Goal: Task Accomplishment & Management: Complete application form

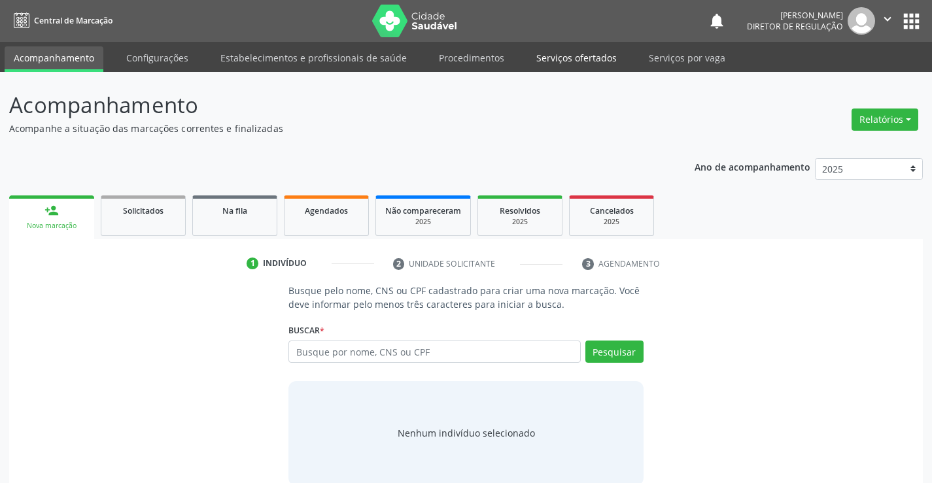
click at [576, 60] on link "Serviços ofertados" at bounding box center [576, 57] width 99 height 23
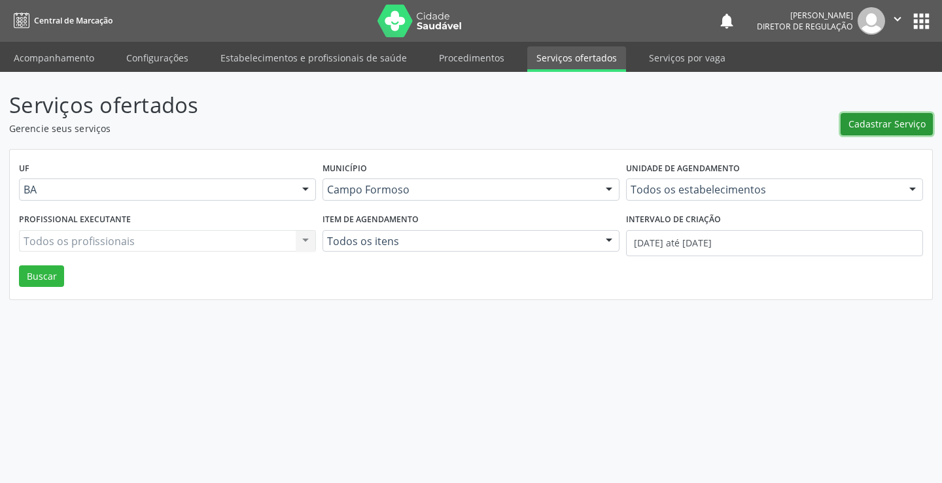
click at [866, 125] on span "Cadastrar Serviço" at bounding box center [887, 124] width 77 height 14
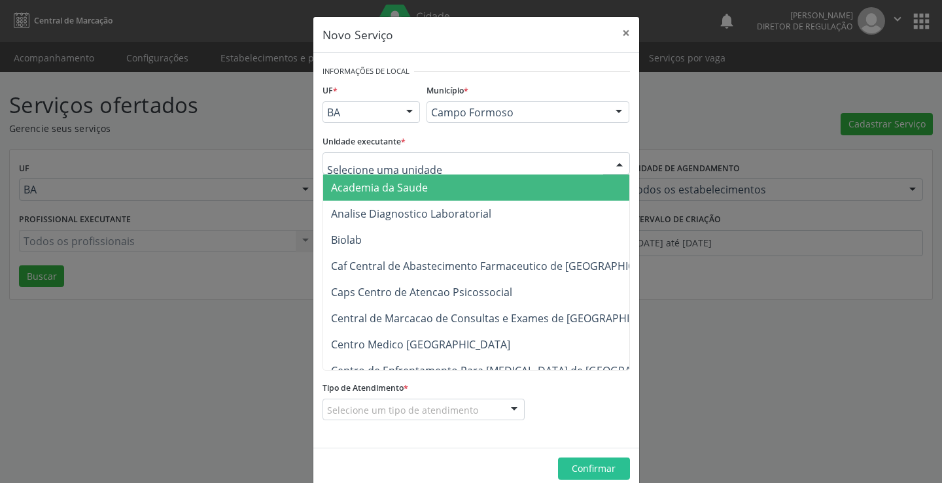
click at [430, 165] on div at bounding box center [477, 163] width 308 height 22
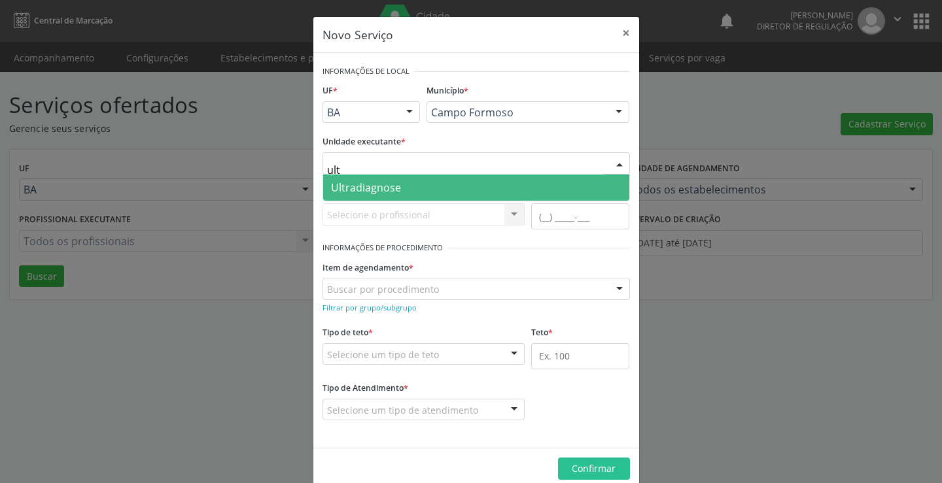
type input "ultr"
click at [427, 181] on span "Ultradiagnose" at bounding box center [476, 188] width 306 height 26
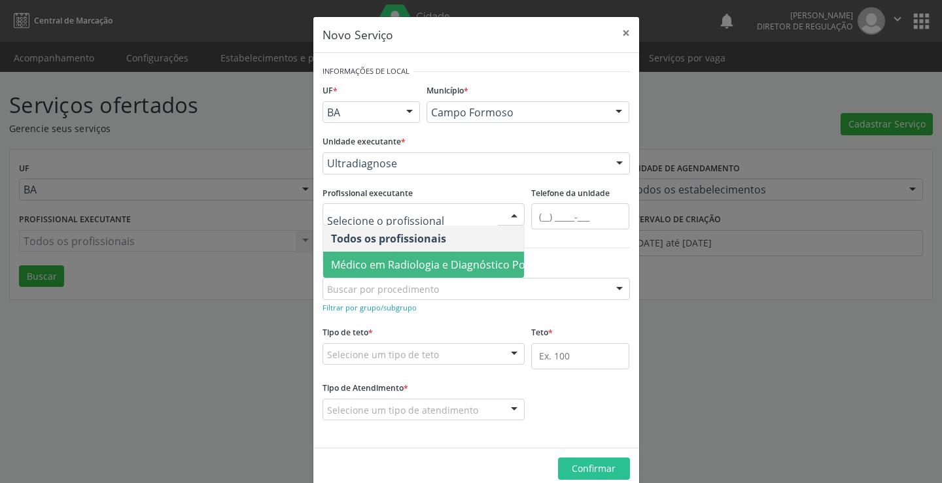
click at [402, 259] on span "Médico em Radiologia e Diagnóstico Por Imagem - Alciole Mendes Muritiba" at bounding box center [496, 265] width 331 height 14
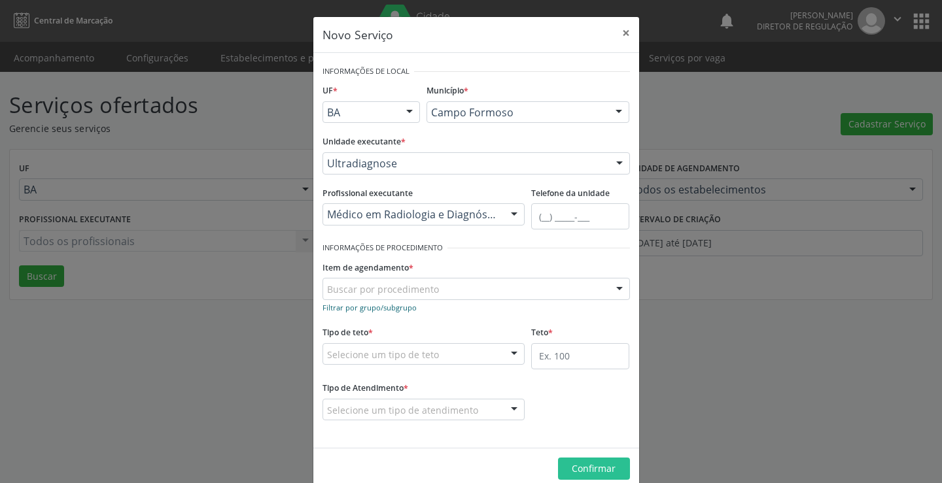
click at [355, 307] on small "Filtrar por grupo/subgrupo" at bounding box center [370, 308] width 94 height 10
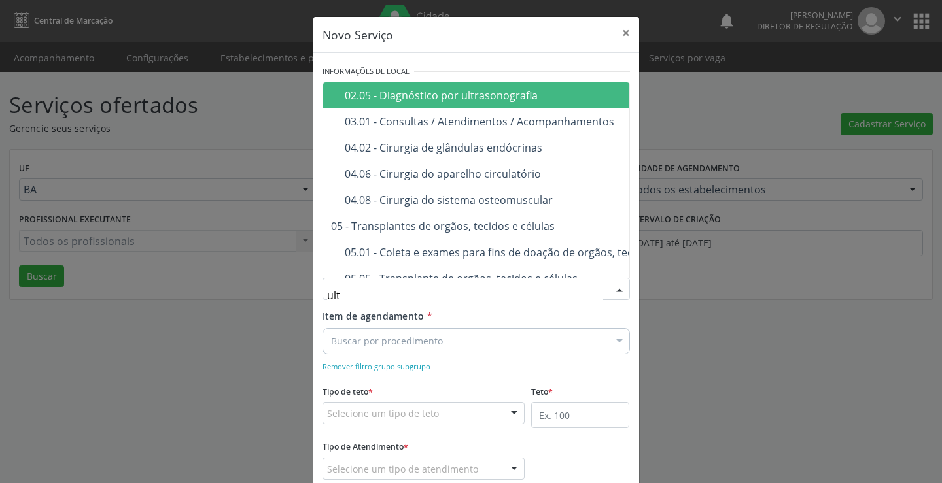
type input "ultr"
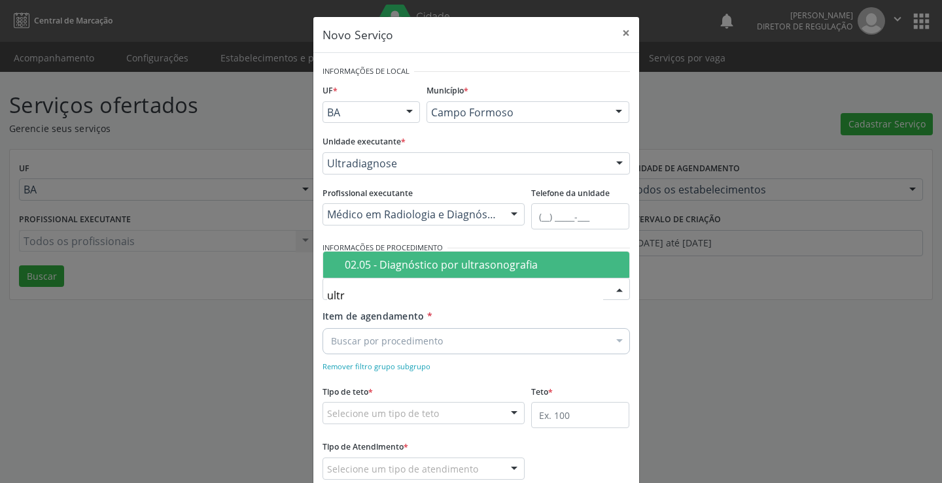
click at [398, 270] on div "02.05 - Diagnóstico por ultrasonografia" at bounding box center [483, 265] width 277 height 10
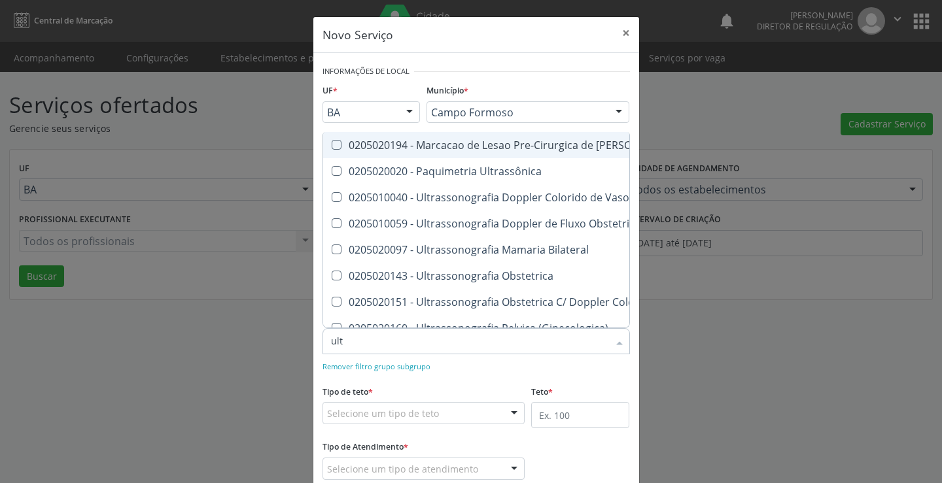
type input "ultr"
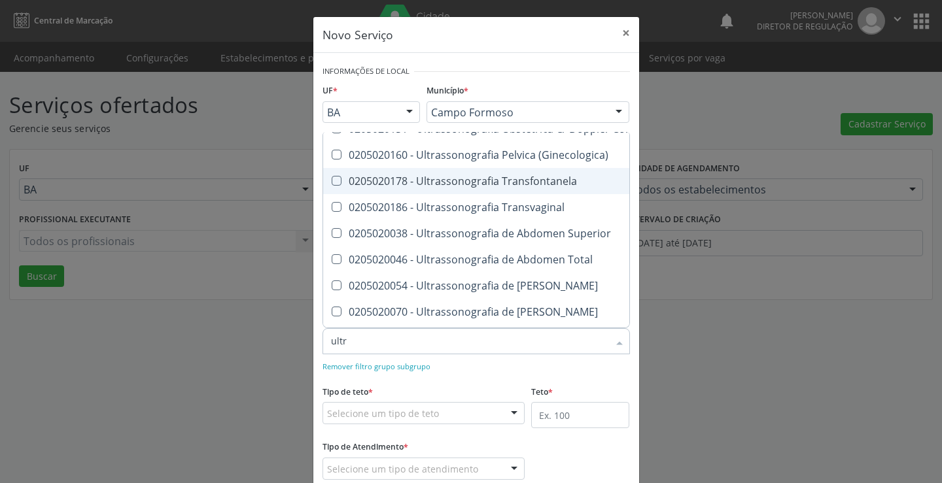
scroll to position [196, 0]
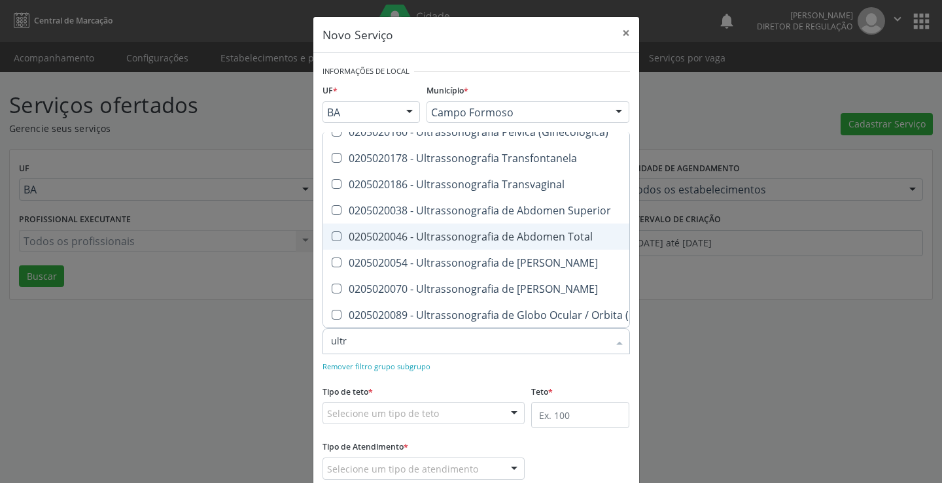
click at [523, 233] on div "0205020046 - Ultrassonografia de Abdomen Total" at bounding box center [602, 237] width 542 height 10
checkbox Total "true"
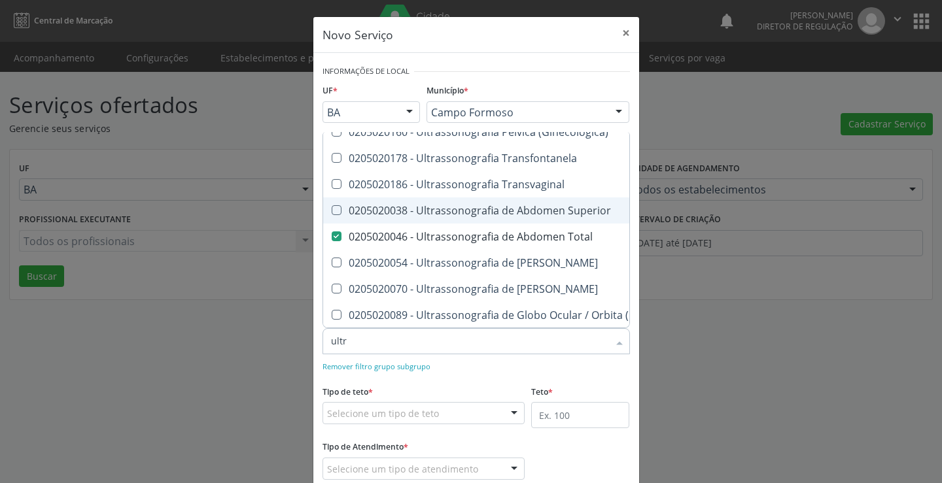
click at [535, 202] on span "0205020038 - Ultrassonografia de Abdomen Superior" at bounding box center [601, 211] width 557 height 26
checkbox Superior "true"
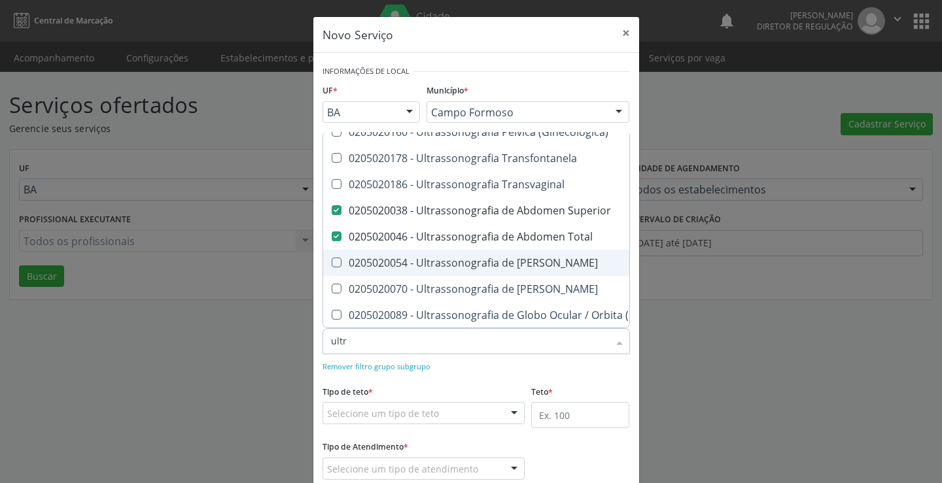
click at [531, 267] on div "0205020054 - Ultrassonografia de Aparelho Urinario" at bounding box center [602, 263] width 542 height 10
checkbox Urinario "true"
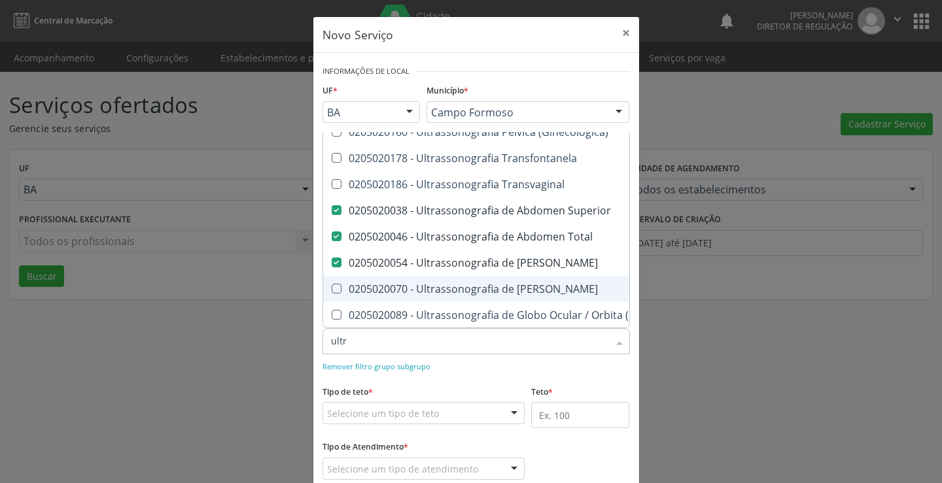
click at [531, 284] on div "0205020070 - Ultrassonografia de Bolsa Escrotal" at bounding box center [602, 289] width 542 height 10
checkbox Escrotal "true"
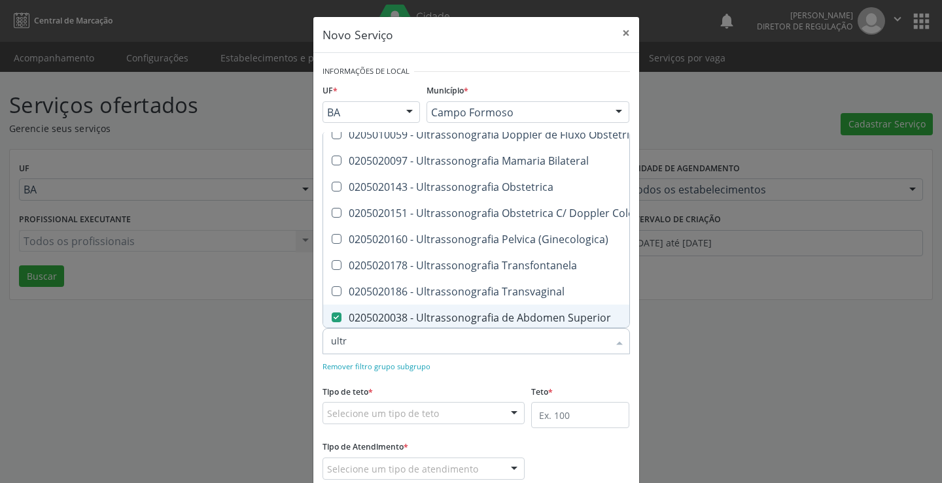
scroll to position [65, 0]
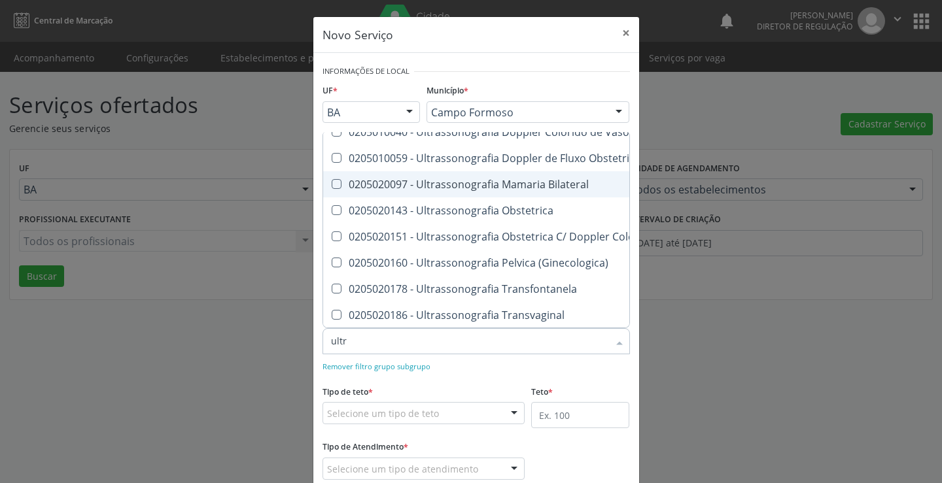
click at [516, 186] on div "0205020097 - Ultrassonografia Mamaria Bilateral" at bounding box center [602, 184] width 542 height 10
checkbox Bilateral "true"
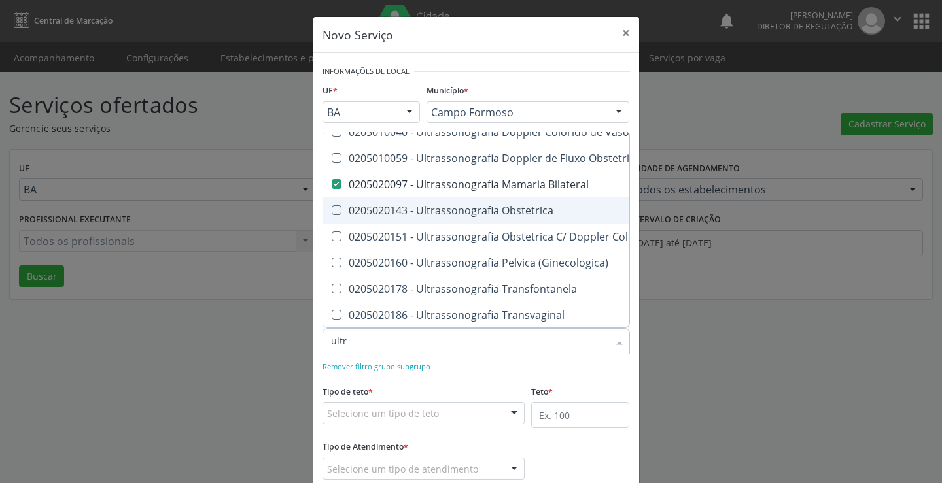
click at [514, 206] on div "0205020143 - Ultrassonografia Obstetrica" at bounding box center [602, 210] width 542 height 10
checkbox Obstetrica "true"
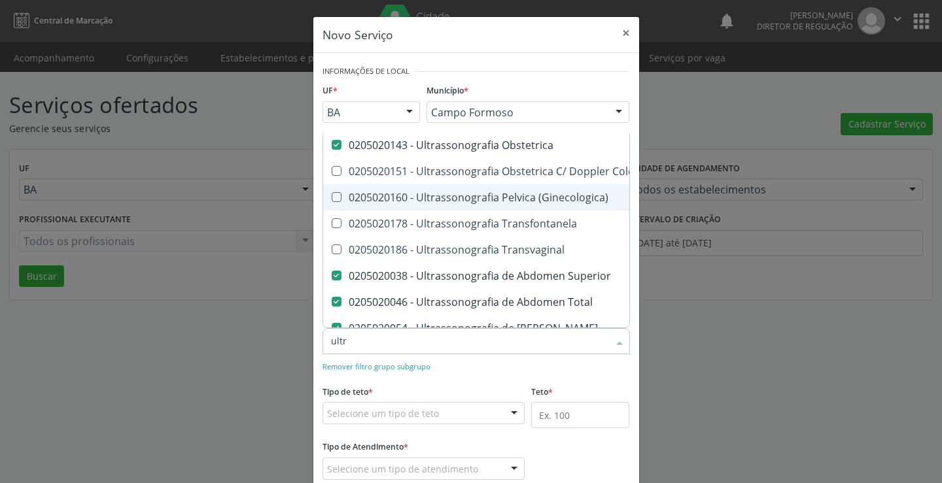
click at [516, 206] on span "0205020160 - Ultrassonografia Pelvica (Ginecologica)" at bounding box center [601, 198] width 557 height 26
checkbox \(Ginecologica\) "true"
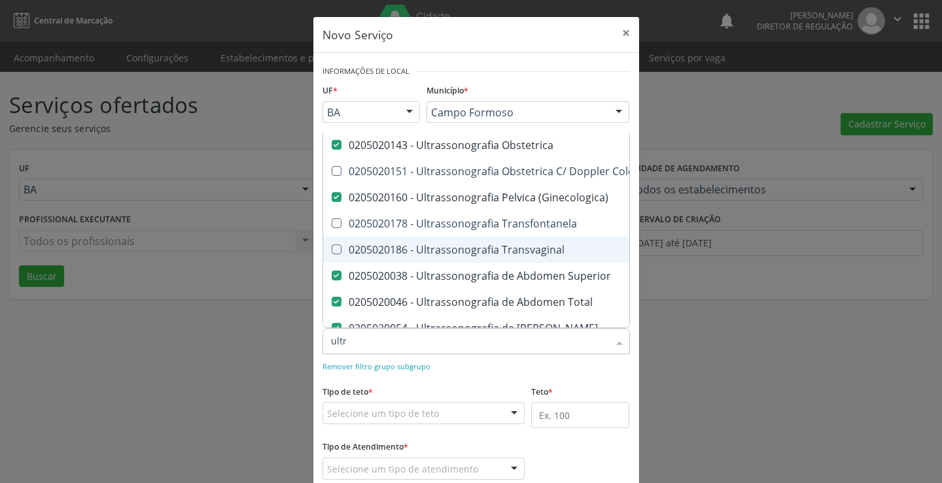
click at [516, 252] on div "0205020186 - Ultrassonografia Transvaginal" at bounding box center [602, 250] width 542 height 10
checkbox Transvaginal "true"
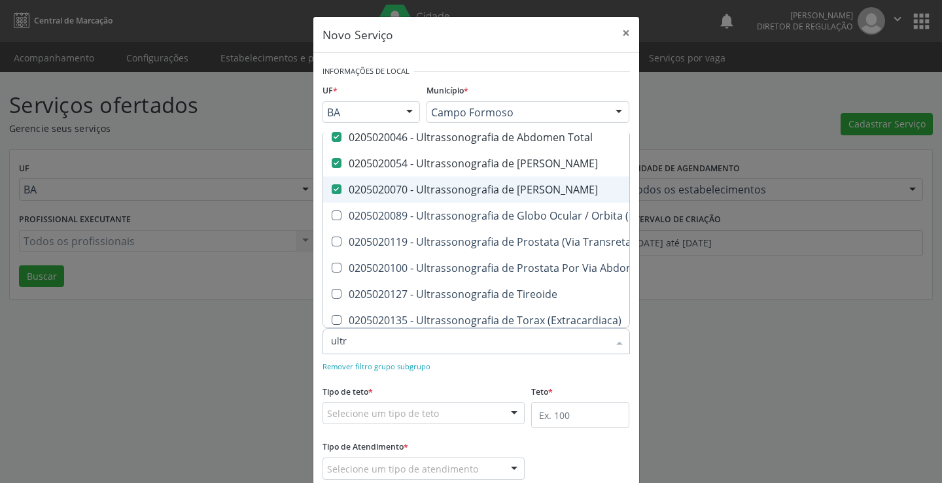
scroll to position [311, 0]
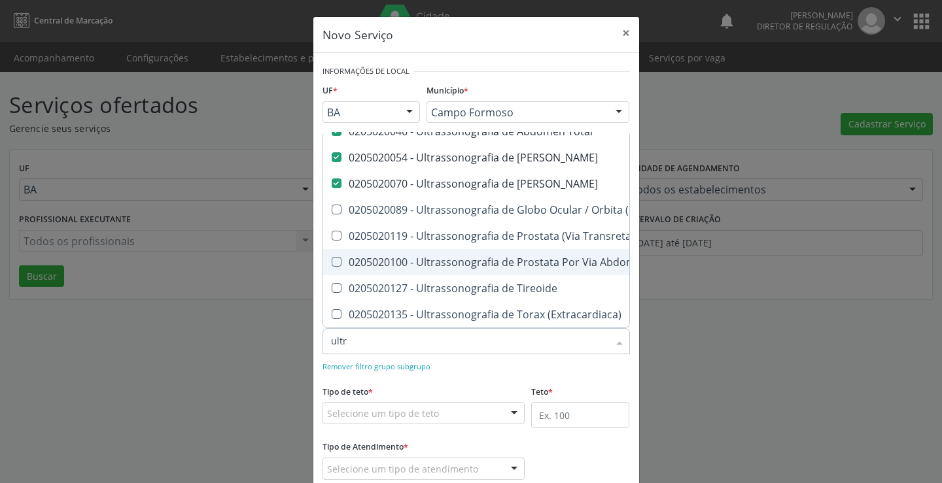
click at [527, 249] on span "0205020100 - Ultrassonografia de Prostata Por Via Abdominal" at bounding box center [601, 262] width 557 height 26
checkbox Abdominal "true"
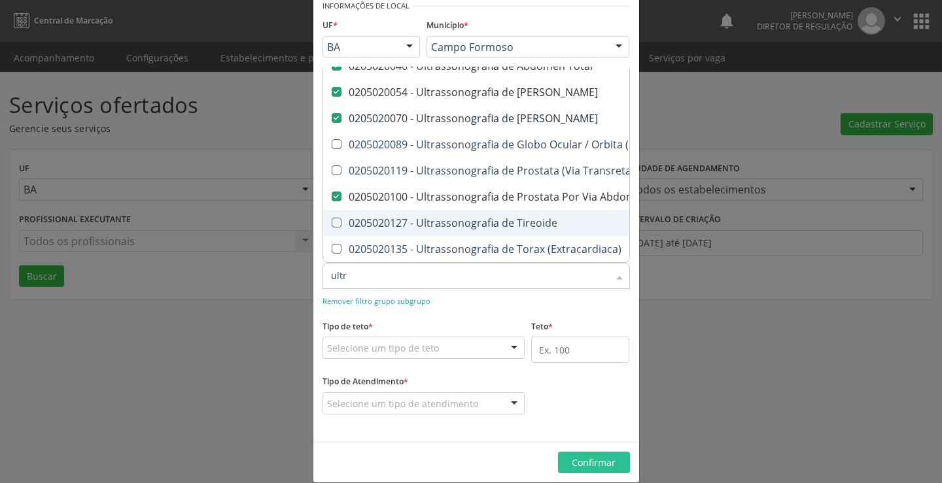
click at [516, 218] on div "0205020127 - Ultrassonografia de Tireoide" at bounding box center [602, 223] width 542 height 10
checkbox Tireoide "true"
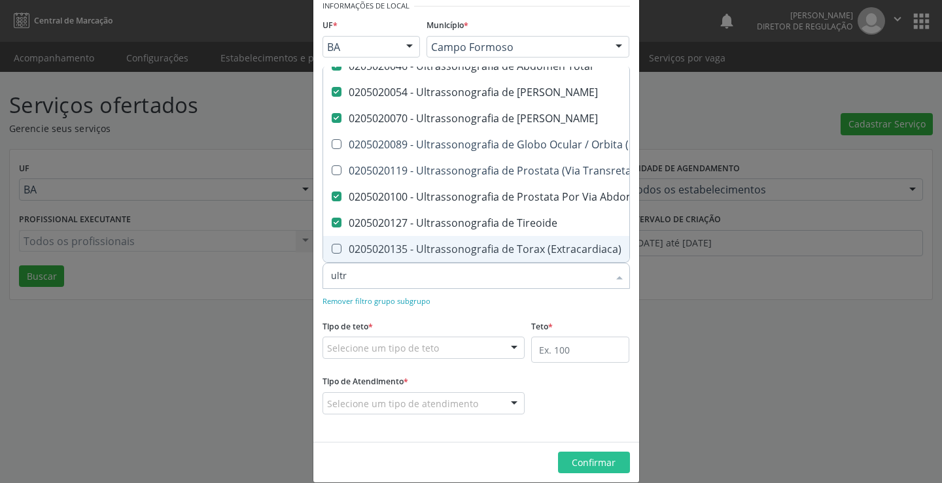
type input "ultr"
checkbox Ultrassônica "true"
checkbox Vasos "true"
checkbox Obstetrico "true"
checkbox Pulsado "true"
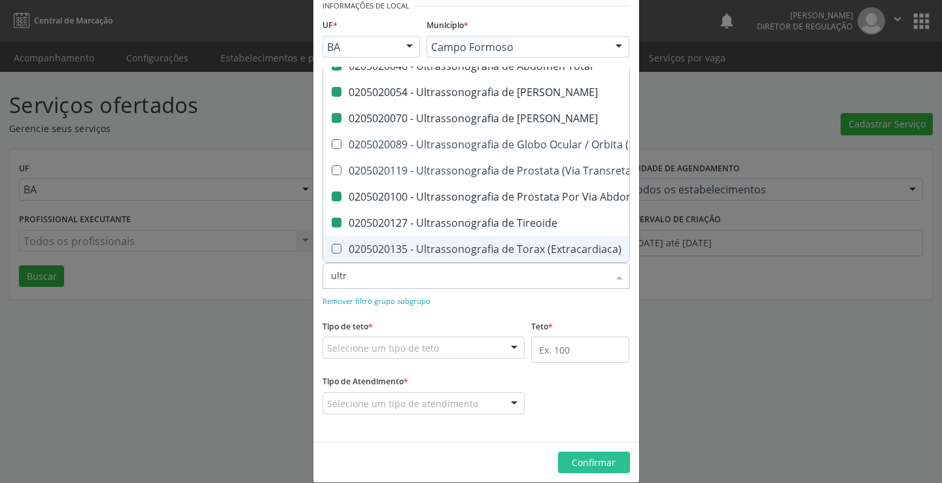
checkbox Transfontanela "true"
checkbox Urinario "false"
checkbox Escrotal "false"
checkbox Abdominal "false"
checkbox Tireoide "false"
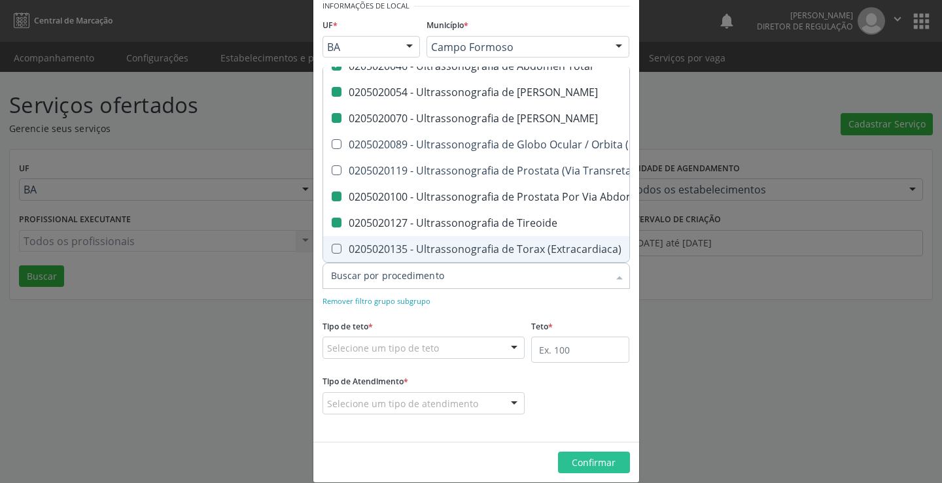
drag, startPoint x: 504, startPoint y: 297, endPoint x: 504, endPoint y: 287, distance: 9.8
click at [504, 296] on div "Remover filtro grupo subgrupo" at bounding box center [477, 301] width 308 height 14
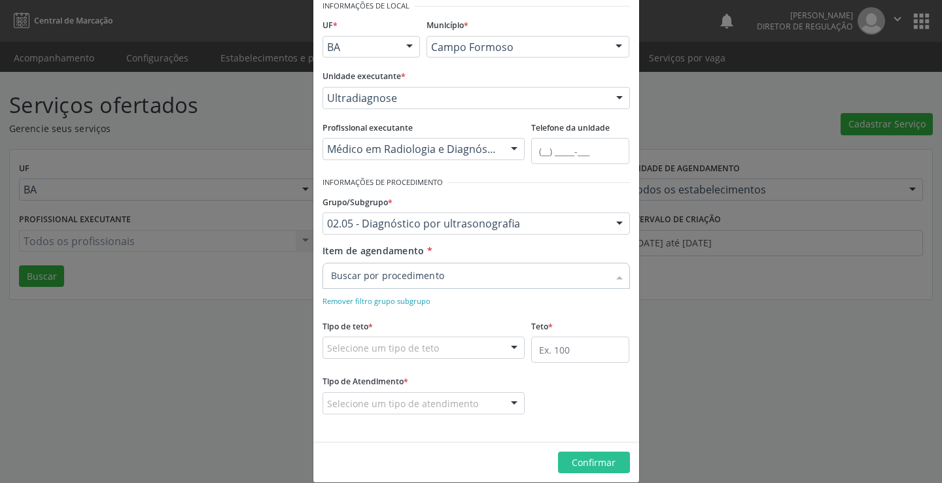
click at [497, 268] on div at bounding box center [477, 276] width 308 height 26
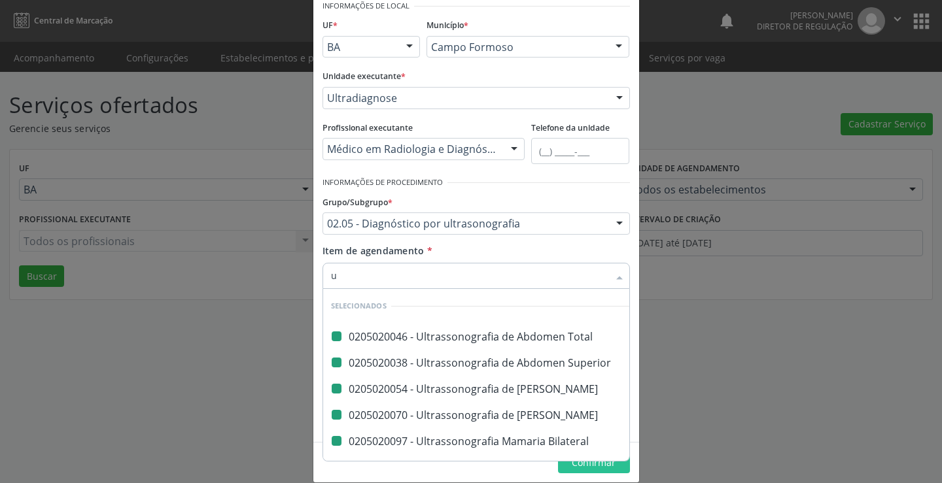
type input "us"
checkbox Total "false"
checkbox Superior "false"
checkbox Urinario "false"
checkbox Escrotal "false"
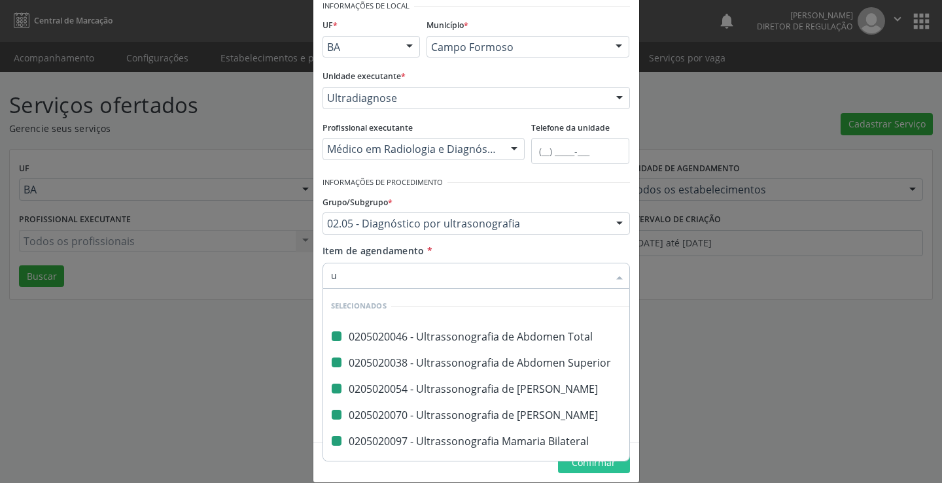
checkbox Bilateral "false"
checkbox Obstetrica "false"
checkbox \(Ginecologica\) "false"
checkbox Transvaginal "false"
checkbox Abdominal "false"
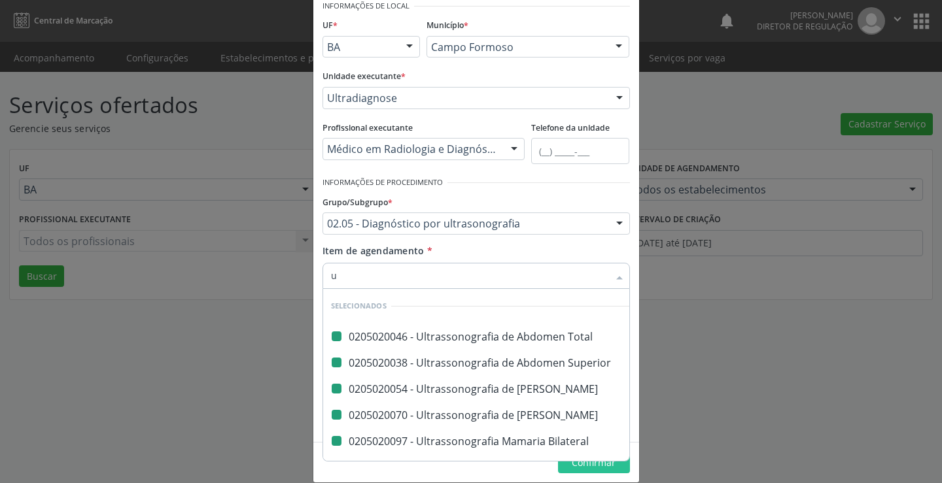
checkbox Tireoide "false"
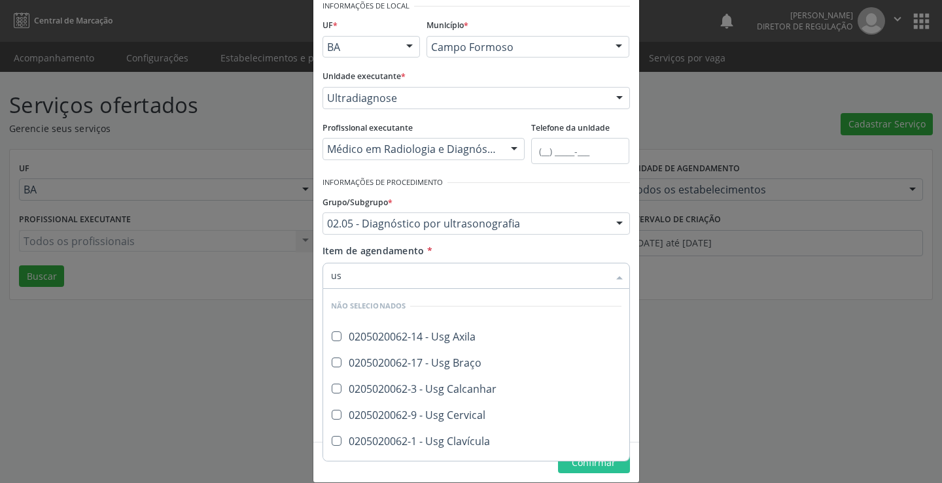
type input "usg"
click at [474, 336] on div "0205020062-14 - Usg Axila" at bounding box center [476, 337] width 290 height 10
checkbox Axila "true"
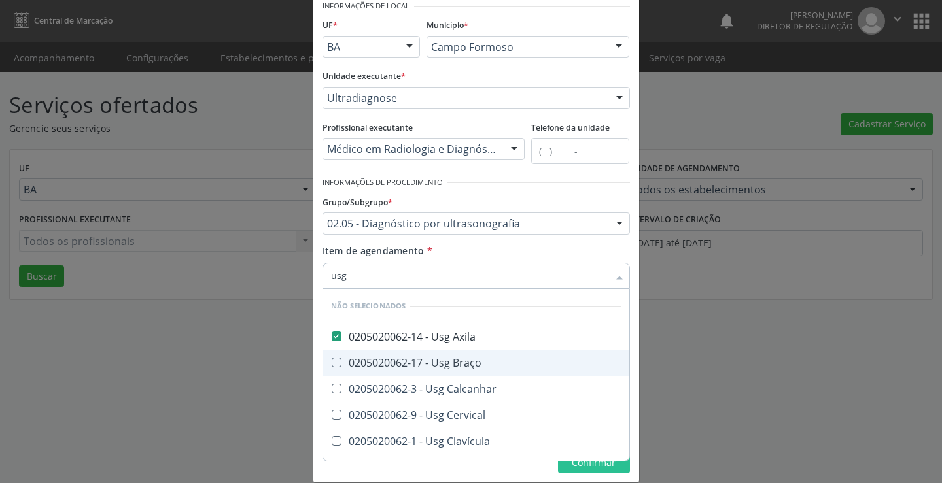
click at [459, 362] on div "0205020062-17 - Usg Braço" at bounding box center [476, 363] width 290 height 10
checkbox Braço "true"
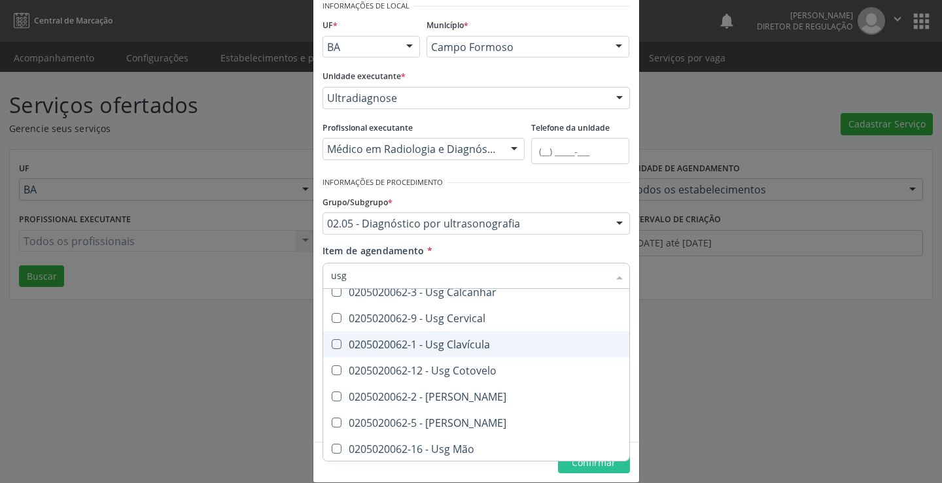
scroll to position [65, 0]
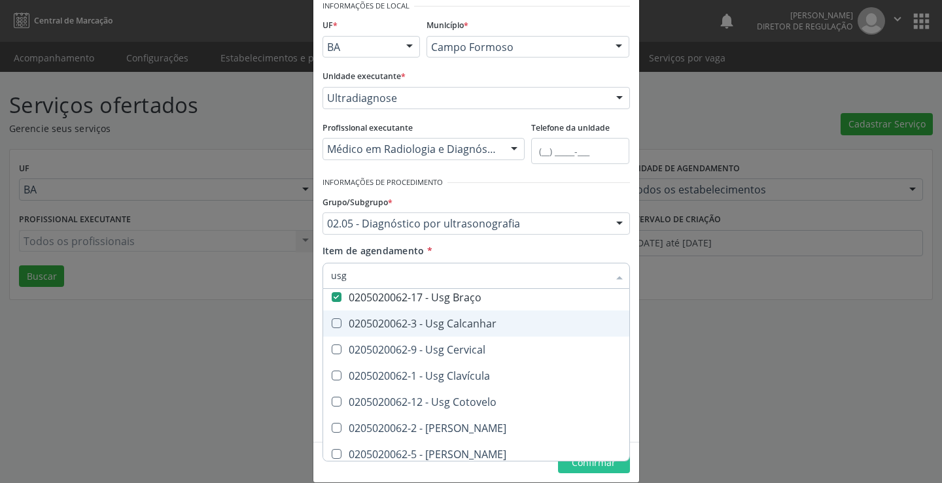
click at [455, 322] on div "0205020062-3 - Usg Calcanhar" at bounding box center [476, 324] width 290 height 10
checkbox Calcanhar "true"
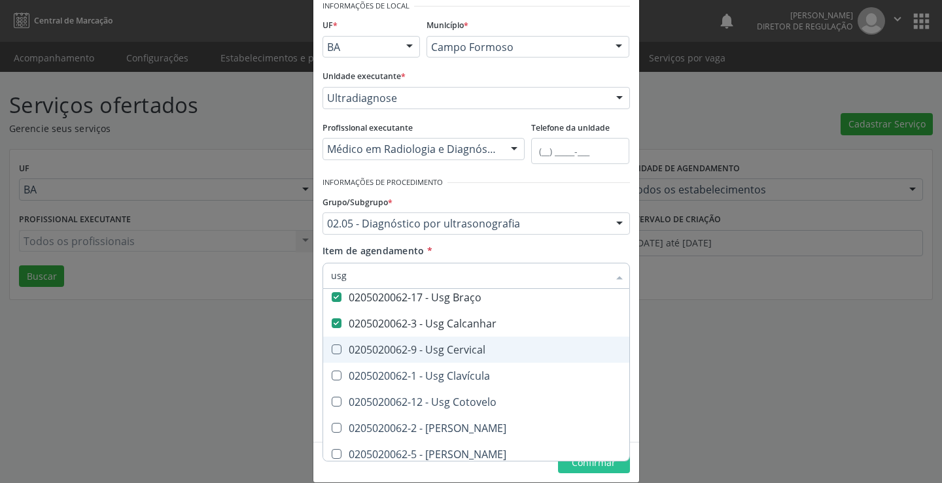
click at [459, 349] on div "0205020062-9 - Usg Cervical" at bounding box center [476, 350] width 290 height 10
checkbox Cervical "true"
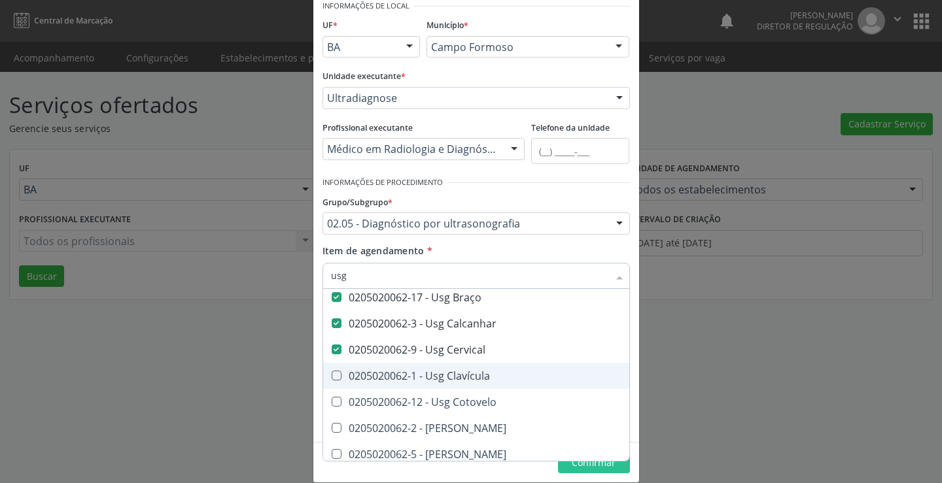
click at [464, 371] on div "0205020062-1 - Usg Clavícula" at bounding box center [476, 376] width 290 height 10
checkbox Clavícula "true"
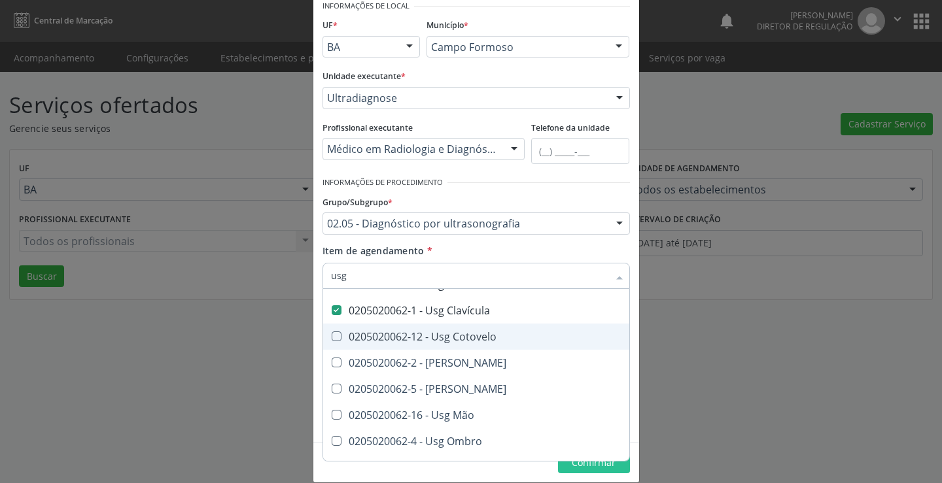
click at [465, 340] on div "0205020062-12 - Usg Cotovelo" at bounding box center [476, 337] width 290 height 10
checkbox Cotovelo "true"
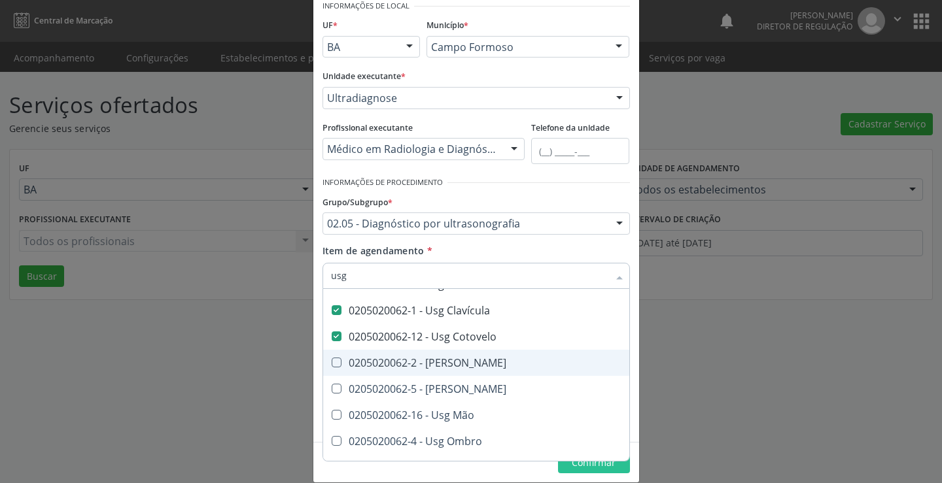
click at [463, 362] on div "0205020062-2 - Usg Coxa" at bounding box center [476, 363] width 290 height 10
checkbox Coxa "true"
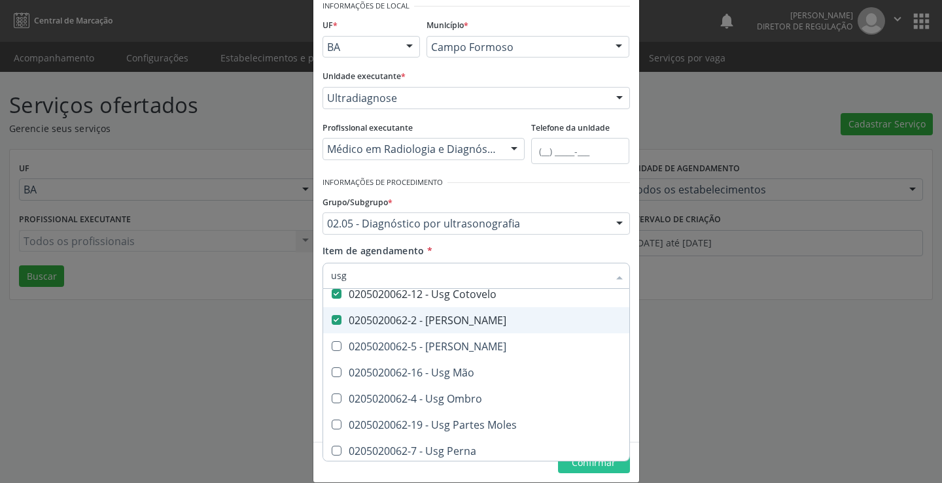
scroll to position [196, 0]
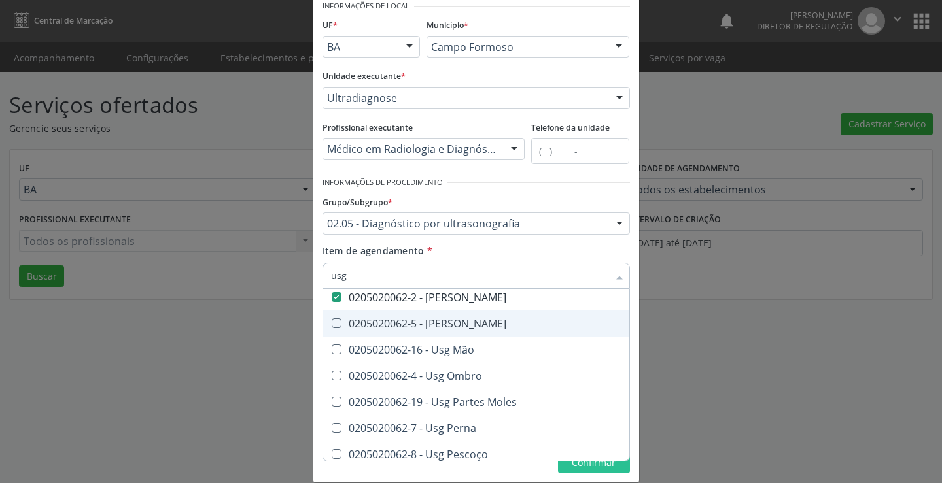
click at [451, 326] on div "0205020062-5 - Usg Joelho" at bounding box center [476, 324] width 290 height 10
checkbox Joelho "true"
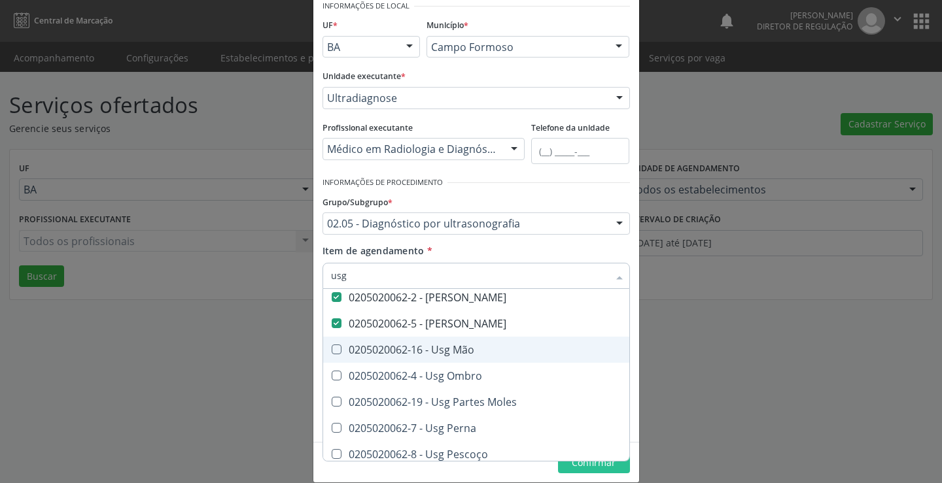
click at [458, 351] on div "0205020062-16 - Usg Mão" at bounding box center [476, 350] width 290 height 10
checkbox Mão "true"
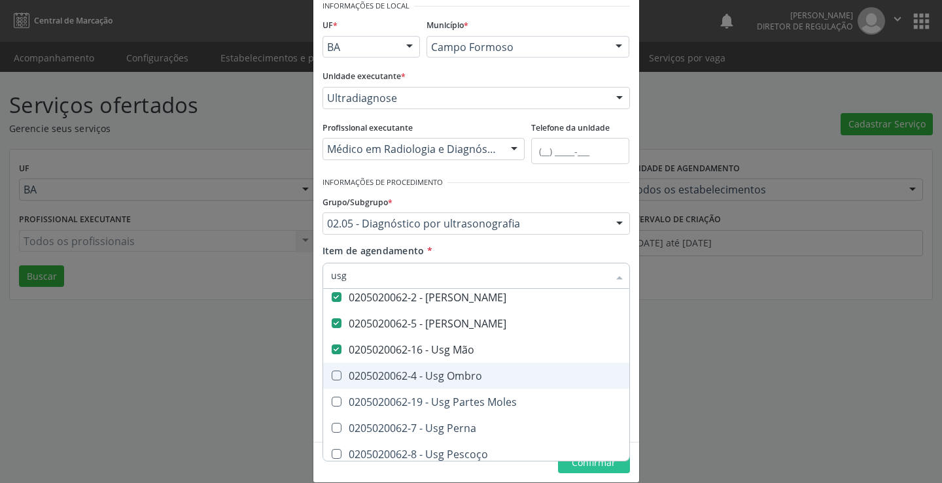
click at [465, 378] on div "0205020062-4 - Usg Ombro" at bounding box center [476, 376] width 290 height 10
checkbox Ombro "true"
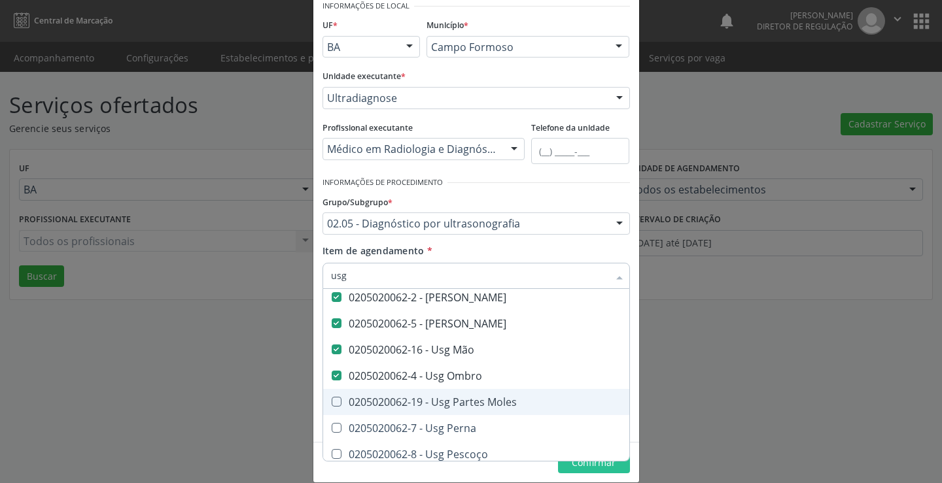
click at [463, 397] on div "0205020062-19 - Usg Partes Moles" at bounding box center [476, 402] width 290 height 10
checkbox Moles "true"
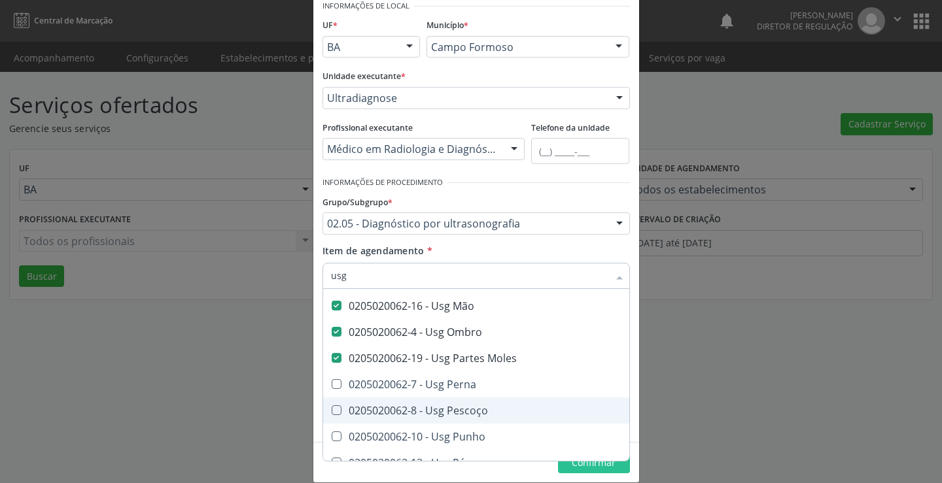
scroll to position [262, 0]
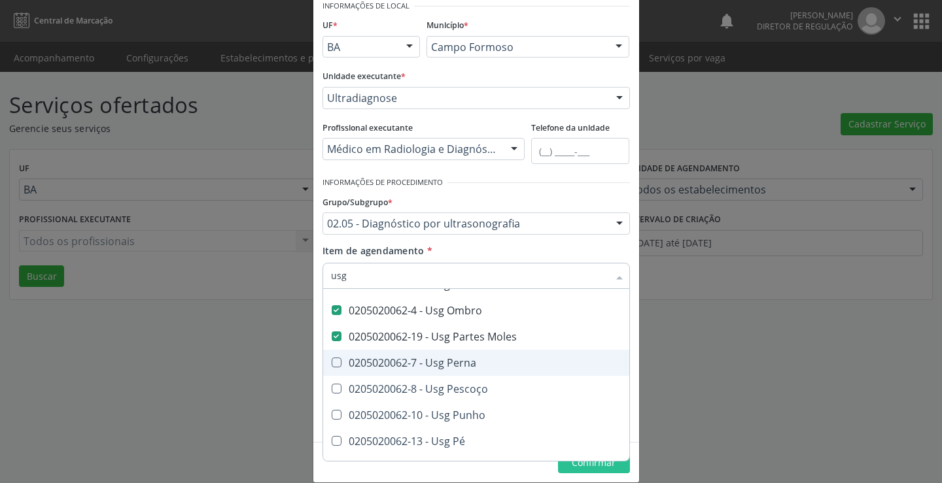
click at [460, 363] on div "0205020062-7 - Usg Perna" at bounding box center [476, 363] width 290 height 10
checkbox Perna "true"
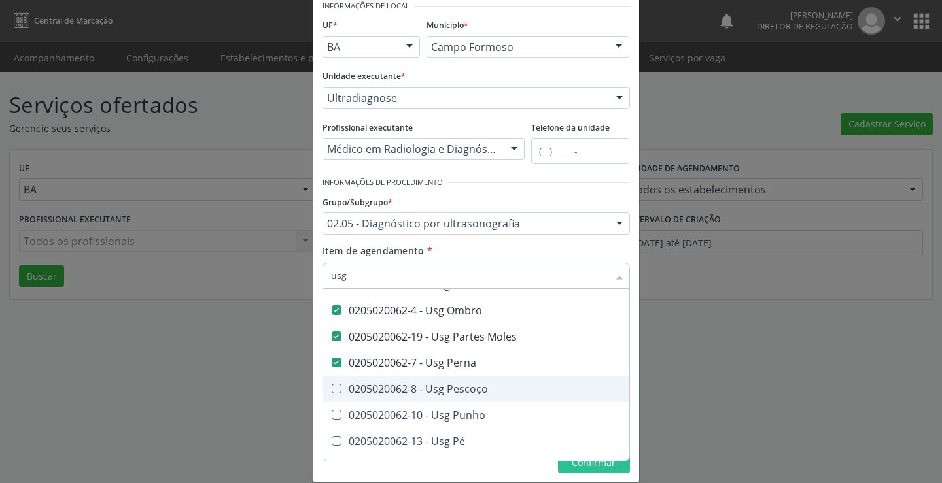
click at [450, 387] on div "0205020062-8 - Usg Pescoço" at bounding box center [476, 389] width 290 height 10
checkbox Pescoço "true"
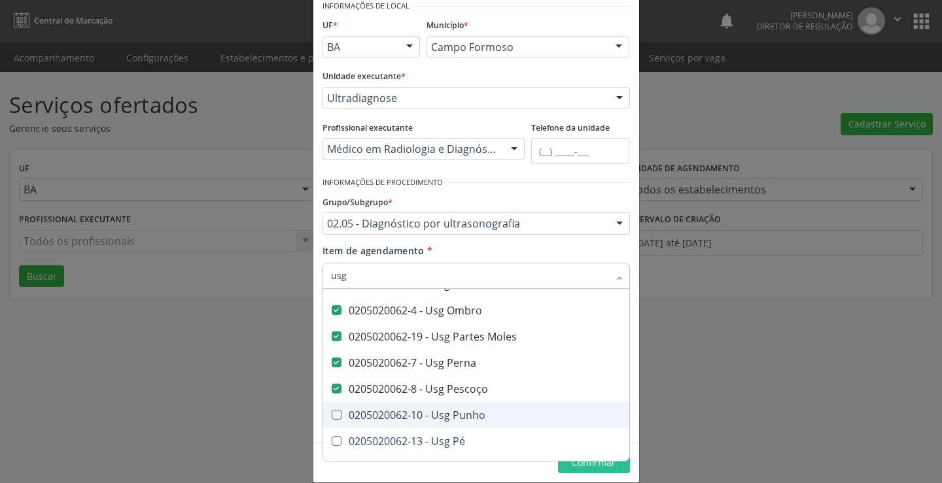
drag, startPoint x: 444, startPoint y: 410, endPoint x: 443, endPoint y: 416, distance: 6.6
click at [444, 412] on div "0205020062-10 - Usg Punho" at bounding box center [476, 415] width 290 height 10
checkbox Punho "true"
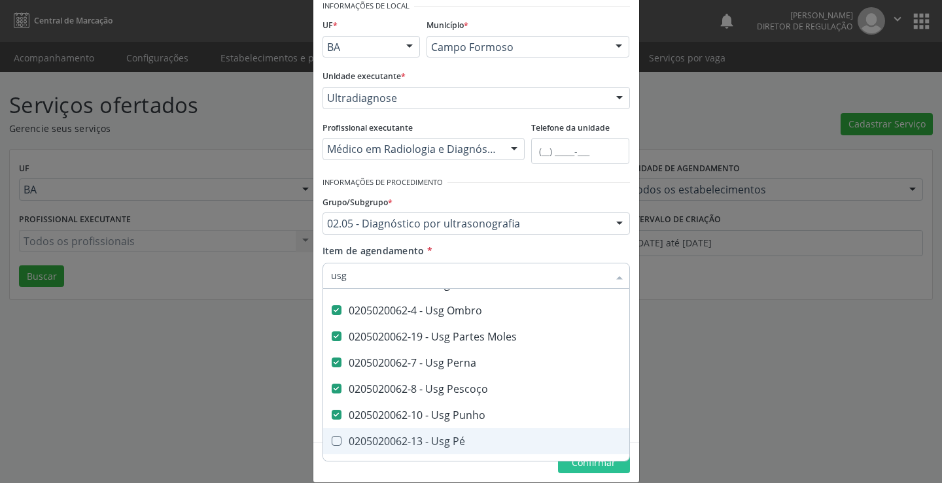
click at [436, 437] on div "0205020062-13 - Usg Pé" at bounding box center [476, 441] width 290 height 10
checkbox Pé "true"
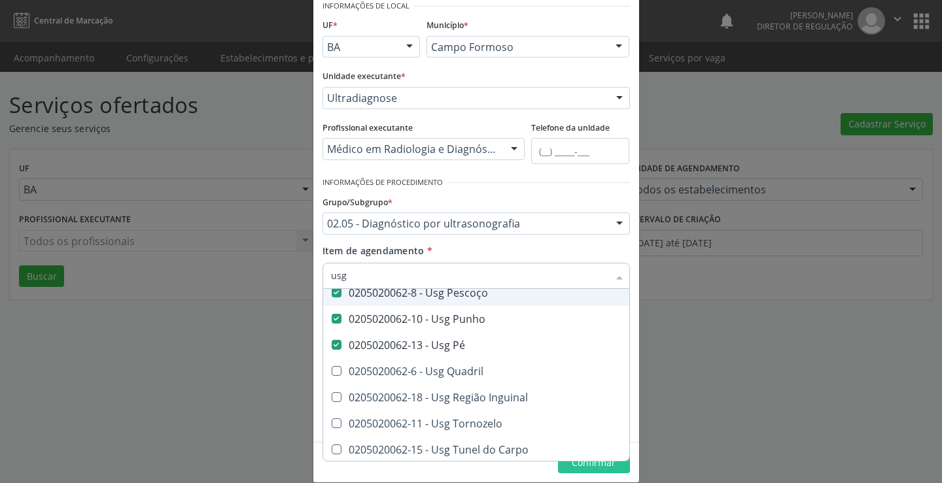
scroll to position [360, 0]
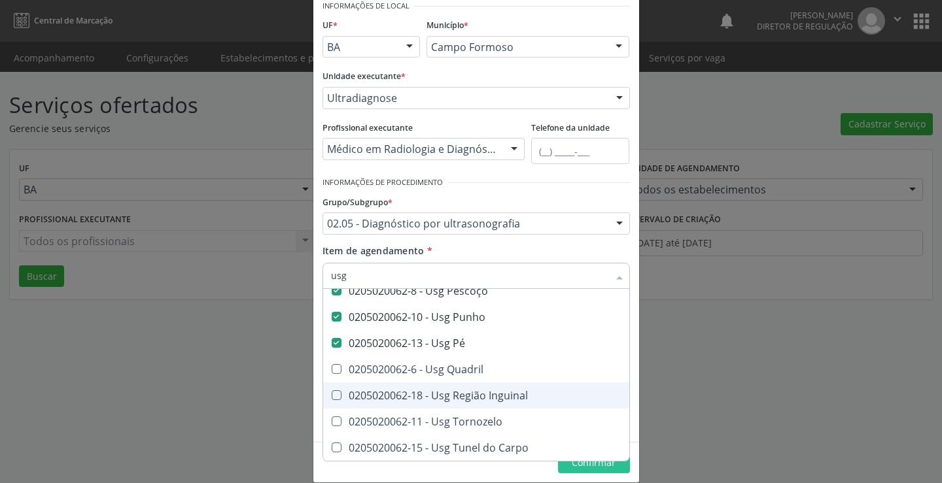
click at [474, 401] on div "0205020062-18 - Usg Região Inguinal" at bounding box center [476, 396] width 290 height 10
checkbox Inguinal "true"
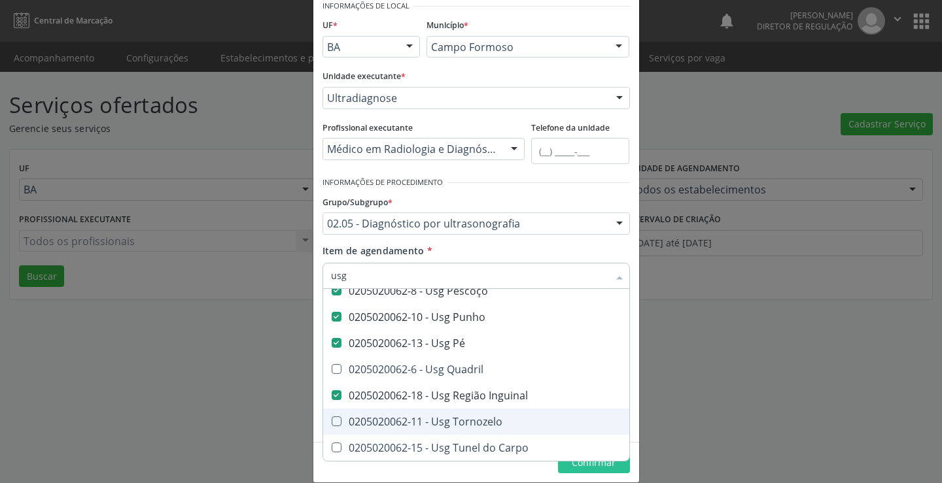
click at [470, 420] on div "0205020062-11 - Usg Tornozelo" at bounding box center [476, 422] width 290 height 10
checkbox Tornozelo "true"
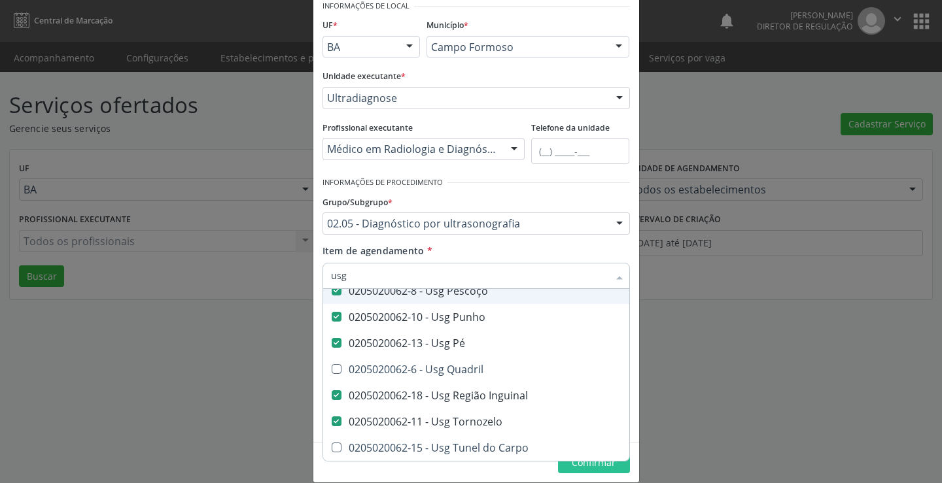
checkbox Quadril "true"
checkbox Carpo "true"
click at [570, 247] on div "Item de agendamento * Desfazer seleção Não selecionados 0205020062-14 - Usg Axi…" at bounding box center [477, 264] width 308 height 41
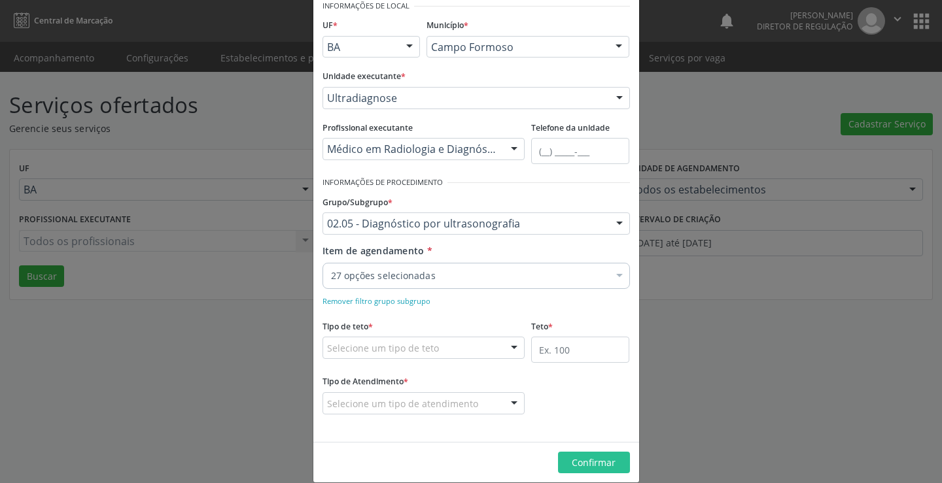
click at [493, 352] on div "Selecione um tipo de teto" at bounding box center [424, 348] width 203 height 22
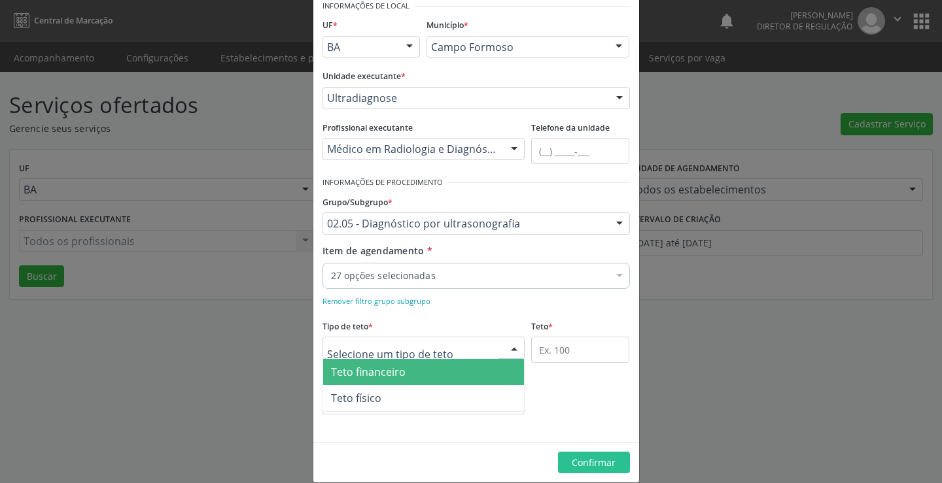
click at [452, 371] on span "Teto financeiro" at bounding box center [424, 372] width 202 height 26
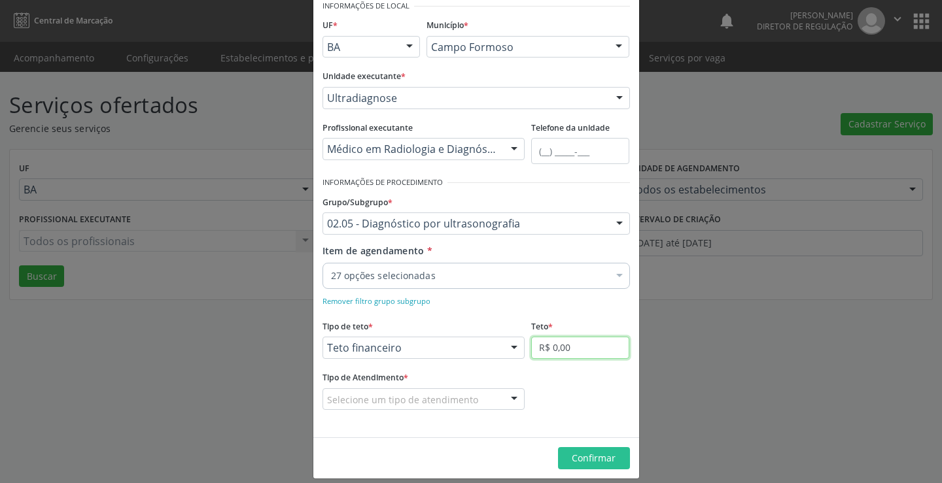
click at [559, 355] on input "R$ 0,00" at bounding box center [580, 348] width 98 height 22
type input "R$ 18.000,00"
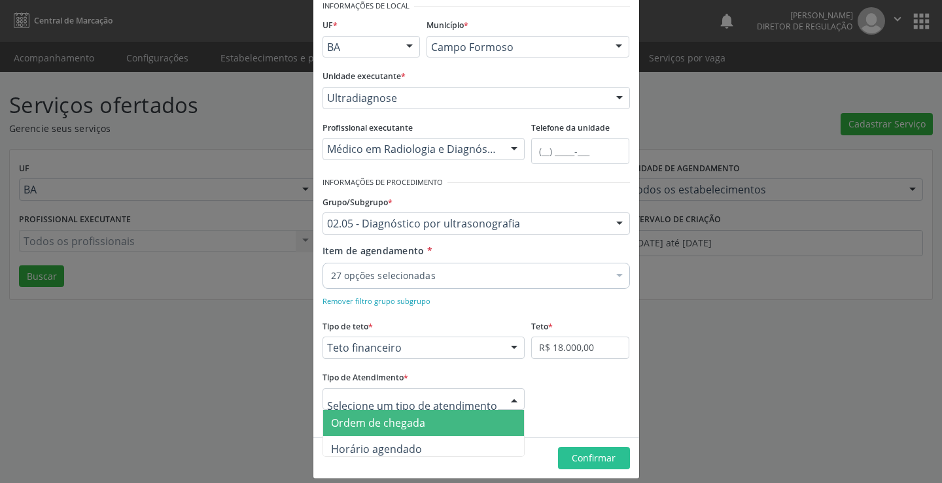
click at [486, 403] on div at bounding box center [424, 400] width 203 height 22
click at [446, 420] on span "Ordem de chegada" at bounding box center [424, 423] width 202 height 26
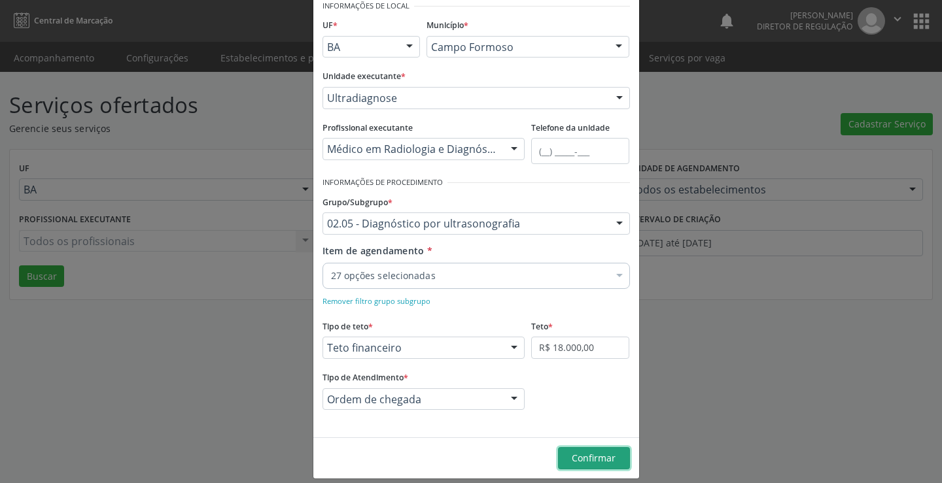
drag, startPoint x: 592, startPoint y: 463, endPoint x: 605, endPoint y: 441, distance: 24.9
click at [599, 460] on span "Confirmar" at bounding box center [594, 458] width 44 height 12
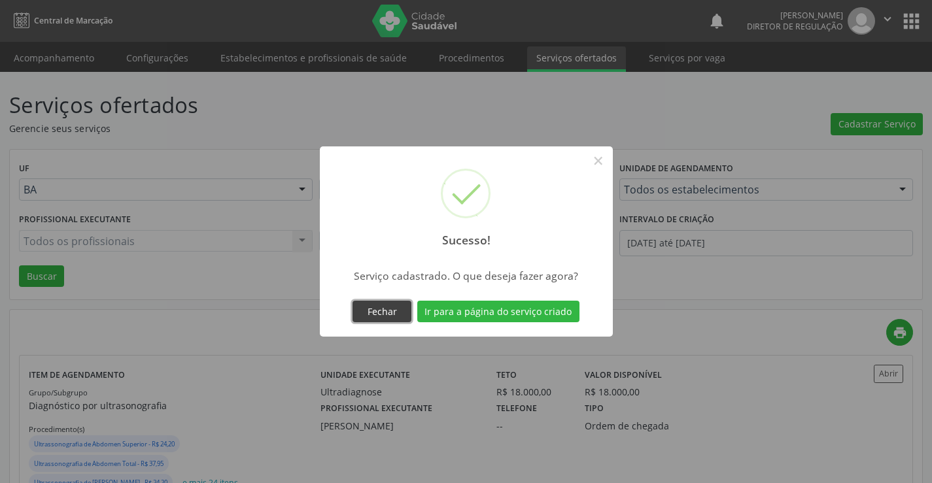
click at [384, 304] on button "Fechar" at bounding box center [382, 312] width 59 height 22
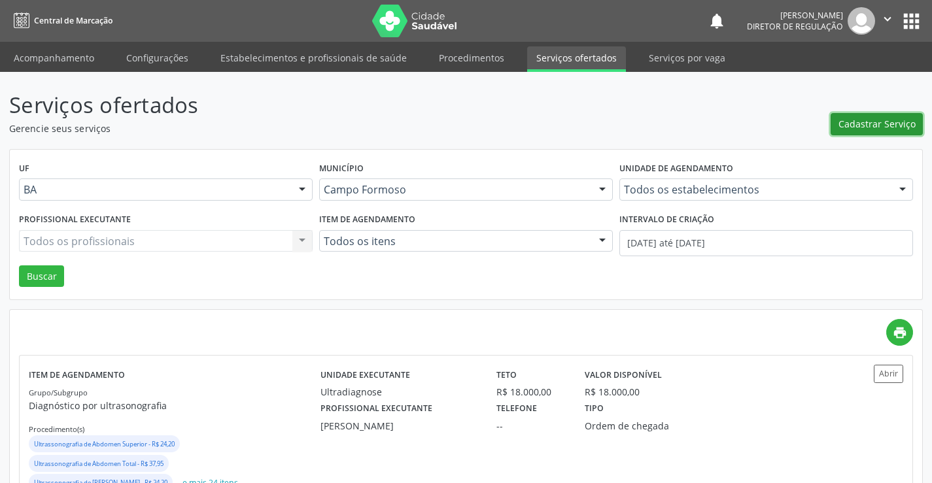
click at [843, 132] on button "Cadastrar Serviço" at bounding box center [877, 124] width 92 height 22
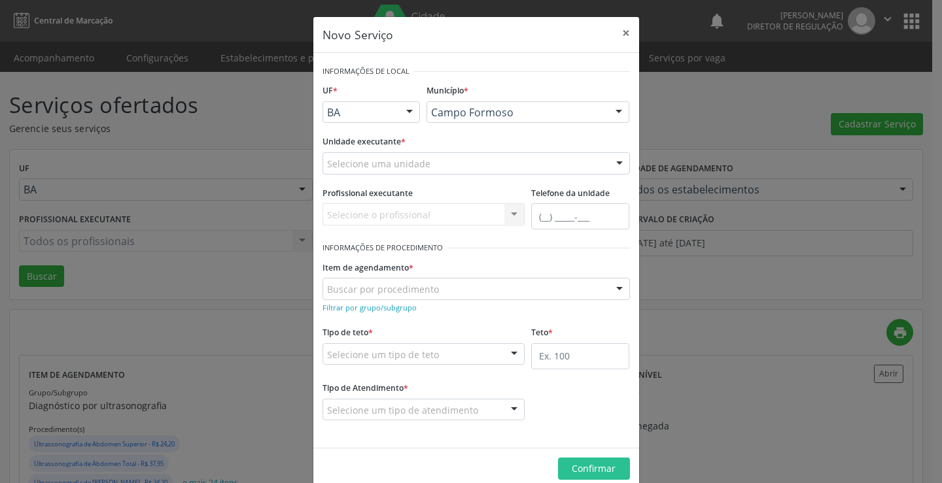
click at [460, 168] on div "Selecione uma unidade" at bounding box center [477, 163] width 308 height 22
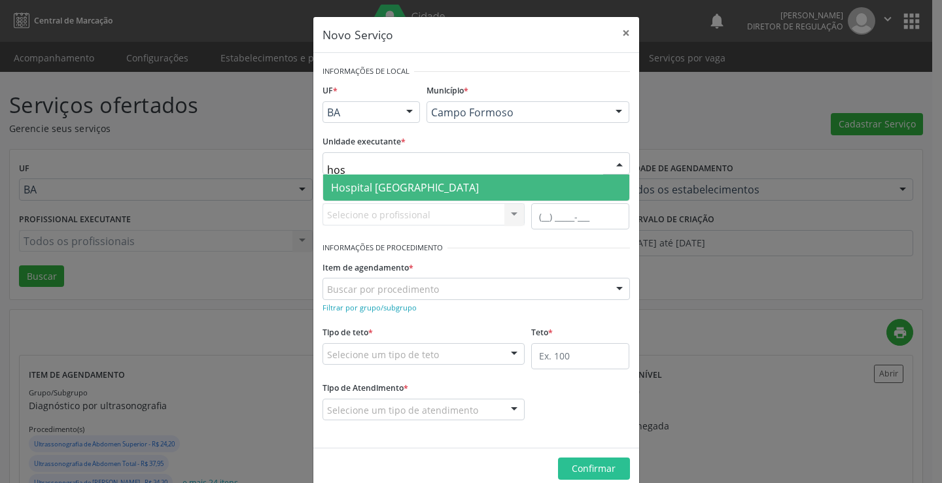
type input "hosp"
click at [415, 200] on span "Hospital [GEOGRAPHIC_DATA]" at bounding box center [476, 188] width 306 height 26
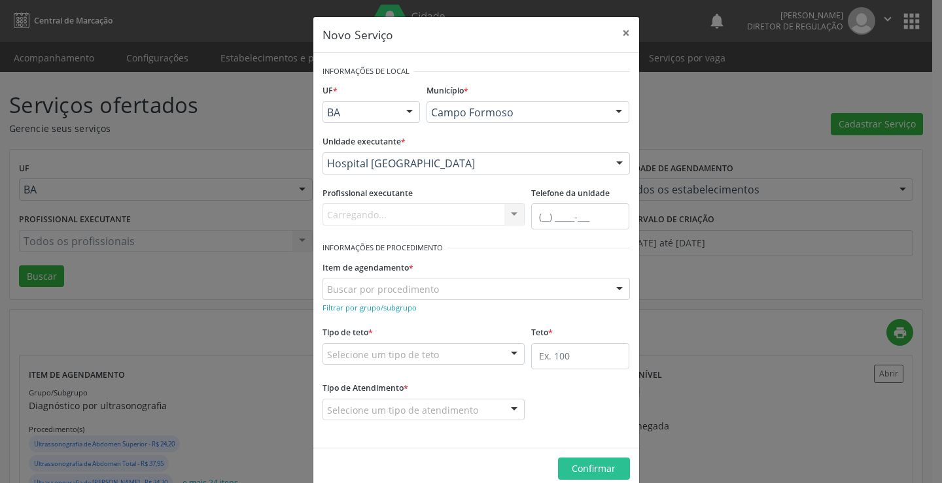
click at [419, 212] on div "Carregando... Nenhum resultado encontrado para: " " Não há nenhuma opção para s…" at bounding box center [424, 214] width 203 height 22
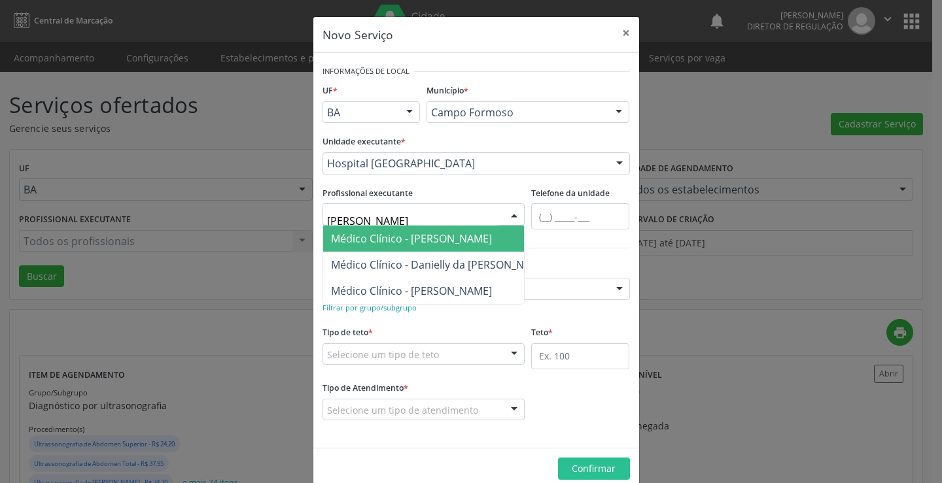
type input "danil"
click at [403, 242] on span "Médico Clínico - Danilo Souza Cardoso" at bounding box center [411, 239] width 161 height 14
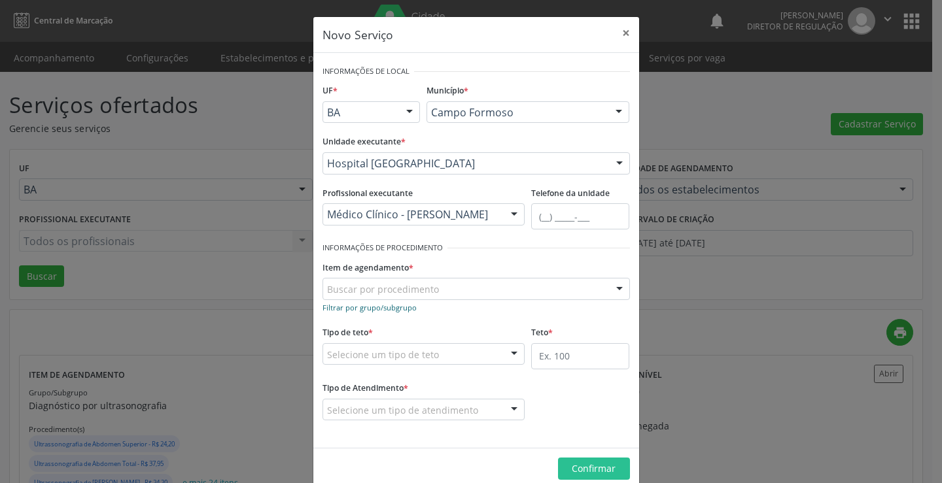
click at [364, 311] on small "Filtrar por grupo/subgrupo" at bounding box center [370, 308] width 94 height 10
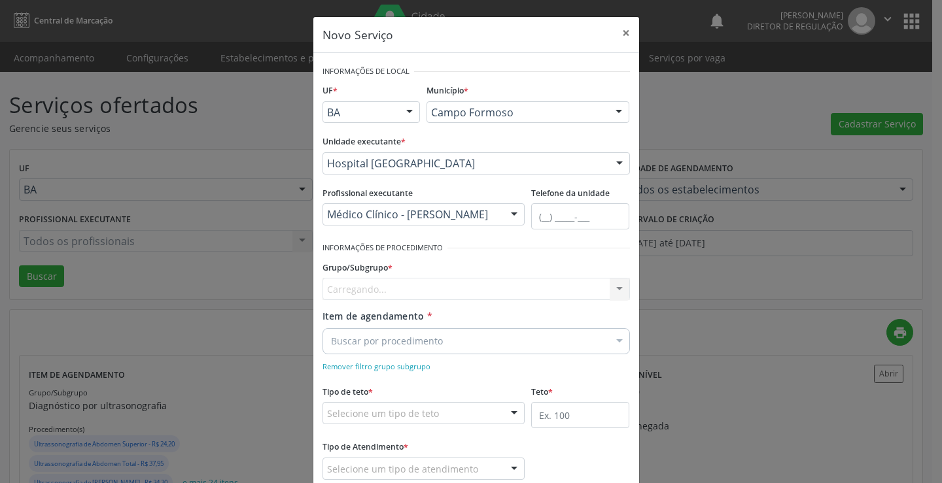
click at [379, 290] on div "Carregando... Nenhum resultado encontrado para: " " Nenhuma opção encontrada" at bounding box center [477, 289] width 308 height 22
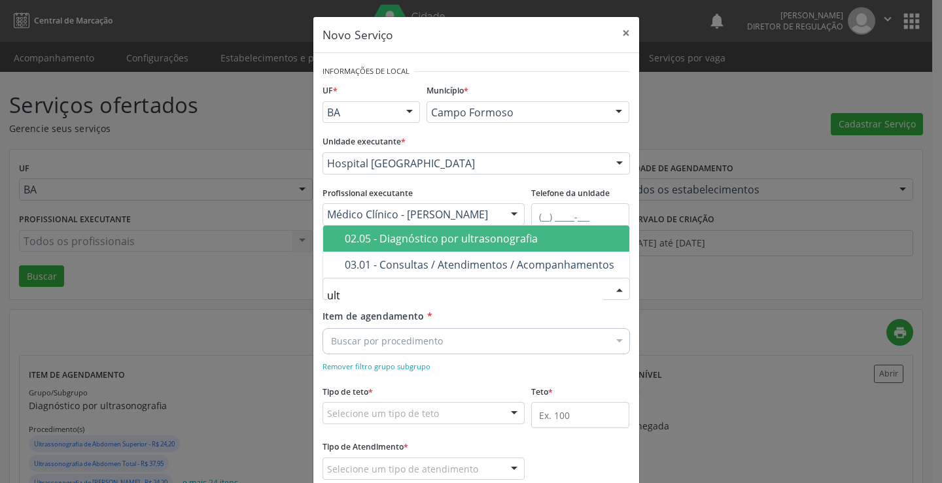
type input "ultr"
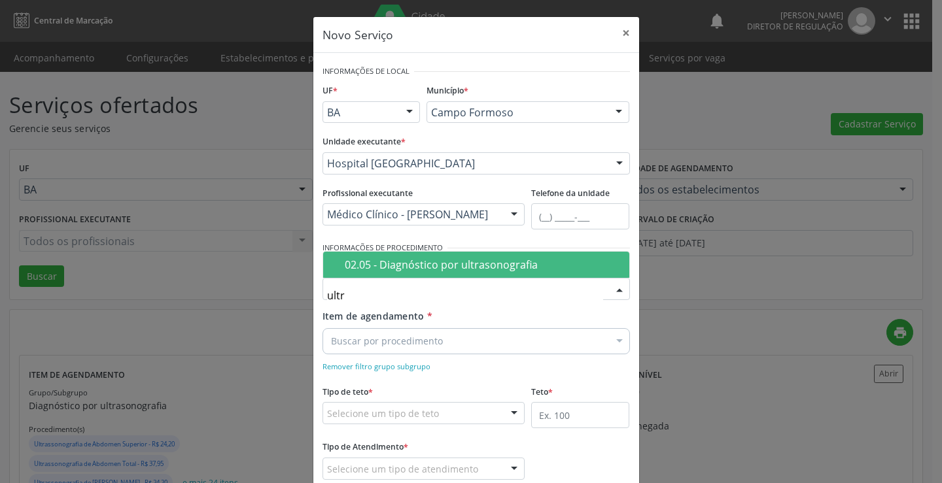
click at [419, 272] on span "02.05 - Diagnóstico por ultrasonografia" at bounding box center [476, 265] width 306 height 26
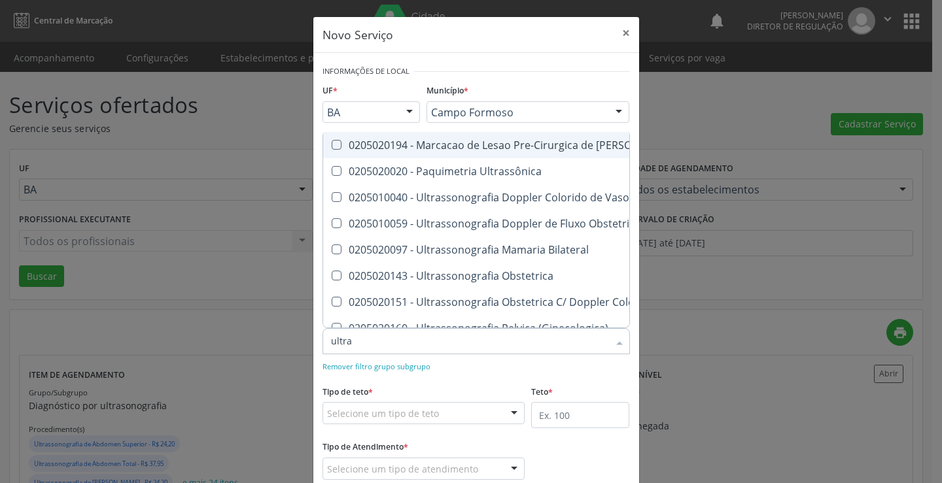
type input "ultras"
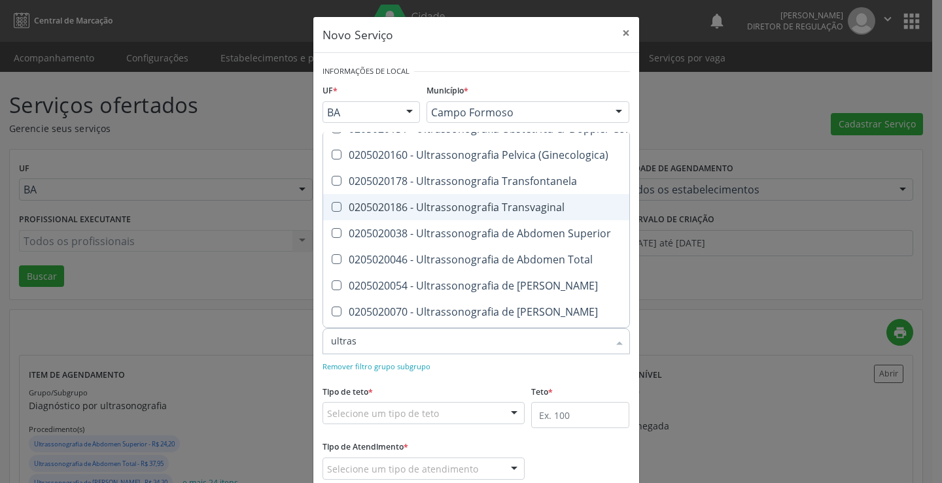
scroll to position [196, 0]
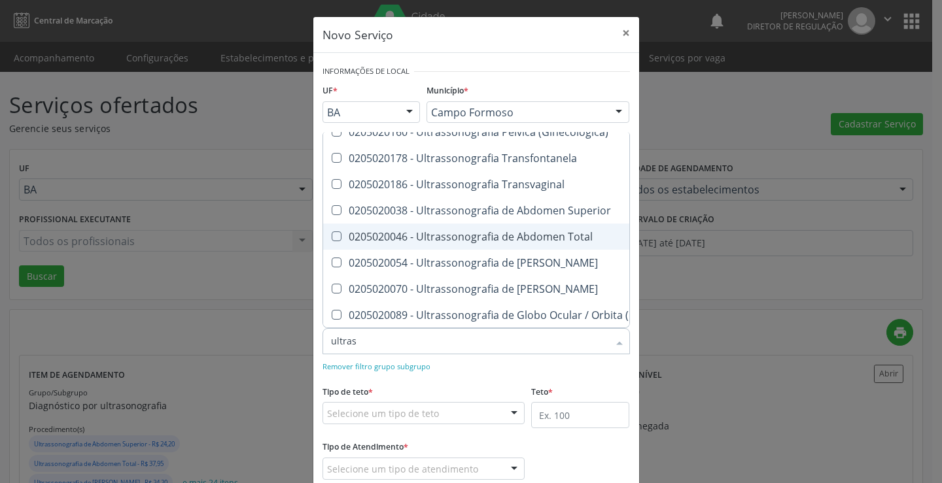
click at [535, 241] on div "0205020046 - Ultrassonografia de Abdomen Total" at bounding box center [602, 237] width 542 height 10
checkbox Total "true"
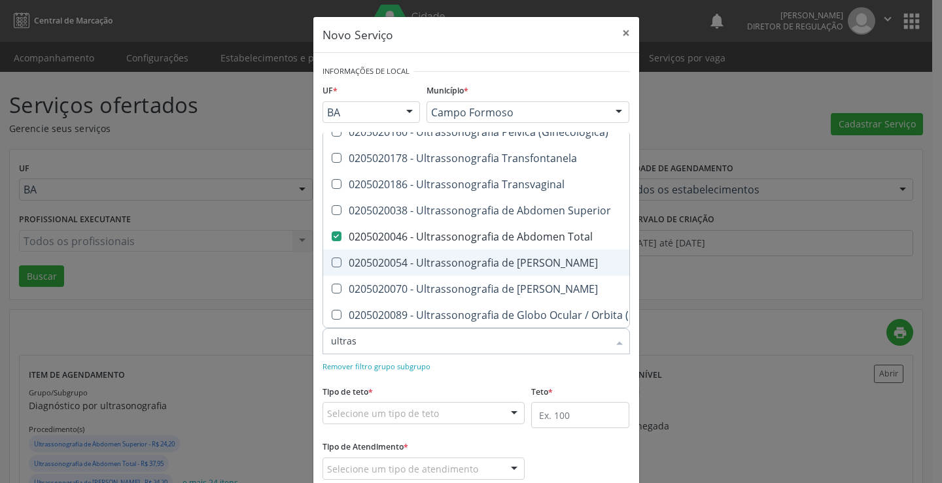
click at [538, 260] on div "0205020054 - Ultrassonografia de Aparelho Urinario" at bounding box center [602, 263] width 542 height 10
checkbox Urinario "true"
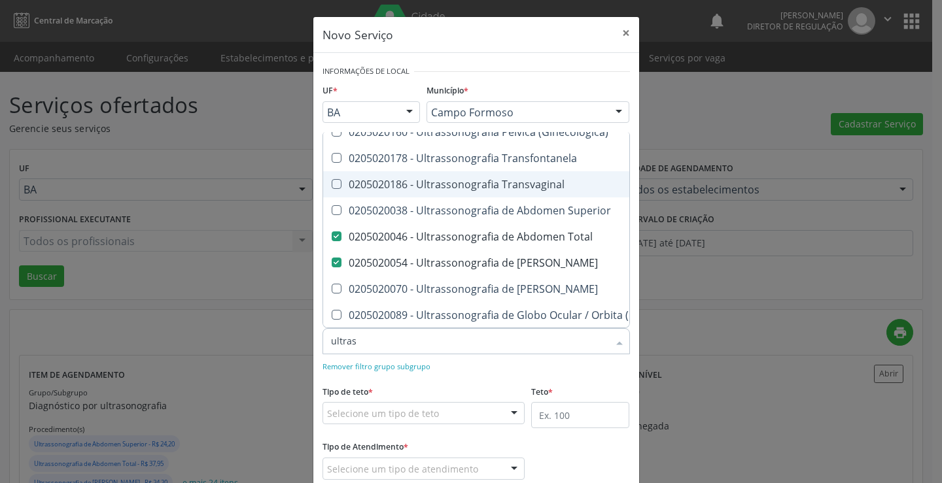
click at [519, 184] on div "0205020186 - Ultrassonografia Transvaginal" at bounding box center [602, 184] width 542 height 10
checkbox Transvaginal "true"
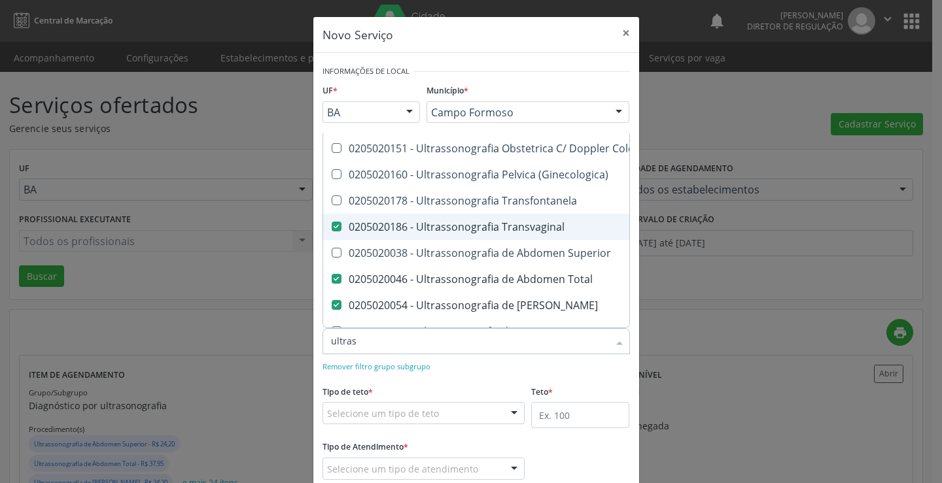
scroll to position [131, 0]
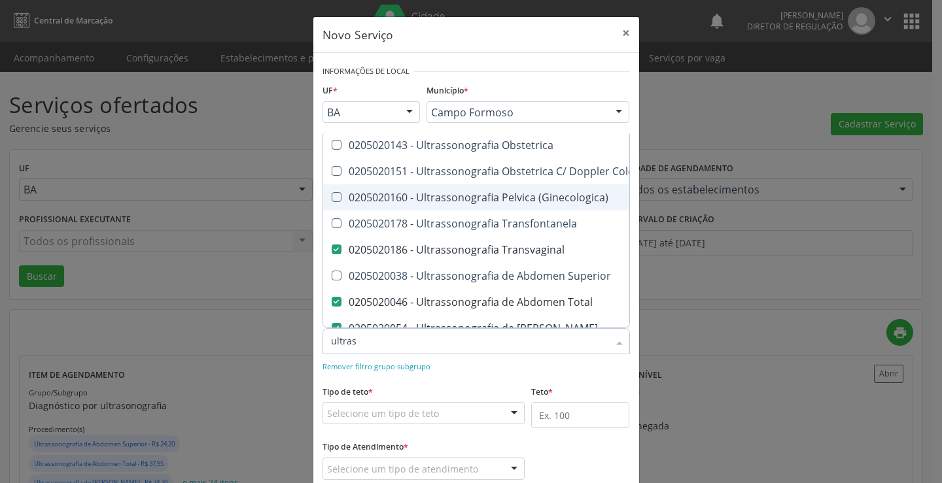
click at [519, 198] on div "0205020160 - Ultrassonografia Pelvica (Ginecologica)" at bounding box center [602, 197] width 542 height 10
checkbox \(Ginecologica\) "true"
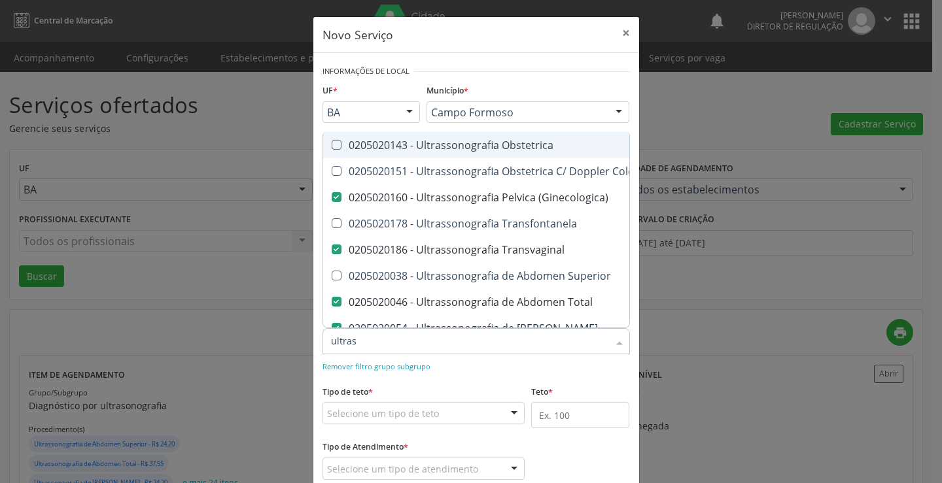
click at [510, 142] on div "0205020143 - Ultrassonografia Obstetrica" at bounding box center [602, 145] width 542 height 10
checkbox Obstetrica "true"
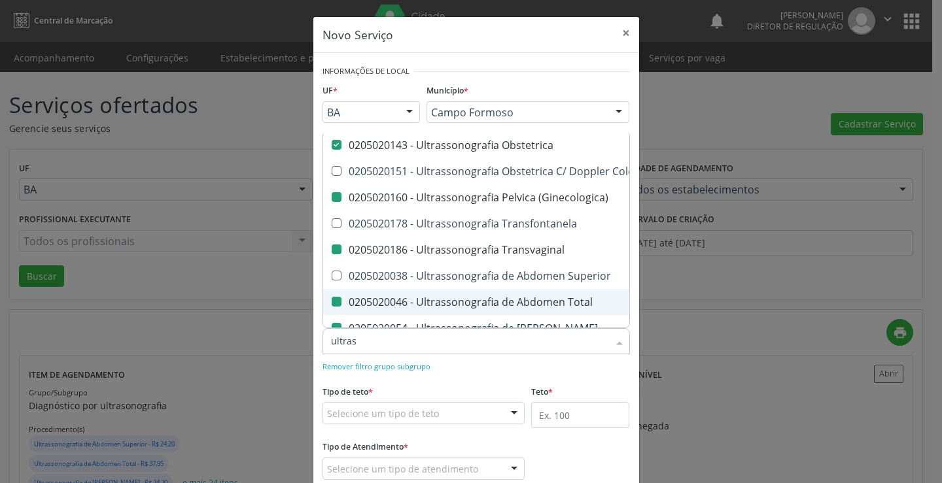
checkbox Ultrassônica "true"
checkbox Vasos "true"
checkbox Obstetrico "true"
checkbox Bilateral "true"
checkbox \(Ginecologica\) "false"
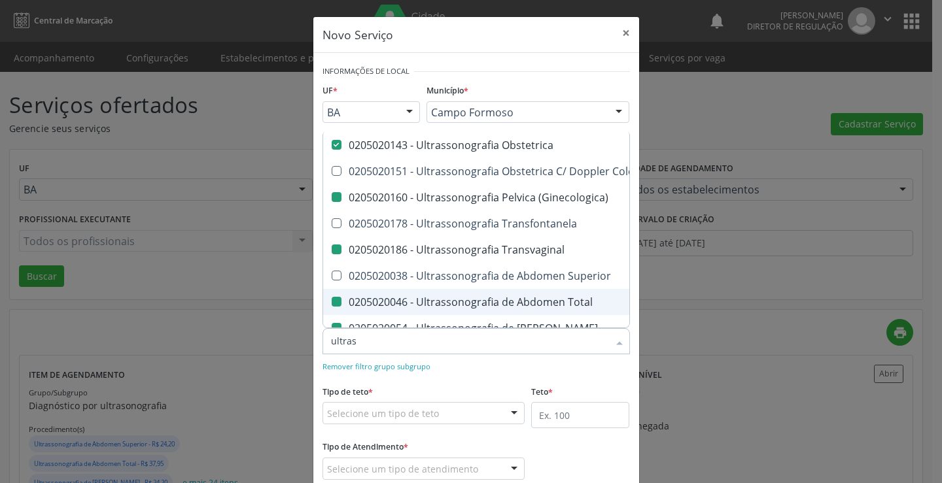
checkbox Transvaginal "false"
checkbox Total "false"
checkbox Urinario "false"
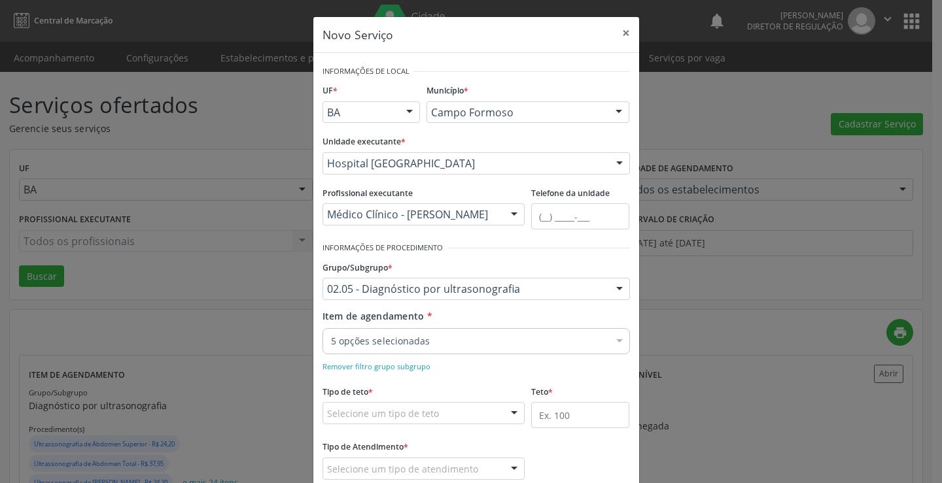
click at [472, 400] on div "Tipo de teto * Selecione um tipo de teto Teto financeiro Teto físico Nenhum res…" at bounding box center [424, 403] width 203 height 42
click at [423, 402] on div "Tipo de teto * Selecione um tipo de teto Teto financeiro Teto físico Nenhum res…" at bounding box center [424, 403] width 203 height 42
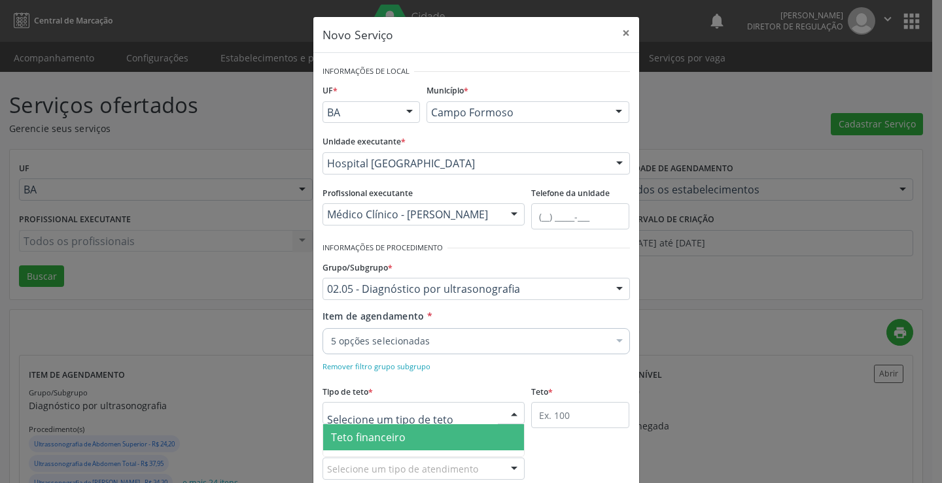
click at [425, 434] on span "Teto financeiro" at bounding box center [424, 438] width 202 height 26
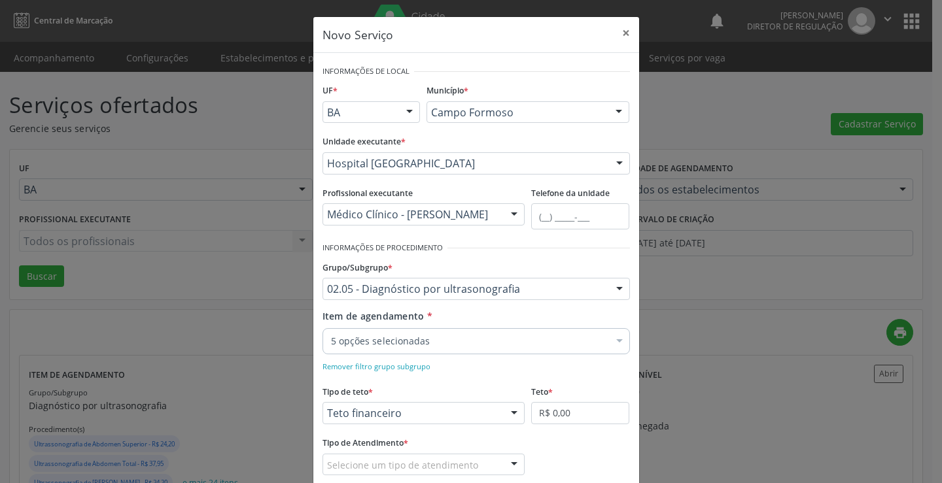
scroll to position [77, 0]
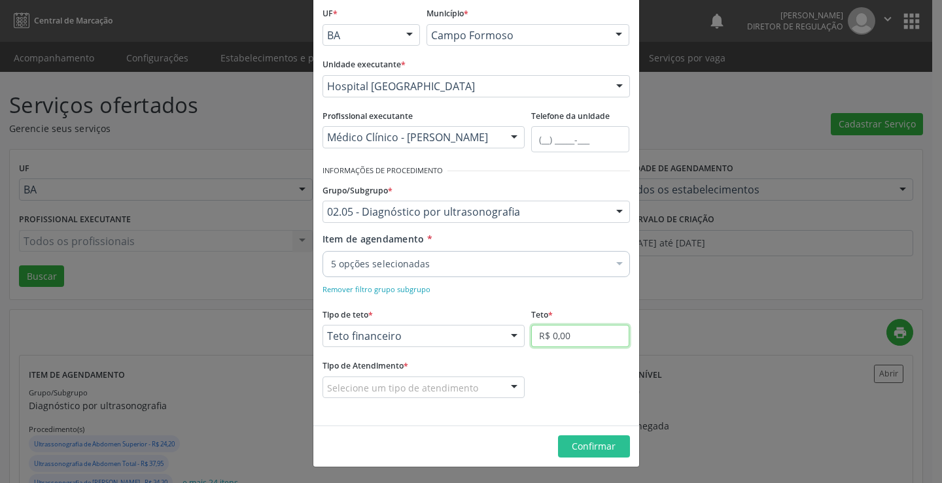
click at [536, 330] on input "R$ 0,00" at bounding box center [580, 336] width 98 height 22
type input "R$ 18.000,00"
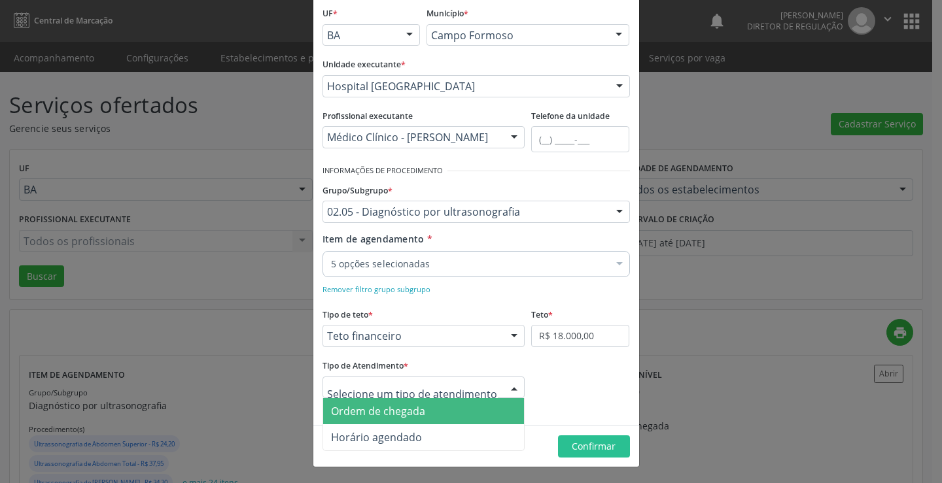
click at [488, 392] on div at bounding box center [424, 388] width 203 height 22
click at [452, 411] on span "Ordem de chegada" at bounding box center [424, 411] width 202 height 26
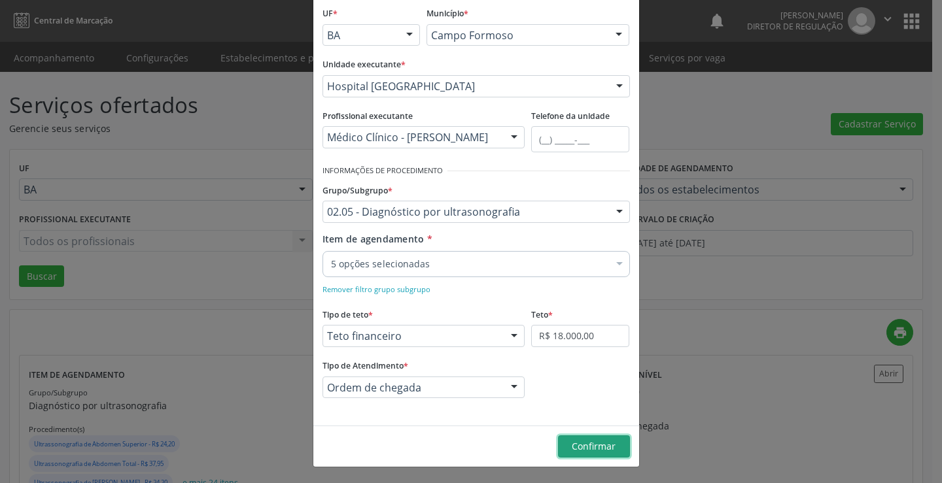
click at [578, 440] on span "Confirmar" at bounding box center [594, 446] width 44 height 12
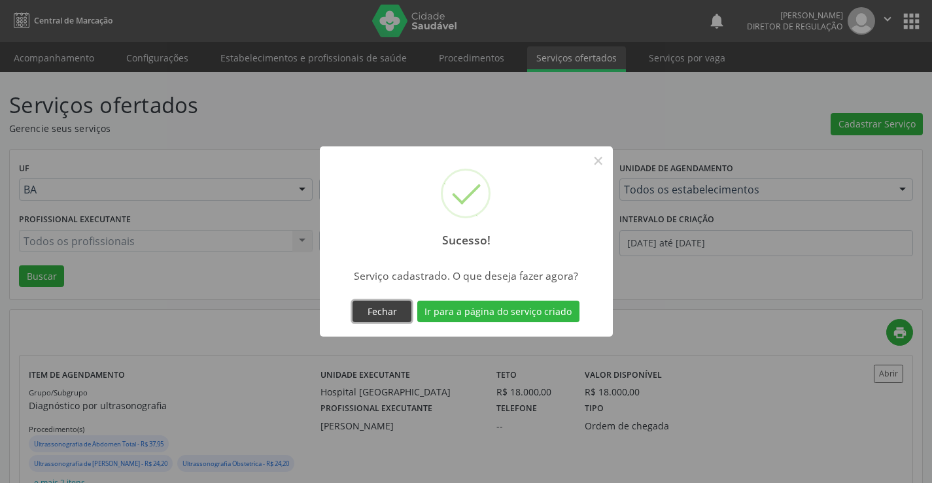
click at [403, 315] on button "Fechar" at bounding box center [382, 312] width 59 height 22
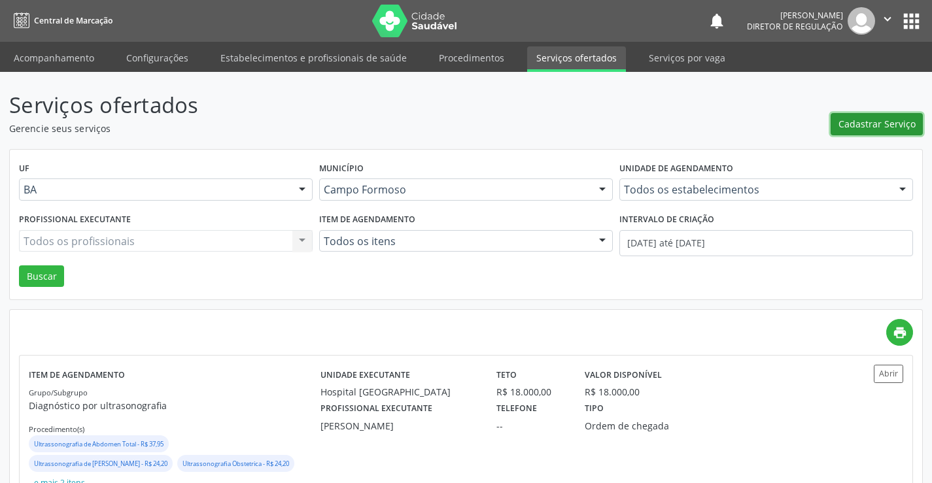
click at [876, 120] on span "Cadastrar Serviço" at bounding box center [877, 124] width 77 height 14
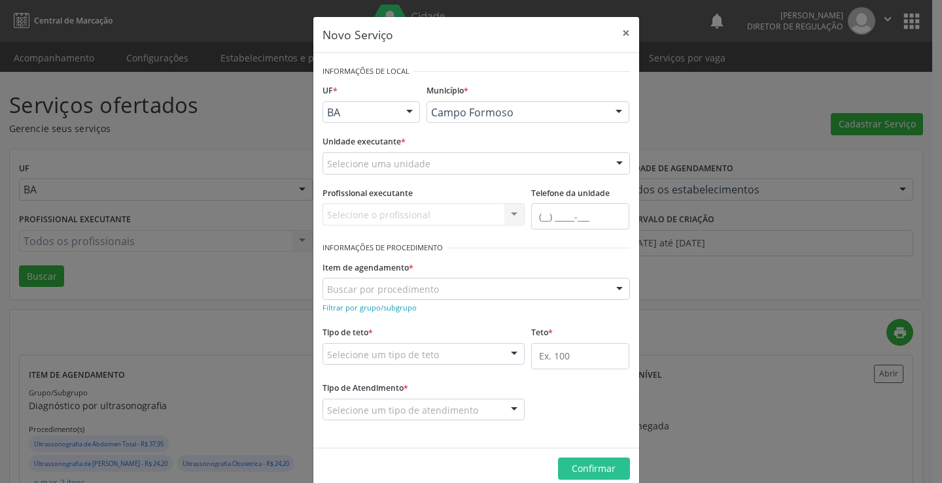
click at [488, 167] on div "Selecione uma unidade" at bounding box center [477, 163] width 308 height 22
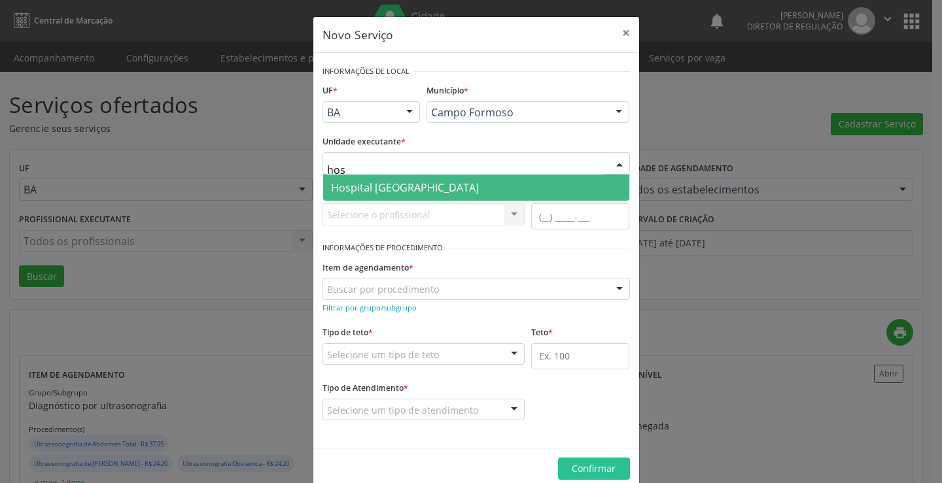
type input "hosp"
click at [475, 194] on span "Hospital [GEOGRAPHIC_DATA]" at bounding box center [476, 188] width 306 height 26
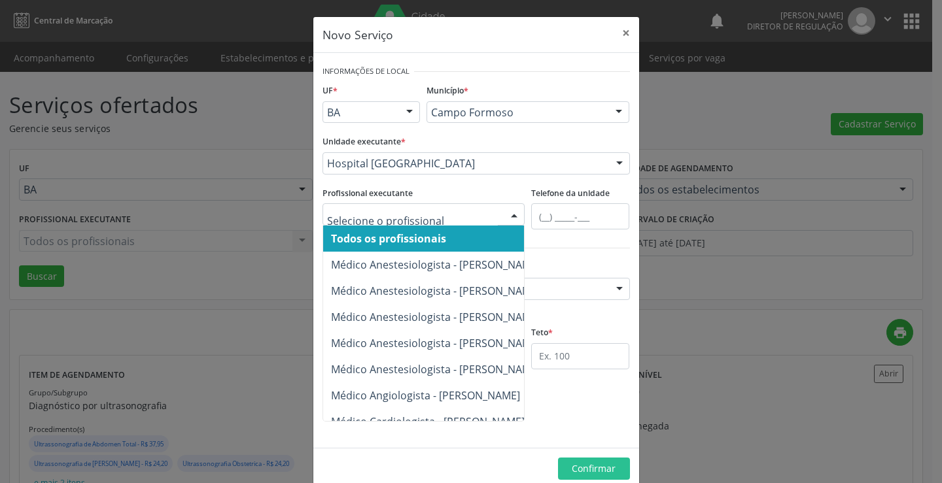
type input "t"
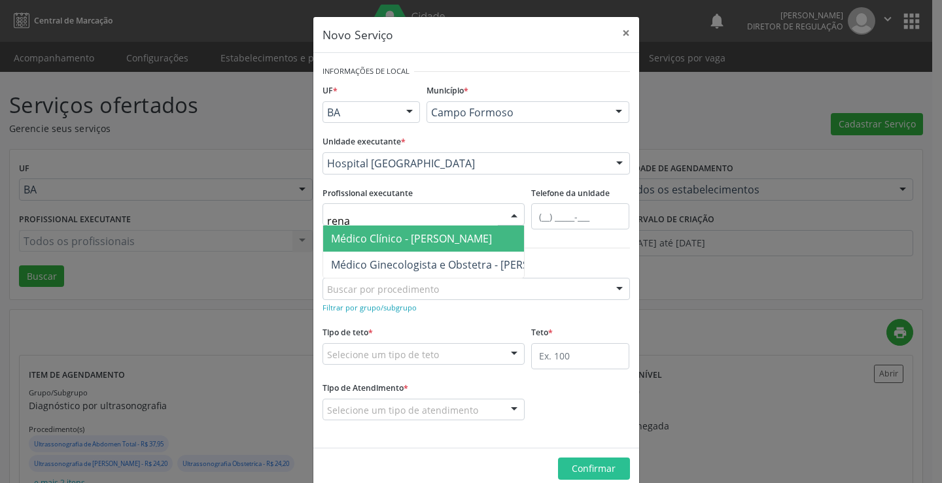
type input "renat"
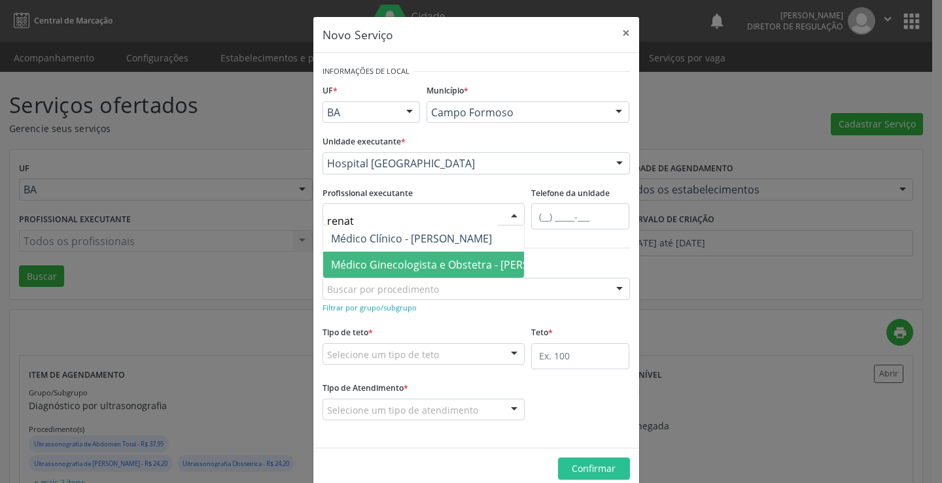
click at [450, 253] on span "Médico Ginecologista e Obstetra - Renato Jaime Almeida Souza" at bounding box center [456, 265] width 266 height 26
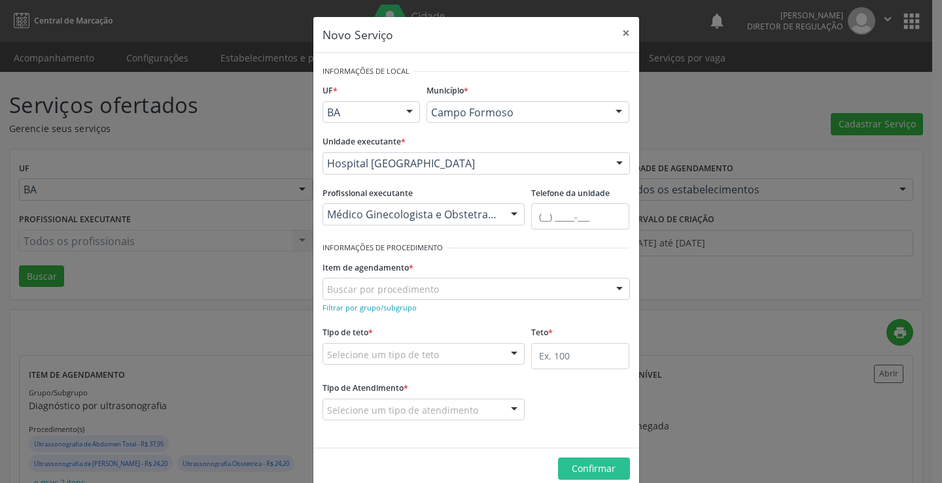
click at [393, 297] on div "Buscar por procedimento" at bounding box center [477, 289] width 308 height 22
click at [429, 328] on div "Tipo de teto * Selecione um tipo de teto Teto financeiro Teto físico Nenhum res…" at bounding box center [424, 344] width 203 height 42
click at [403, 311] on small "Filtrar por grupo/subgrupo" at bounding box center [370, 308] width 94 height 10
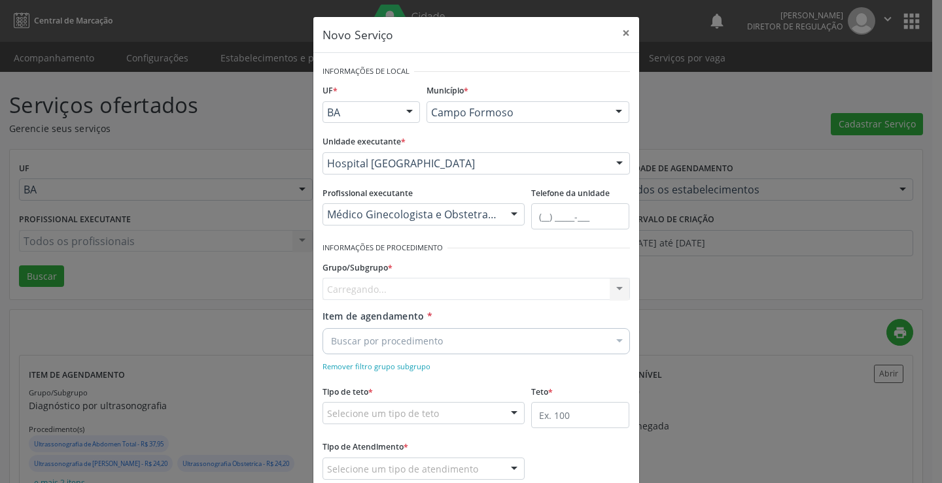
click at [402, 290] on div "Carregando... Nenhum resultado encontrado para: " " Nenhuma opção encontrada" at bounding box center [477, 289] width 308 height 22
click at [475, 288] on div at bounding box center [477, 289] width 308 height 22
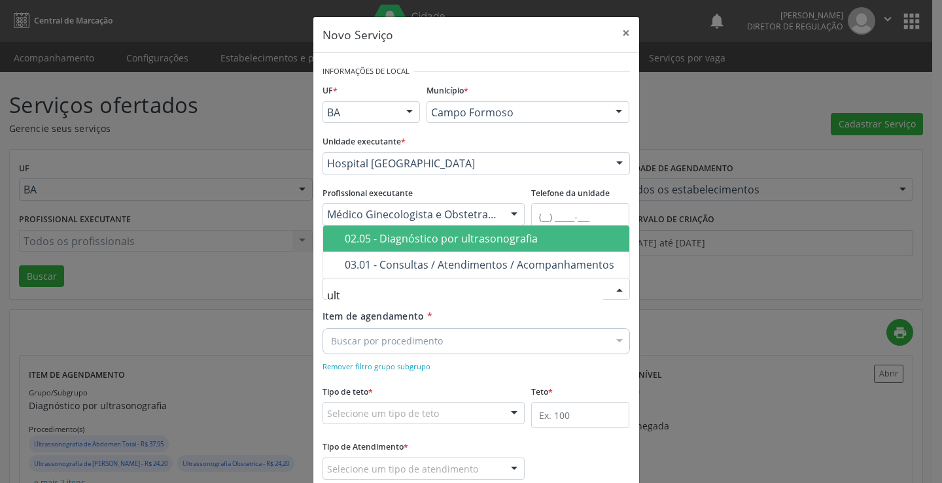
type input "ultr"
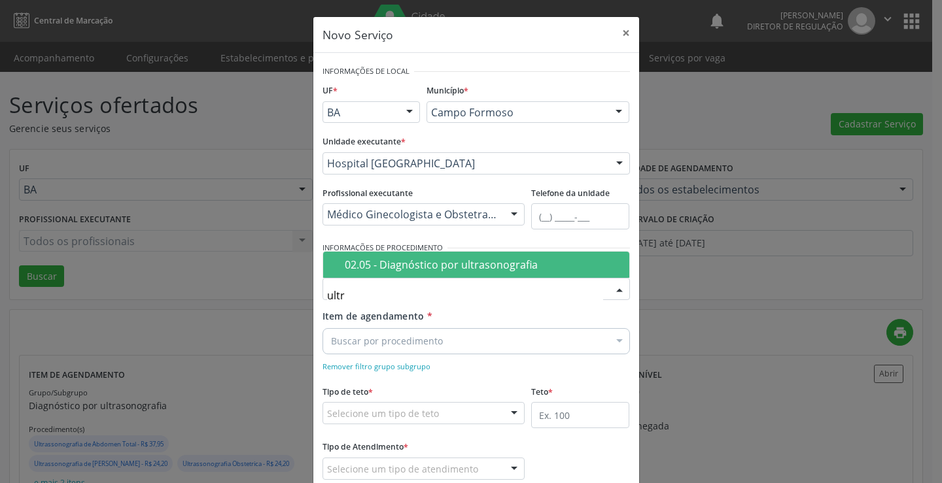
click at [466, 269] on div "02.05 - Diagnóstico por ultrasonografia" at bounding box center [483, 265] width 277 height 10
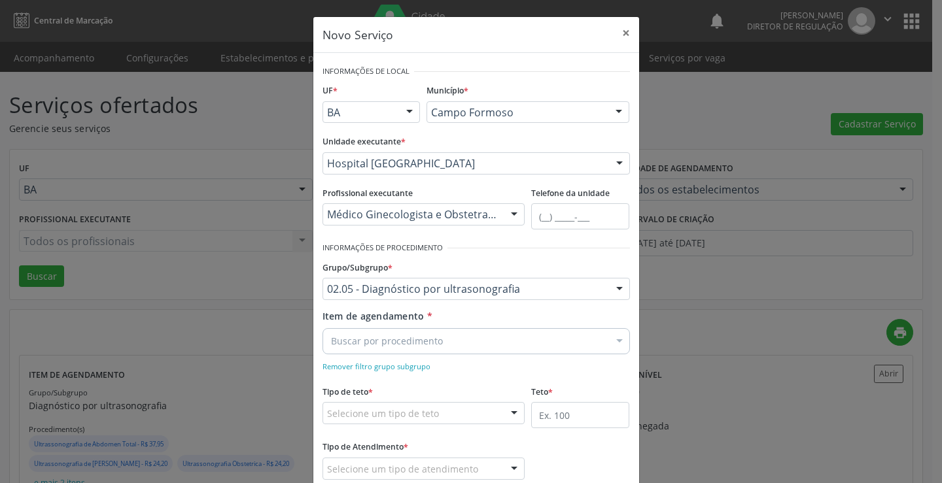
click at [439, 334] on div "Buscar por procedimento" at bounding box center [477, 341] width 308 height 26
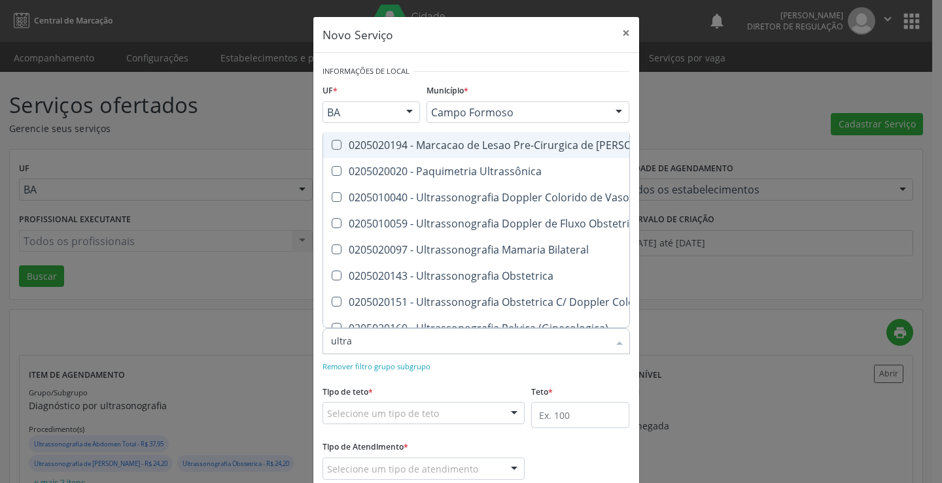
type input "ultras"
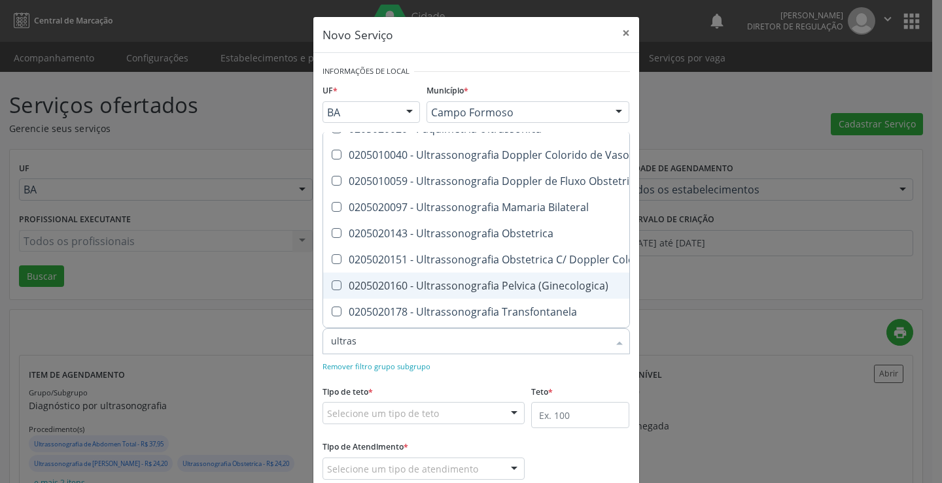
scroll to position [65, 0]
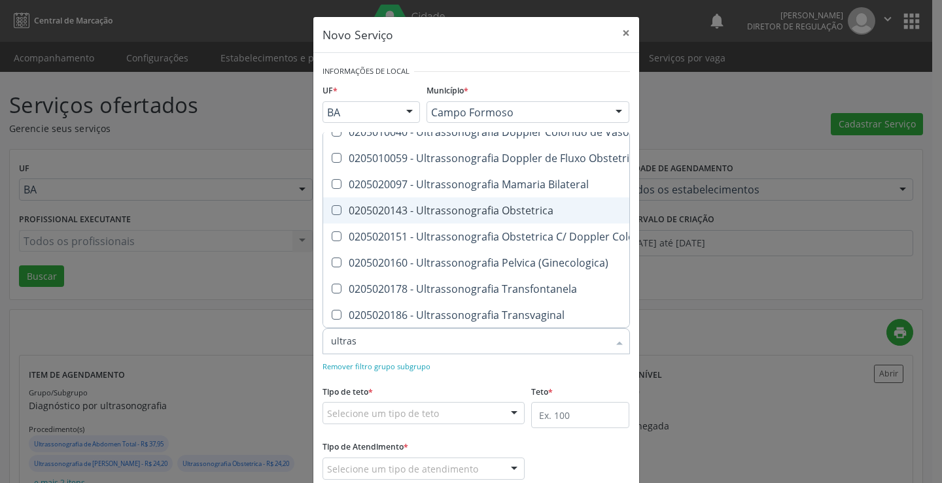
click at [500, 222] on span "0205020143 - Ultrassonografia Obstetrica" at bounding box center [601, 211] width 557 height 26
checkbox Obstetrica "true"
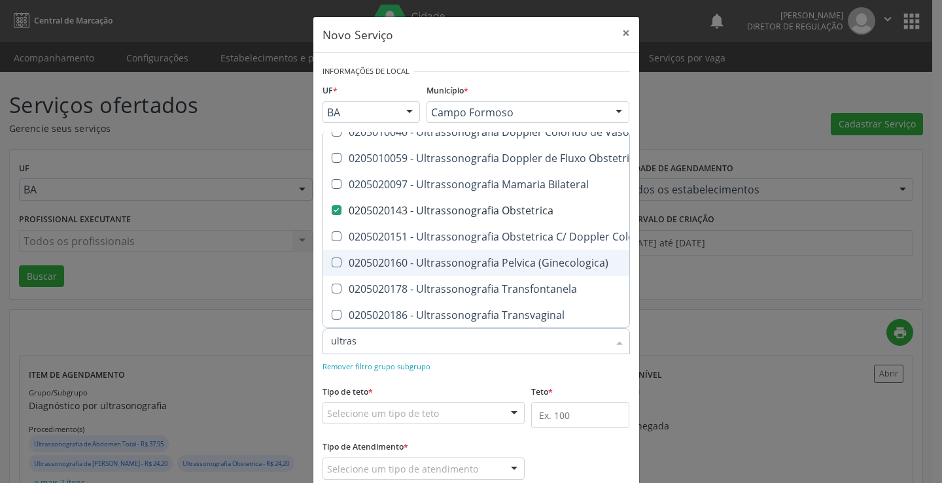
click at [506, 262] on div "0205020160 - Ultrassonografia Pelvica (Ginecologica)" at bounding box center [602, 263] width 542 height 10
checkbox \(Ginecologica\) "true"
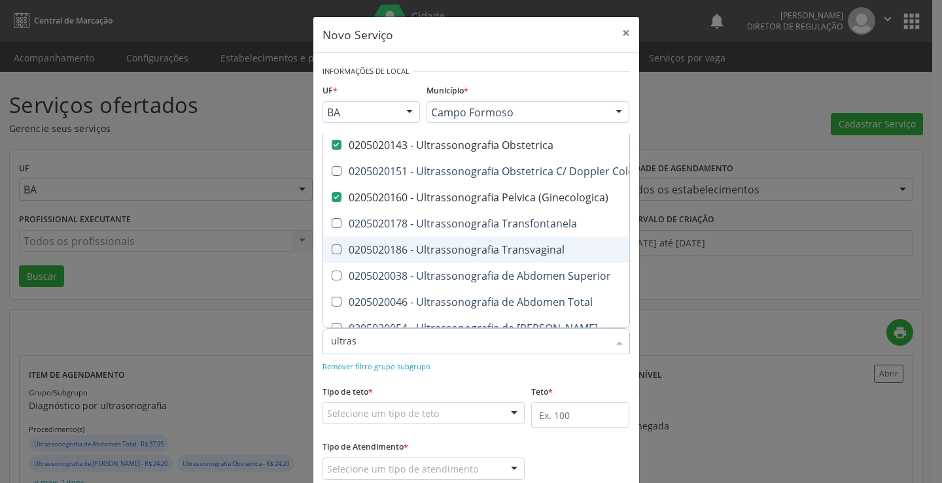
click at [506, 255] on div "0205020186 - Ultrassonografia Transvaginal" at bounding box center [602, 250] width 542 height 10
checkbox Transvaginal "true"
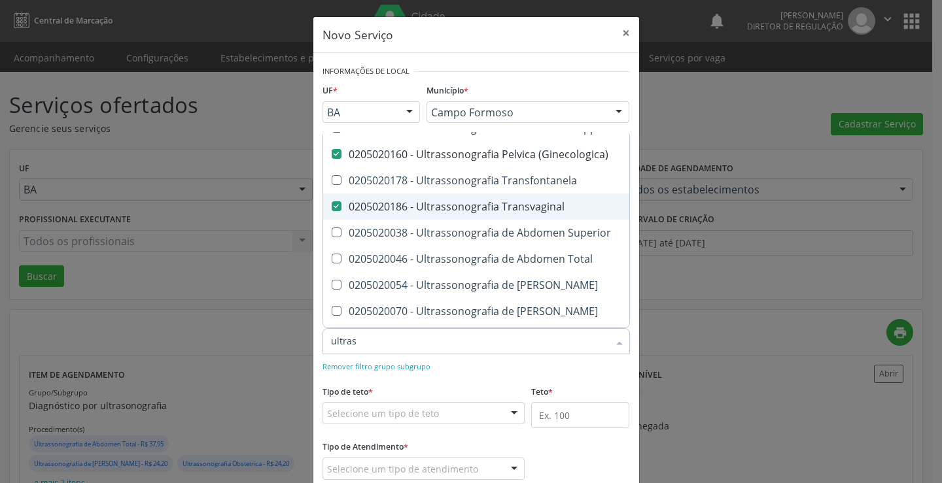
scroll to position [196, 0]
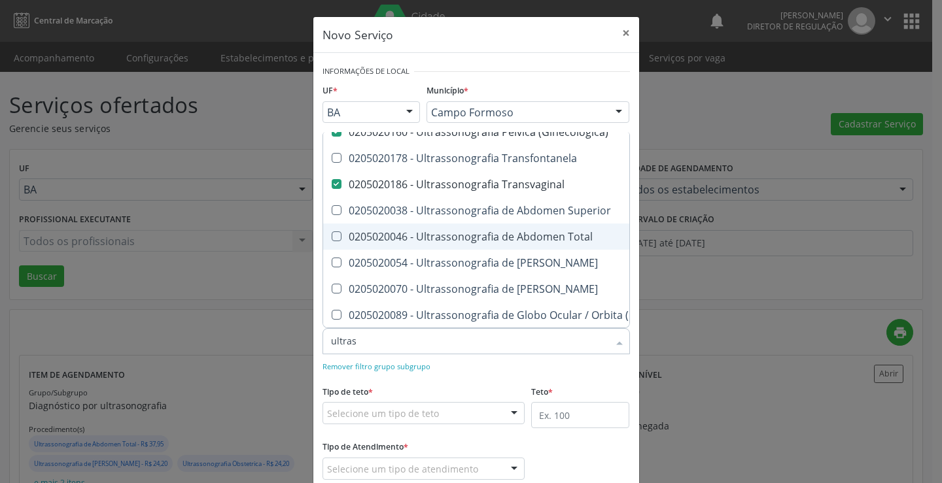
click at [511, 244] on span "0205020046 - Ultrassonografia de Abdomen Total" at bounding box center [601, 237] width 557 height 26
checkbox Total "true"
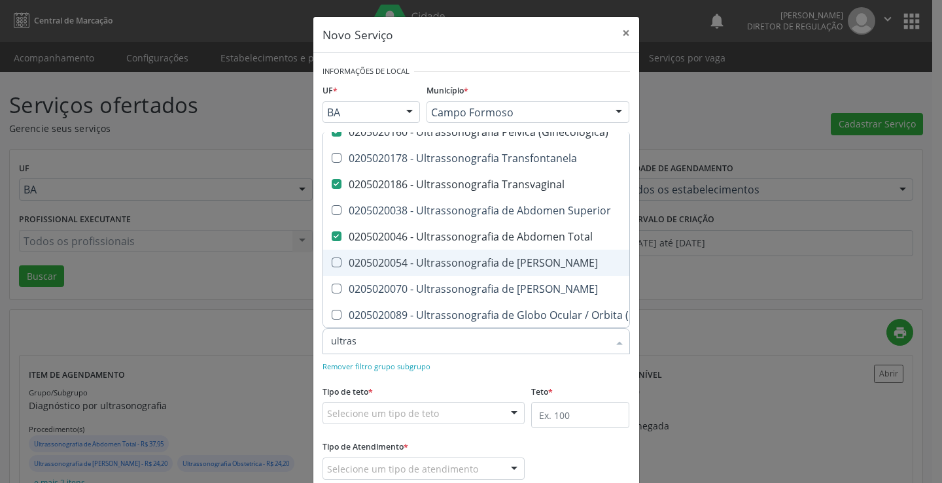
click at [513, 262] on div "0205020054 - Ultrassonografia de Aparelho Urinario" at bounding box center [602, 263] width 542 height 10
checkbox Urinario "true"
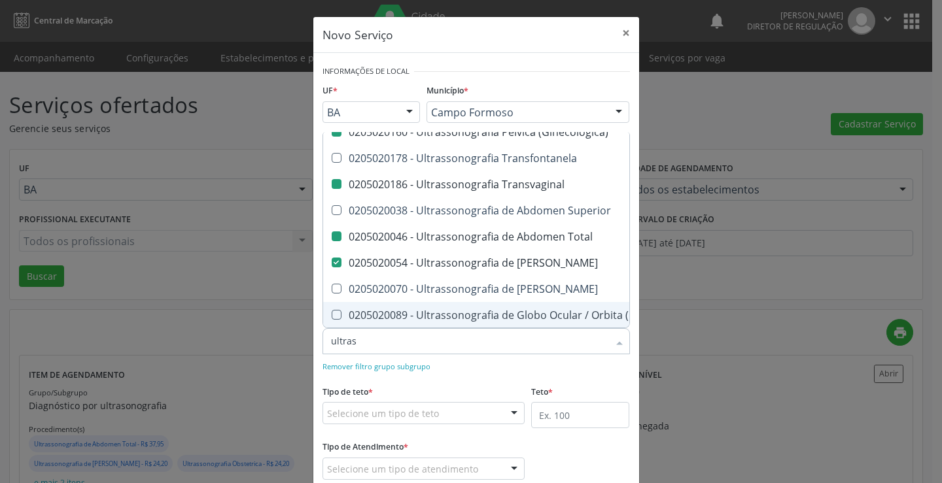
checkbox Ultrassônica "true"
checkbox Vasos "true"
checkbox Obstetrico "true"
checkbox Bilateral "true"
checkbox \(Ginecologica\) "false"
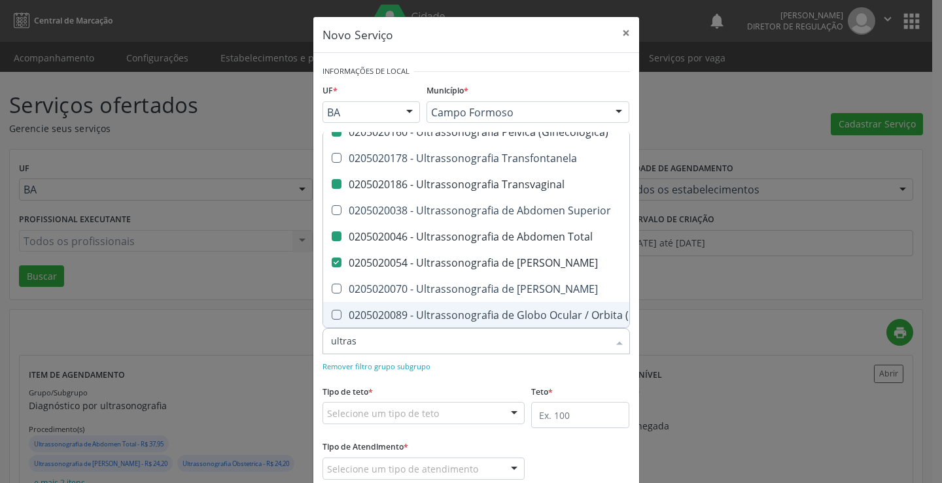
checkbox Transvaginal "false"
checkbox Total "false"
checkbox Urinario "false"
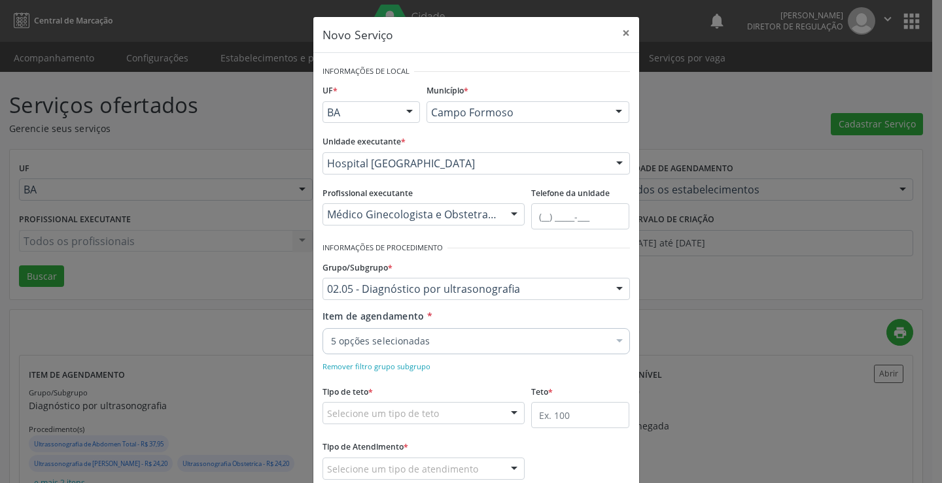
click at [508, 374] on form "Informações de Local UF * BA BA Nenhum resultado encontrado para: " " Não há ne…" at bounding box center [477, 280] width 308 height 436
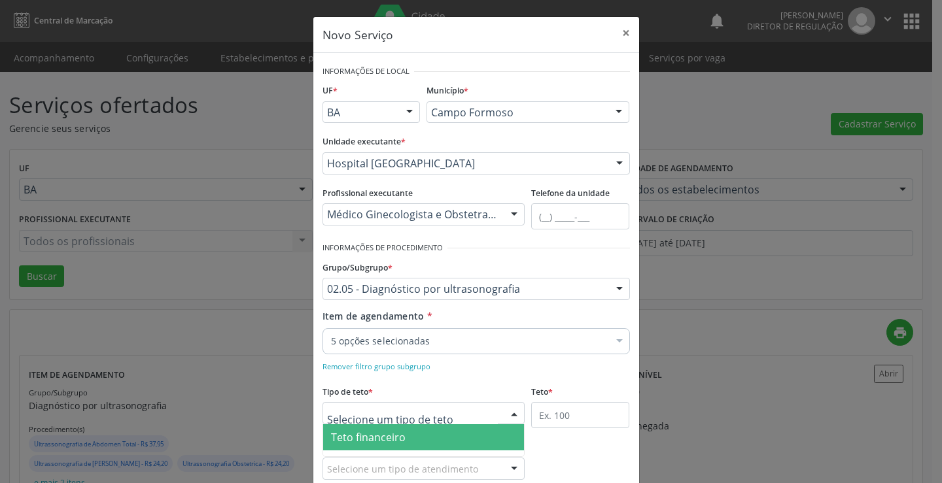
click at [418, 434] on span "Teto financeiro" at bounding box center [424, 438] width 202 height 26
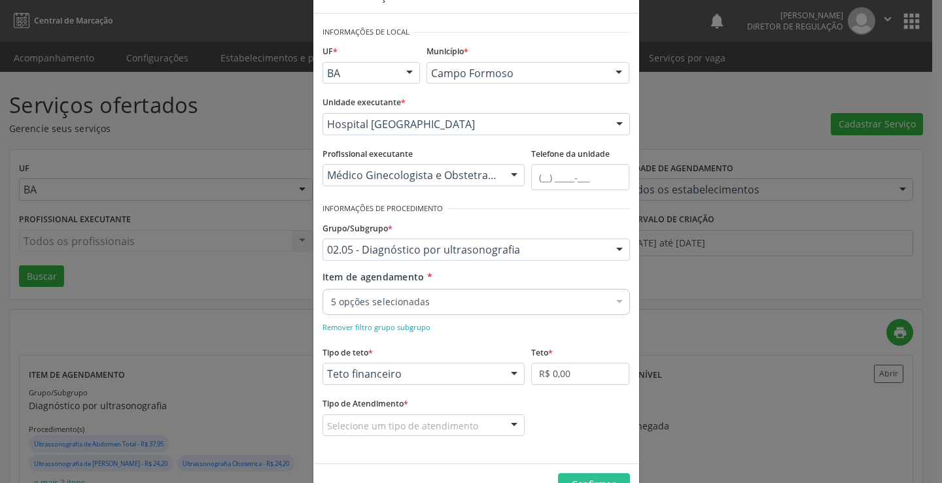
scroll to position [77, 0]
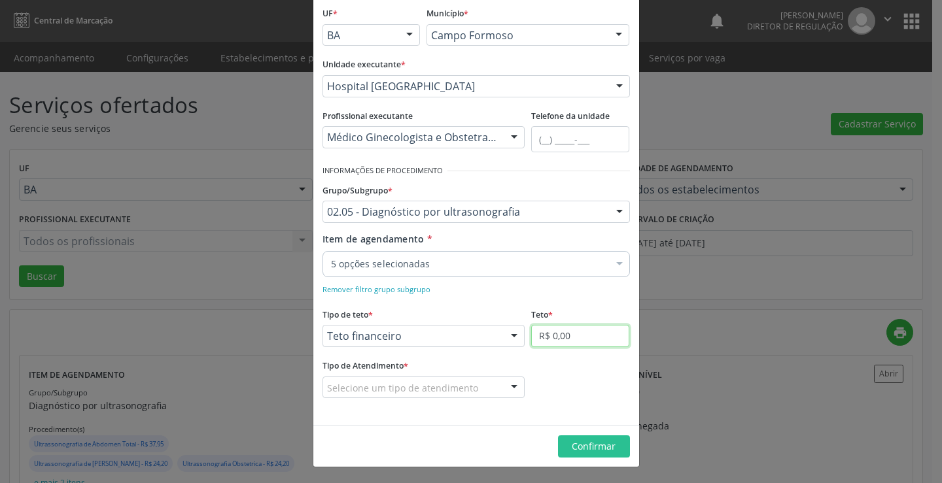
click at [570, 332] on input "R$ 0,00" at bounding box center [580, 336] width 98 height 22
type input "R$ 18.000,00"
click at [482, 383] on div "Selecione um tipo de atendimento" at bounding box center [424, 388] width 203 height 22
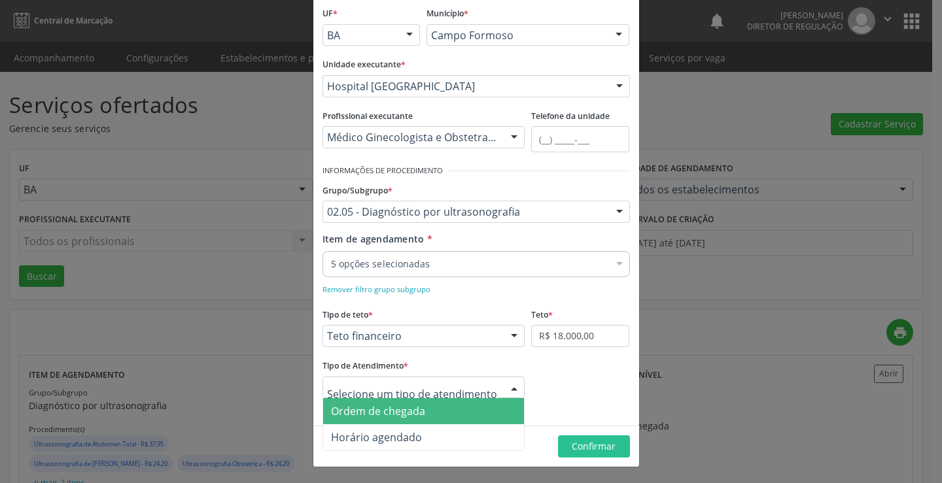
click at [464, 409] on span "Ordem de chegada" at bounding box center [424, 411] width 202 height 26
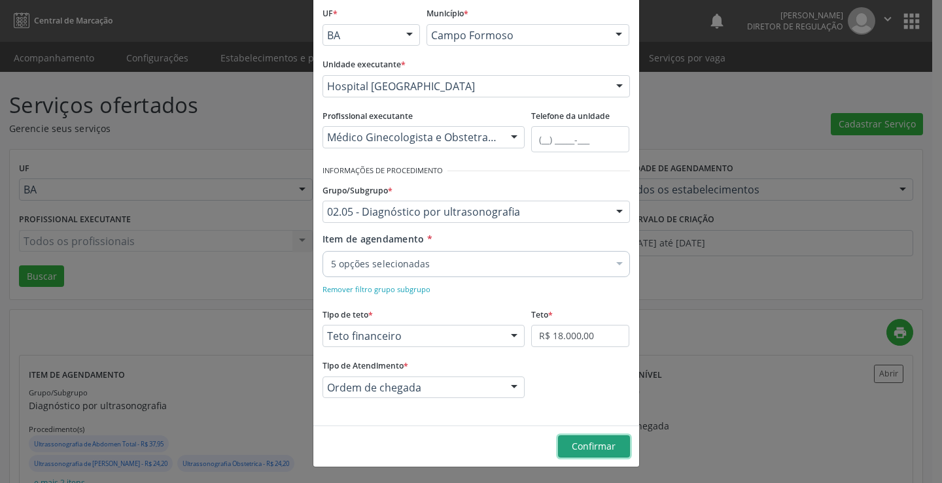
click at [576, 451] on span "Confirmar" at bounding box center [594, 446] width 44 height 12
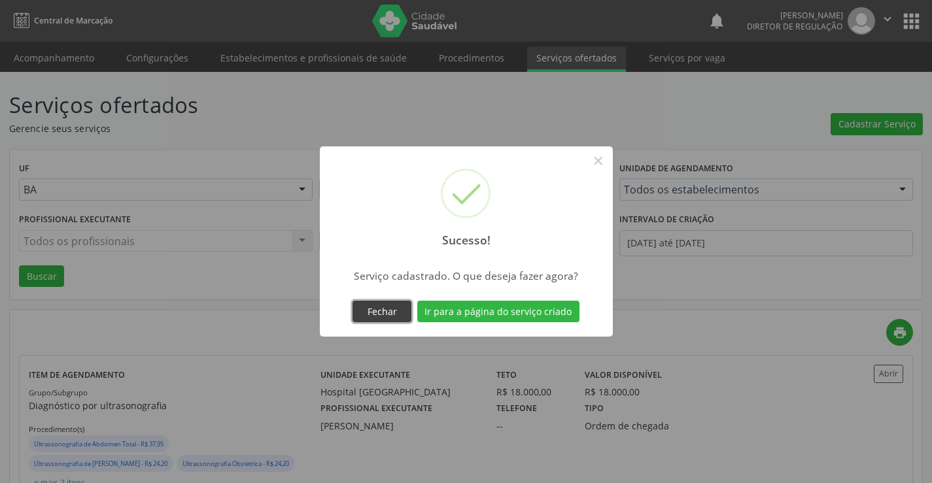
click at [408, 304] on button "Fechar" at bounding box center [382, 312] width 59 height 22
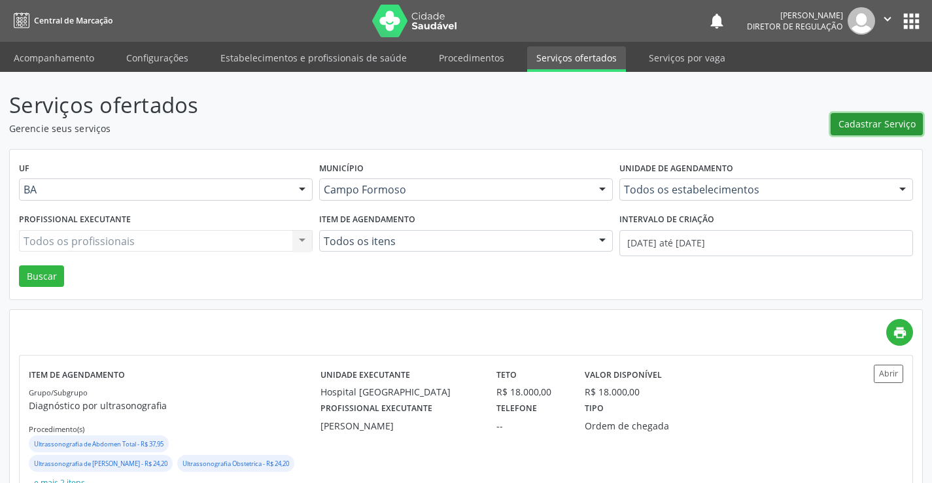
click at [851, 122] on span "Cadastrar Serviço" at bounding box center [877, 124] width 77 height 14
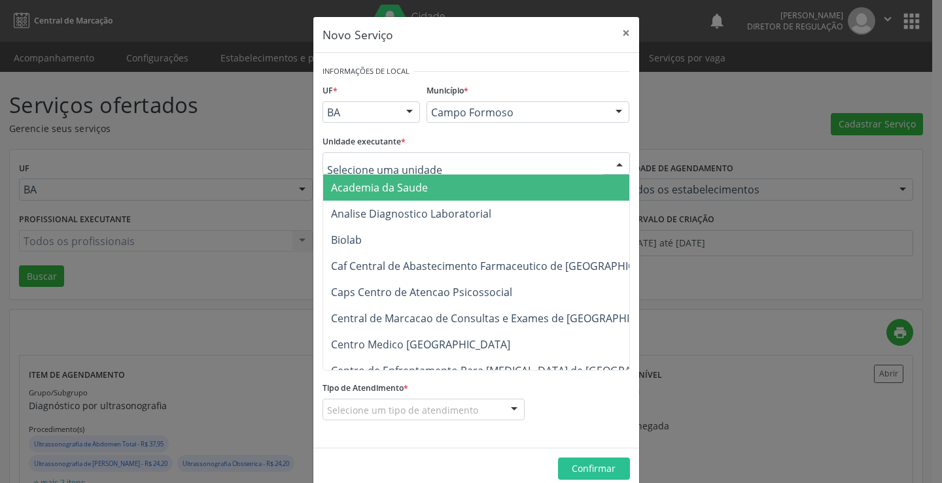
click at [462, 163] on div at bounding box center [477, 163] width 308 height 22
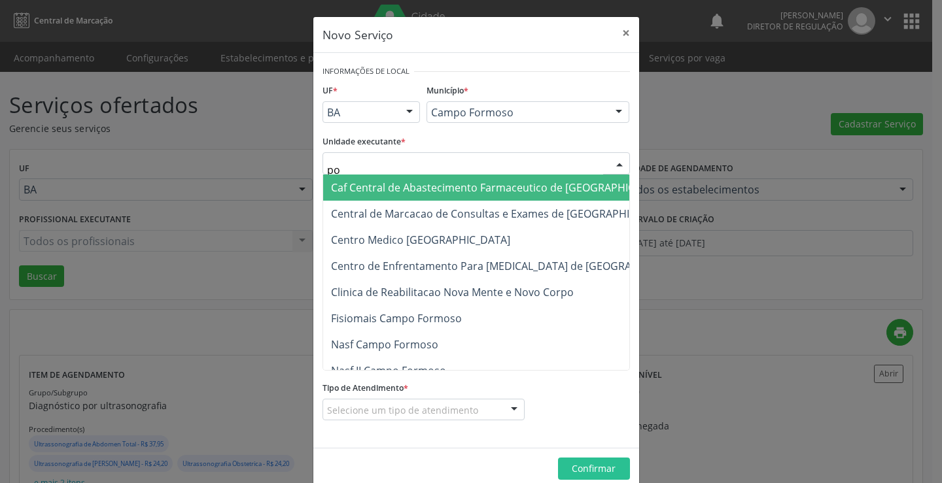
type input "p"
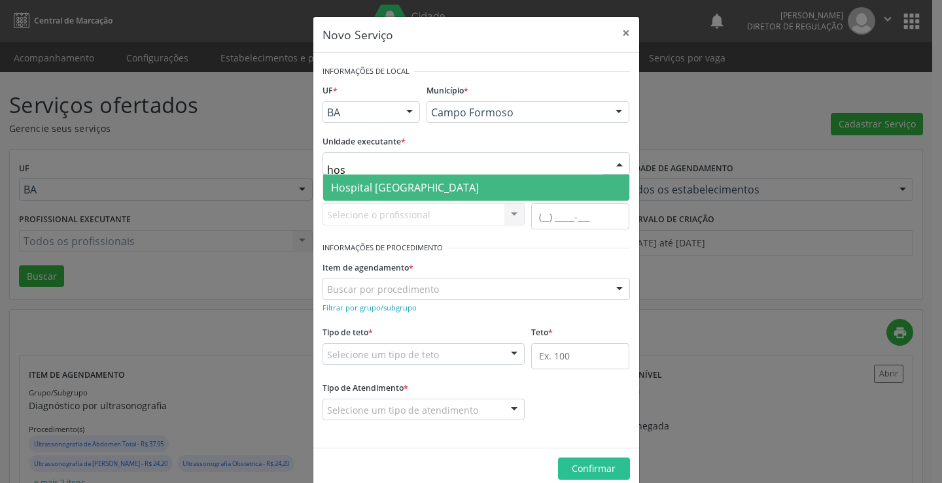
type input "hosp"
click at [451, 190] on span "Hospital [GEOGRAPHIC_DATA]" at bounding box center [476, 188] width 306 height 26
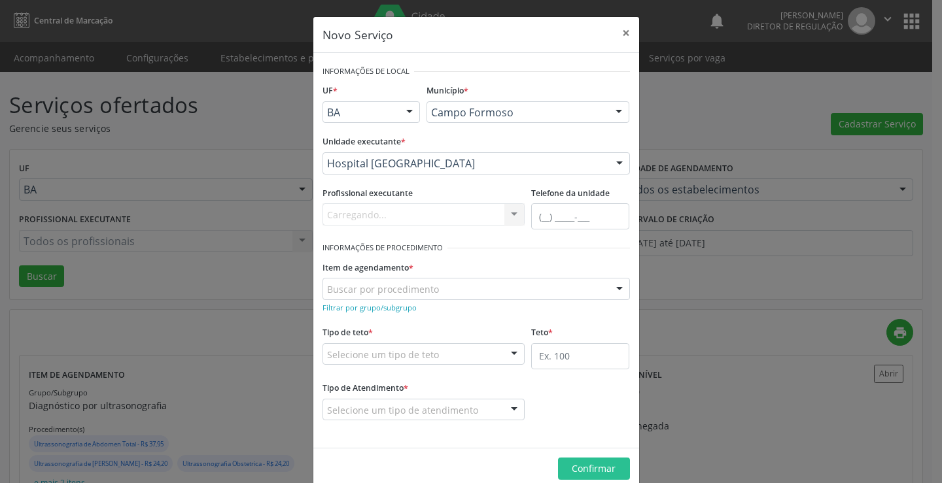
click at [427, 216] on div "Carregando... Nenhum resultado encontrado para: " " Não há nenhuma opção para s…" at bounding box center [424, 214] width 203 height 22
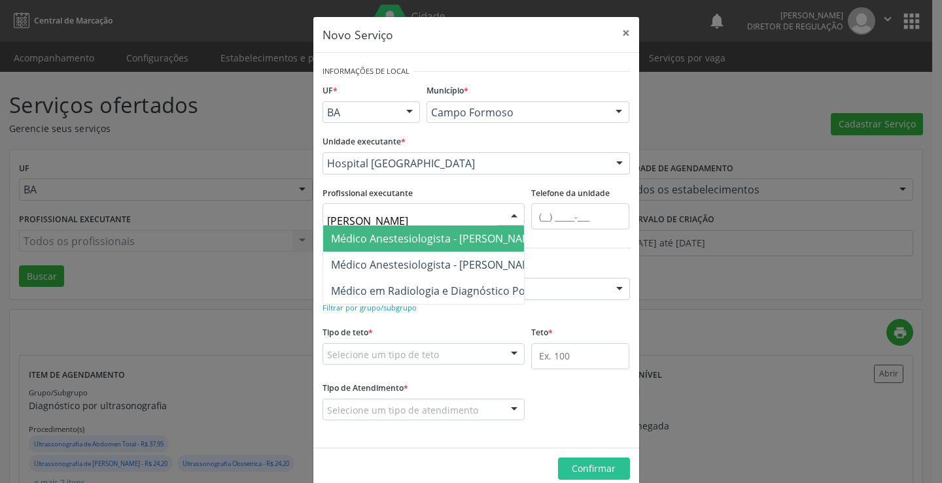
type input "joel"
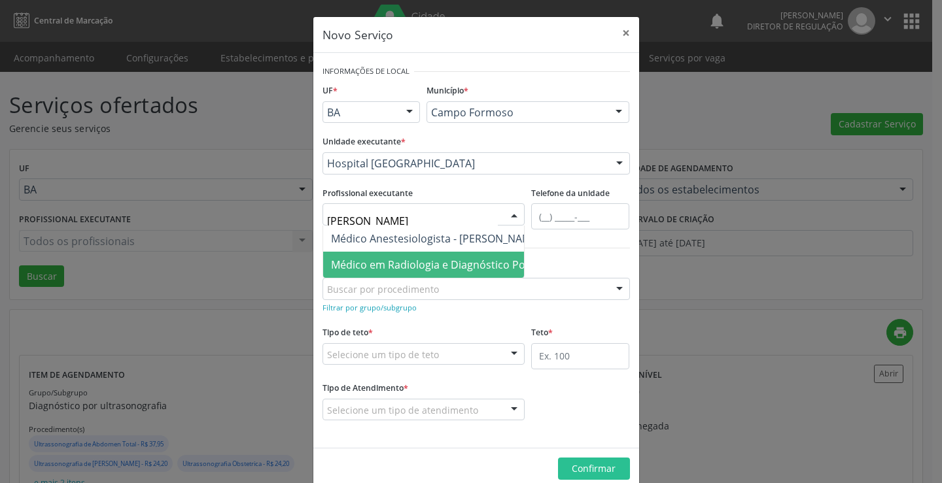
click at [424, 260] on span "Médico em Radiologia e Diagnóstico Por Imagem - Joel da Rocha Almeida" at bounding box center [496, 265] width 331 height 14
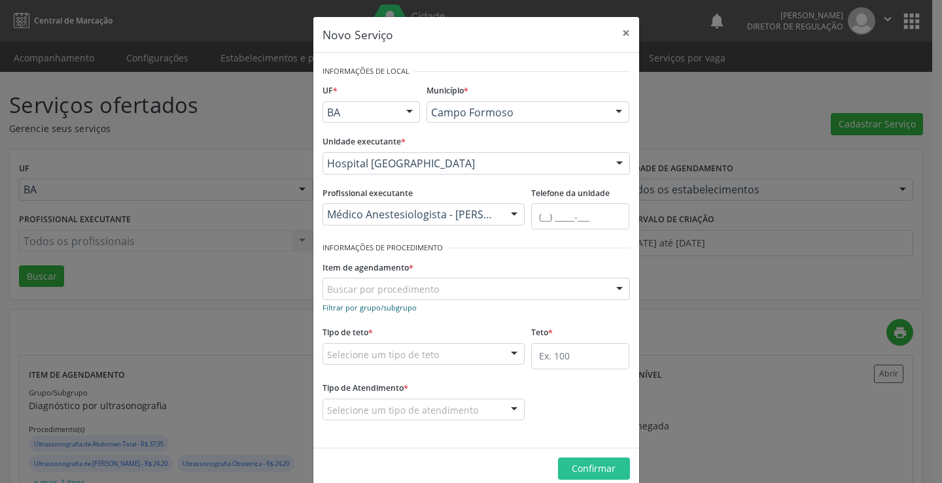
click at [402, 307] on small "Filtrar por grupo/subgrupo" at bounding box center [370, 308] width 94 height 10
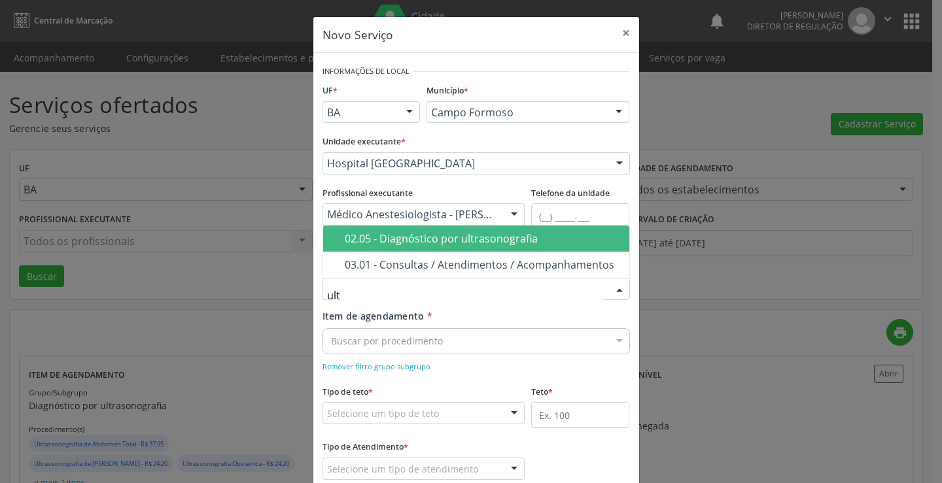
type input "ultr"
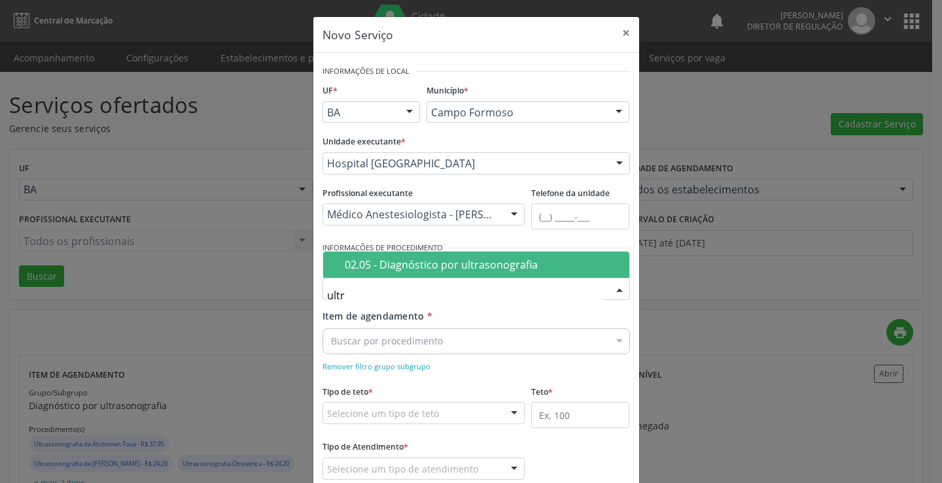
click at [455, 260] on div "02.05 - Diagnóstico por ultrasonografia" at bounding box center [483, 265] width 277 height 10
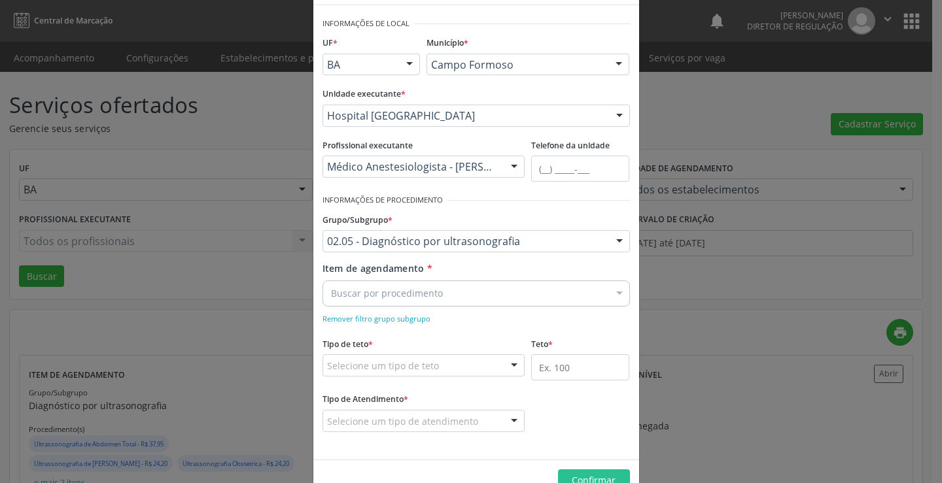
scroll to position [82, 0]
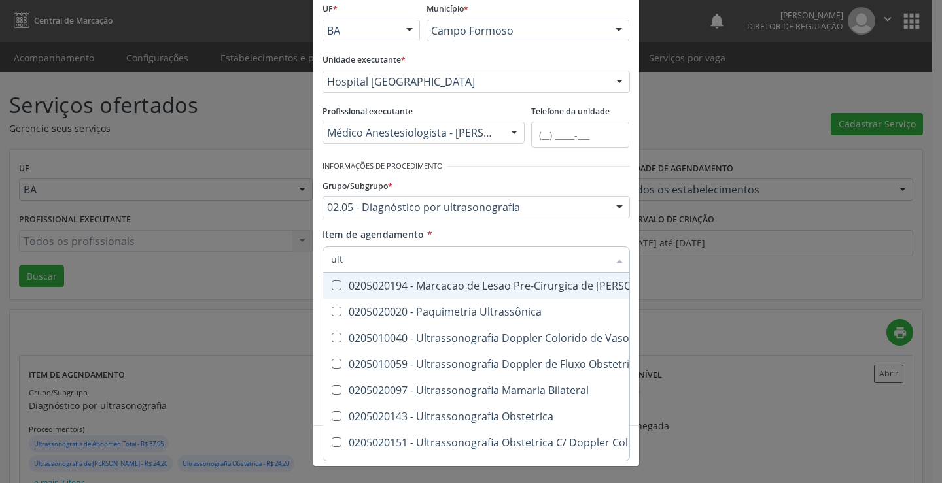
type input "ultr"
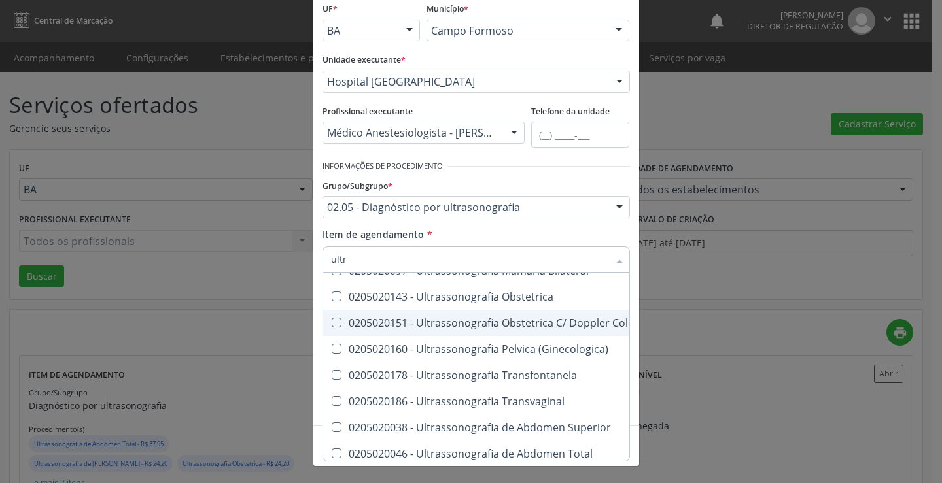
scroll to position [131, 0]
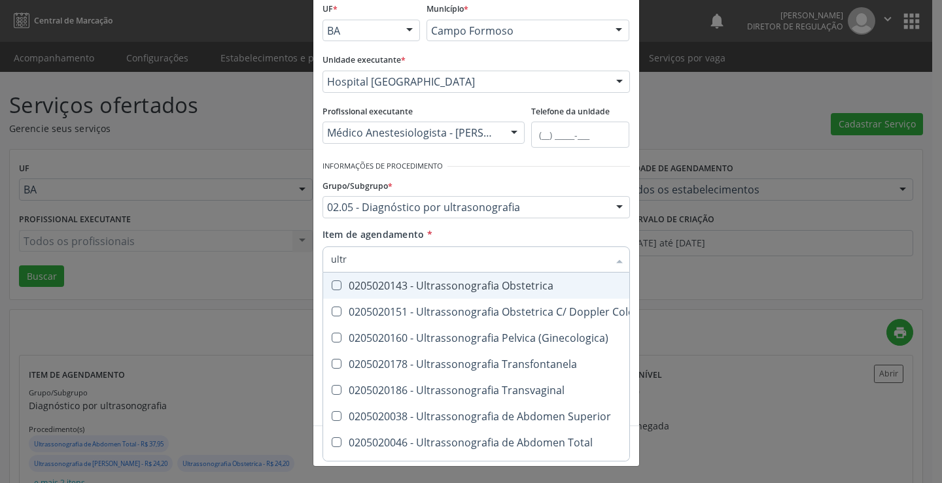
click at [510, 296] on span "0205020143 - Ultrassonografia Obstetrica" at bounding box center [601, 286] width 557 height 26
checkbox Obstetrica "true"
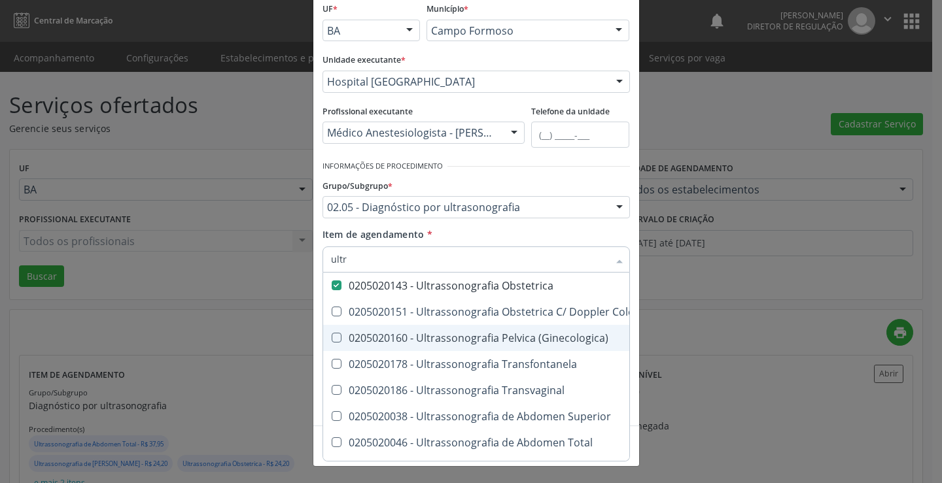
click at [515, 334] on div "0205020160 - Ultrassonografia Pelvica (Ginecologica)" at bounding box center [602, 338] width 542 height 10
checkbox \(Ginecologica\) "true"
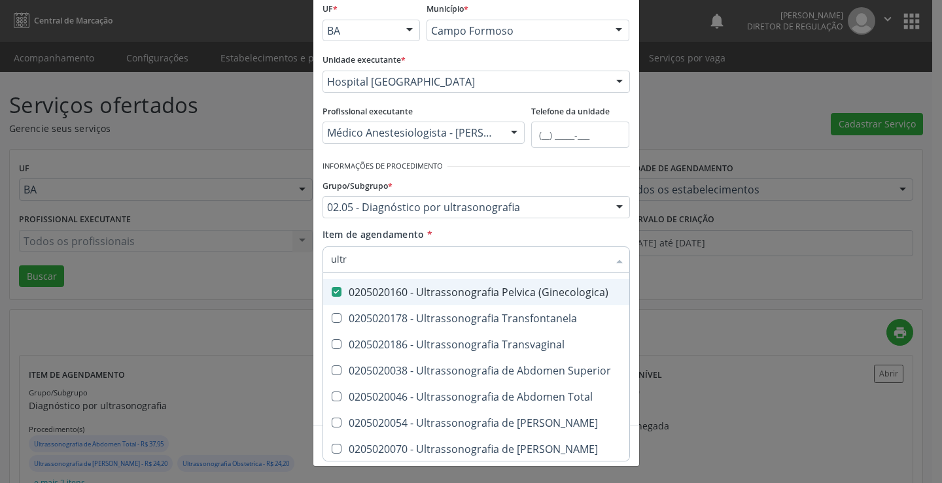
scroll to position [196, 0]
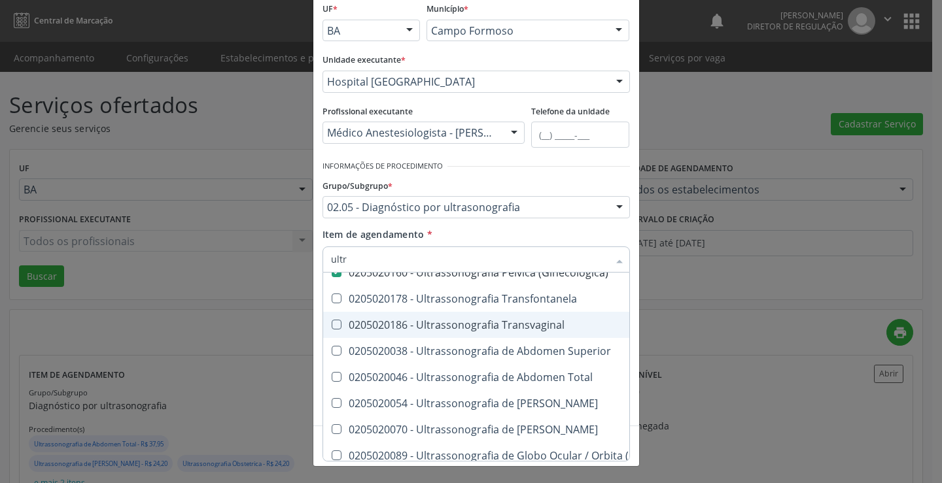
click at [516, 329] on div "0205020186 - Ultrassonografia Transvaginal" at bounding box center [602, 325] width 542 height 10
checkbox Transvaginal "true"
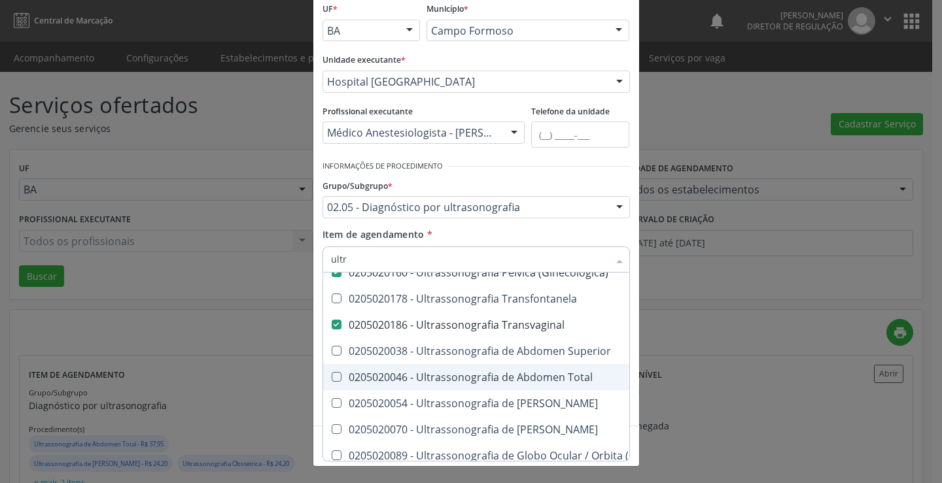
click at [533, 372] on div "0205020046 - Ultrassonografia de Abdomen Total" at bounding box center [602, 377] width 542 height 10
checkbox Total "true"
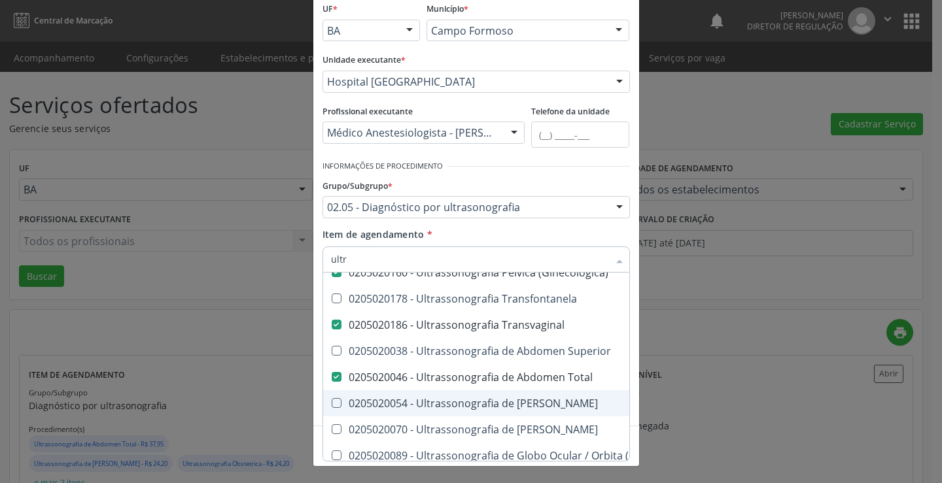
click at [536, 404] on div "0205020054 - Ultrassonografia de Aparelho Urinario" at bounding box center [602, 403] width 542 height 10
checkbox Urinario "true"
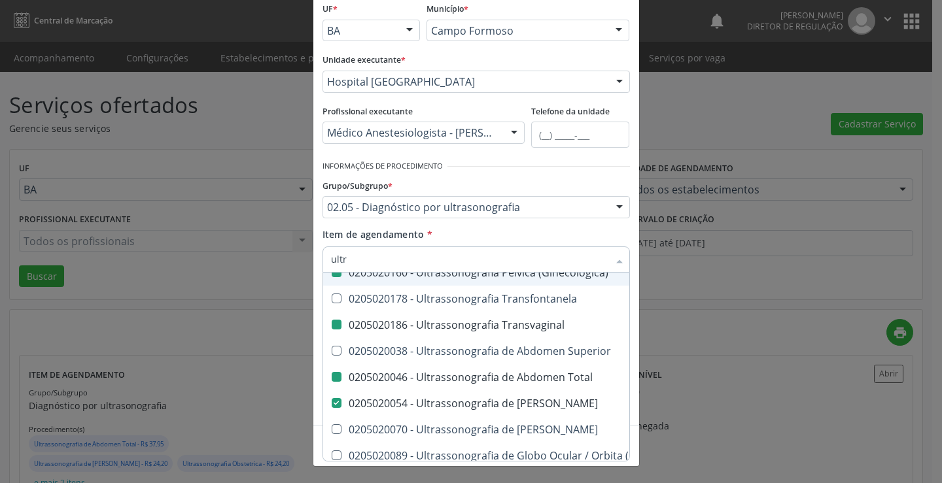
checkbox Ultrassônica "true"
checkbox Vasos "true"
checkbox Obstetrico "true"
checkbox Bilateral "true"
checkbox \(Ginecologica\) "false"
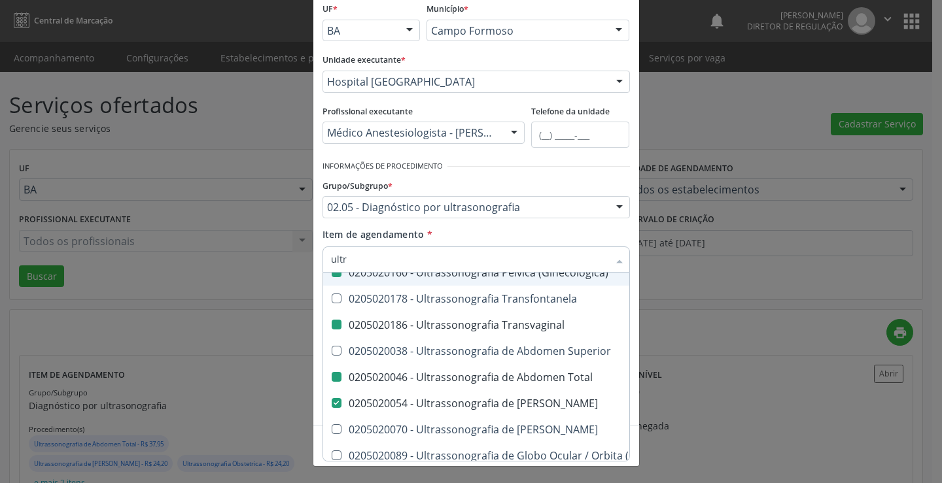
checkbox Transvaginal "false"
checkbox Total "false"
checkbox Urinario "false"
click at [492, 221] on div "Grupo/Subgrupo * 02.05 - Diagnóstico por ultrasonografia 01 - Ações de promoção…" at bounding box center [476, 201] width 314 height 51
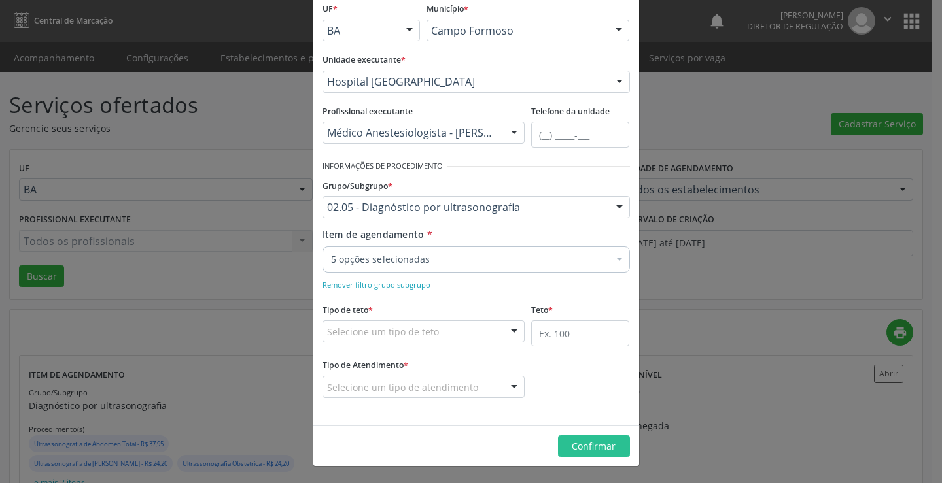
click at [459, 324] on div "Selecione um tipo de teto" at bounding box center [424, 332] width 203 height 22
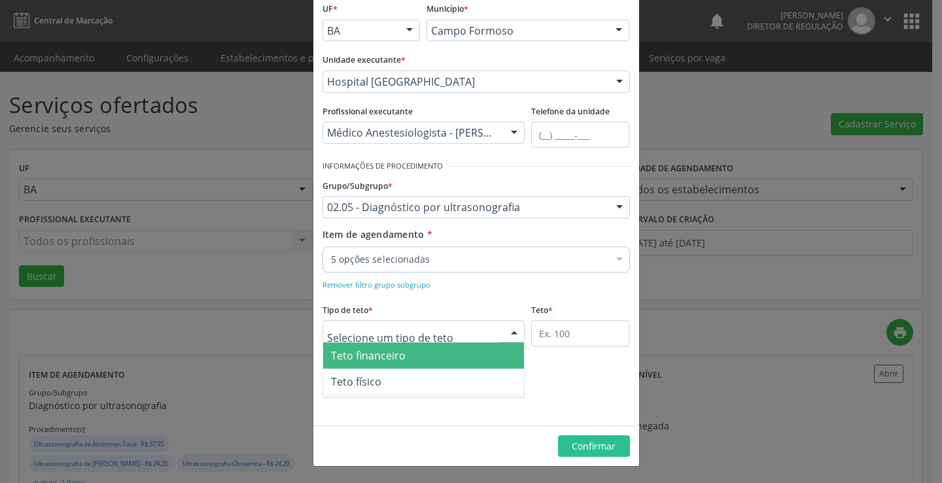
click at [454, 359] on span "Teto financeiro" at bounding box center [424, 356] width 202 height 26
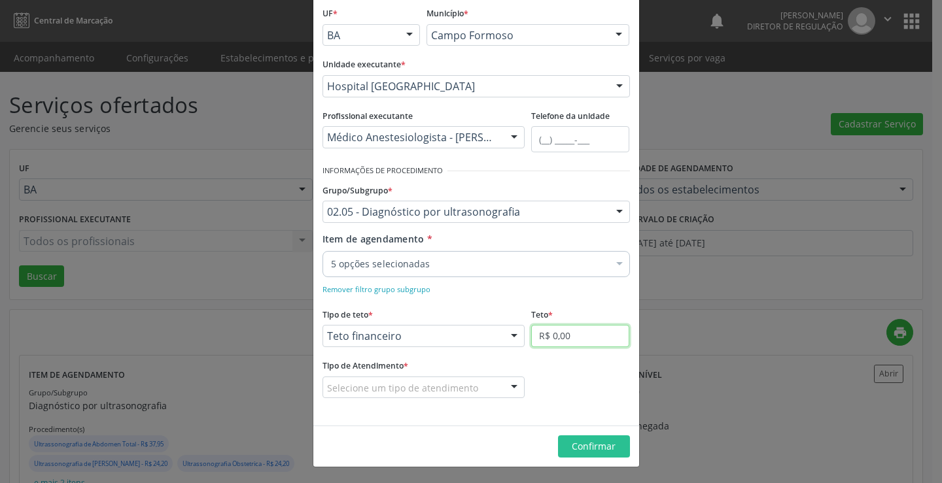
click at [557, 338] on input "R$ 0,00" at bounding box center [580, 336] width 98 height 22
type input "R$ 18.000,00"
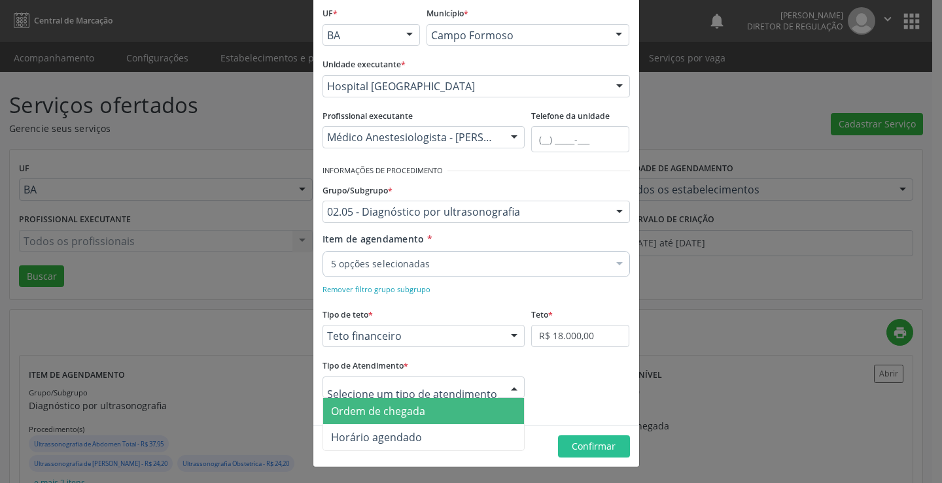
click at [476, 393] on div at bounding box center [424, 388] width 203 height 22
click at [448, 410] on span "Ordem de chegada" at bounding box center [424, 411] width 202 height 26
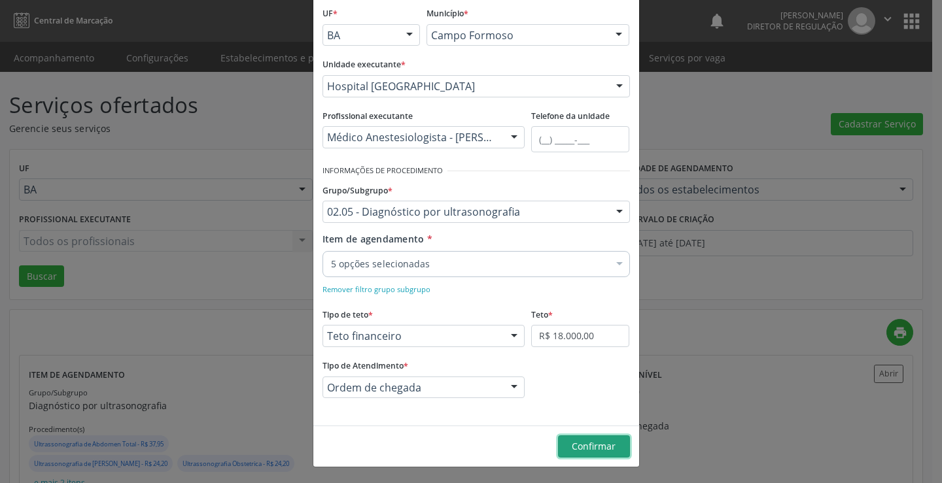
click at [576, 444] on span "Confirmar" at bounding box center [594, 446] width 44 height 12
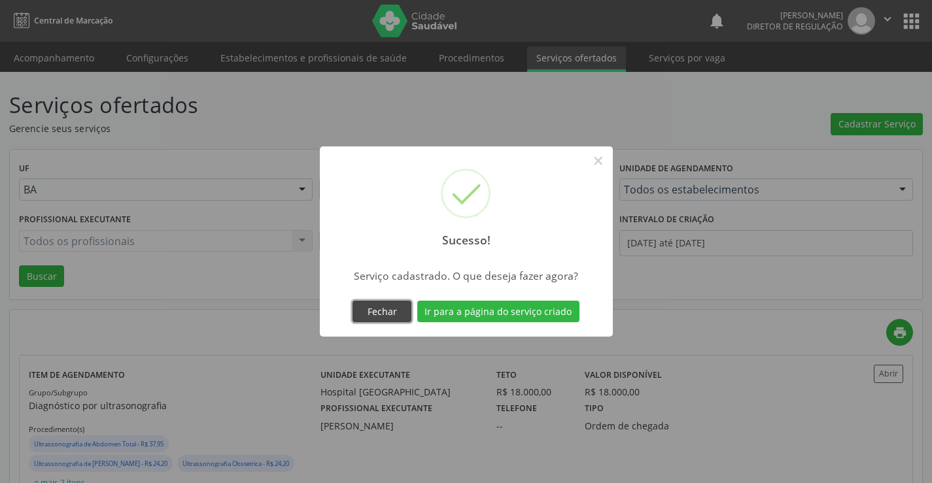
drag, startPoint x: 386, startPoint y: 314, endPoint x: 465, endPoint y: 295, distance: 80.8
click at [387, 314] on button "Fechar" at bounding box center [382, 312] width 59 height 22
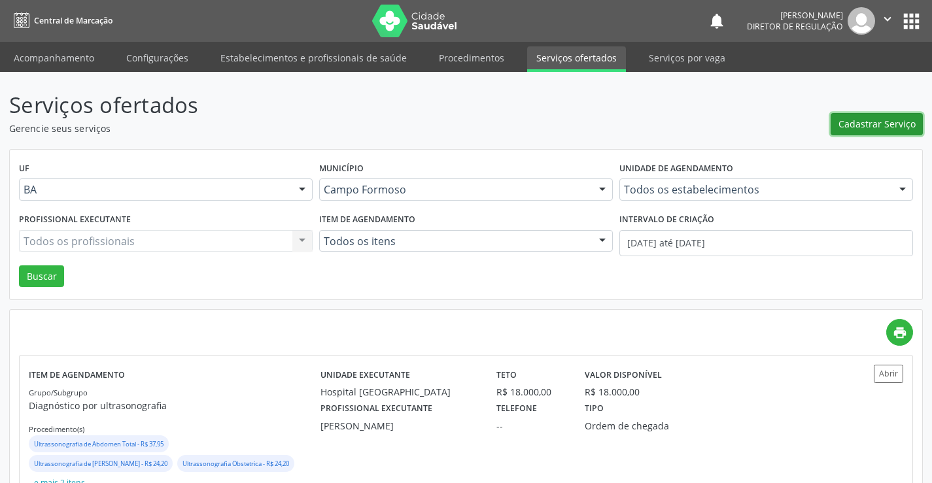
click at [922, 126] on button "Cadastrar Serviço" at bounding box center [877, 124] width 92 height 22
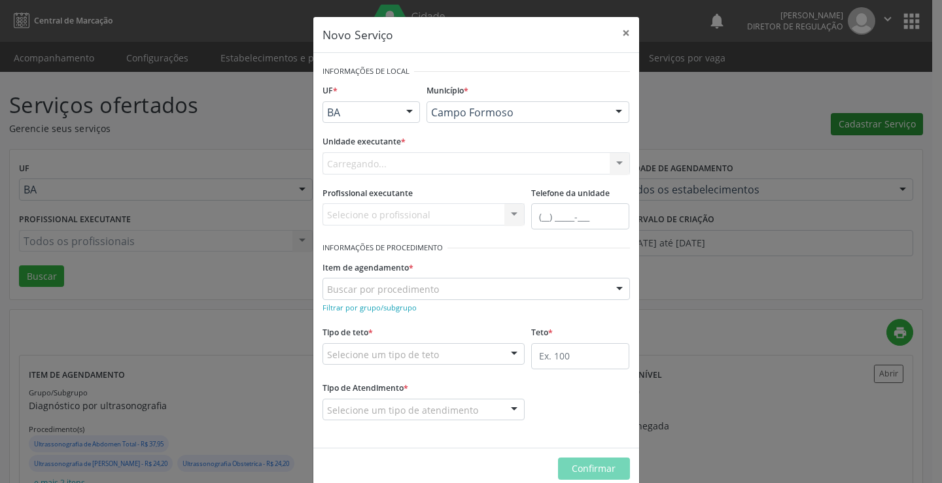
click at [871, 125] on div "Novo Serviço × Informações de Local UF * BA BA Nenhum resultado encontrado para…" at bounding box center [471, 241] width 942 height 483
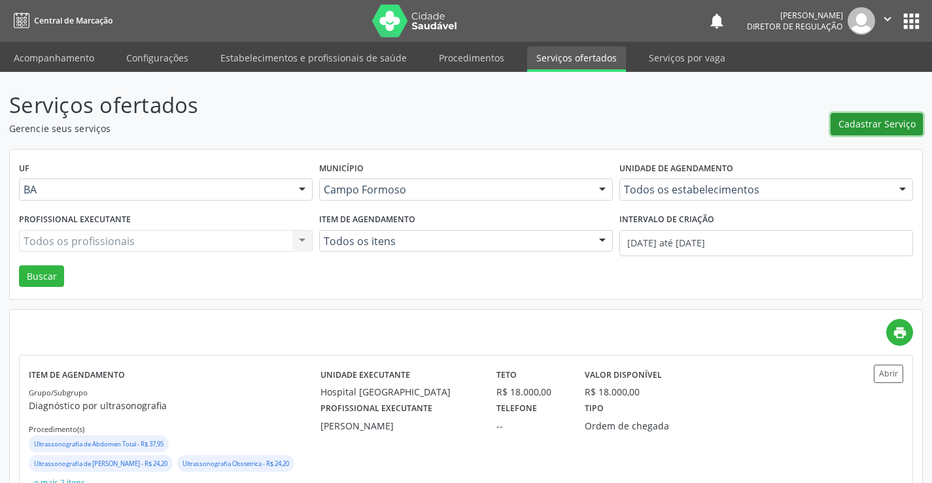
click at [881, 131] on span "Cadastrar Serviço" at bounding box center [877, 124] width 77 height 14
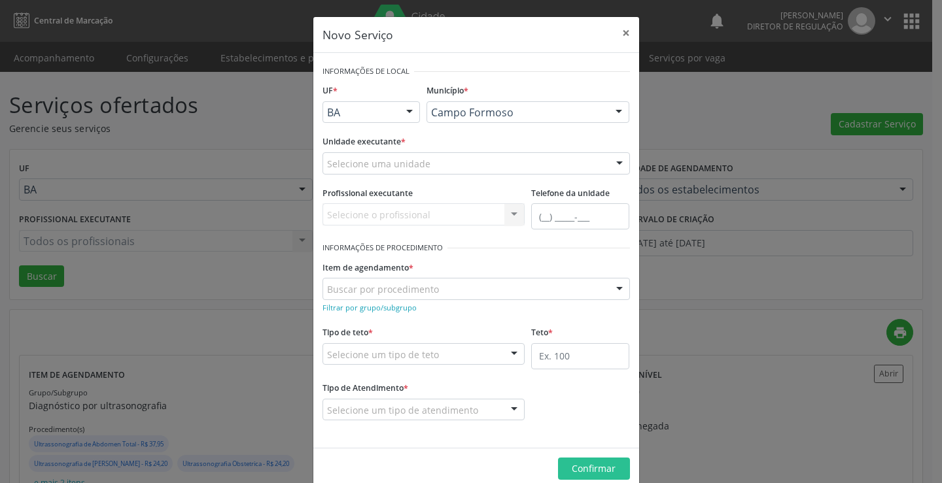
click at [423, 169] on div "Selecione uma unidade Nenhum resultado encontrado para: " " Não há nenhuma opçã…" at bounding box center [477, 163] width 308 height 22
click at [423, 169] on div "Selecione uma unidade" at bounding box center [477, 163] width 308 height 22
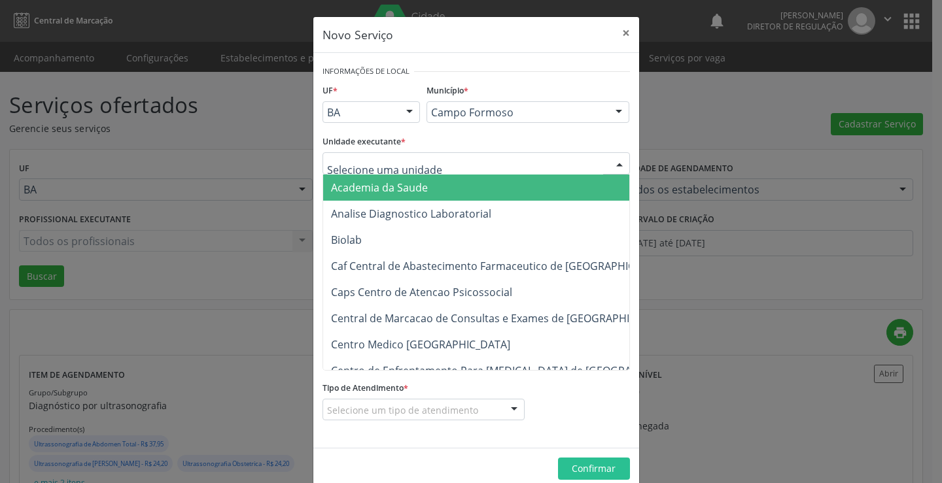
click at [423, 169] on input "text" at bounding box center [465, 170] width 276 height 26
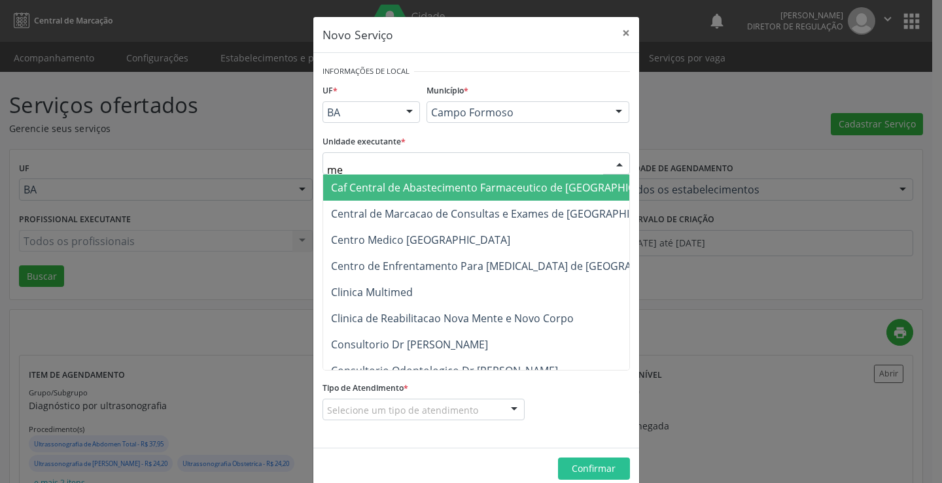
type input "med"
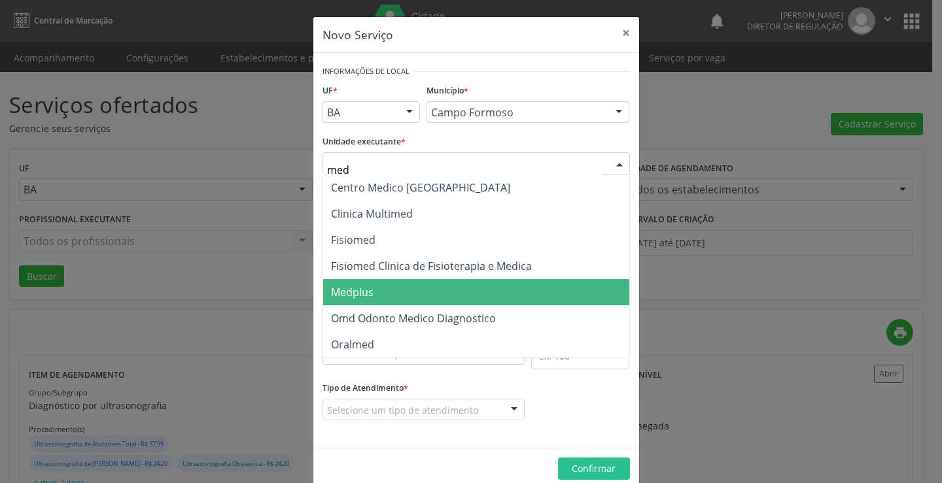
click at [421, 290] on span "Medplus" at bounding box center [476, 292] width 306 height 26
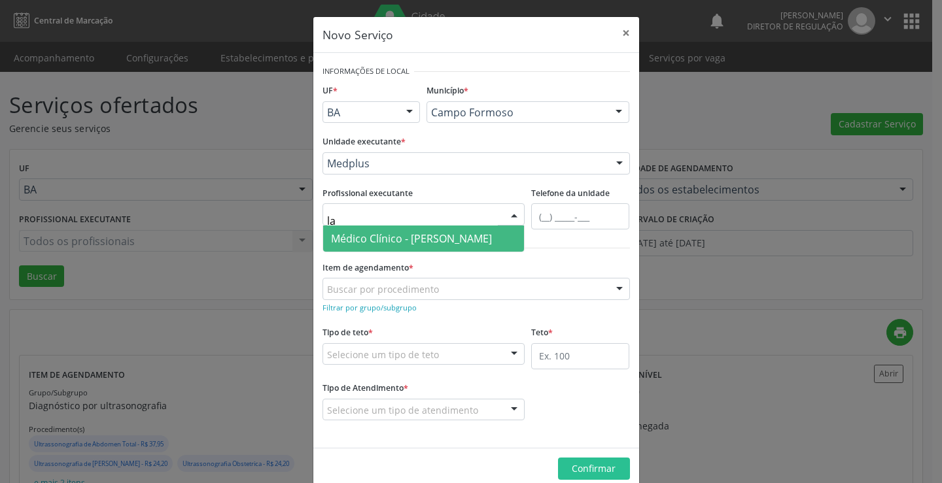
type input "lan"
click at [426, 236] on span "Médico Clínico - Lanna Peralva Miranda Rocha" at bounding box center [411, 239] width 161 height 14
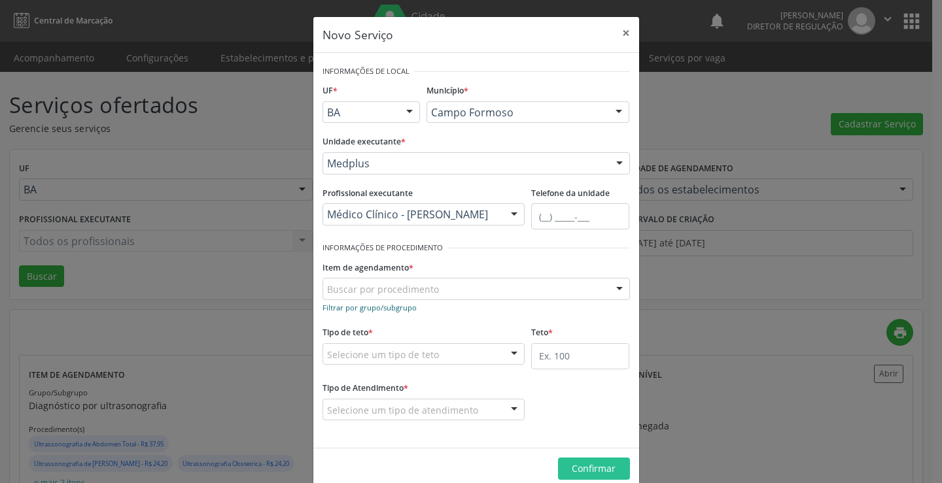
click at [368, 308] on small "Filtrar por grupo/subgrupo" at bounding box center [370, 308] width 94 height 10
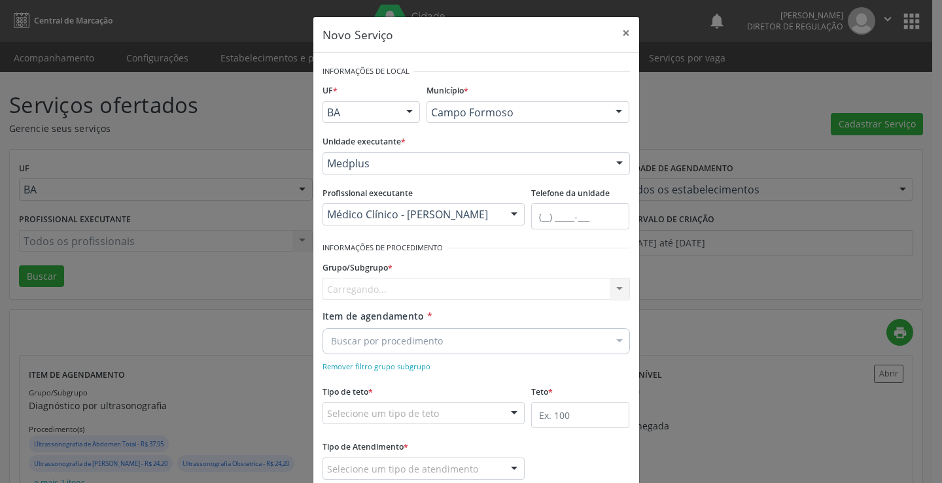
click at [381, 289] on div "Carregando... Nenhum resultado encontrado para: " " Nenhuma opção encontrada" at bounding box center [477, 289] width 308 height 22
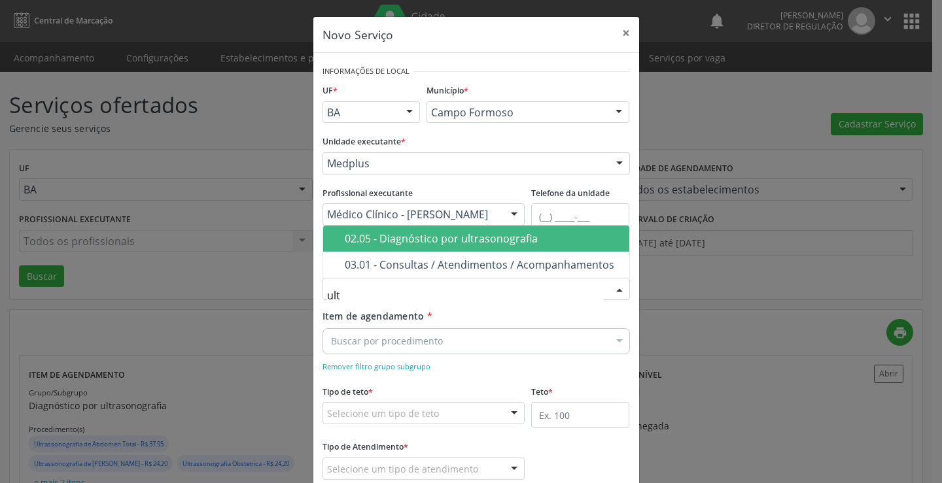
type input "ultr"
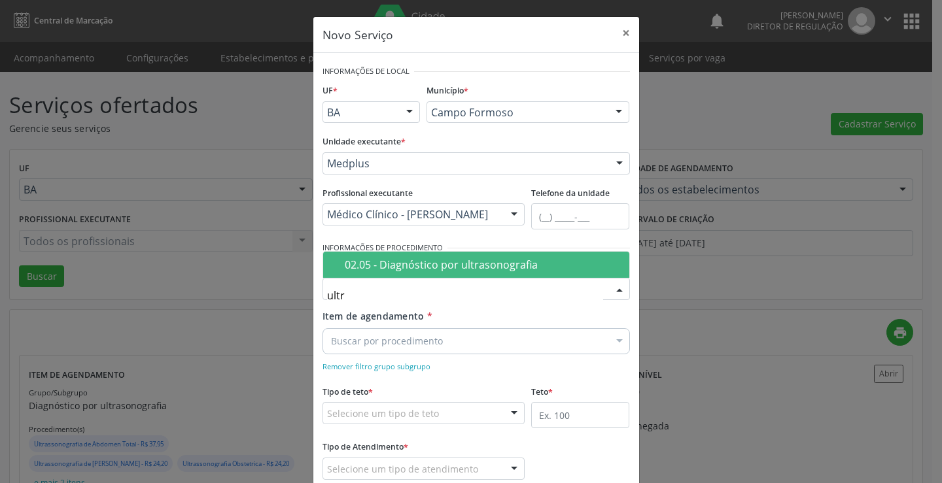
click at [405, 274] on span "02.05 - Diagnóstico por ultrasonografia" at bounding box center [476, 265] width 306 height 26
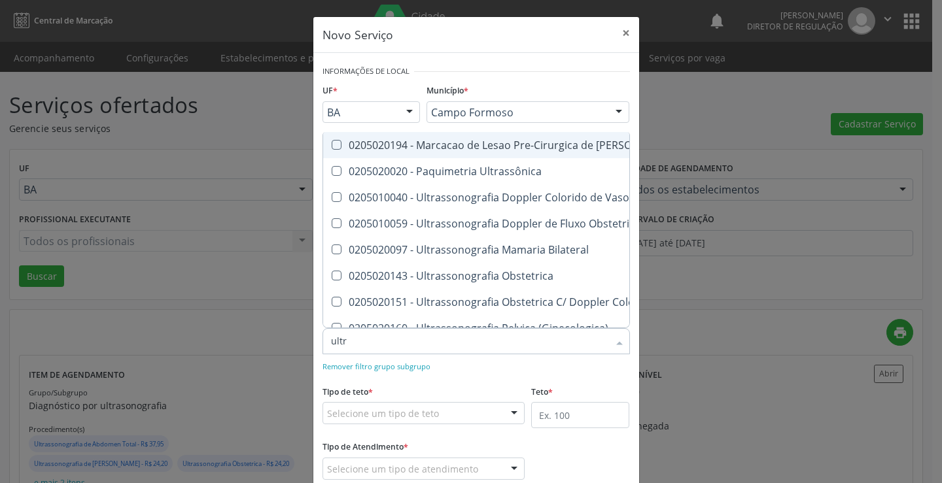
type input "ultra"
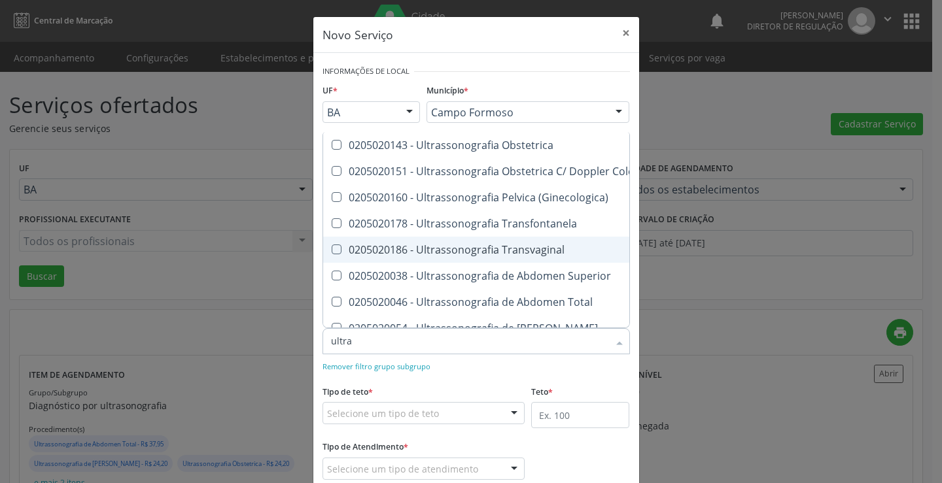
scroll to position [196, 0]
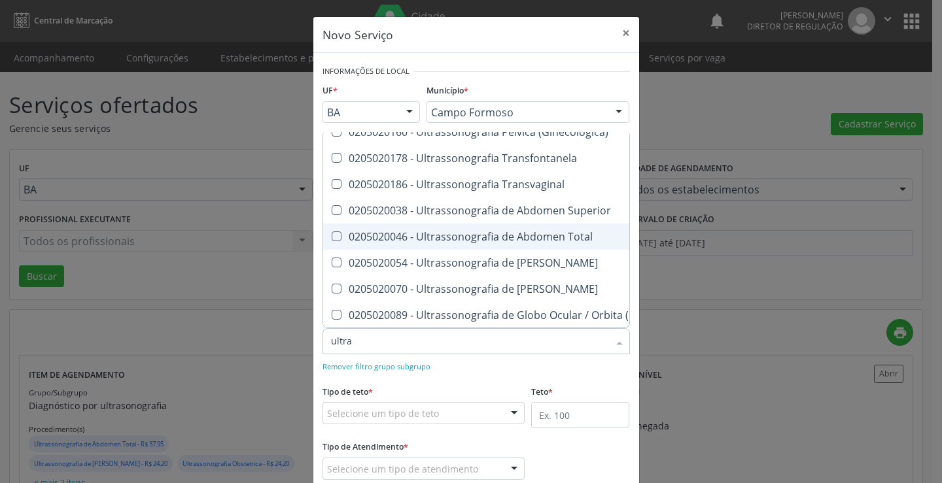
click at [518, 242] on div "0205020046 - Ultrassonografia de Abdomen Total" at bounding box center [602, 237] width 542 height 10
checkbox Total "true"
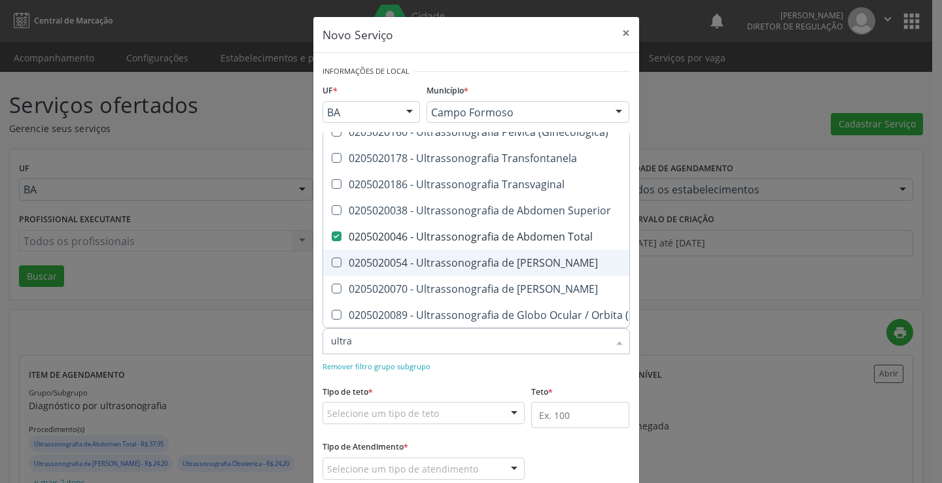
click at [516, 264] on div "0205020054 - Ultrassonografia de Aparelho Urinario" at bounding box center [602, 263] width 542 height 10
checkbox Urinario "true"
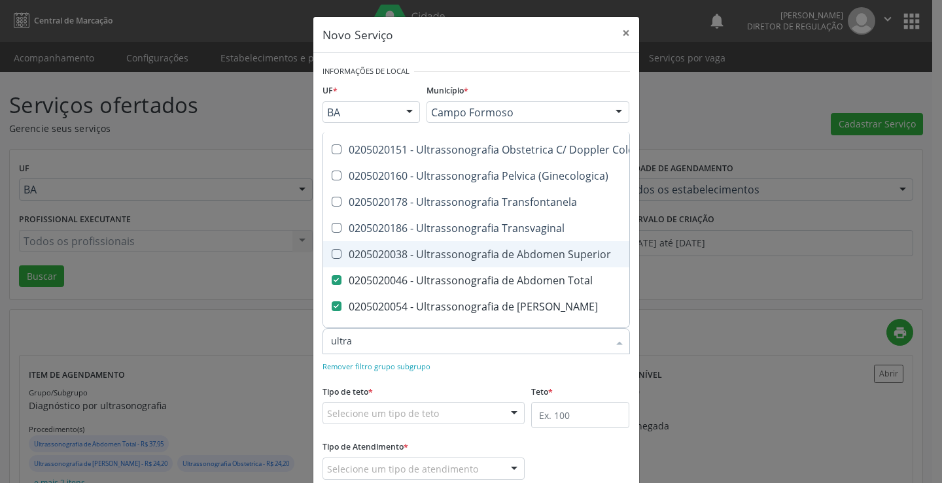
scroll to position [131, 0]
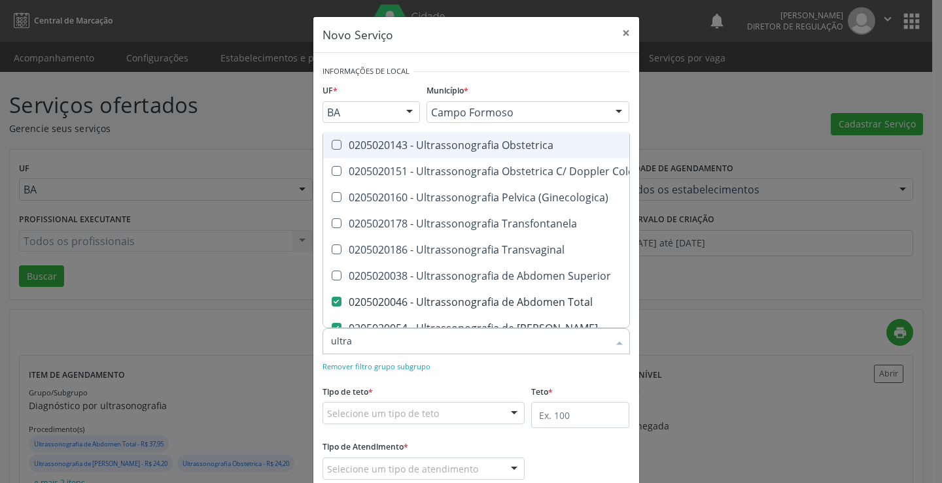
click at [520, 153] on span "0205020143 - Ultrassonografia Obstetrica" at bounding box center [601, 145] width 557 height 26
checkbox Obstetrica "true"
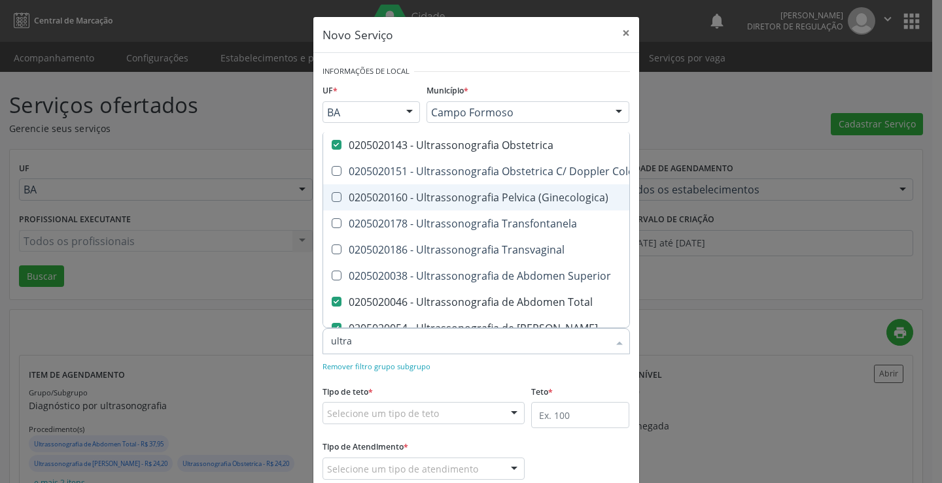
click at [522, 203] on div "0205020160 - Ultrassonografia Pelvica (Ginecologica)" at bounding box center [602, 197] width 542 height 10
checkbox \(Ginecologica\) "true"
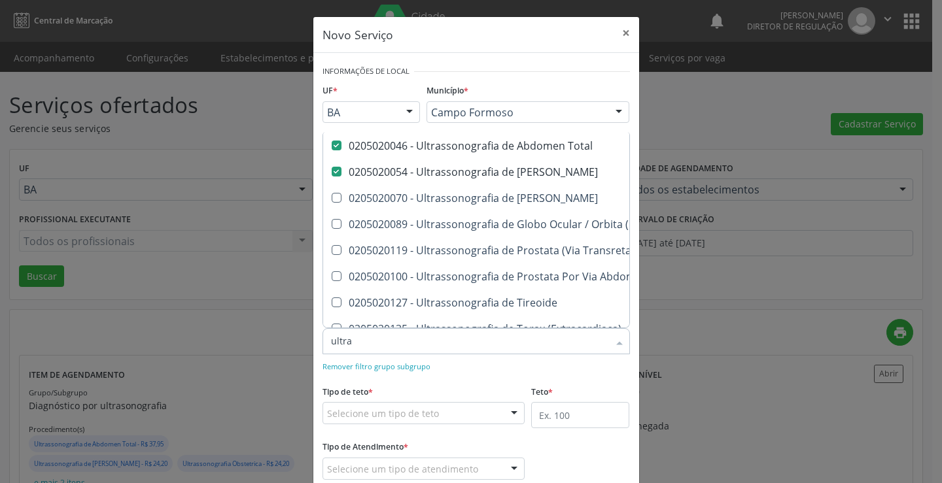
scroll to position [311, 0]
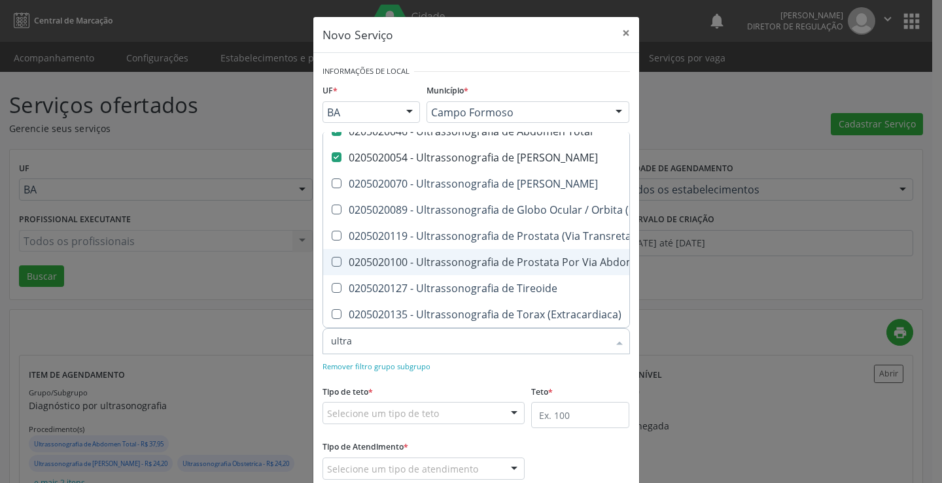
click at [523, 257] on div "0205020100 - Ultrassonografia de Prostata Por Via Abdominal" at bounding box center [602, 262] width 542 height 10
checkbox Abdominal "true"
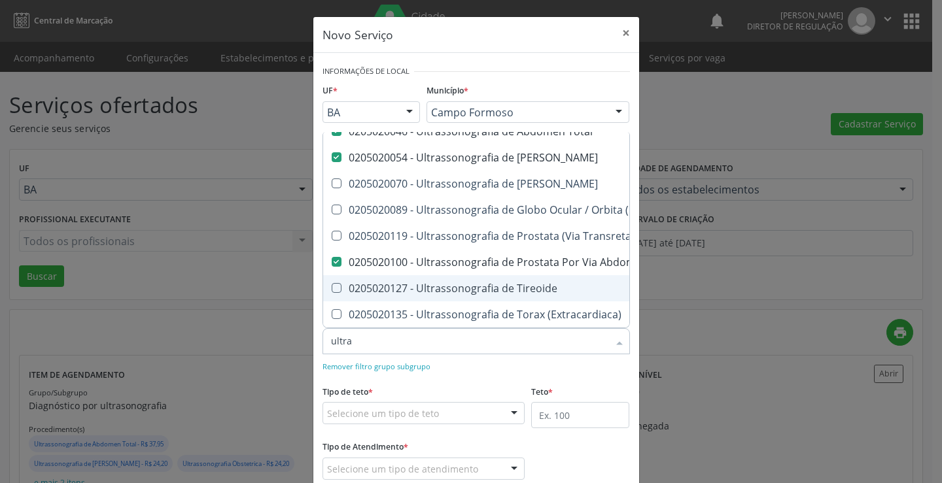
click at [505, 283] on div "0205020127 - Ultrassonografia de Tireoide" at bounding box center [602, 288] width 542 height 10
checkbox Tireoide "true"
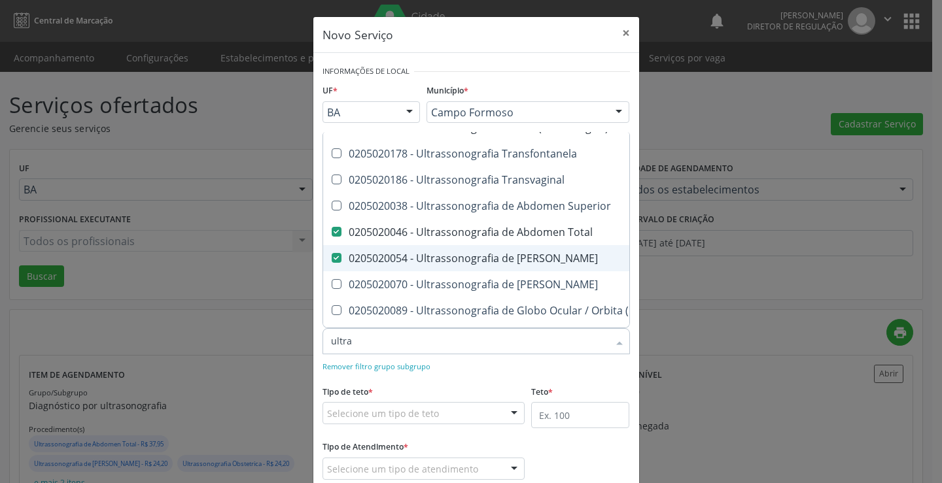
scroll to position [181, 0]
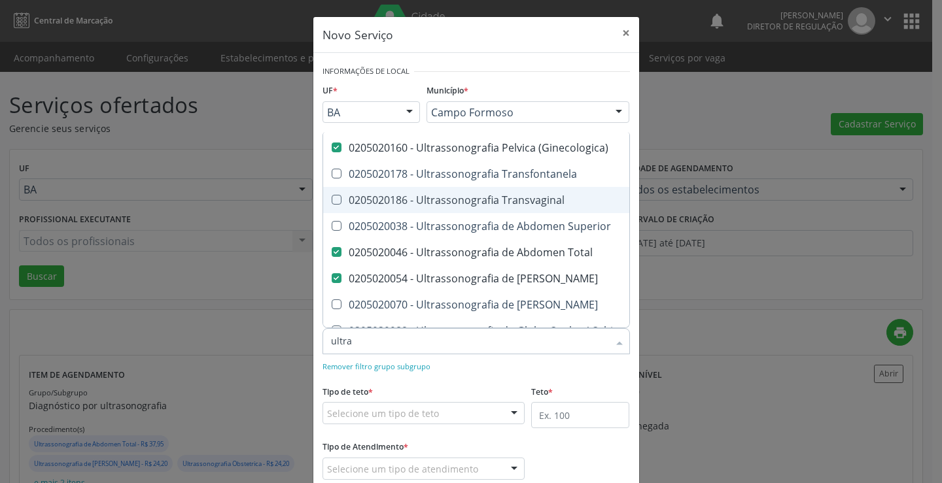
click at [510, 202] on div "0205020186 - Ultrassonografia Transvaginal" at bounding box center [602, 200] width 542 height 10
checkbox Transvaginal "true"
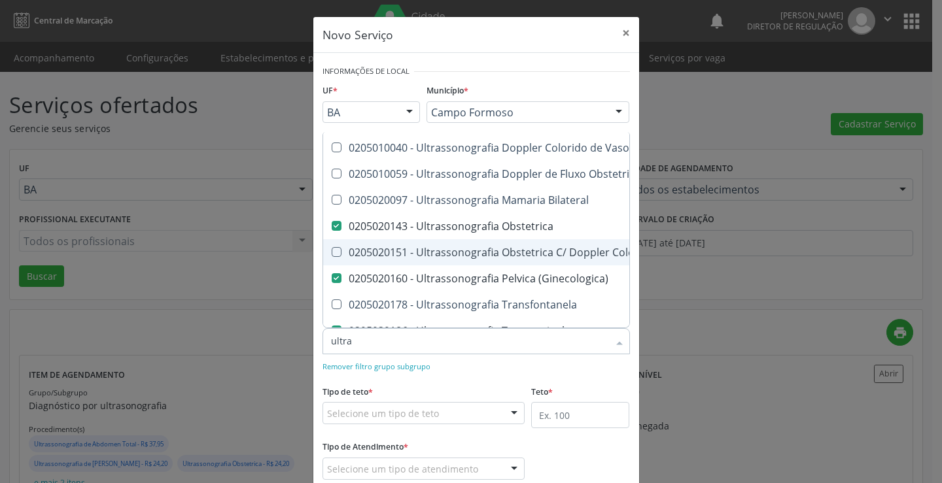
scroll to position [115, 0]
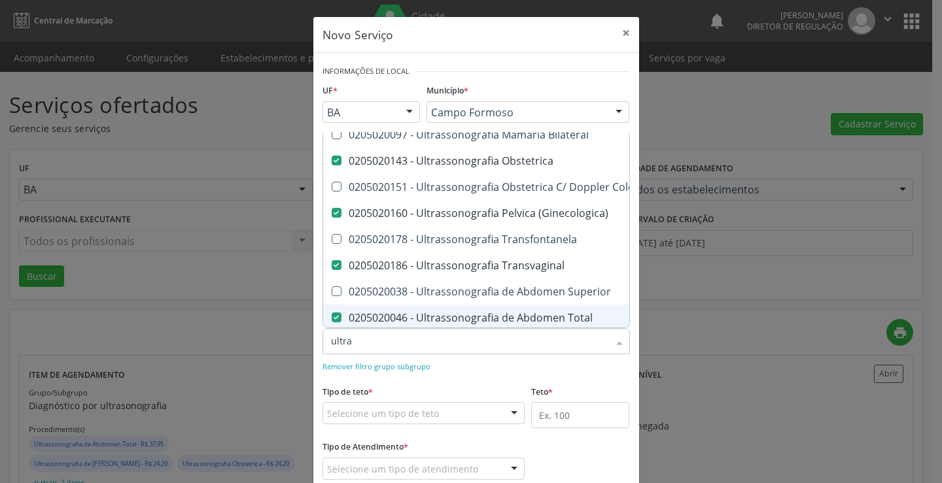
type input "ultra"
checkbox Ultrassônica "true"
checkbox Vasos "true"
checkbox Obstetrico "true"
checkbox Bilateral "true"
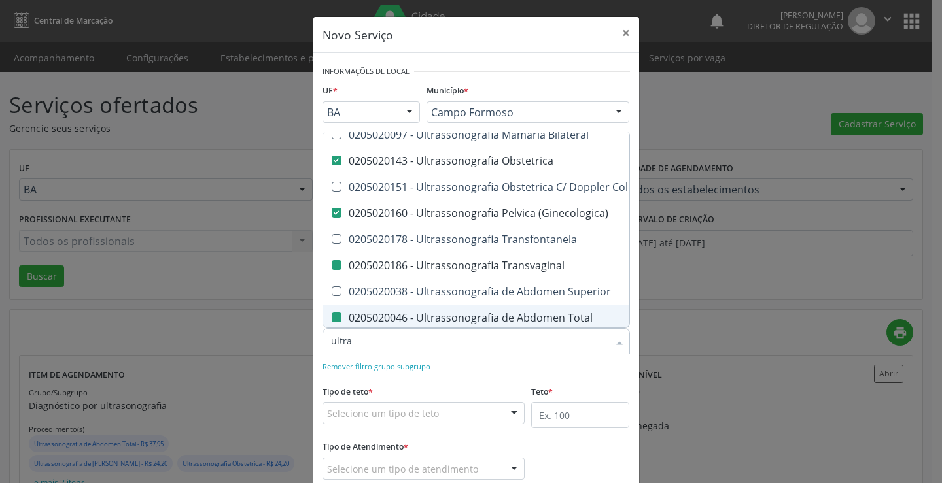
checkbox Pulsado "true"
checkbox Transvaginal "false"
checkbox Total "false"
checkbox Urinario "false"
checkbox Abdominal "false"
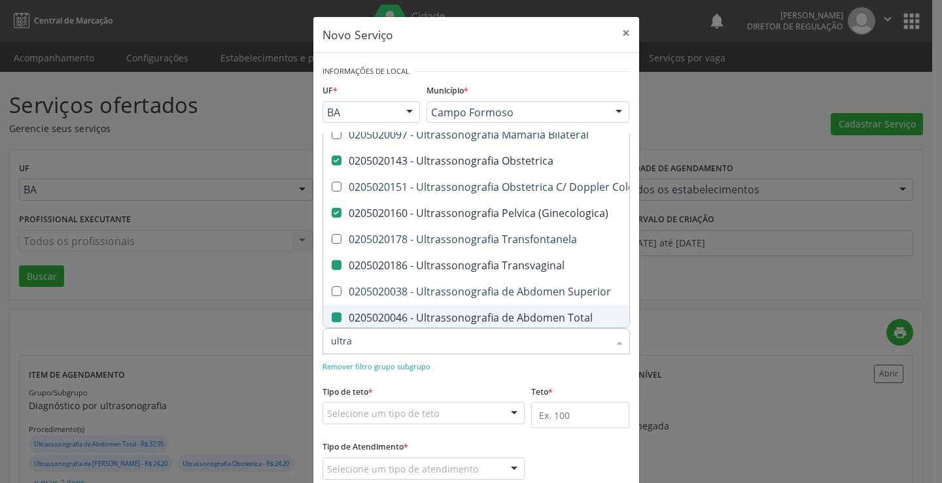
checkbox Tireoide "false"
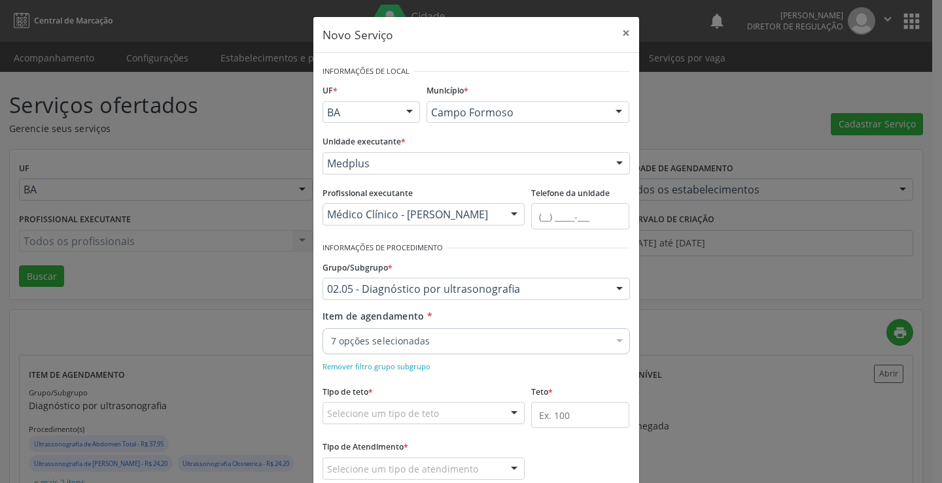
click at [501, 362] on div "Remover filtro grupo subgrupo" at bounding box center [477, 366] width 308 height 14
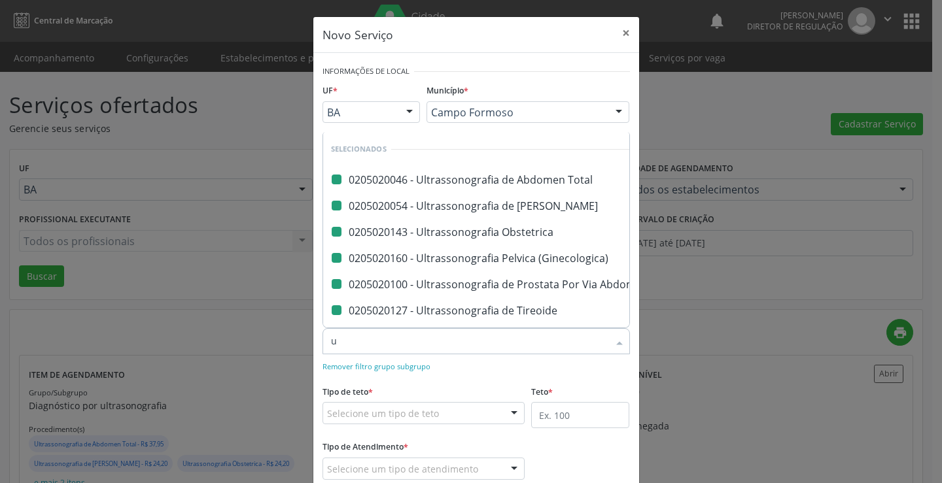
type input "us"
checkbox Total "false"
checkbox Urinario "false"
checkbox Obstetrica "false"
checkbox \(Ginecologica\) "false"
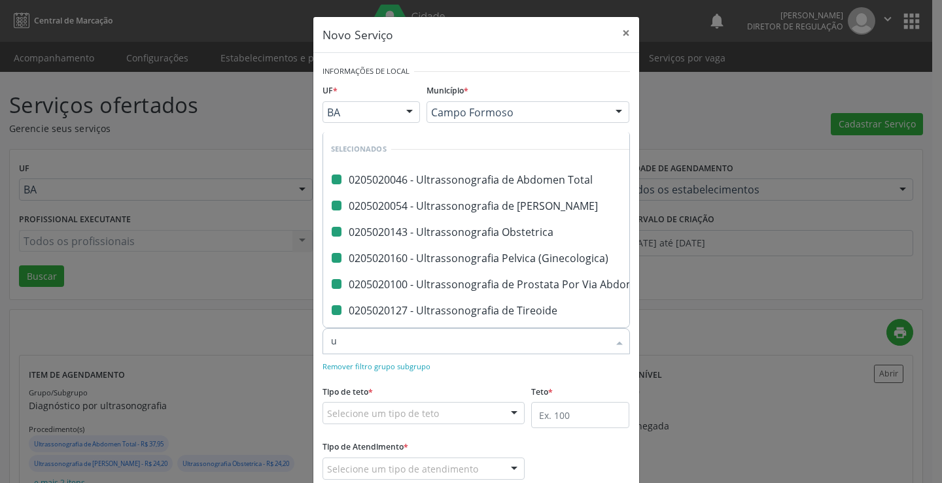
checkbox Abdominal "false"
checkbox Tireoide "false"
checkbox Transvaginal "false"
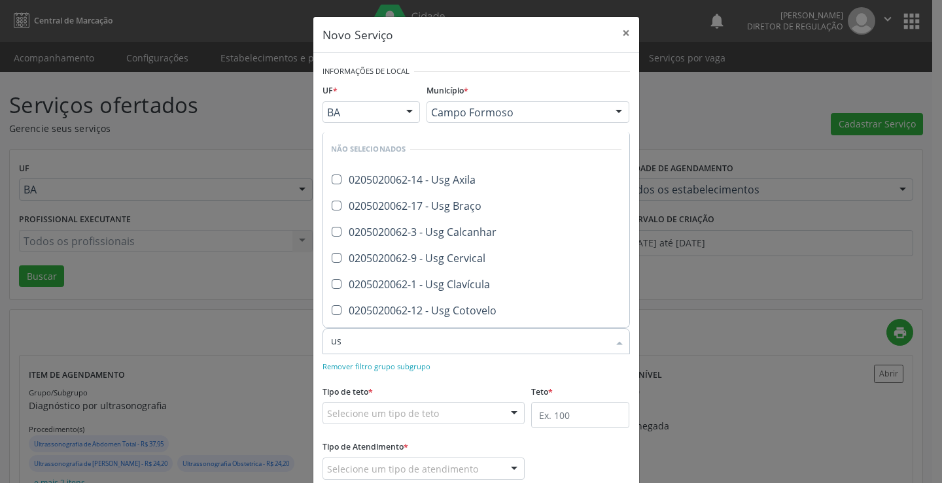
type input "usg"
click at [463, 262] on div "0205020062-9 - Usg Cervical" at bounding box center [476, 258] width 290 height 10
checkbox Cervical "true"
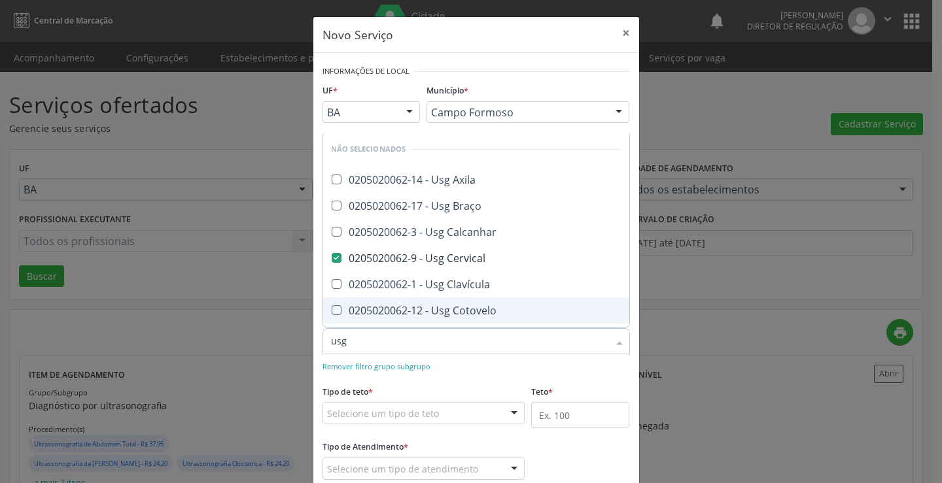
checkbox Axila "true"
checkbox Braço "true"
checkbox Calcanhar "true"
checkbox Clavícula "true"
checkbox Cotovelo "true"
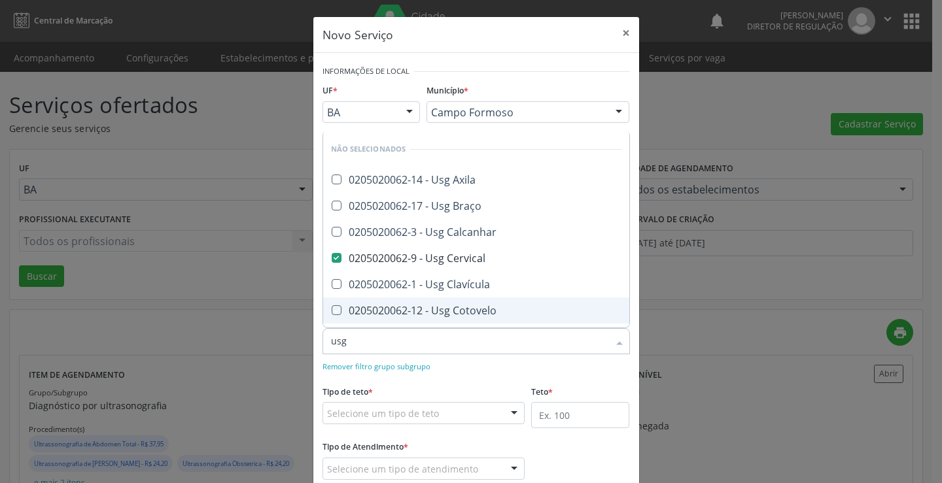
checkbox Coxa "true"
checkbox Joelho "true"
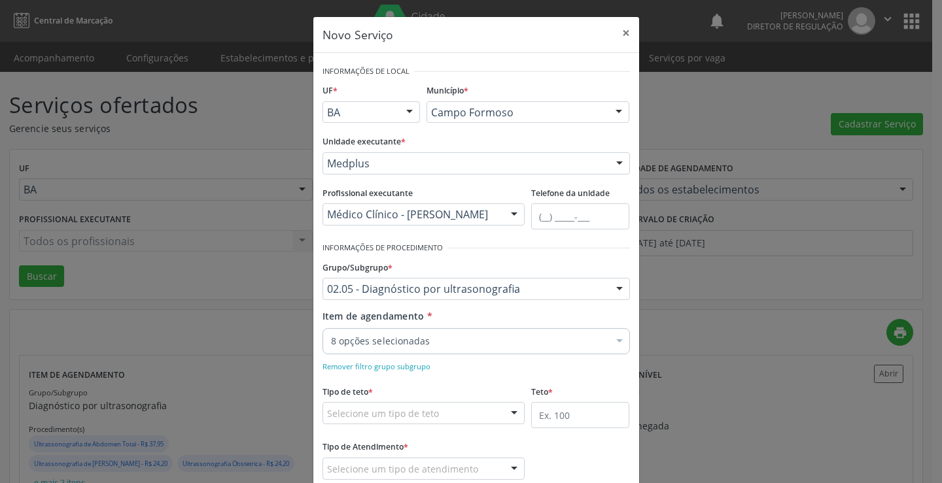
click at [482, 370] on div "Remover filtro grupo subgrupo" at bounding box center [477, 366] width 308 height 14
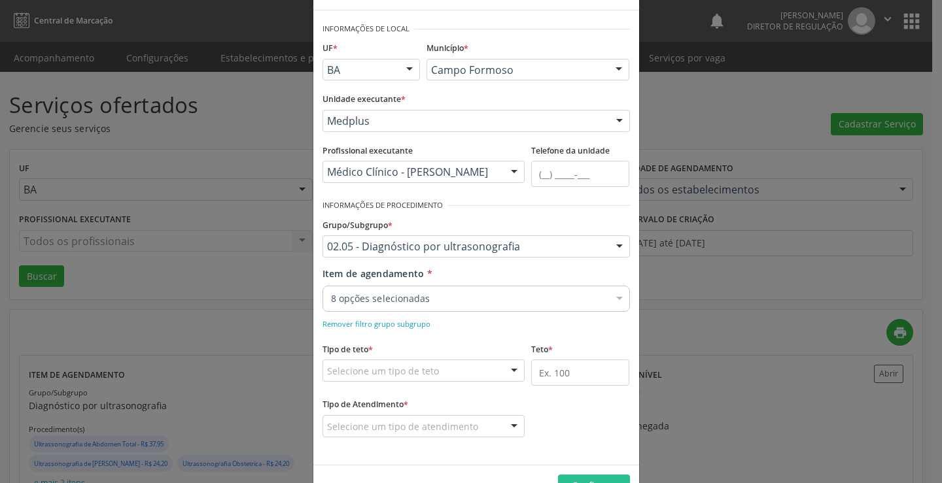
scroll to position [65, 0]
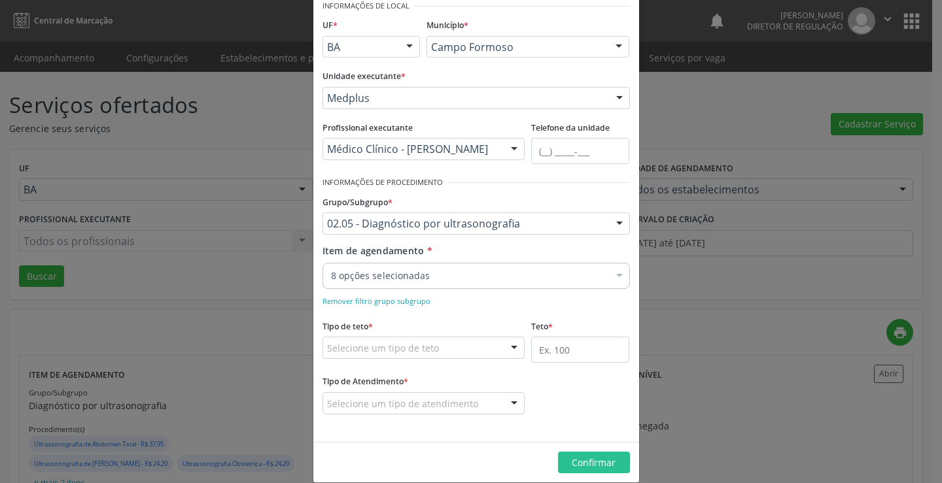
click at [435, 349] on div "Selecione um tipo de teto" at bounding box center [424, 348] width 203 height 22
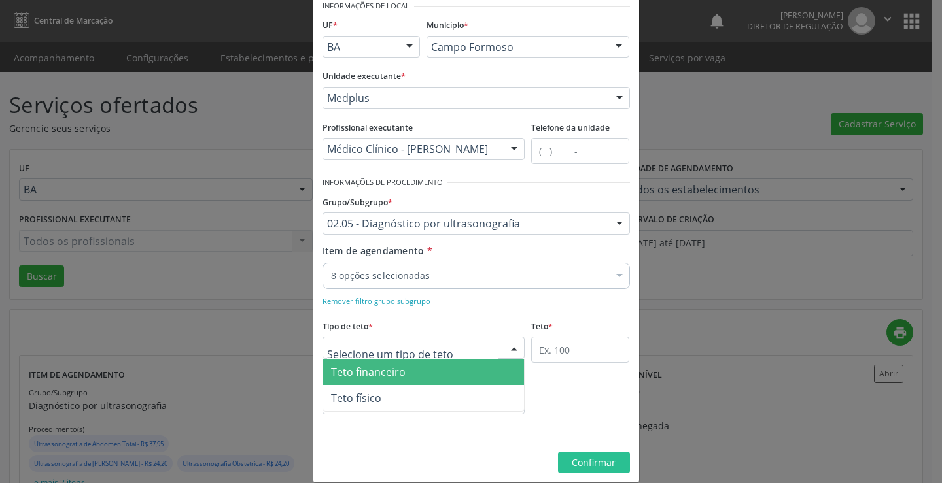
click at [409, 374] on span "Teto financeiro" at bounding box center [424, 372] width 202 height 26
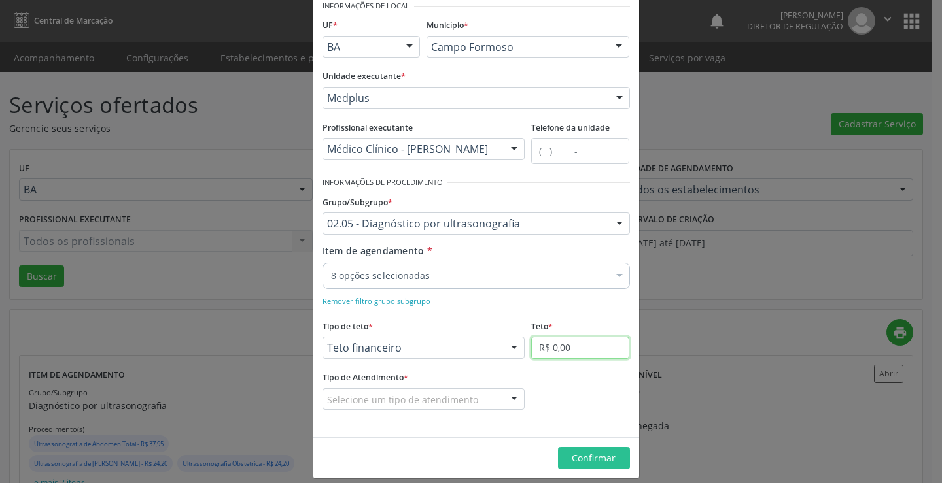
drag, startPoint x: 546, startPoint y: 351, endPoint x: 546, endPoint y: 342, distance: 9.2
click at [546, 350] on input "R$ 0,00" at bounding box center [580, 348] width 98 height 22
type input "R$ 18.000,00"
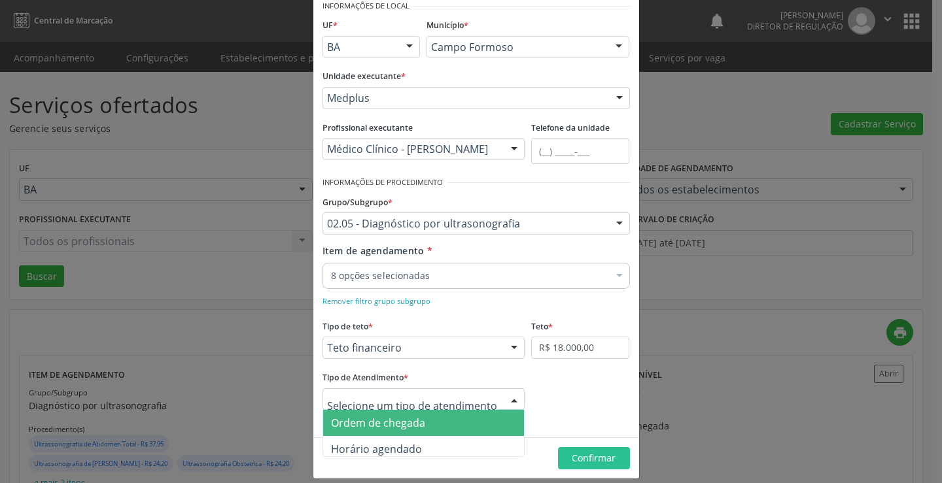
click at [497, 396] on div "Ordem de chegada Horário agendado Nenhum resultado encontrado para: " " Não há …" at bounding box center [424, 400] width 203 height 22
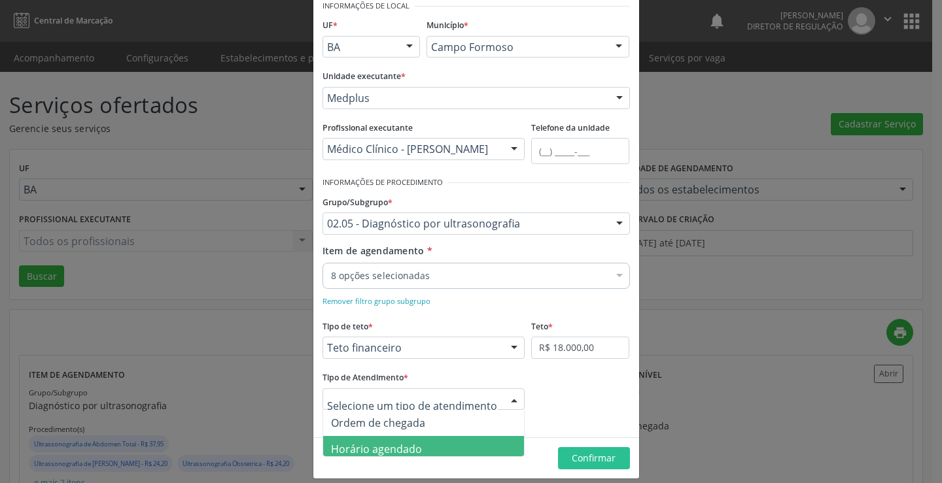
drag, startPoint x: 395, startPoint y: 444, endPoint x: 428, endPoint y: 444, distance: 32.7
click at [398, 445] on span "Horário agendado" at bounding box center [376, 449] width 91 height 14
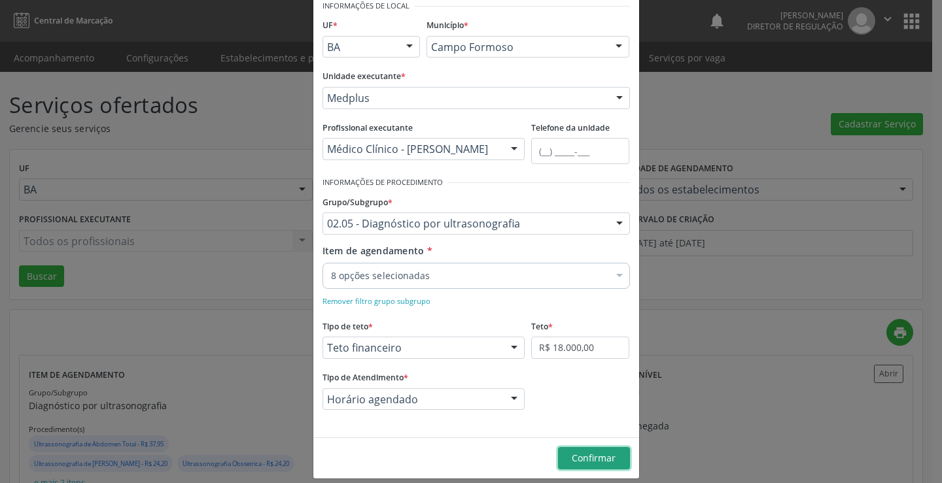
click at [574, 455] on span "Confirmar" at bounding box center [594, 458] width 44 height 12
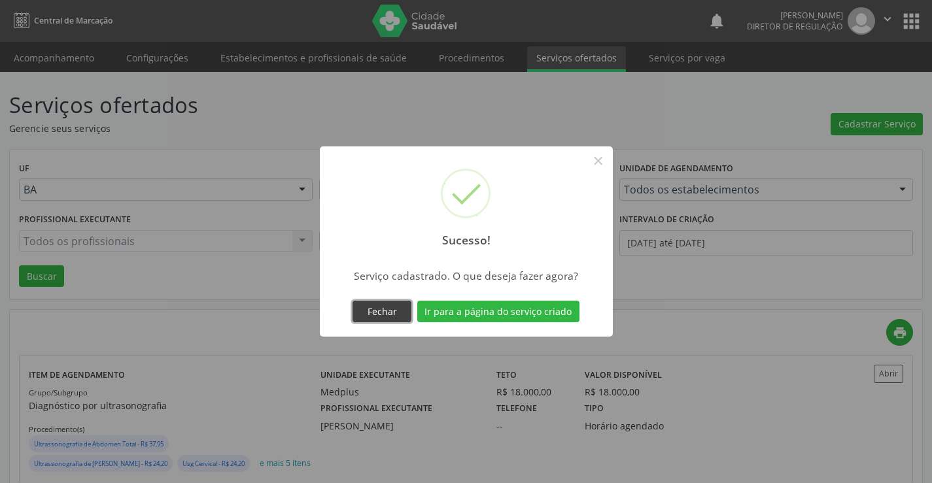
click at [381, 310] on button "Fechar" at bounding box center [382, 312] width 59 height 22
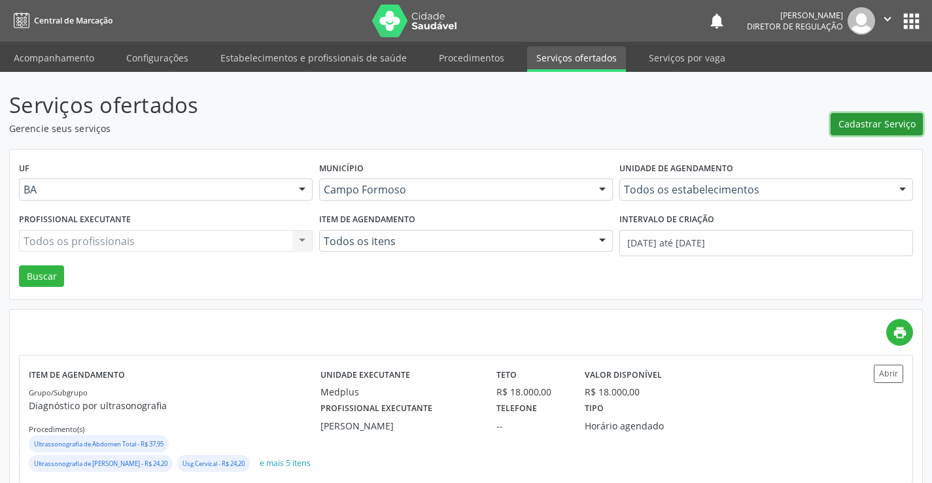
click at [881, 123] on span "Cadastrar Serviço" at bounding box center [877, 124] width 77 height 14
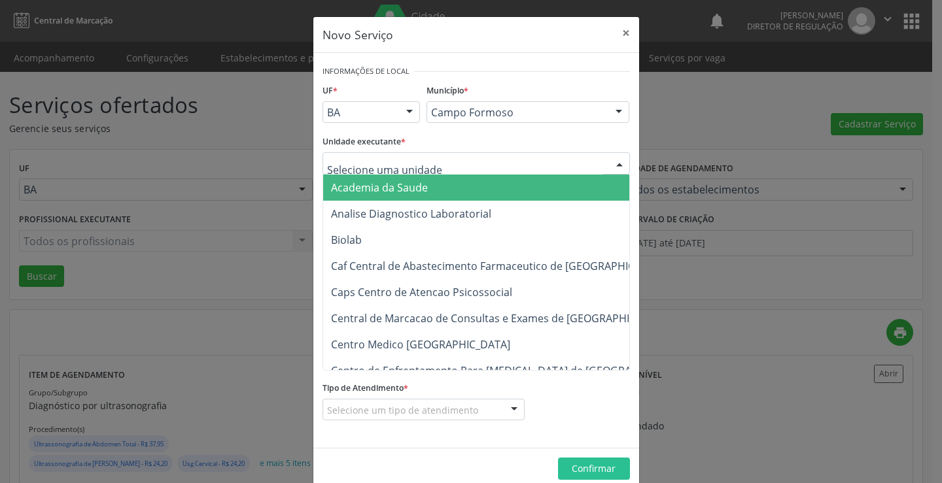
click at [414, 152] on div at bounding box center [477, 163] width 308 height 22
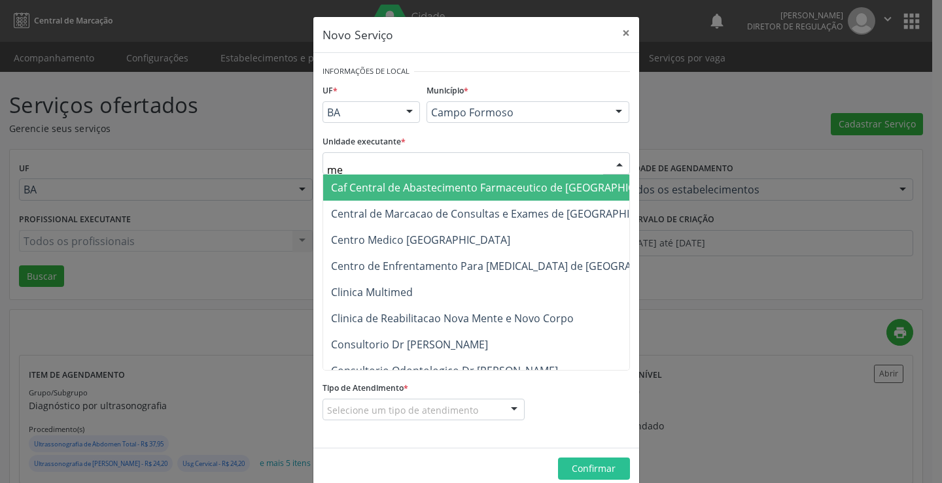
type input "med"
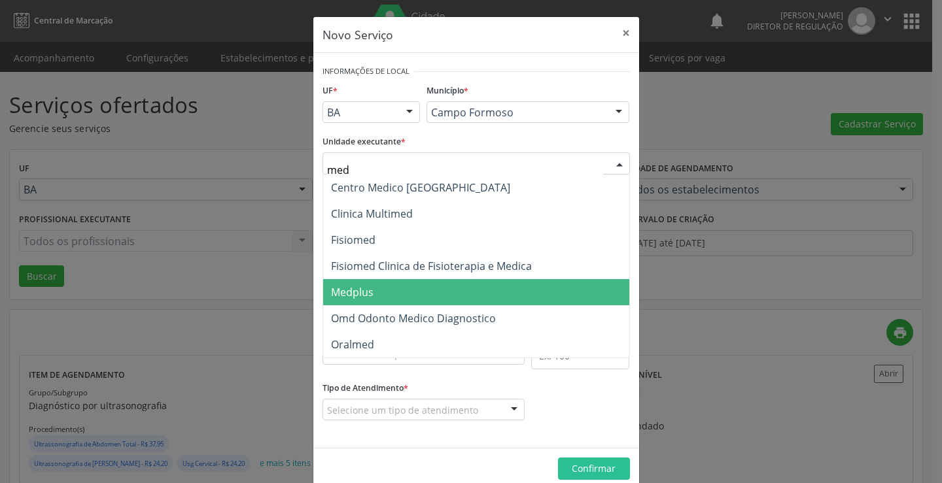
click at [395, 285] on span "Medplus" at bounding box center [476, 292] width 306 height 26
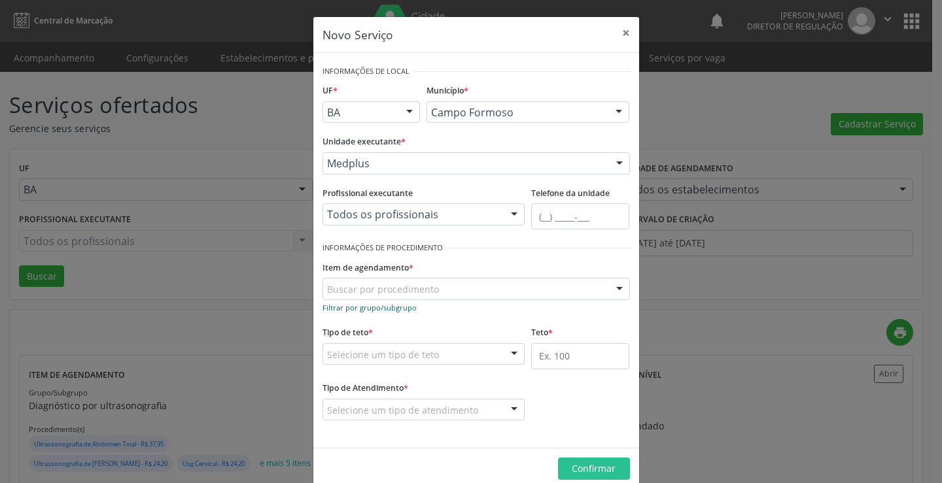
click at [384, 311] on small "Filtrar por grupo/subgrupo" at bounding box center [370, 308] width 94 height 10
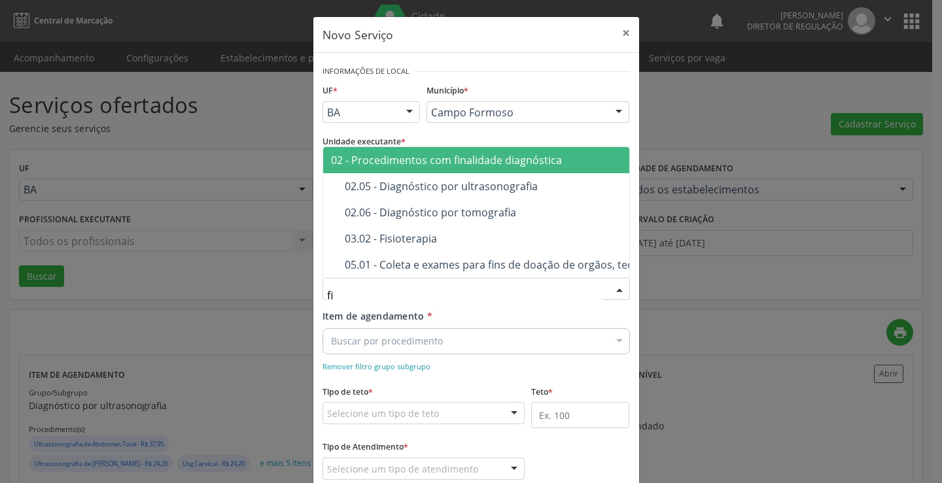
type input "fin"
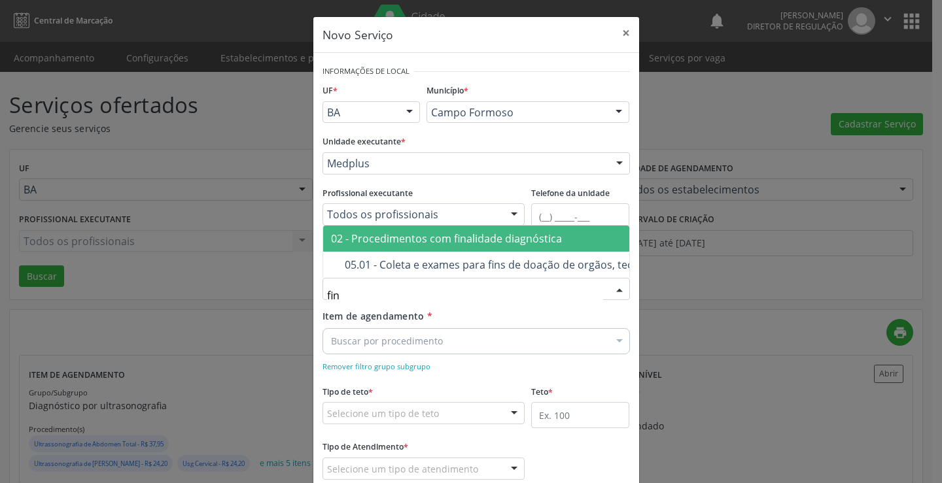
click at [425, 236] on span "02 - Procedimentos com finalidade diagnóstica" at bounding box center [556, 239] width 467 height 26
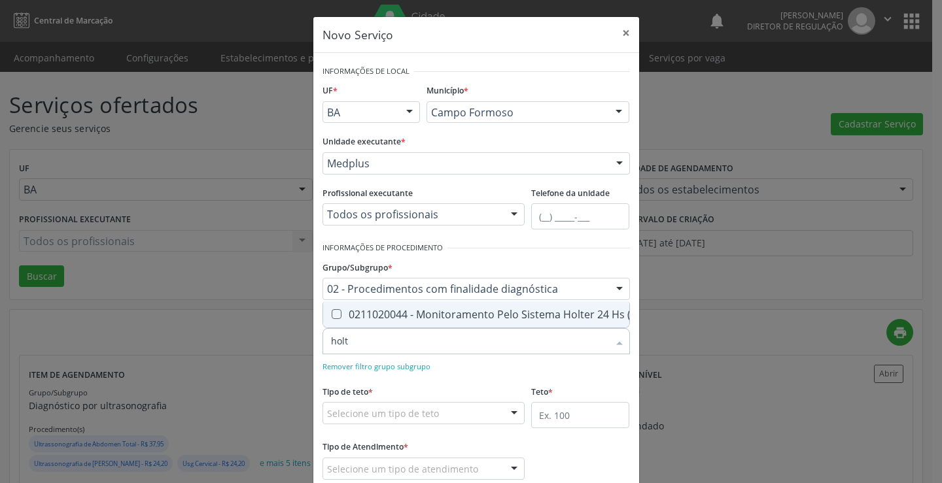
type input "holte"
click at [442, 309] on div "0211020044 - Monitoramento Pelo Sistema Holter 24 Hs (3 Canais)" at bounding box center [503, 314] width 344 height 10
checkbox Canais\) "true"
click at [478, 371] on div "Remover filtro grupo subgrupo" at bounding box center [477, 366] width 308 height 14
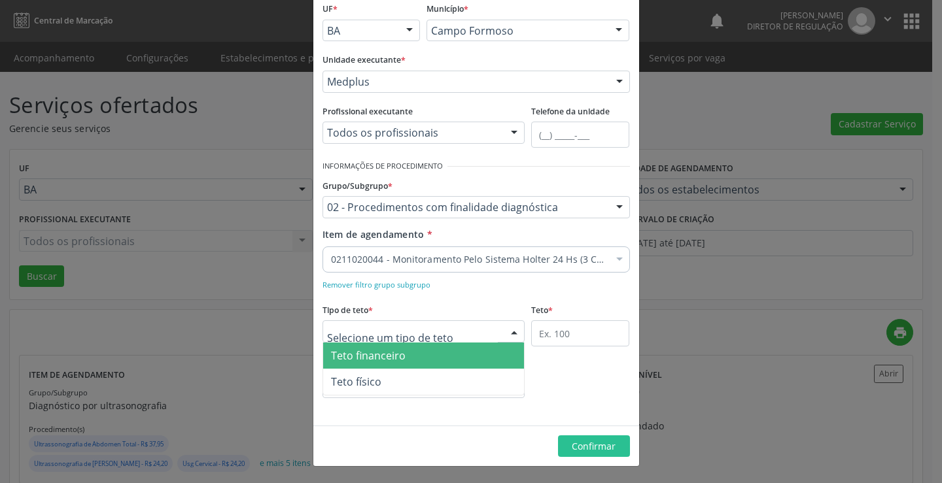
click at [457, 325] on div at bounding box center [424, 332] width 203 height 22
click at [429, 354] on span "Teto financeiro" at bounding box center [424, 356] width 202 height 26
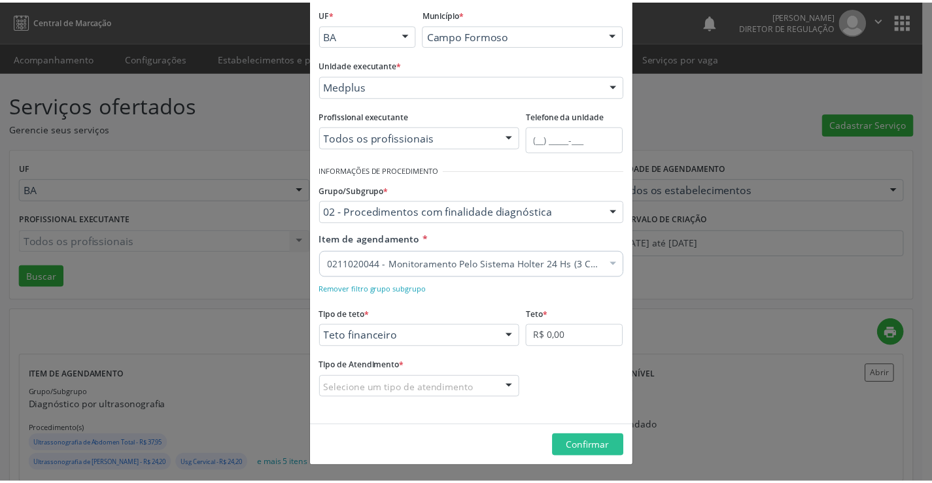
scroll to position [77, 0]
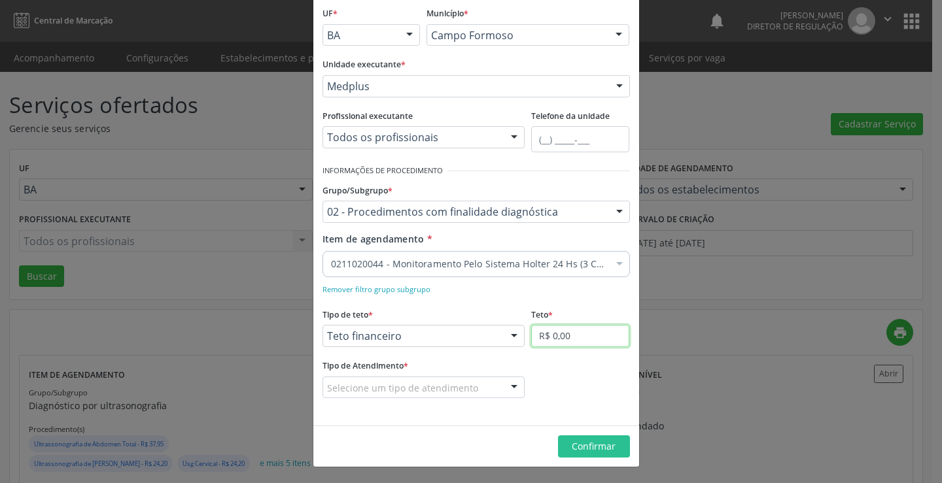
click at [556, 342] on input "R$ 0,00" at bounding box center [580, 336] width 98 height 22
type input "R$ 18.000,00"
click at [498, 387] on div "Selecione um tipo de atendimento Ordem de chegada Horário agendado Nenhum resul…" at bounding box center [424, 388] width 203 height 22
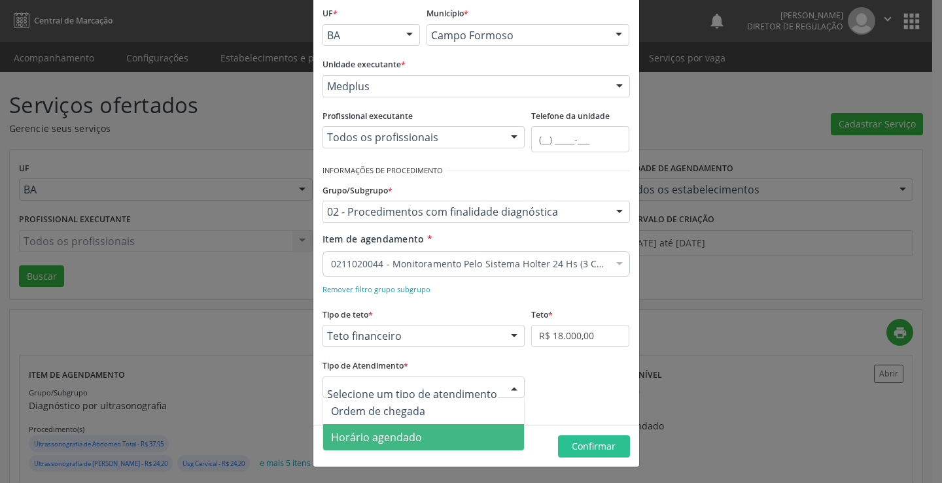
click at [461, 428] on span "Horário agendado" at bounding box center [424, 438] width 202 height 26
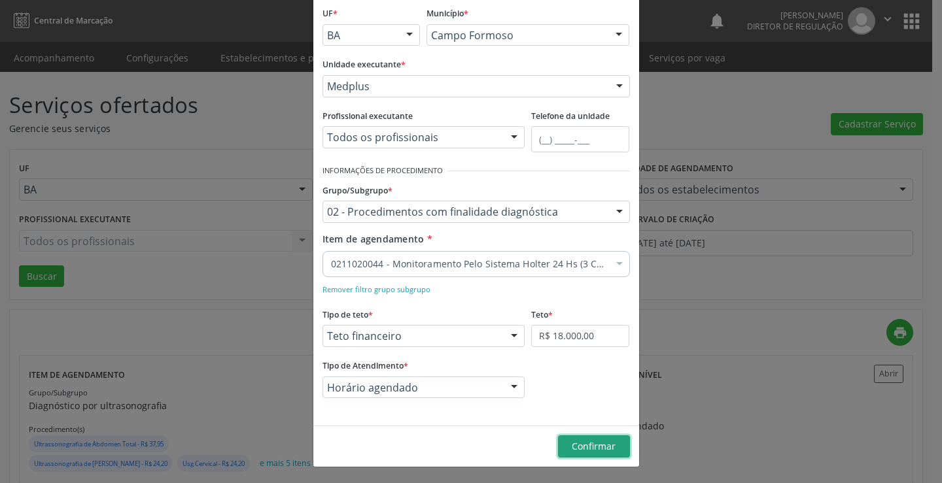
click at [600, 445] on span "Confirmar" at bounding box center [594, 446] width 44 height 12
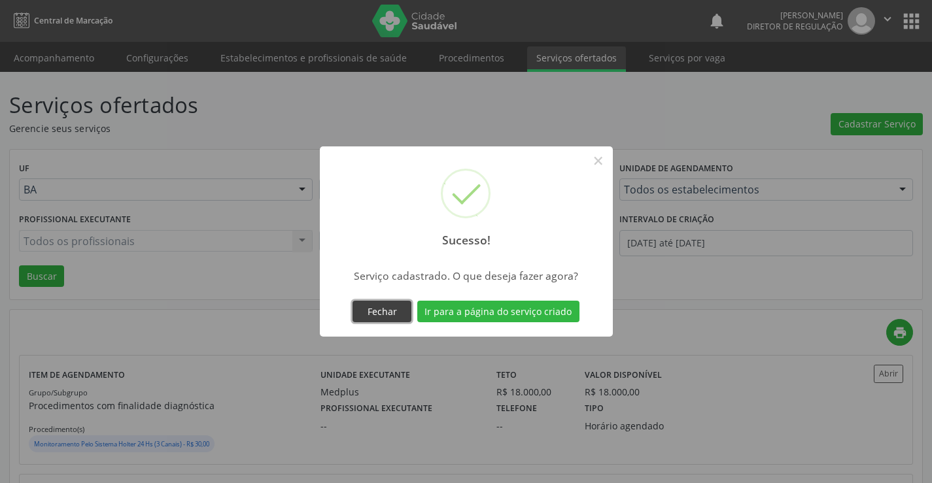
click at [396, 308] on button "Fechar" at bounding box center [382, 312] width 59 height 22
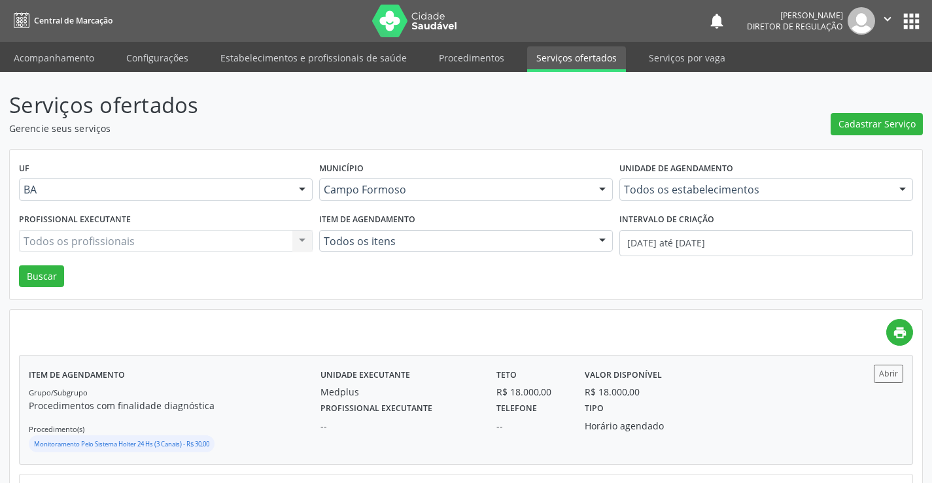
scroll to position [131, 0]
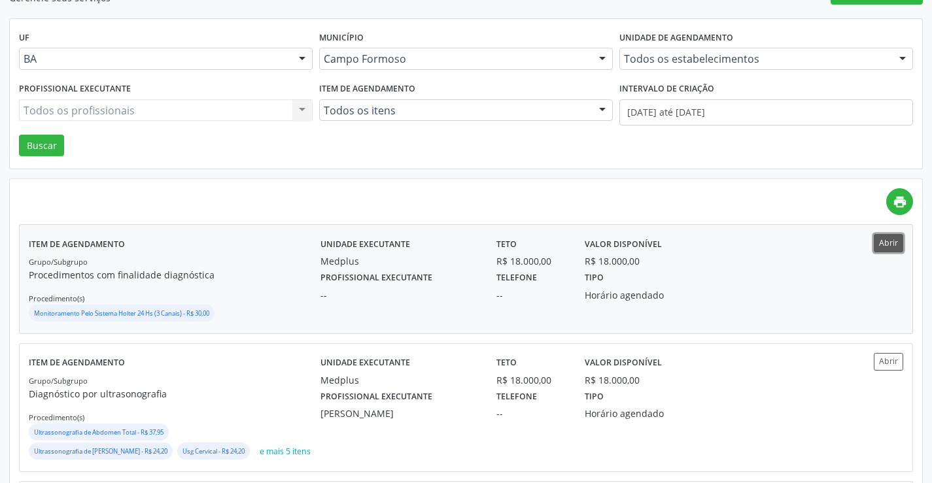
click at [887, 243] on button "Abrir" at bounding box center [888, 243] width 29 height 18
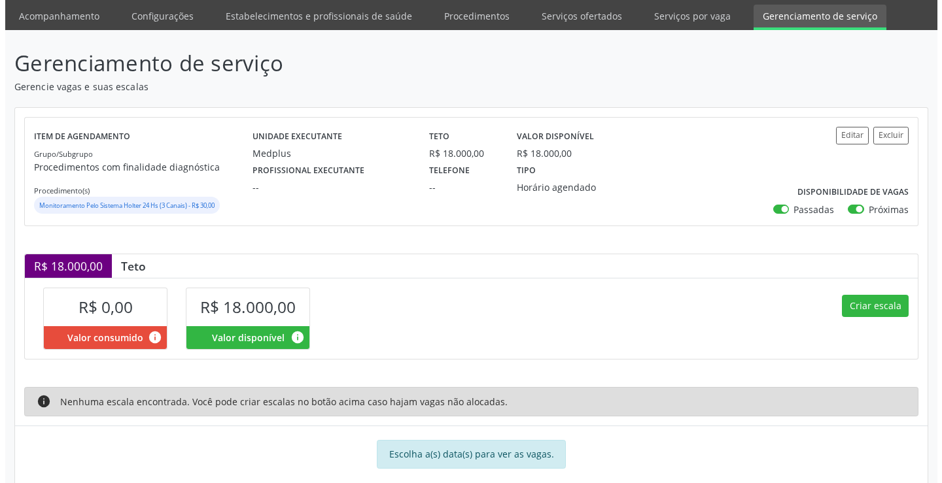
scroll to position [65, 0]
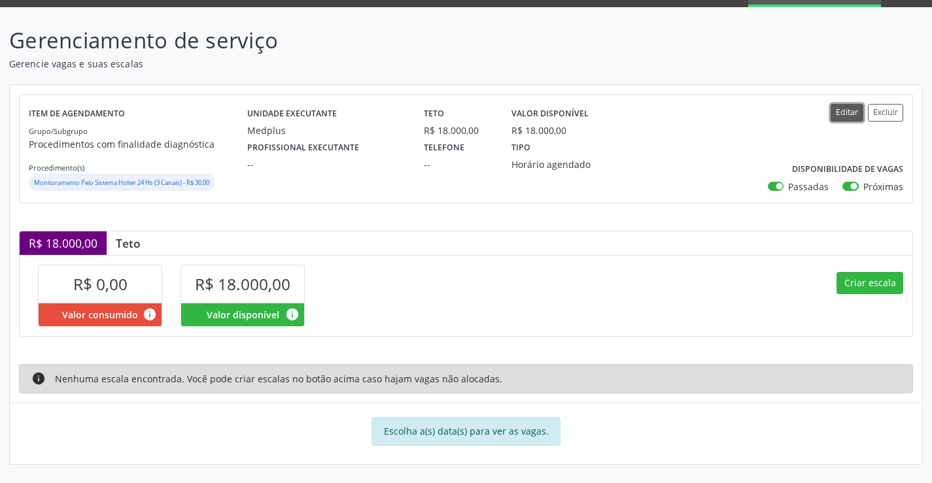
click at [841, 115] on button "Editar" at bounding box center [847, 113] width 33 height 18
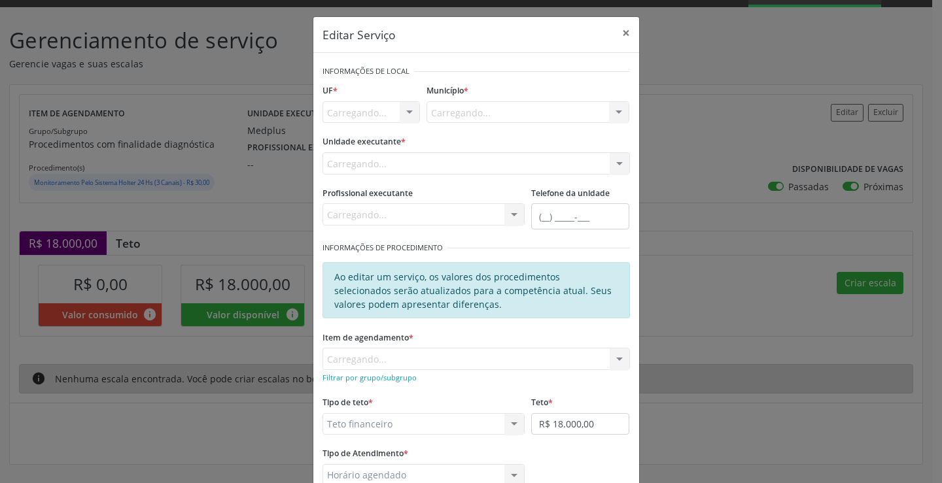
scroll to position [0, 0]
click at [419, 209] on div "Todos os profissionais Todos os profissionais Médico Cardiologista - [PERSON_NA…" at bounding box center [424, 214] width 203 height 22
click at [440, 164] on div "Medplus Academia da Saude Analise Diagnostico Laboratorial Biolab Caf Central d…" at bounding box center [477, 163] width 308 height 22
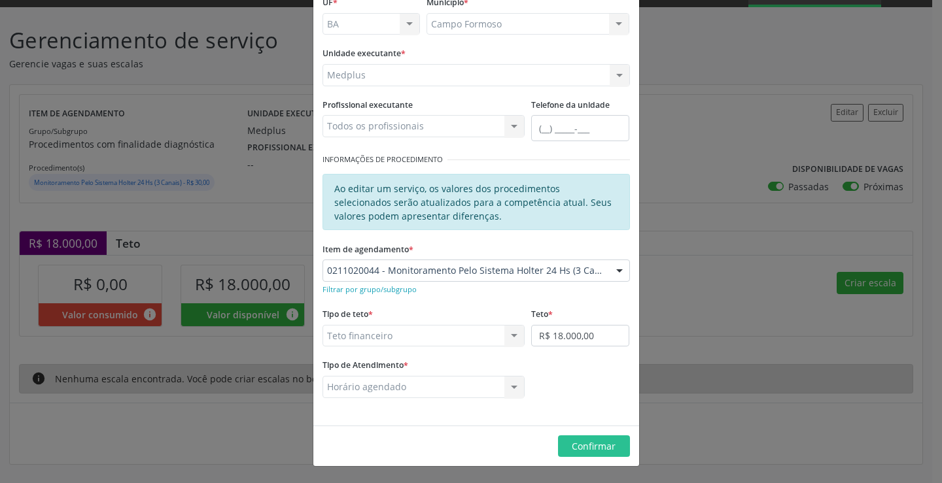
click at [361, 121] on div "Todos os profissionais Todos os profissionais Médico Cardiologista - [PERSON_NA…" at bounding box center [424, 126] width 203 height 22
click at [439, 125] on div "Todos os profissionais Todos os profissionais Médico Cardiologista - [PERSON_NA…" at bounding box center [424, 126] width 203 height 22
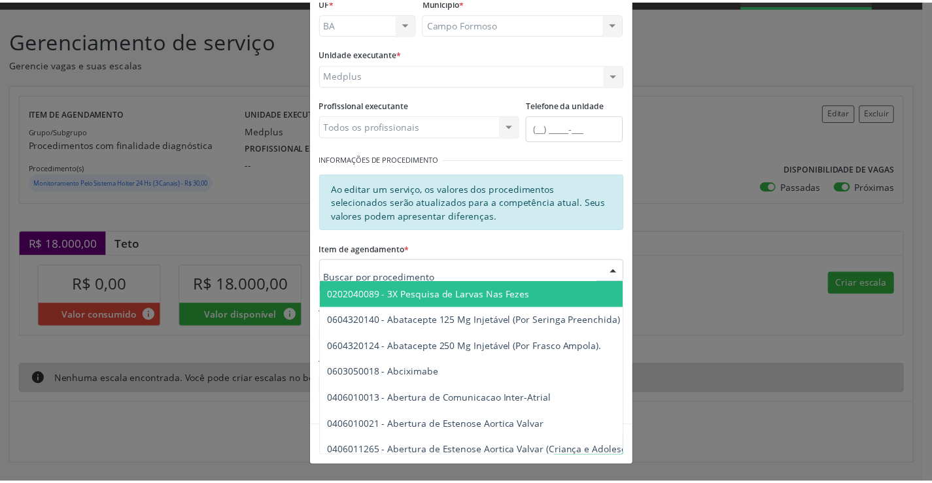
scroll to position [0, 0]
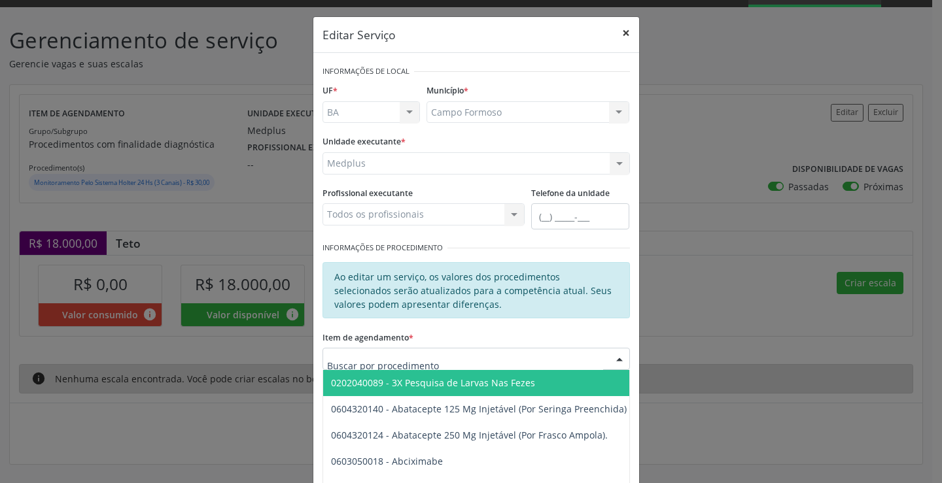
click at [626, 35] on button "×" at bounding box center [626, 33] width 26 height 32
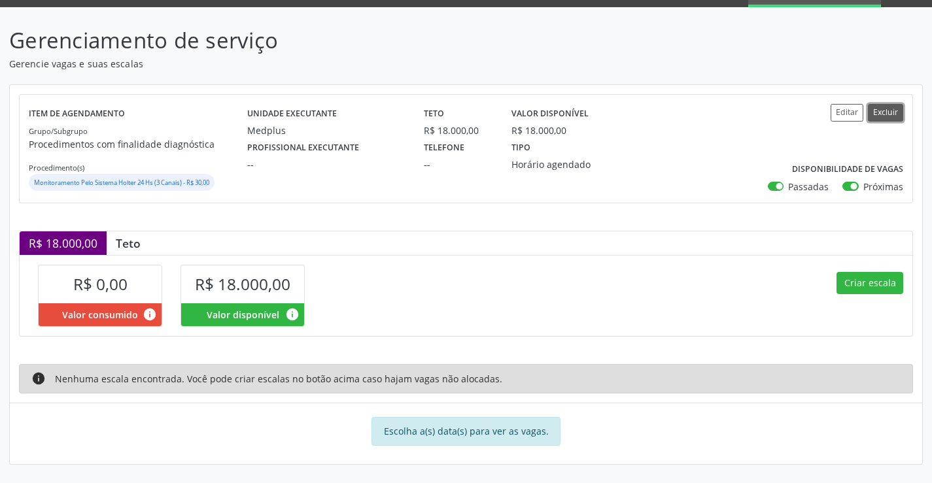
click at [878, 114] on button "Excluir" at bounding box center [885, 113] width 35 height 18
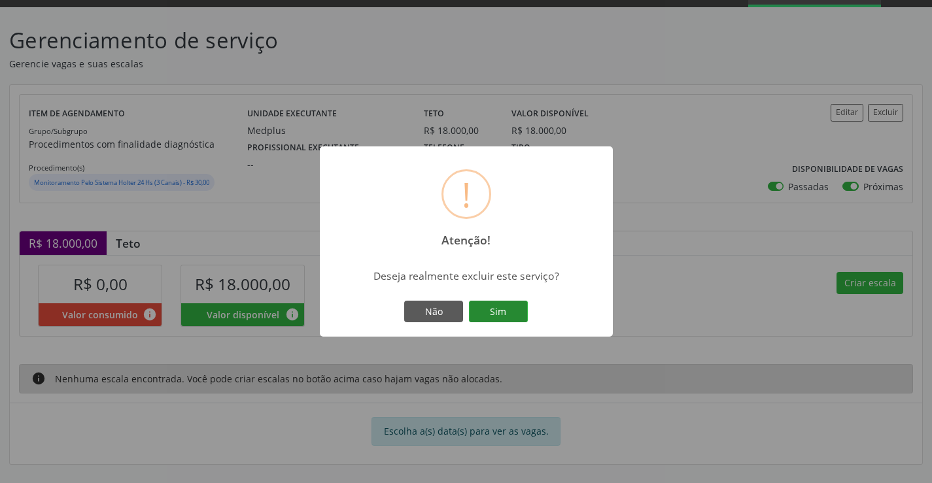
click at [521, 306] on button "Sim" at bounding box center [498, 312] width 59 height 22
click at [500, 317] on div "Sucesso × Serviço deletado com sucesso! OK Cancel" at bounding box center [466, 242] width 293 height 191
click at [485, 317] on button "OK" at bounding box center [466, 312] width 59 height 22
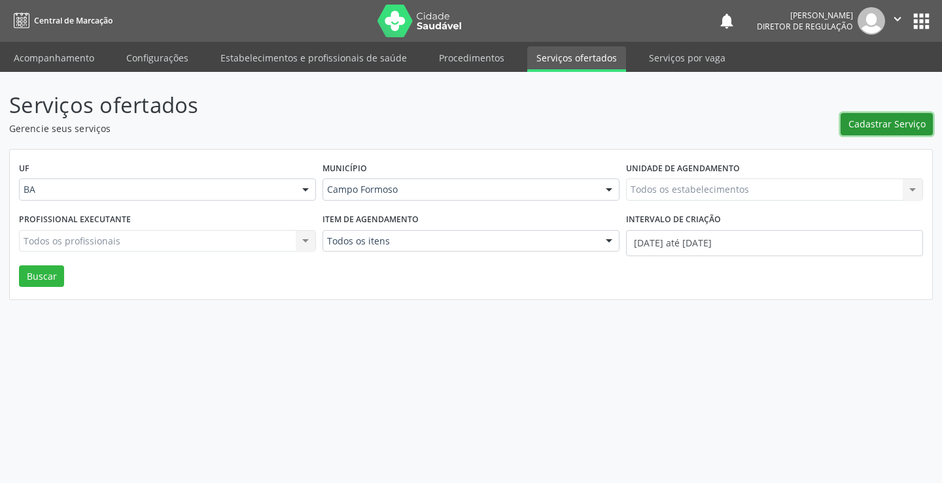
click at [871, 125] on span "Cadastrar Serviço" at bounding box center [887, 124] width 77 height 14
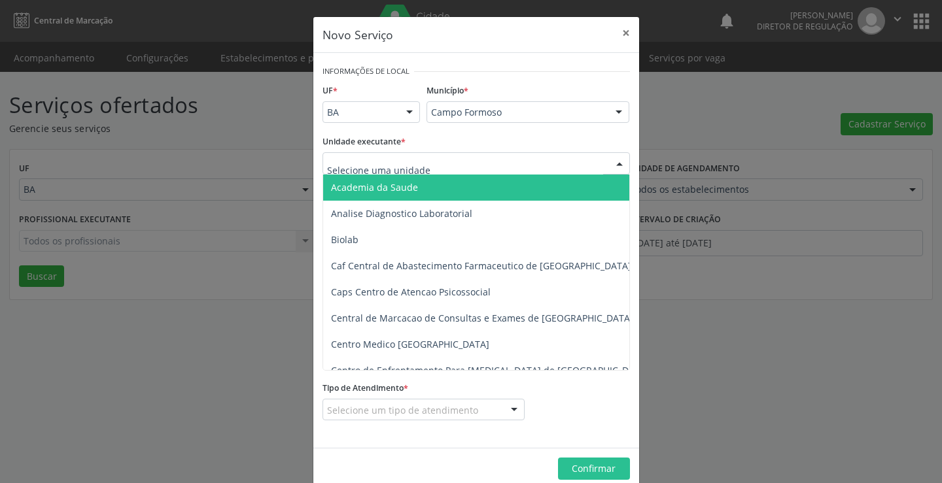
click at [432, 169] on div at bounding box center [477, 163] width 308 height 22
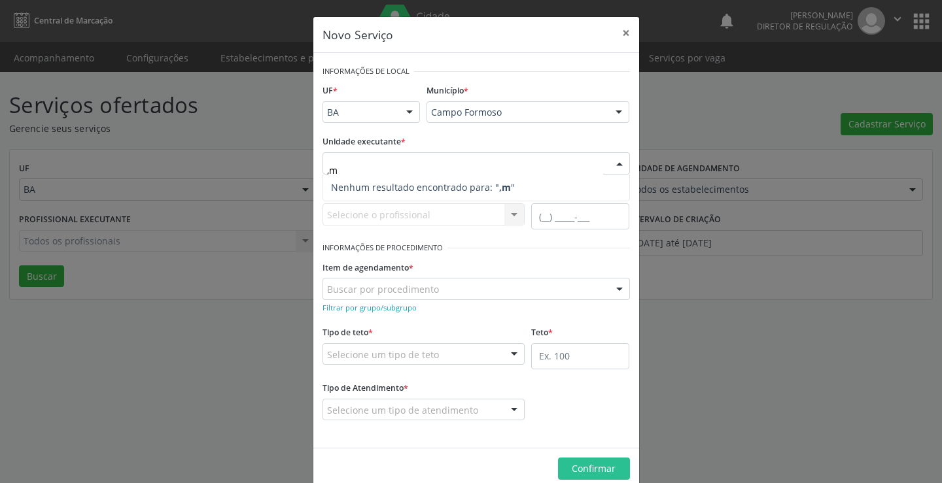
type input ","
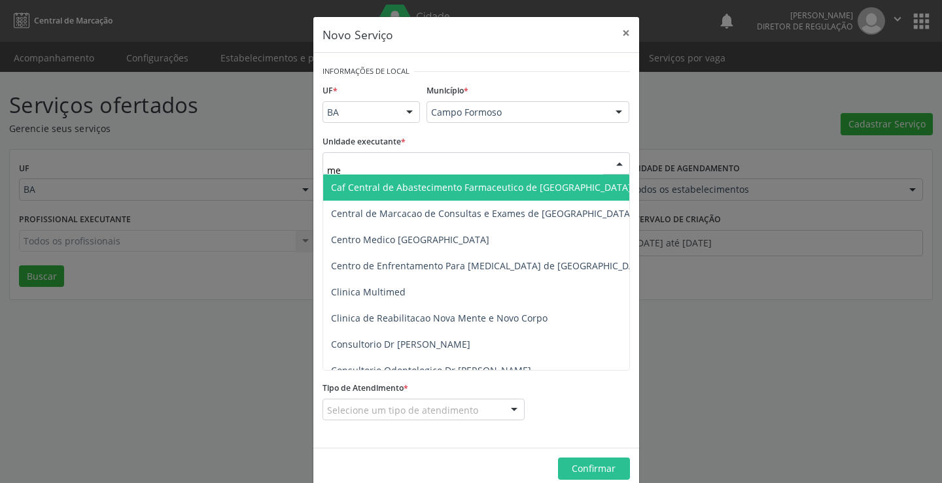
type input "med"
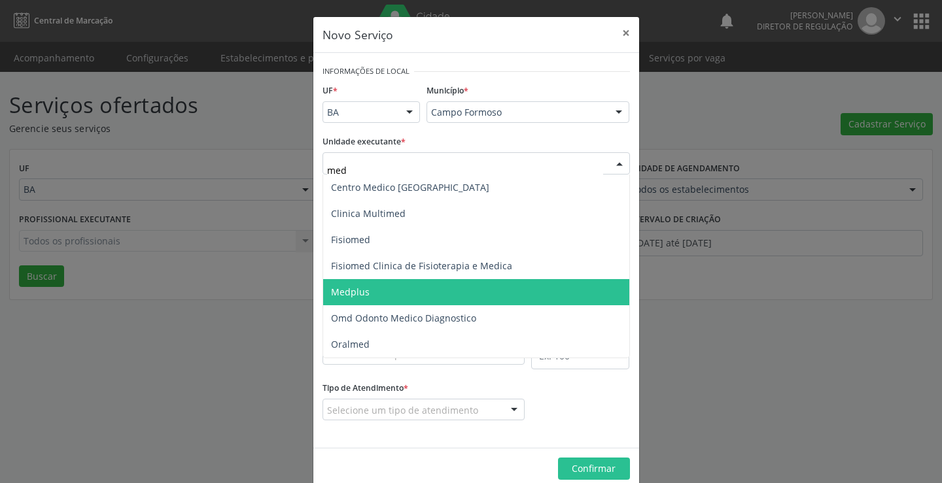
click at [432, 300] on span "Medplus" at bounding box center [476, 292] width 306 height 26
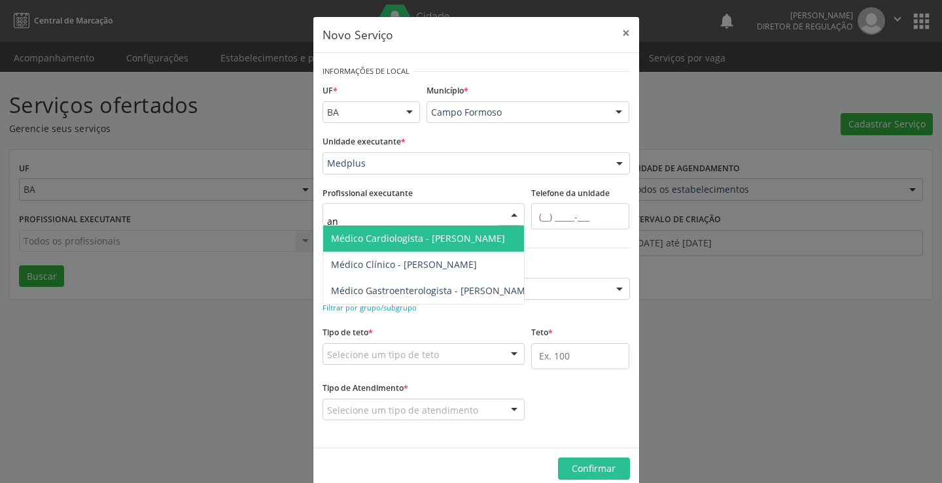
type input "ant"
click at [417, 246] on span "Médico Cardiologista - Antonio Miranda Rocha Junior" at bounding box center [432, 239] width 219 height 26
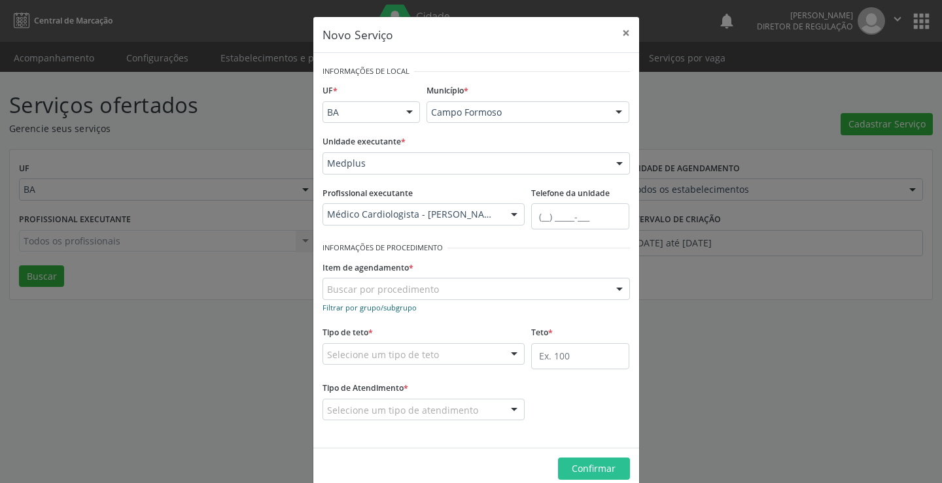
click at [391, 304] on small "Filtrar por grupo/subgrupo" at bounding box center [370, 308] width 94 height 10
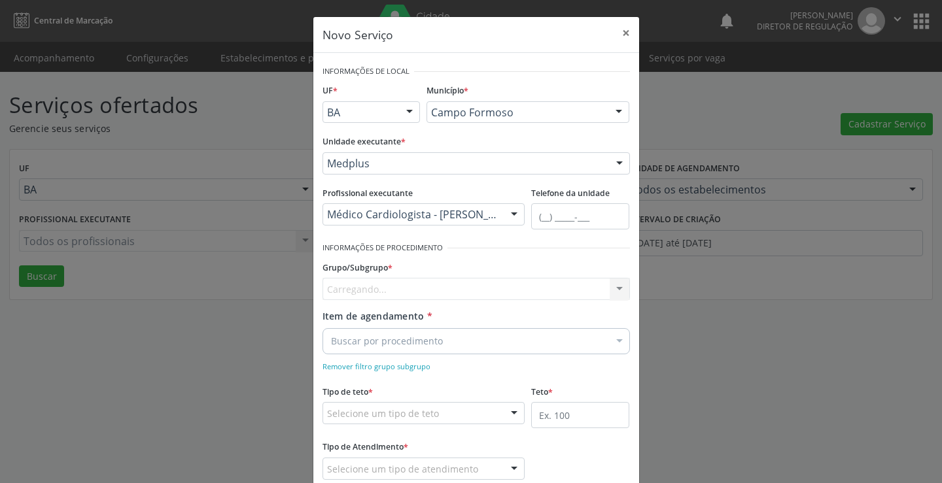
click at [395, 289] on div "Carregando... Nenhum resultado encontrado para: " " Nenhuma opção encontrada" at bounding box center [477, 289] width 308 height 22
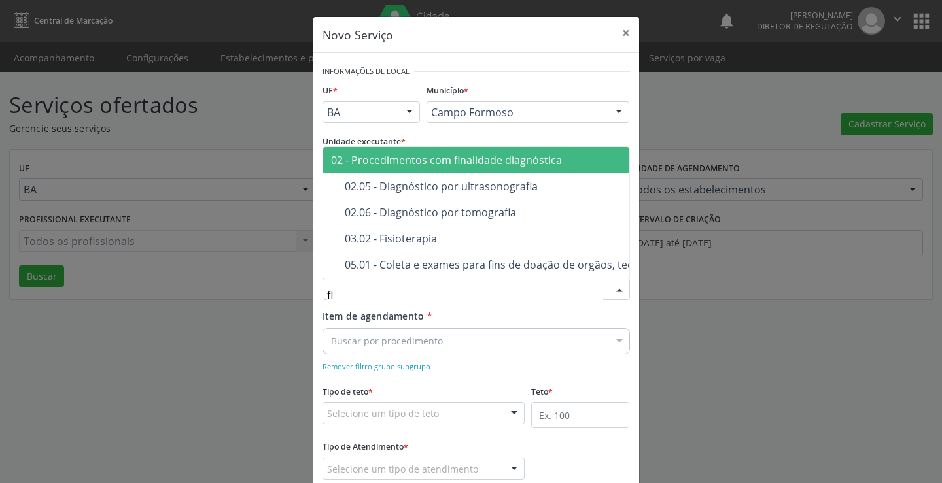
type input "fin"
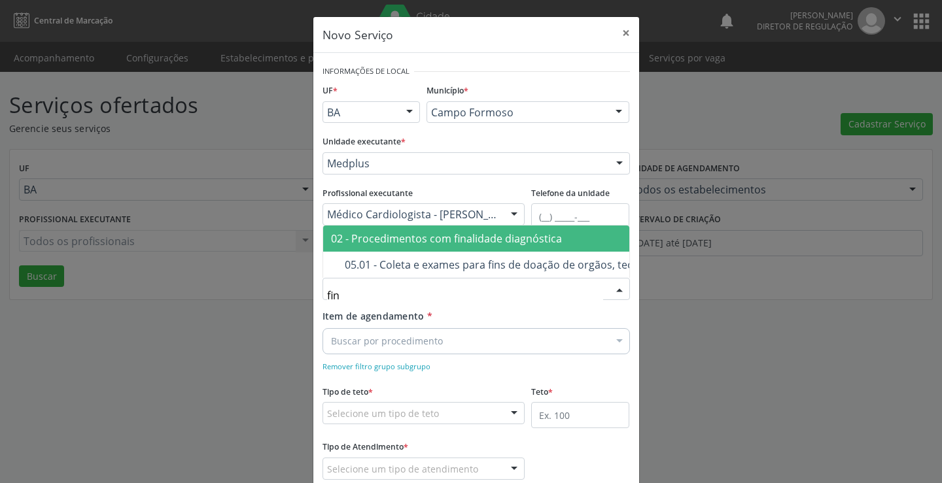
click at [435, 235] on div "02 - Procedimentos com finalidade diagnóstica" at bounding box center [556, 239] width 451 height 10
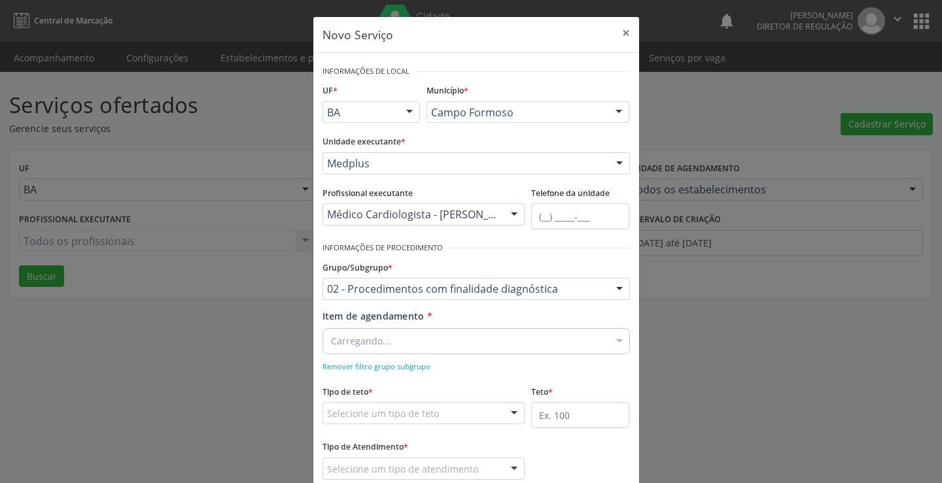
click at [402, 354] on div "Carregando..." at bounding box center [477, 341] width 308 height 26
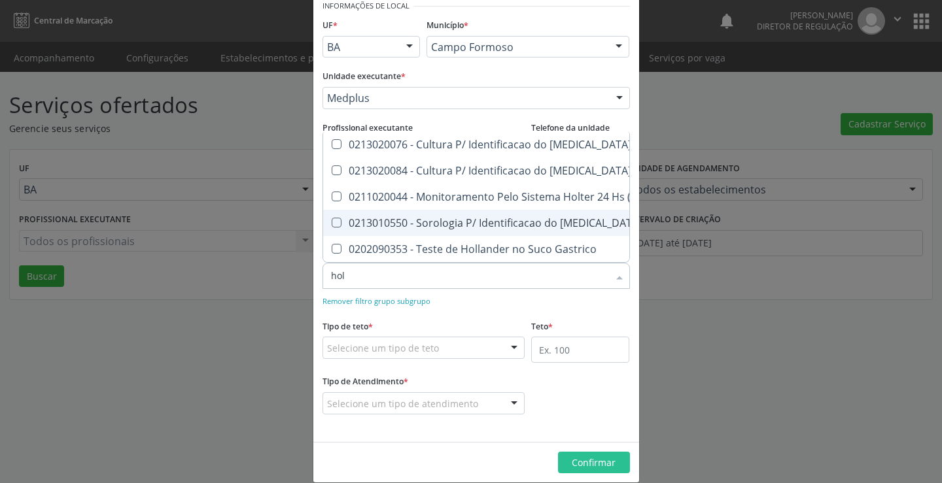
scroll to position [82, 0]
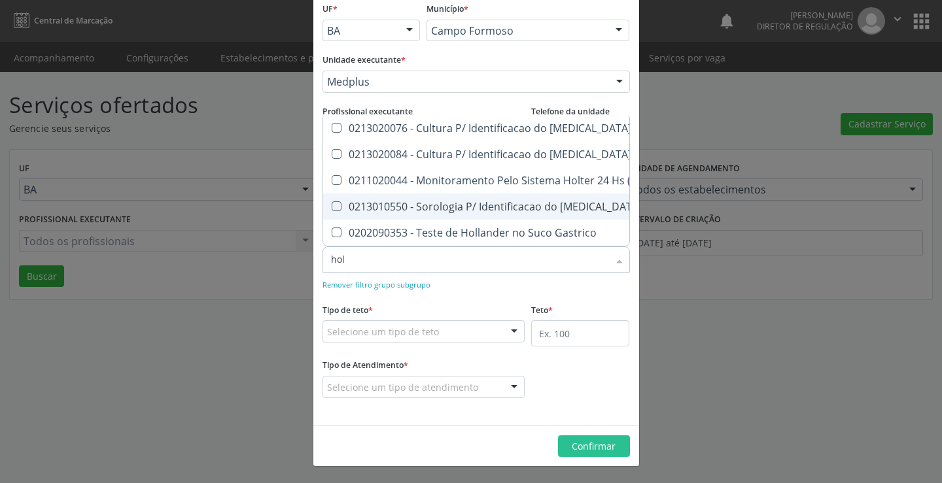
type input "holt"
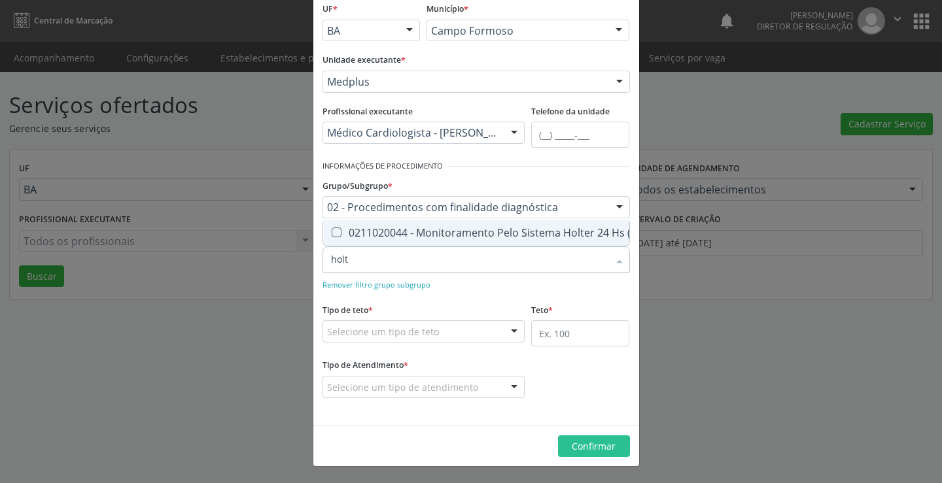
click at [489, 233] on span "0211020044 - Monitoramento Pelo Sistema Holter 24 Hs (3 Canais)" at bounding box center [503, 233] width 360 height 26
checkbox Canais\) "true"
click at [482, 301] on div "Tipo de teto * Selecione um tipo de teto Teto financeiro Teto físico Nenhum res…" at bounding box center [424, 321] width 203 height 42
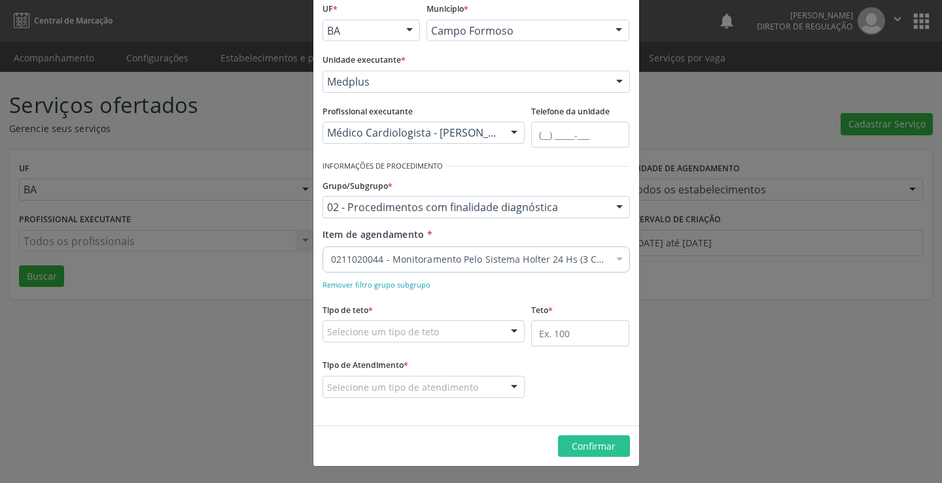
click at [455, 345] on fieldset "Tipo de teto * Selecione um tipo de teto Teto financeiro Teto físico Nenhum res…" at bounding box center [424, 325] width 203 height 51
click at [455, 336] on div "Selecione um tipo de teto" at bounding box center [424, 332] width 203 height 22
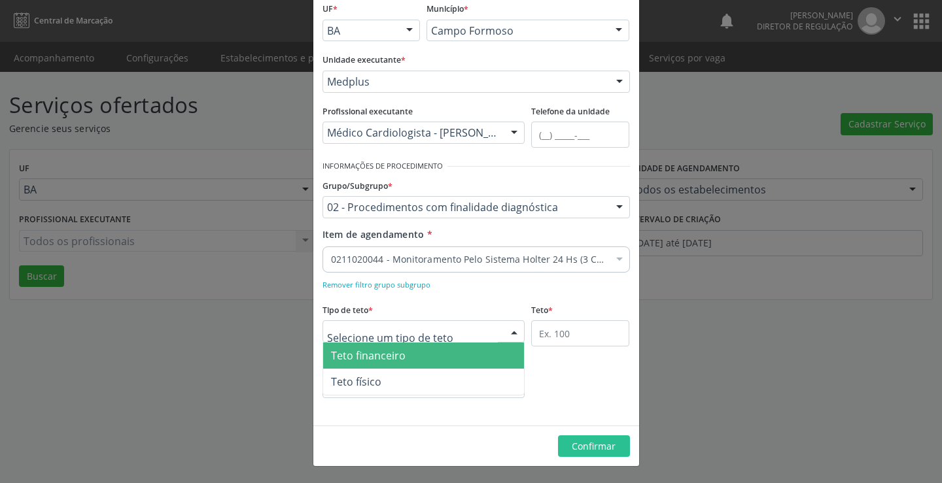
click at [444, 355] on span "Teto financeiro" at bounding box center [424, 356] width 202 height 26
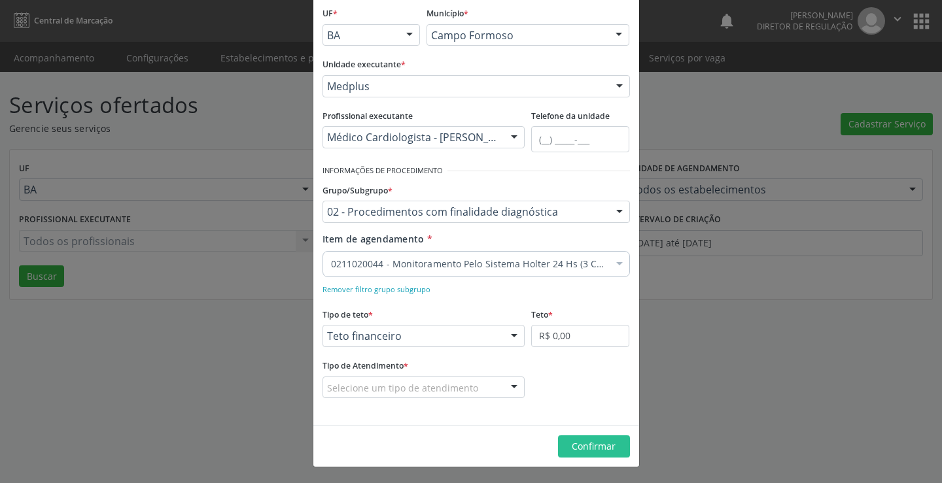
click at [559, 349] on fieldset "Teto * R$ 0,00" at bounding box center [580, 330] width 98 height 51
click at [562, 337] on input "R$ 0,00" at bounding box center [580, 336] width 98 height 22
type input "R$ 18.000,00"
click at [475, 377] on div "Selecione um tipo de atendimento" at bounding box center [424, 388] width 203 height 22
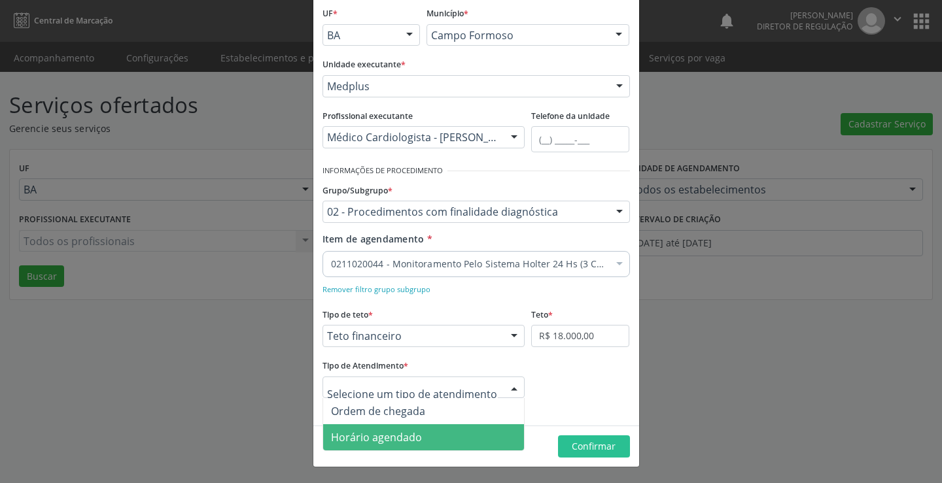
drag, startPoint x: 449, startPoint y: 428, endPoint x: 478, endPoint y: 431, distance: 28.9
click at [449, 429] on span "Horário agendado" at bounding box center [424, 438] width 202 height 26
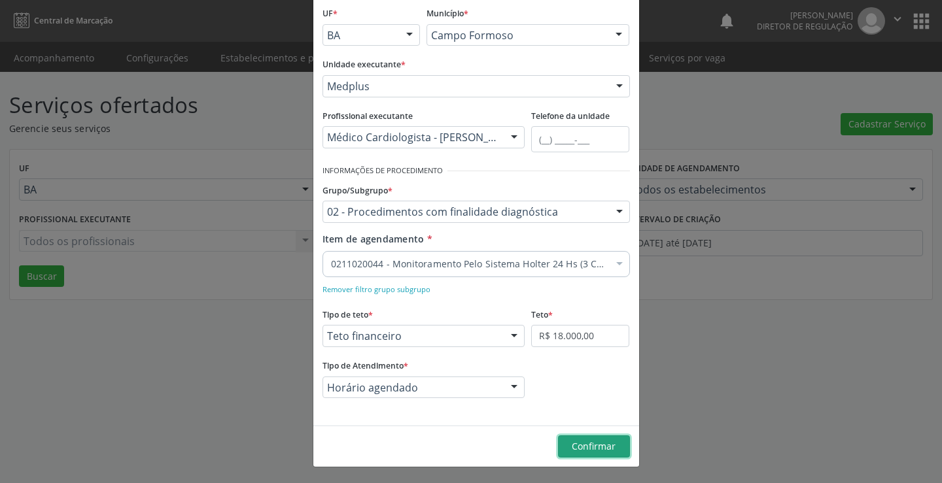
click at [572, 446] on span "Confirmar" at bounding box center [594, 446] width 44 height 12
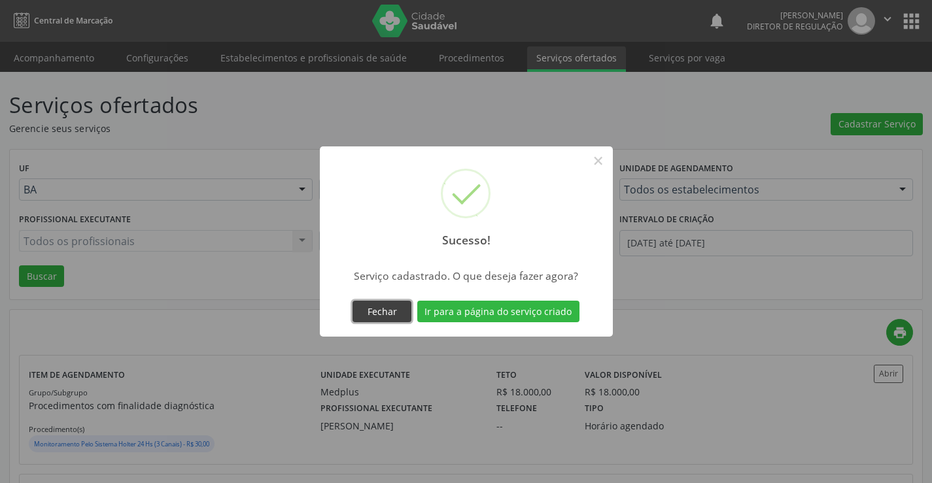
click at [394, 314] on button "Fechar" at bounding box center [382, 312] width 59 height 22
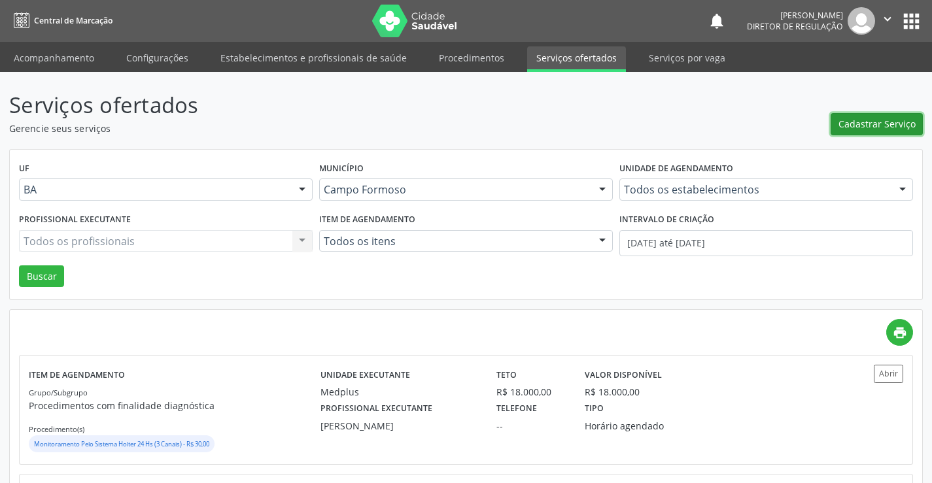
click at [856, 131] on span "Cadastrar Serviço" at bounding box center [877, 124] width 77 height 14
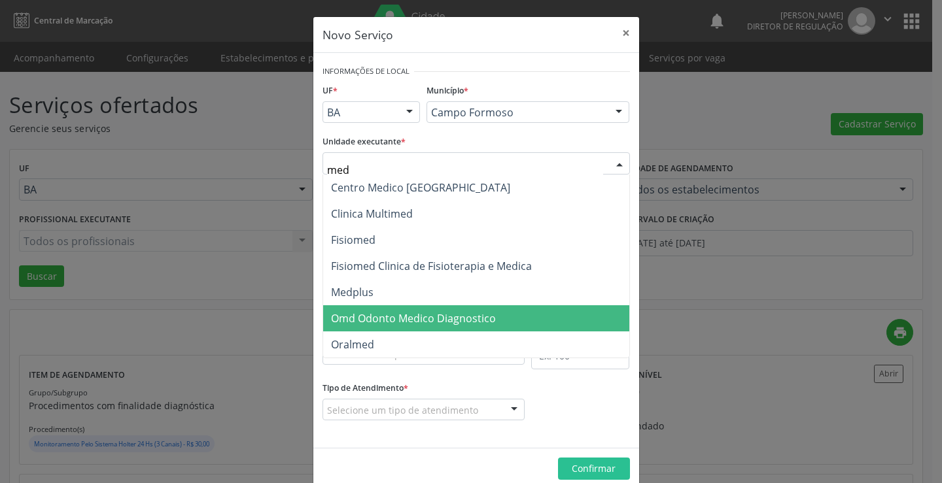
click at [398, 310] on span "Omd Odonto Medico Diagnostico" at bounding box center [476, 319] width 306 height 26
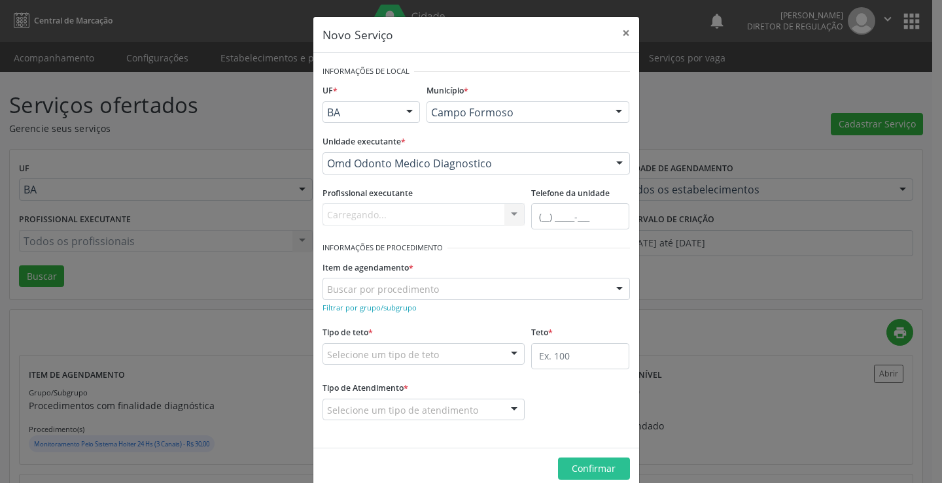
drag, startPoint x: 398, startPoint y: 310, endPoint x: 400, endPoint y: 270, distance: 40.6
click at [398, 310] on form "Informações de Local UF * BA BA Nenhum resultado encontrado para: " " Não há ne…" at bounding box center [477, 250] width 308 height 377
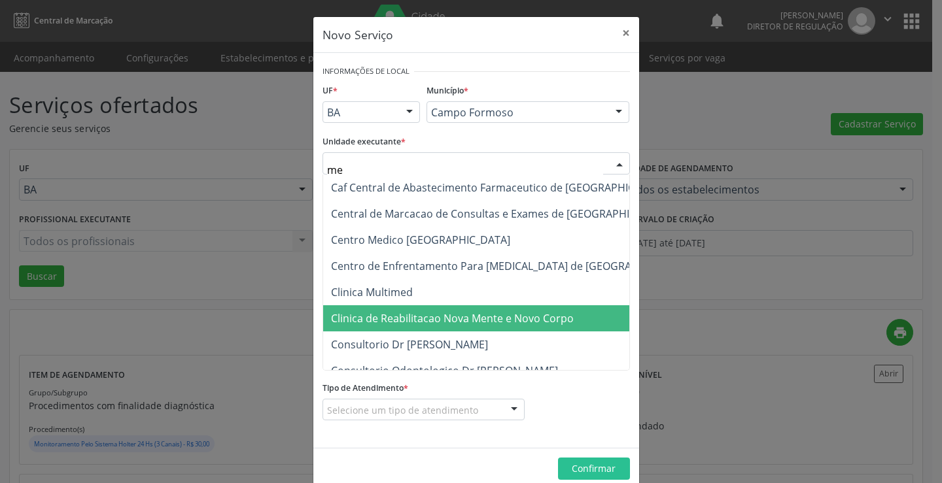
type input "med"
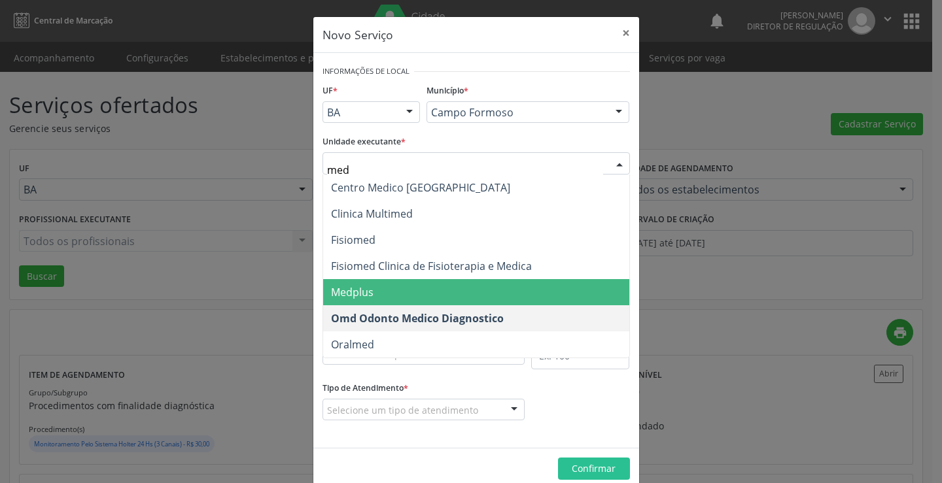
click at [433, 283] on span "Medplus" at bounding box center [476, 292] width 306 height 26
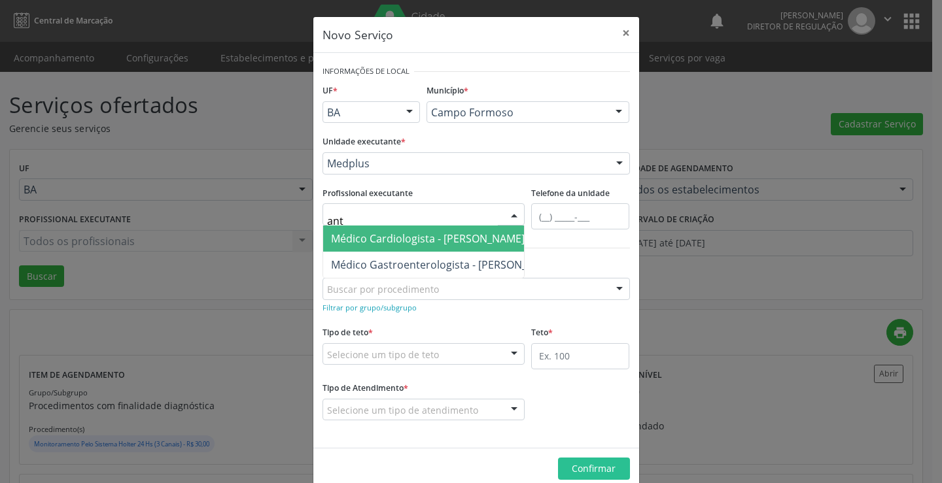
type input "anto"
click at [377, 245] on span "Médico Cardiologista - Antonio Miranda Rocha Junior" at bounding box center [428, 239] width 194 height 14
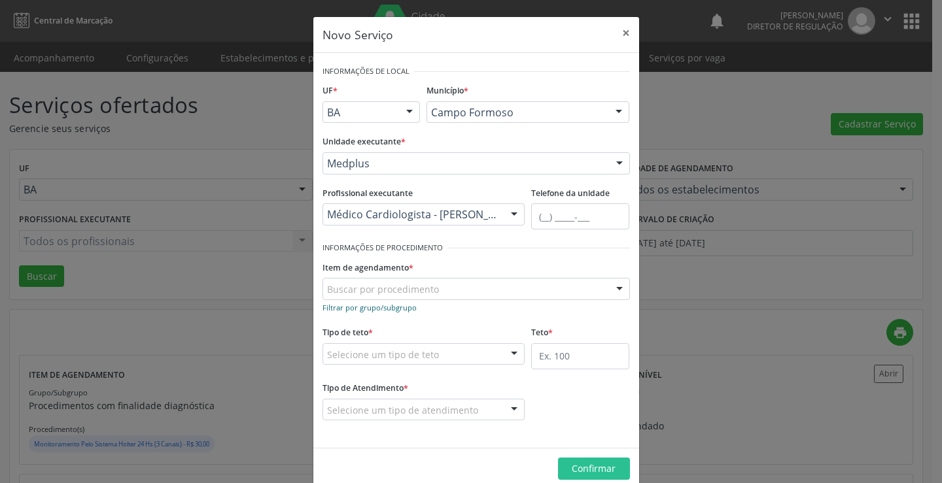
click at [374, 308] on small "Filtrar por grupo/subgrupo" at bounding box center [370, 308] width 94 height 10
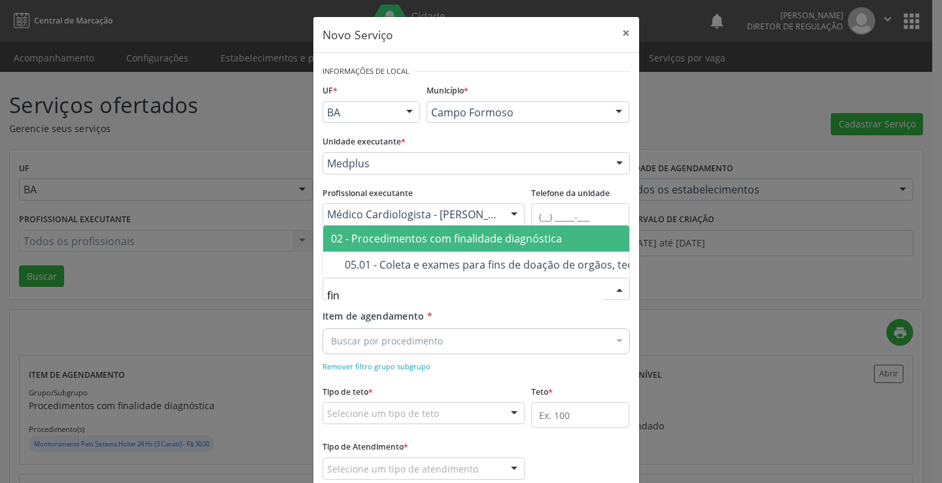
type input "fina"
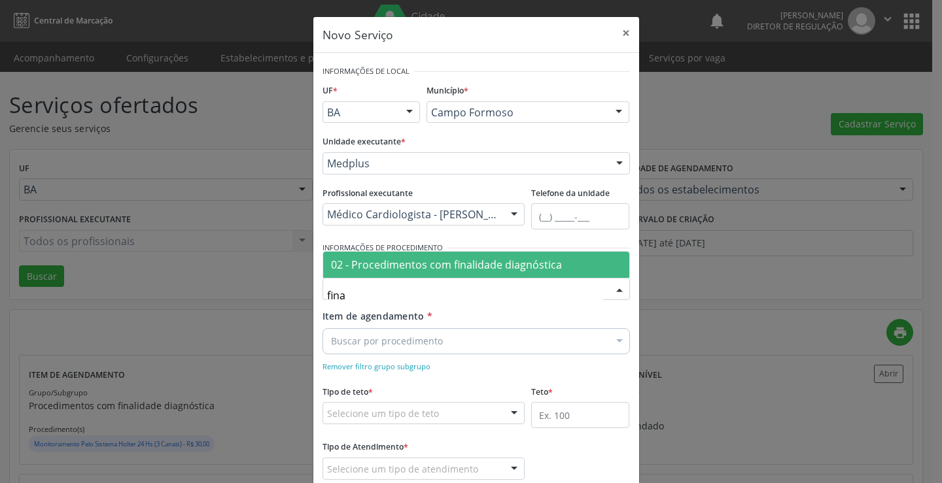
click at [408, 268] on div "02 - Procedimentos com finalidade diagnóstica" at bounding box center [476, 265] width 290 height 10
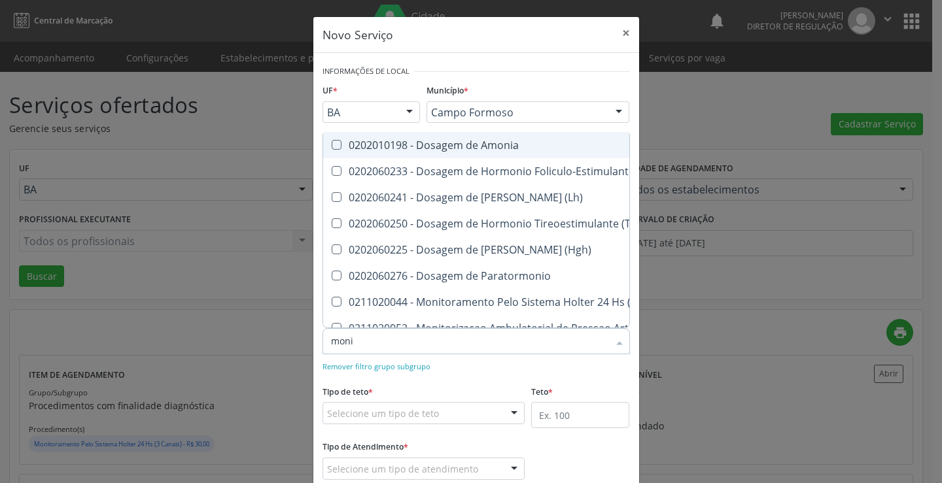
type input "monit"
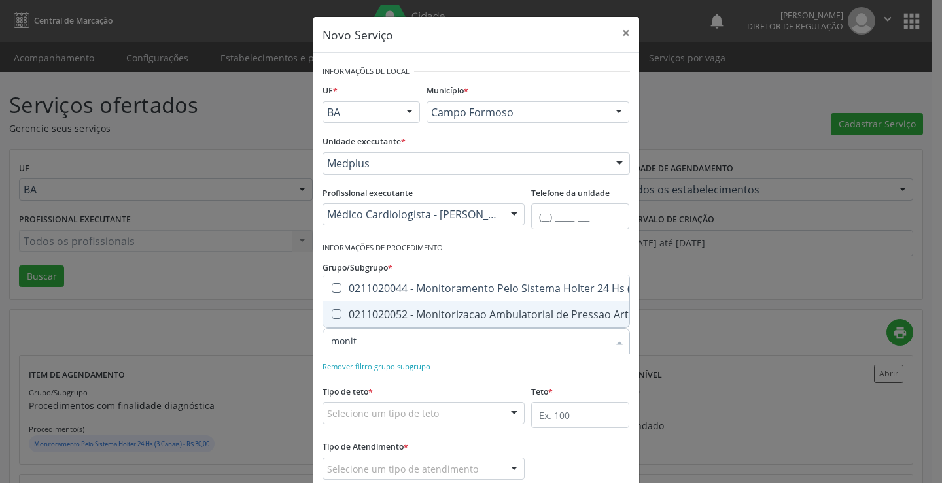
click at [442, 309] on div "0211020052 - Monitorizacao Ambulatorial de Pressao Arterial" at bounding box center [503, 314] width 344 height 10
checkbox Arterial "true"
click at [459, 368] on div "Remover filtro grupo subgrupo" at bounding box center [477, 366] width 308 height 14
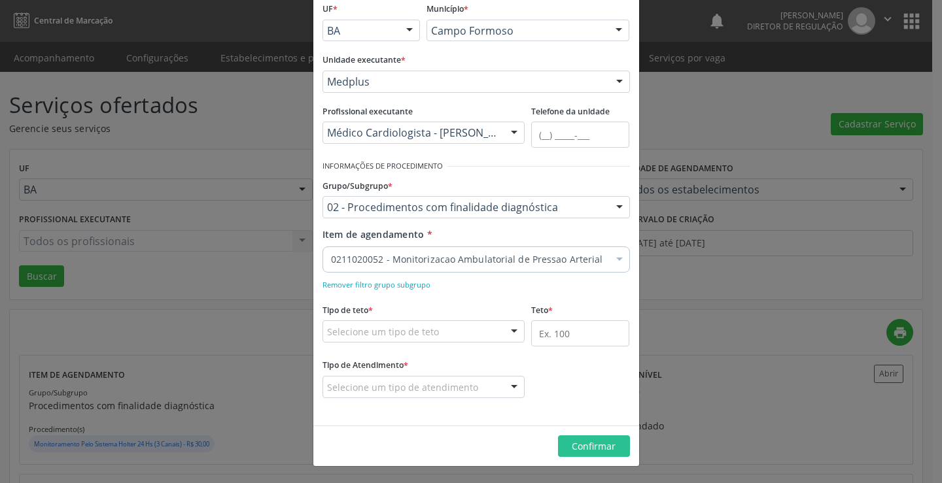
click at [453, 337] on div "Selecione um tipo de teto" at bounding box center [424, 332] width 203 height 22
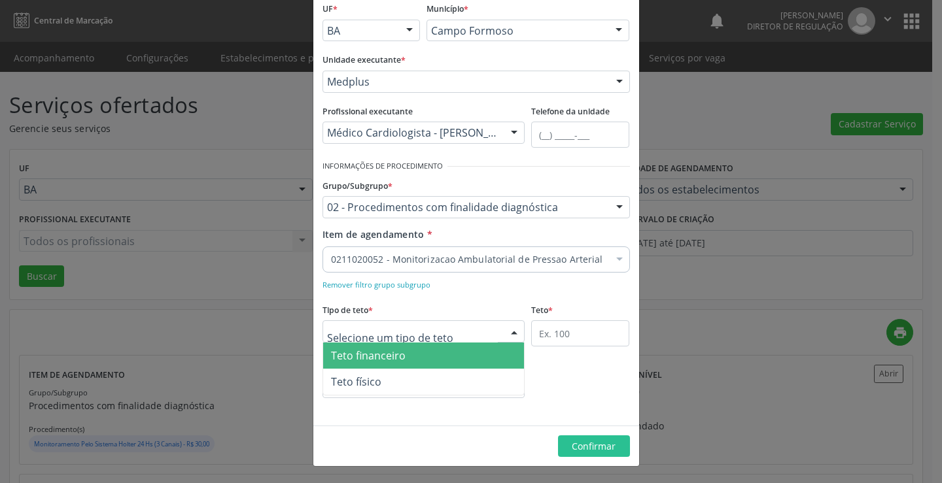
drag, startPoint x: 440, startPoint y: 355, endPoint x: 537, endPoint y: 349, distance: 97.7
click at [440, 355] on span "Teto financeiro" at bounding box center [424, 356] width 202 height 26
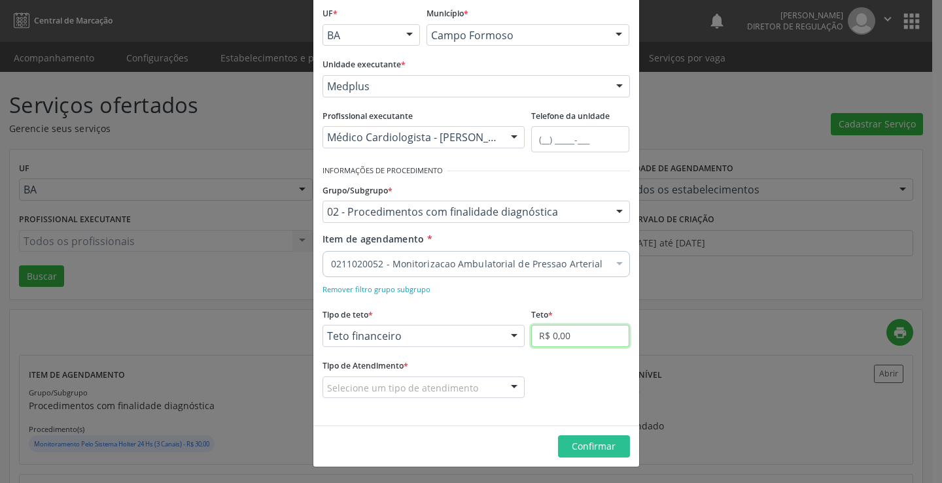
click at [575, 341] on input "R$ 0,00" at bounding box center [580, 336] width 98 height 22
type input "R$ 18.000,00"
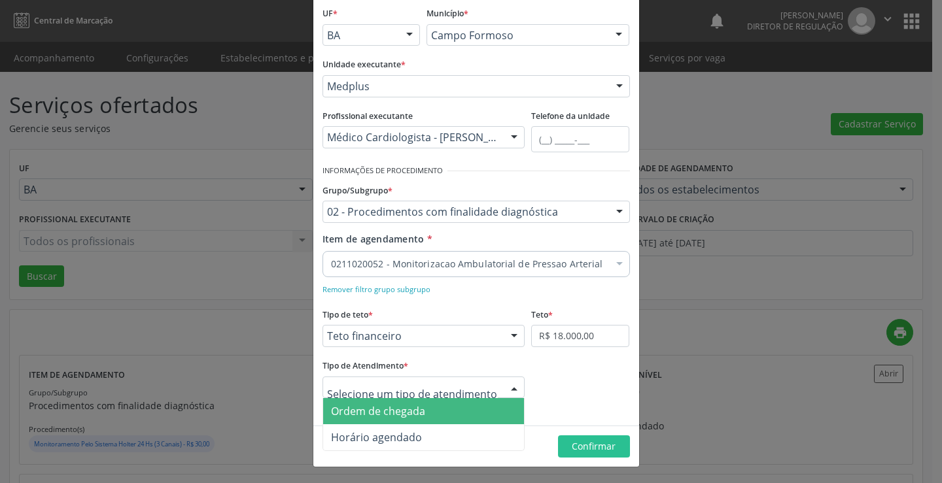
click at [488, 385] on div at bounding box center [424, 388] width 203 height 22
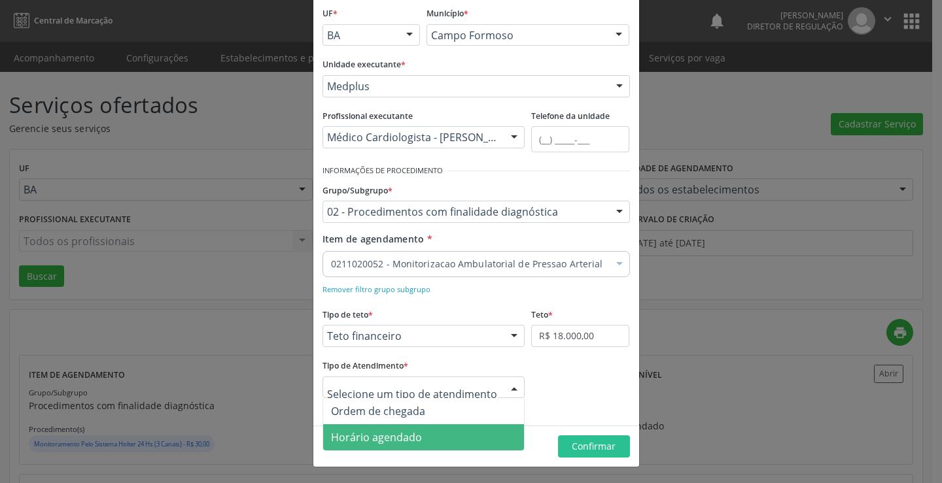
drag, startPoint x: 418, startPoint y: 432, endPoint x: 541, endPoint y: 440, distance: 123.3
click at [419, 432] on span "Horário agendado" at bounding box center [424, 438] width 202 height 26
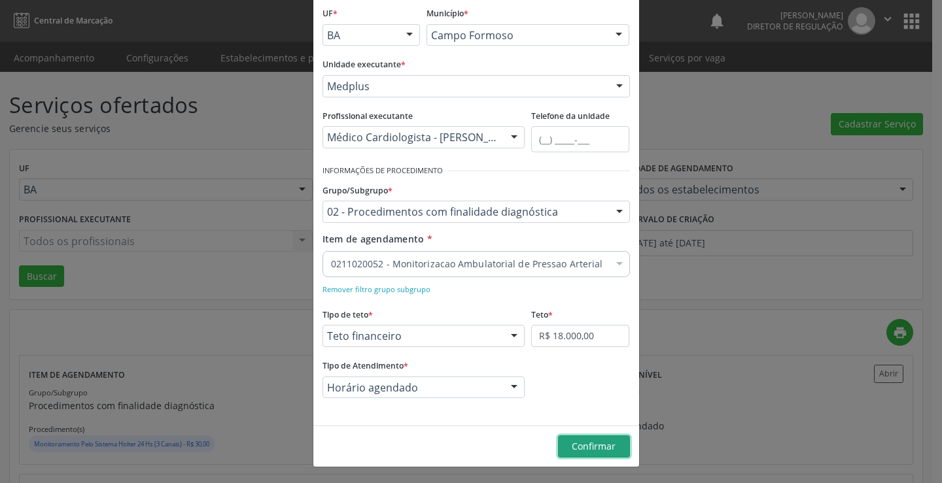
click at [560, 443] on button "Confirmar" at bounding box center [594, 447] width 72 height 22
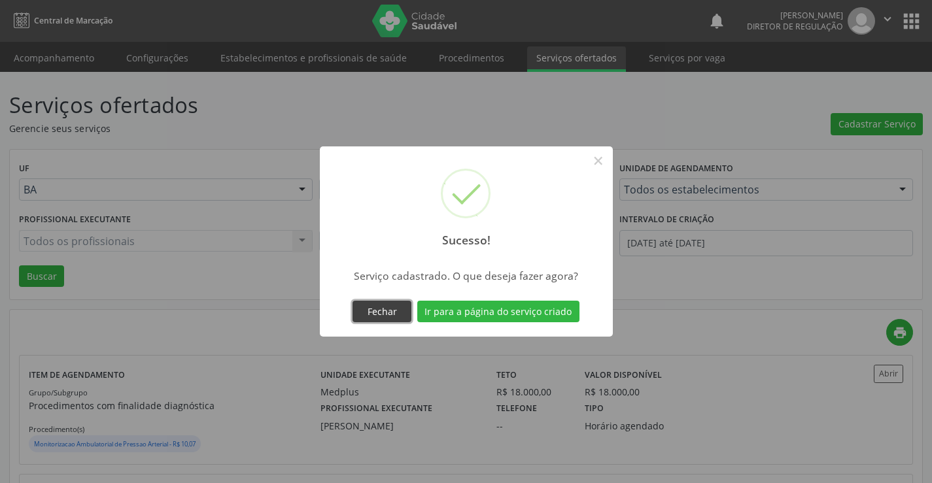
click at [384, 311] on button "Fechar" at bounding box center [382, 312] width 59 height 22
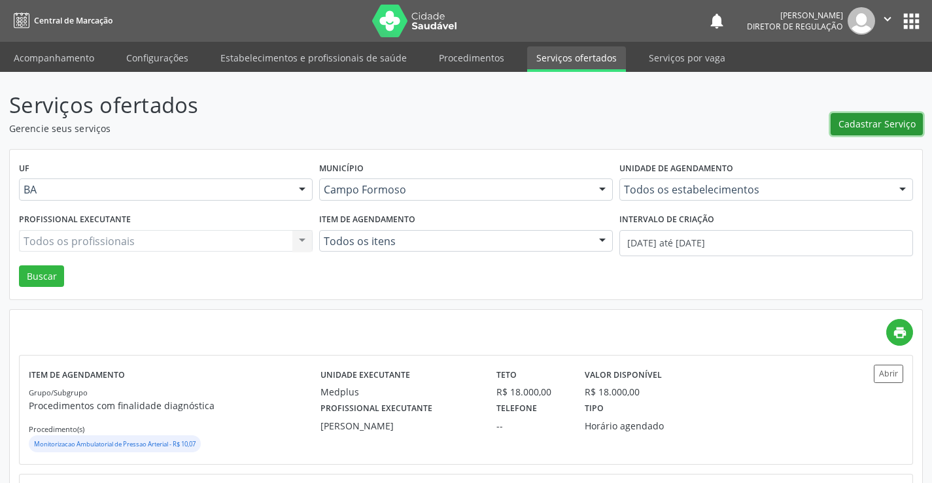
click at [838, 128] on button "Cadastrar Serviço" at bounding box center [877, 124] width 92 height 22
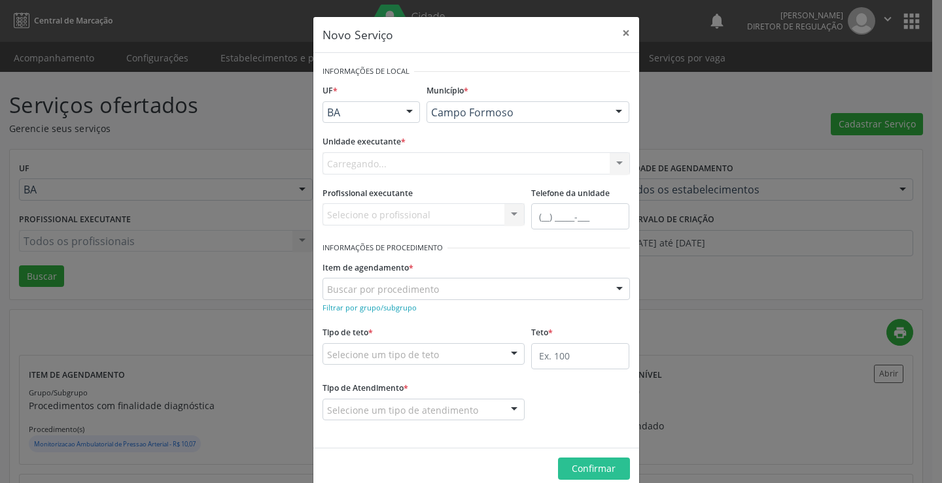
click at [471, 169] on div "Carregando... Nenhum resultado encontrado para: " " Não há nenhuma opção para s…" at bounding box center [477, 163] width 308 height 22
click at [471, 169] on div "Selecione uma unidade" at bounding box center [477, 163] width 308 height 22
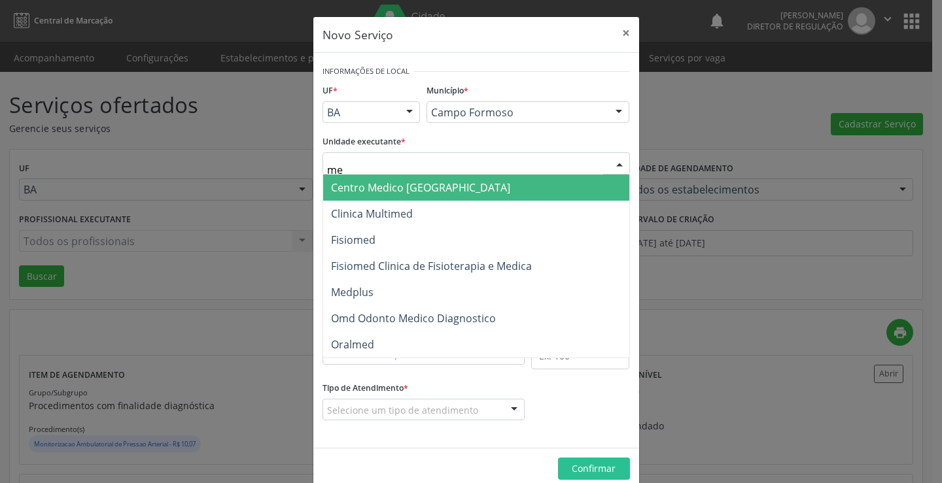
type input "med"
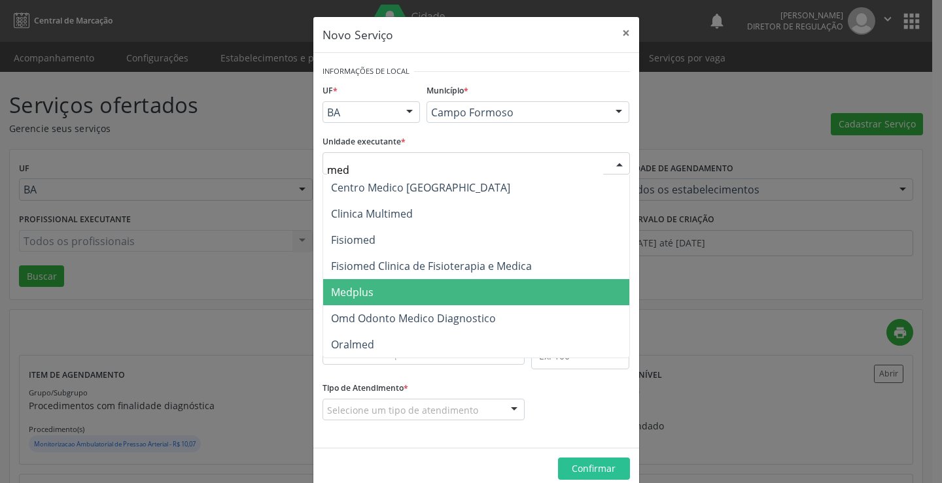
click at [446, 279] on span "Medplus" at bounding box center [476, 292] width 306 height 26
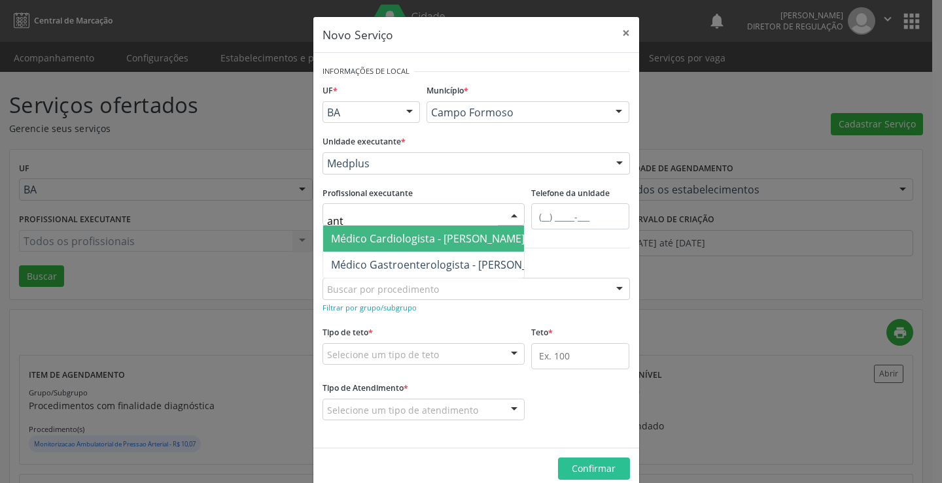
type input "anto"
click at [430, 232] on span "Médico Cardiologista - Antonio Miranda Rocha Junior" at bounding box center [428, 239] width 194 height 14
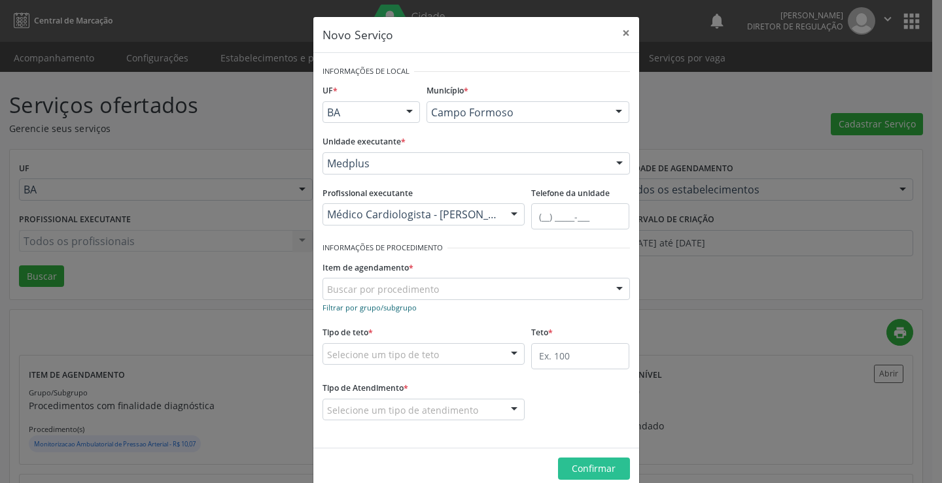
click at [383, 308] on small "Filtrar por grupo/subgrupo" at bounding box center [370, 308] width 94 height 10
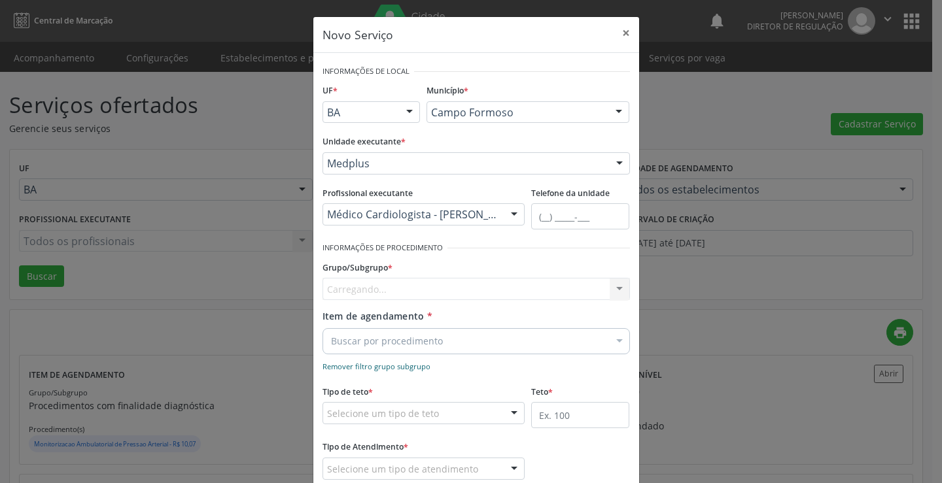
click at [408, 290] on div "Carregando... Nenhum resultado encontrado para: " " Nenhuma opção encontrada" at bounding box center [477, 289] width 308 height 22
click at [408, 290] on div "Selecione um grupo ou subgrupo 01 - Ações de promoção e prevenção em saúde 01.0…" at bounding box center [477, 289] width 308 height 22
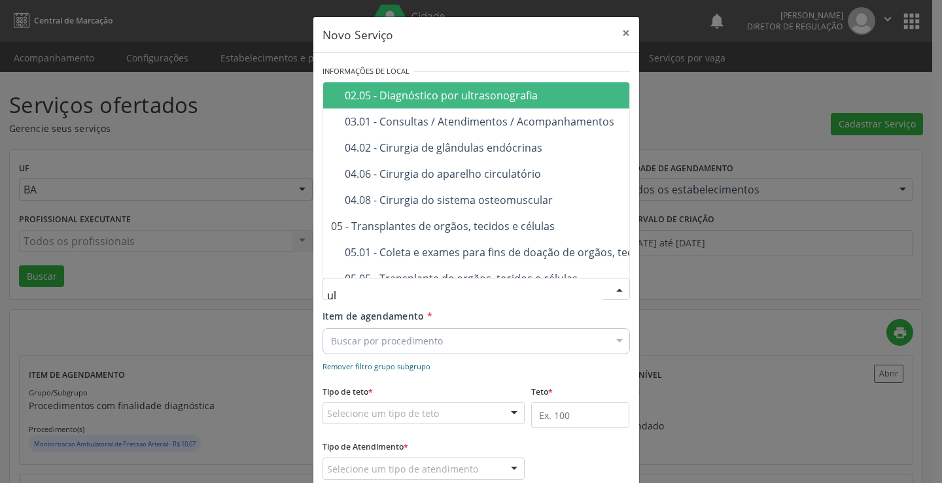
type input "ult"
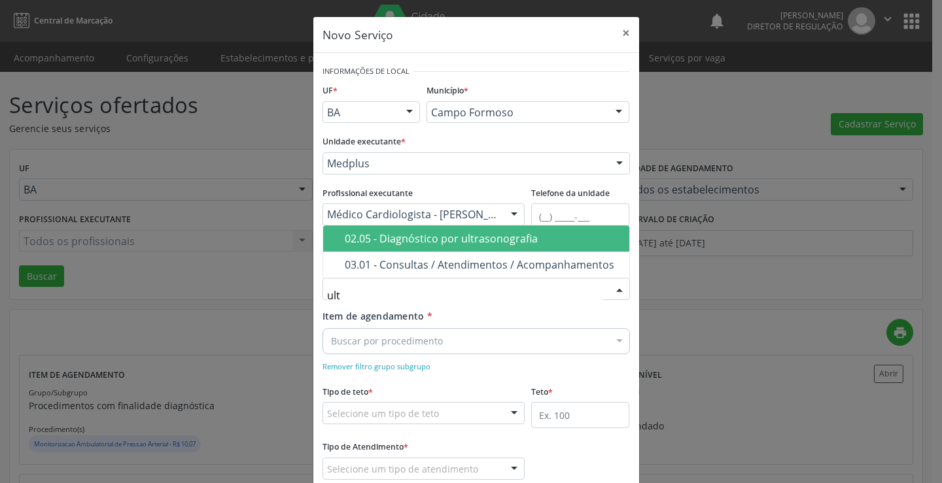
click at [449, 236] on div "02.05 - Diagnóstico por ultrasonografia" at bounding box center [483, 239] width 277 height 10
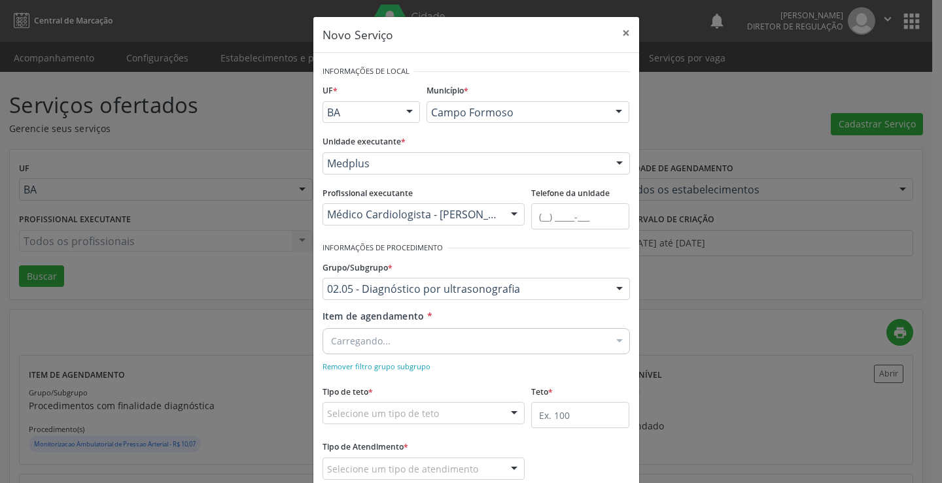
click at [401, 339] on div "Carregando..." at bounding box center [477, 341] width 308 height 26
click at [401, 339] on input "Item de agendamento *" at bounding box center [469, 341] width 277 height 26
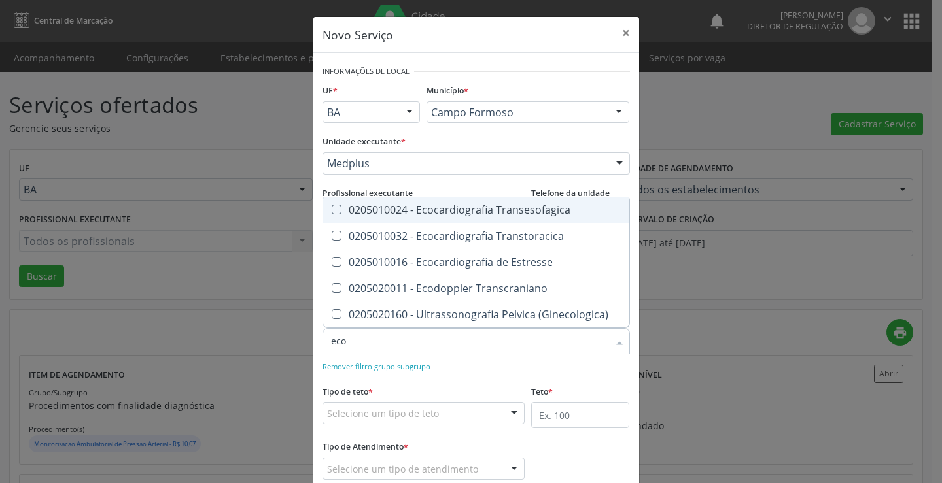
type input "ecoc"
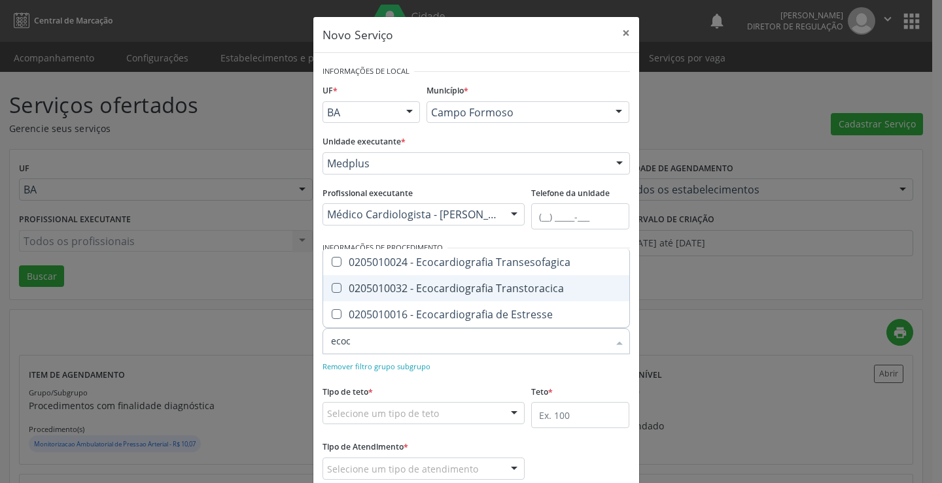
click at [463, 291] on div "0205010032 - Ecocardiografia Transtoracica" at bounding box center [476, 288] width 290 height 10
checkbox Transtoracica "true"
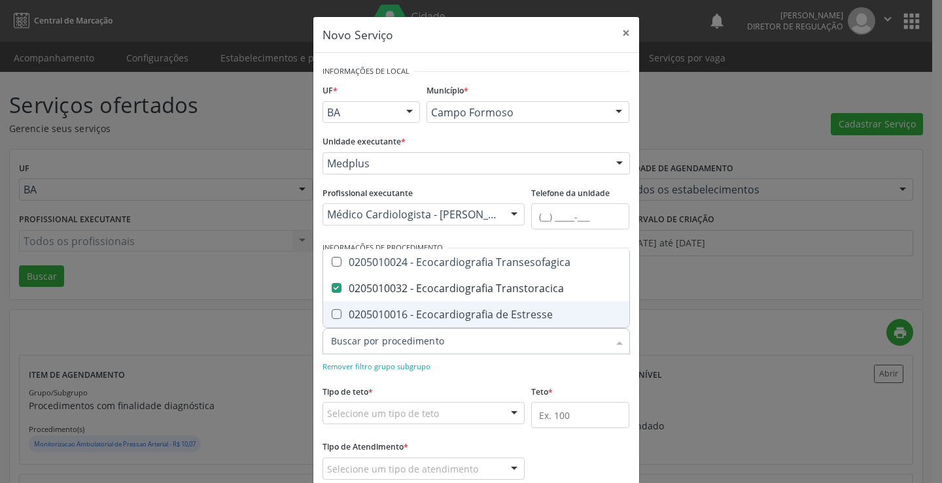
click at [501, 368] on div "Remover filtro grupo subgrupo" at bounding box center [477, 366] width 308 height 14
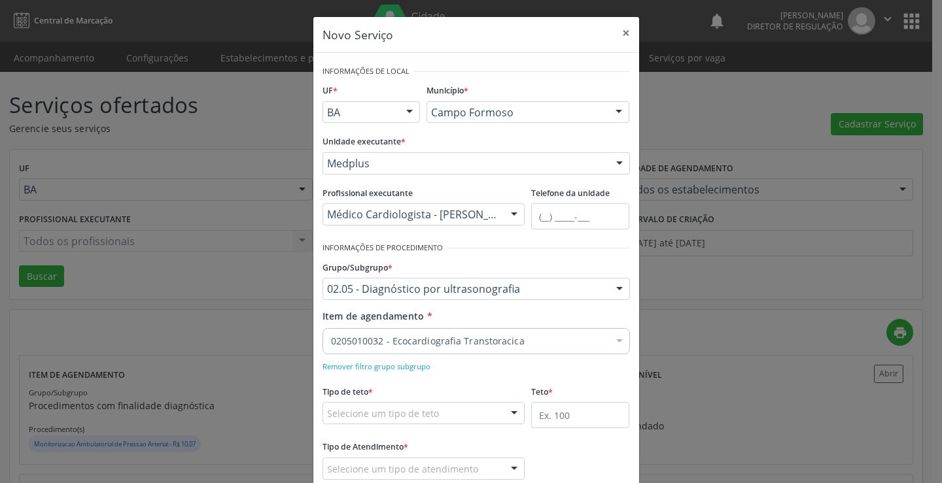
scroll to position [82, 0]
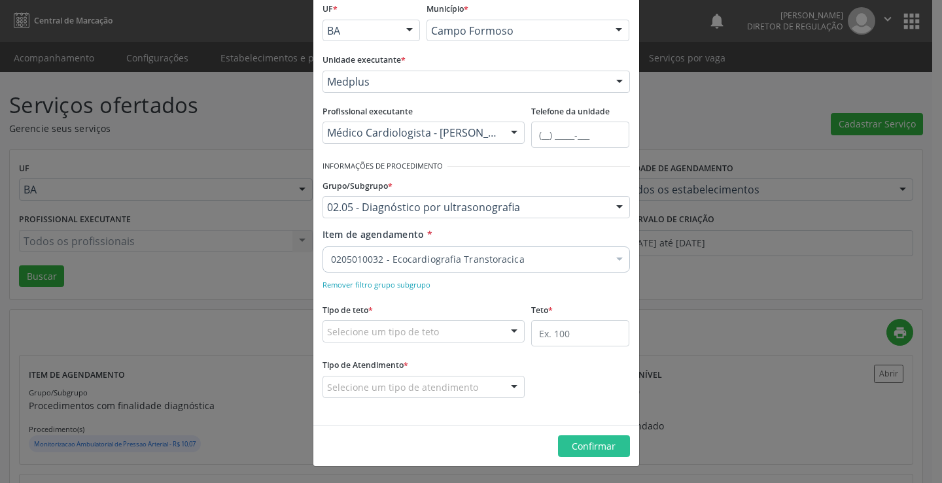
click at [436, 330] on div "Selecione um tipo de teto" at bounding box center [424, 332] width 203 height 22
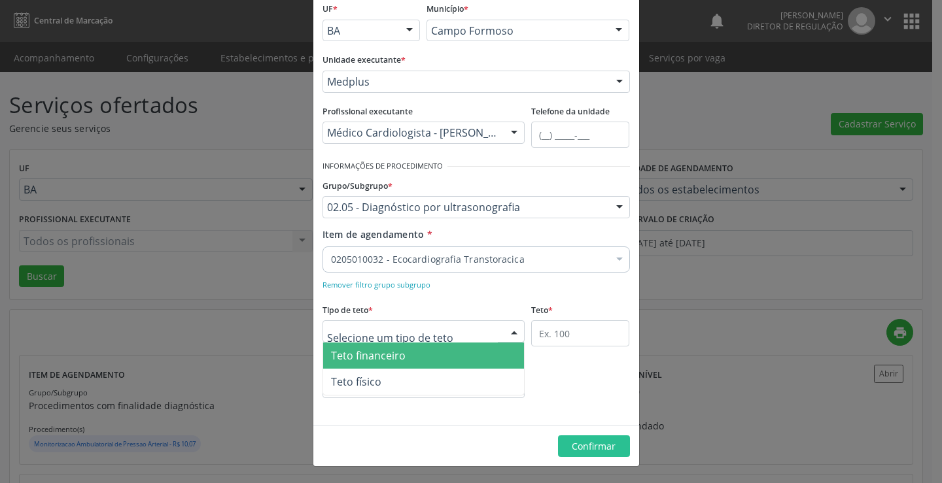
click at [425, 350] on span "Teto financeiro" at bounding box center [424, 356] width 202 height 26
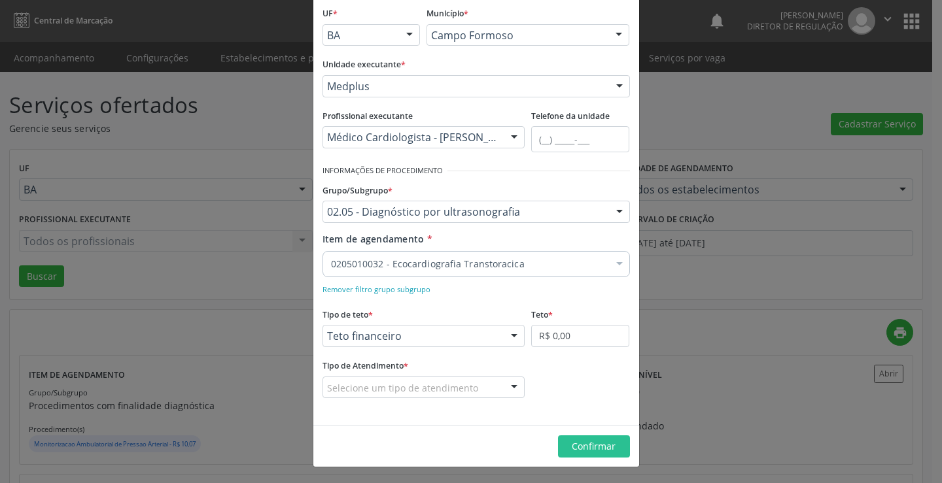
scroll to position [77, 0]
click at [548, 338] on input "R$ 0,00" at bounding box center [580, 336] width 98 height 22
type input "R$ 18.000,00"
click at [452, 380] on div "Selecione um tipo de atendimento" at bounding box center [424, 388] width 203 height 22
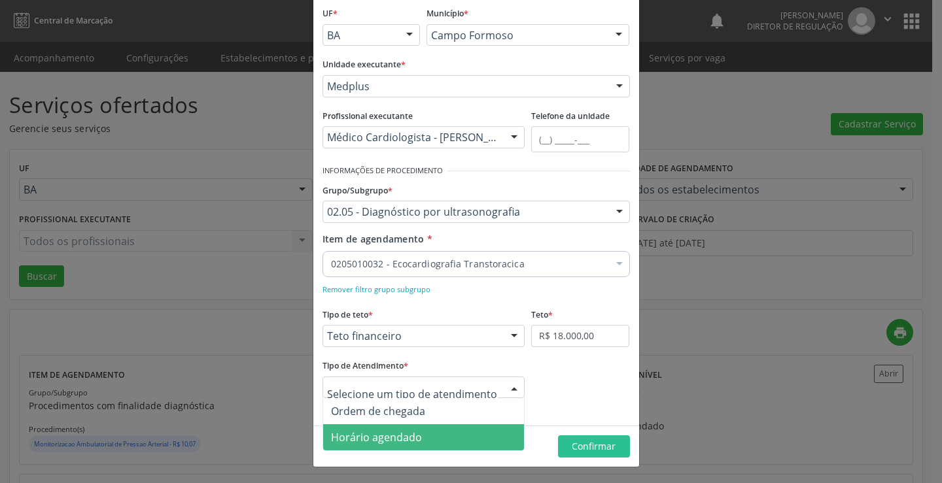
click at [432, 427] on span "Horário agendado" at bounding box center [424, 438] width 202 height 26
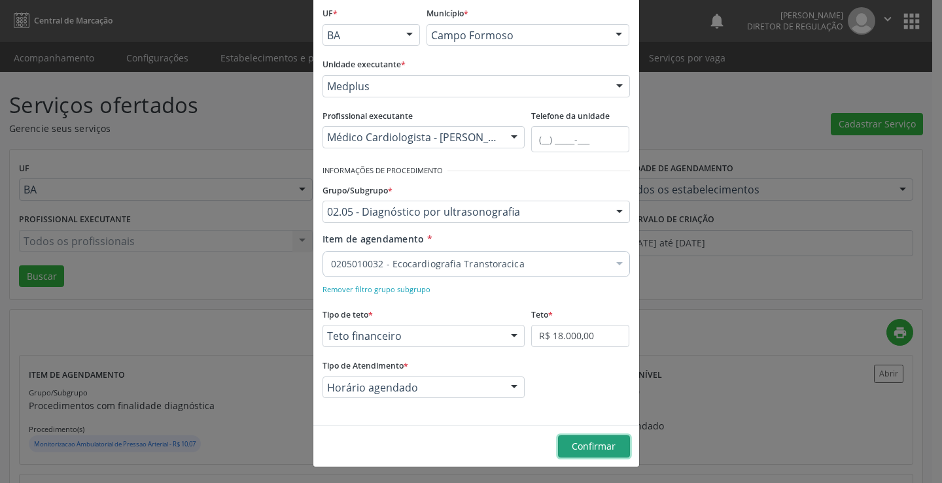
click at [572, 448] on span "Confirmar" at bounding box center [594, 446] width 44 height 12
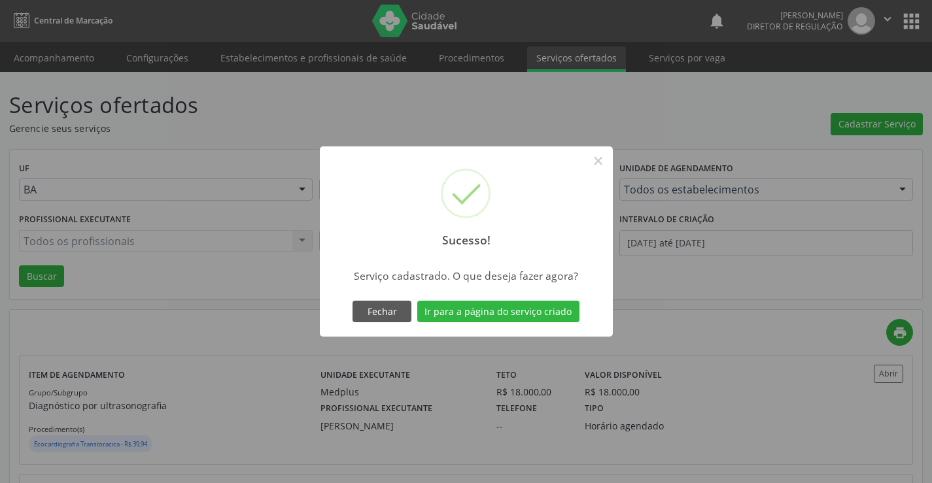
click at [380, 297] on div "Sucesso! × Serviço cadastrado. O que deseja fazer agora? Fechar Ir para a págin…" at bounding box center [466, 242] width 293 height 191
click at [372, 323] on button "Fechar" at bounding box center [382, 312] width 59 height 22
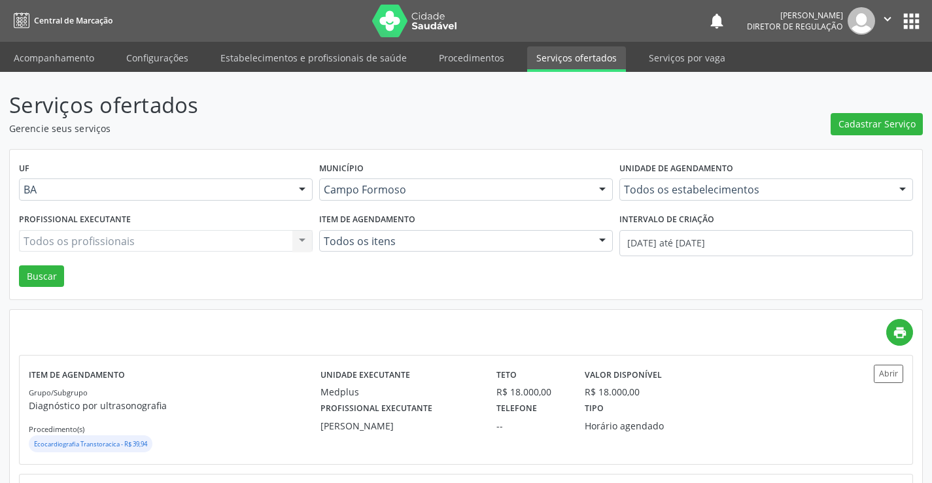
click at [862, 108] on div "Cadastrar Serviço" at bounding box center [877, 112] width 92 height 46
click at [858, 124] on span "Cadastrar Serviço" at bounding box center [877, 124] width 77 height 14
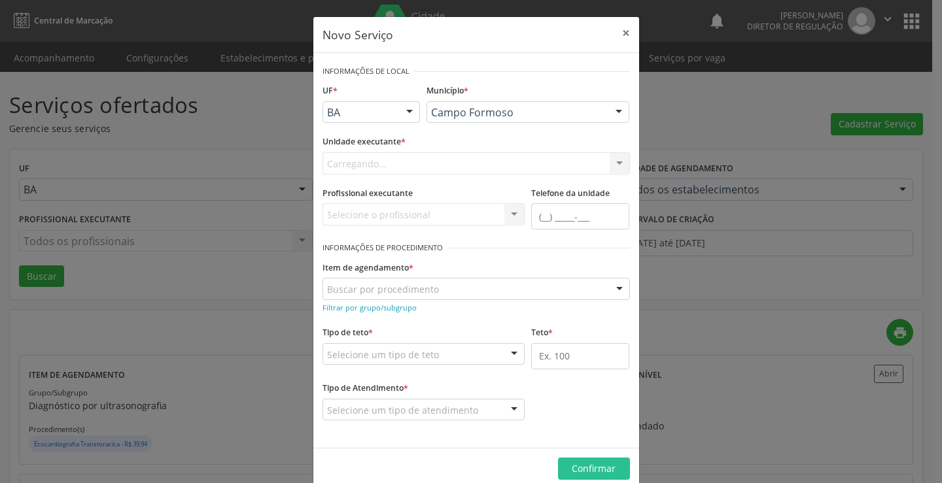
click at [455, 160] on div "Carregando... Nenhum resultado encontrado para: " " Não há nenhuma opção para s…" at bounding box center [477, 163] width 308 height 22
click at [455, 160] on div "Selecione uma unidade" at bounding box center [477, 163] width 308 height 22
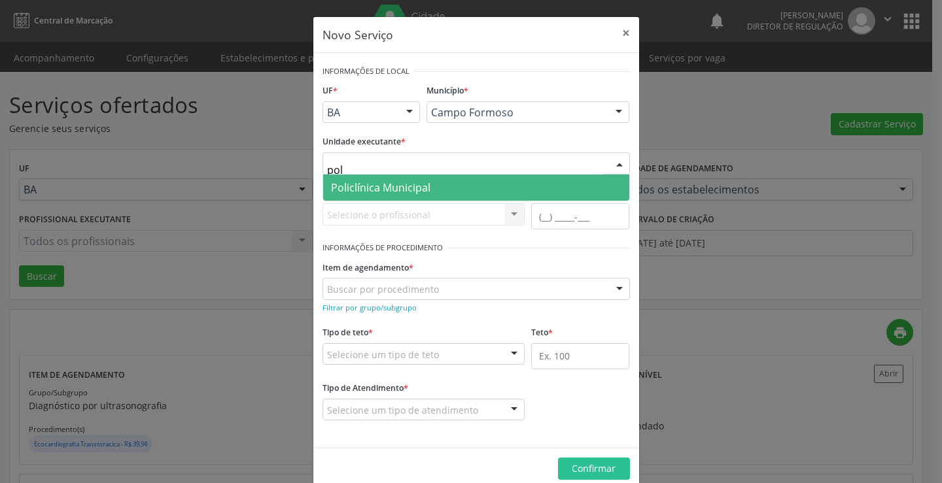
type input "poli"
click at [453, 196] on span "Policlínica Municipal" at bounding box center [476, 188] width 306 height 26
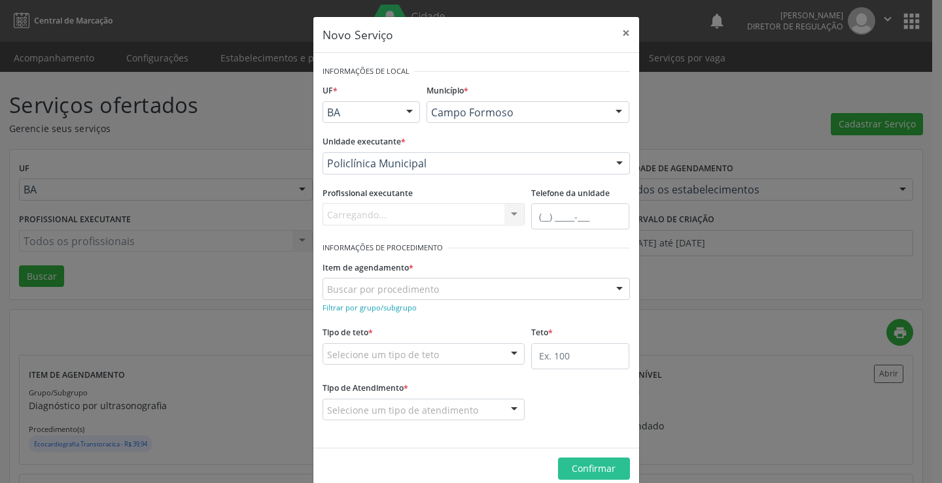
click at [423, 222] on div "Carregando... Nenhum resultado encontrado para: " " Não há nenhuma opção para s…" at bounding box center [424, 214] width 203 height 22
click at [423, 222] on div "Todos os profissionais" at bounding box center [424, 214] width 203 height 22
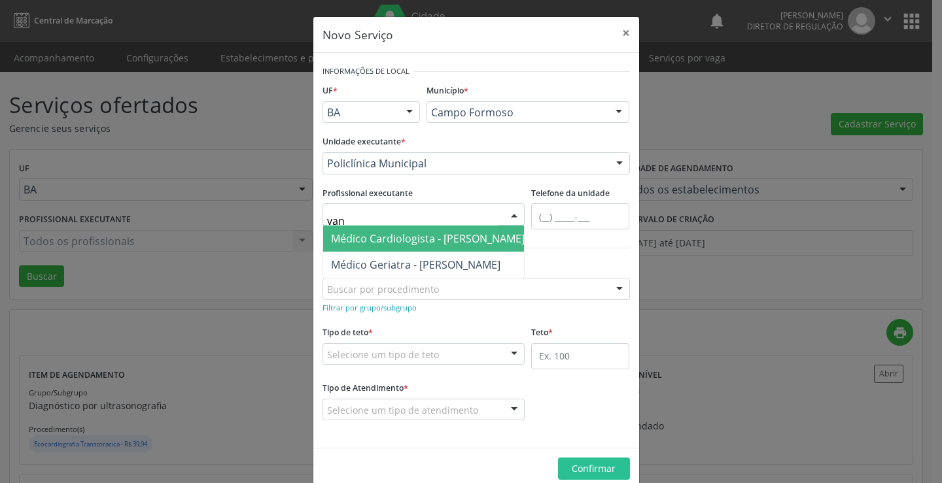
type input "vane"
click at [440, 241] on span "Médico Cardiologista - Vanessa Horta Leite Viana" at bounding box center [428, 239] width 194 height 14
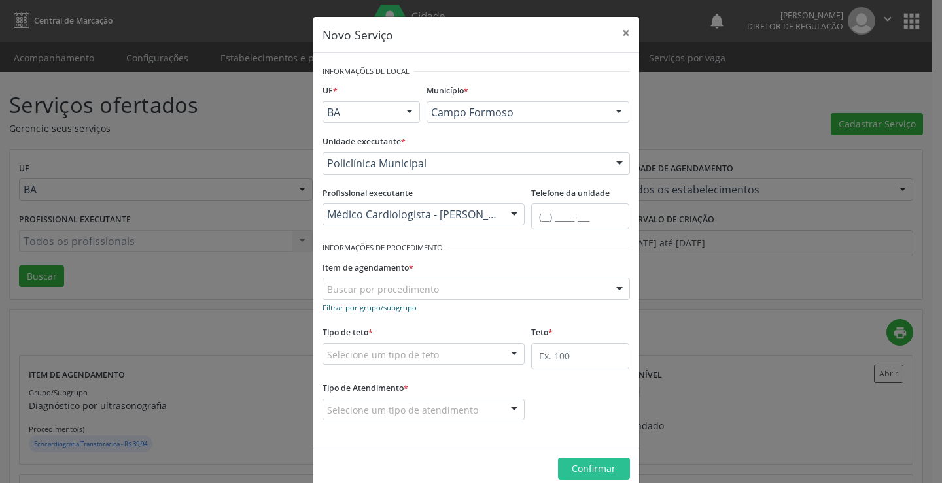
click at [389, 307] on small "Filtrar por grupo/subgrupo" at bounding box center [370, 308] width 94 height 10
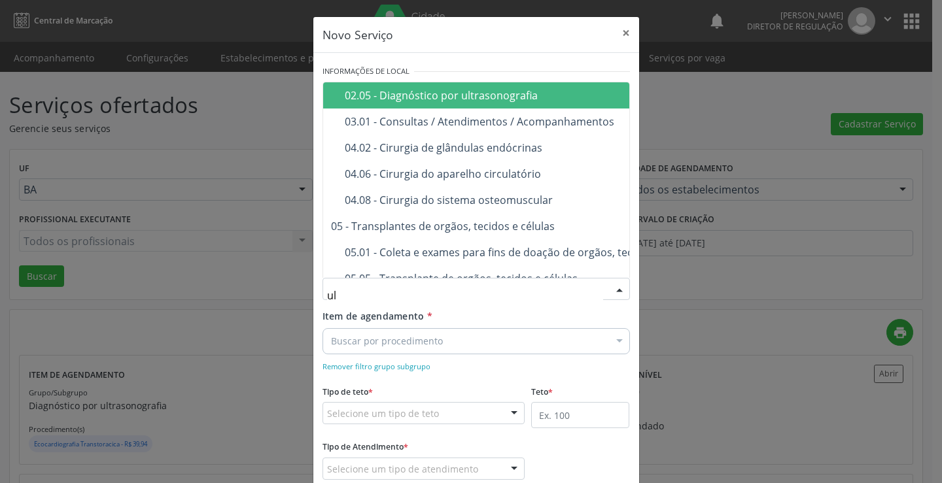
type input "ult"
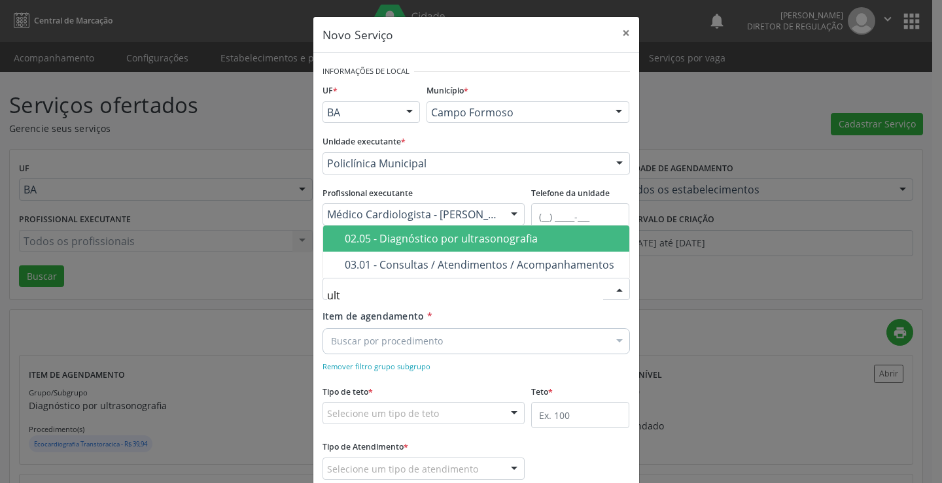
click at [461, 238] on div "02.05 - Diagnóstico por ultrasonografia" at bounding box center [483, 239] width 277 height 10
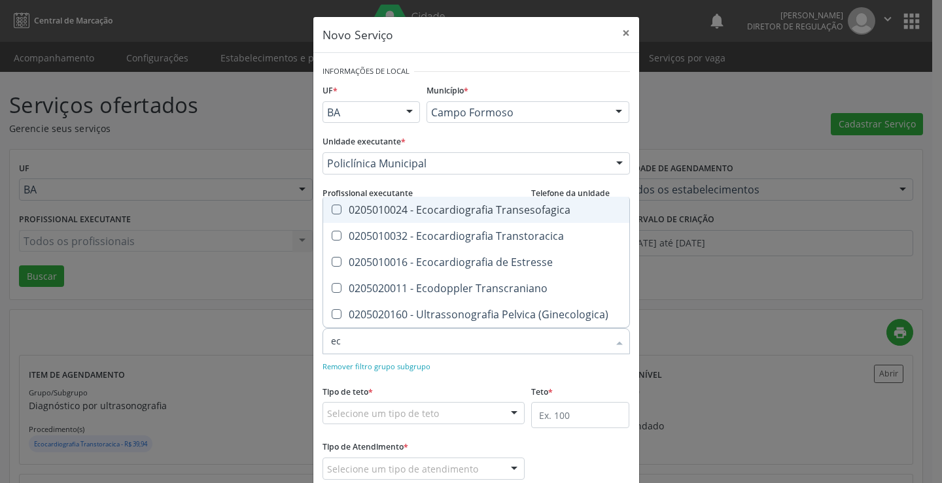
type input "eco"
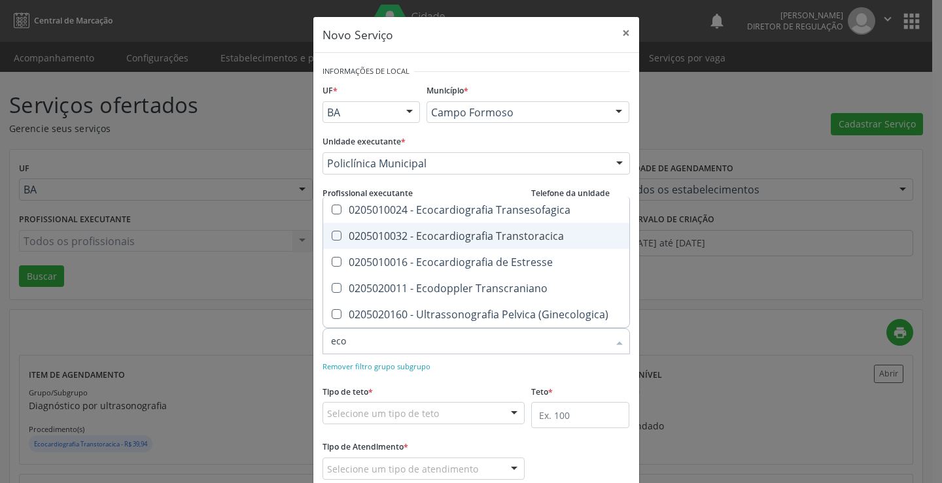
click at [497, 245] on span "0205010032 - Ecocardiografia Transtoracica" at bounding box center [476, 236] width 306 height 26
checkbox Transtoracica "true"
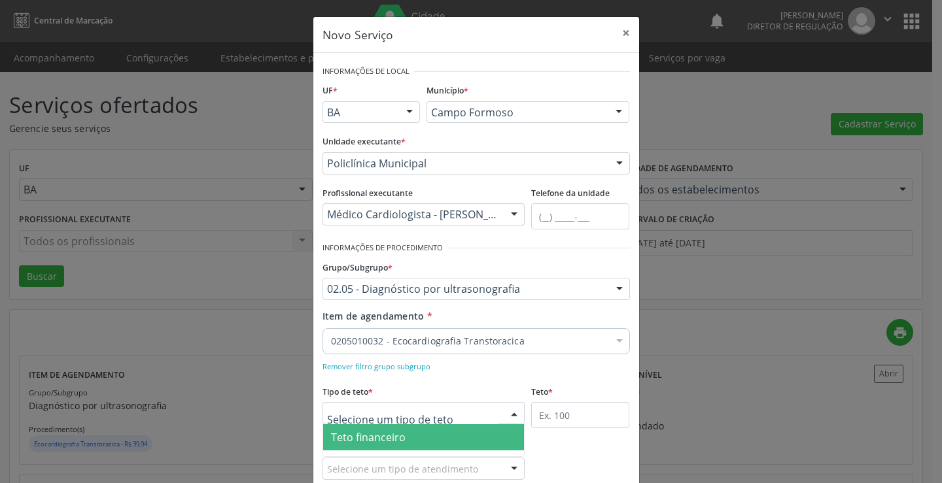
click at [442, 414] on div at bounding box center [424, 413] width 203 height 22
click at [417, 433] on span "Teto financeiro" at bounding box center [424, 438] width 202 height 26
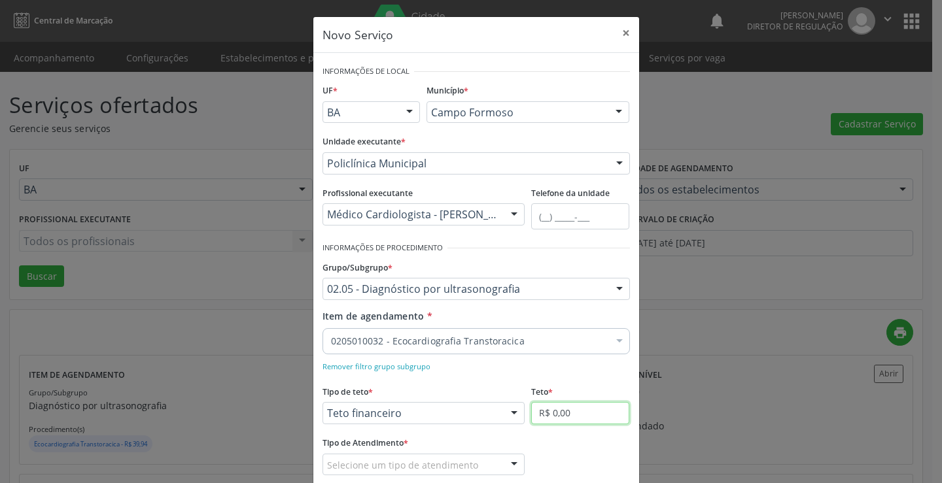
click at [558, 410] on input "R$ 0,00" at bounding box center [580, 413] width 98 height 22
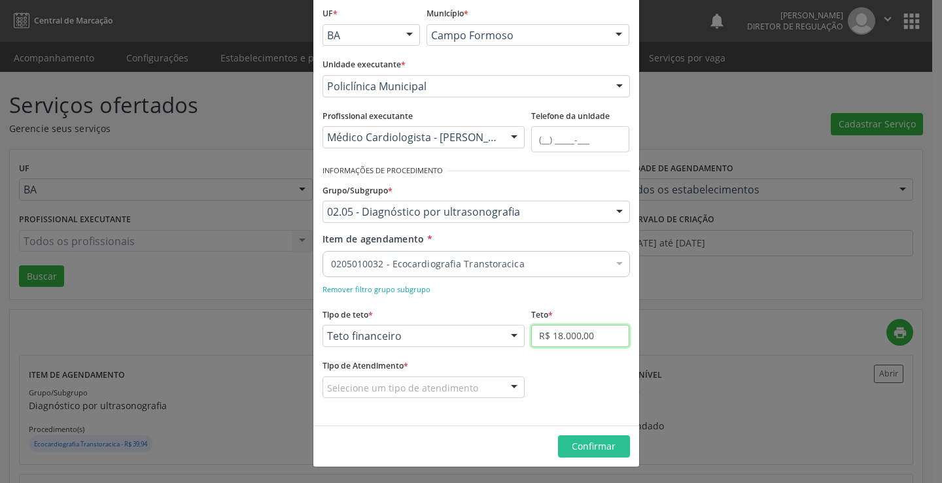
type input "R$ 18.000,00"
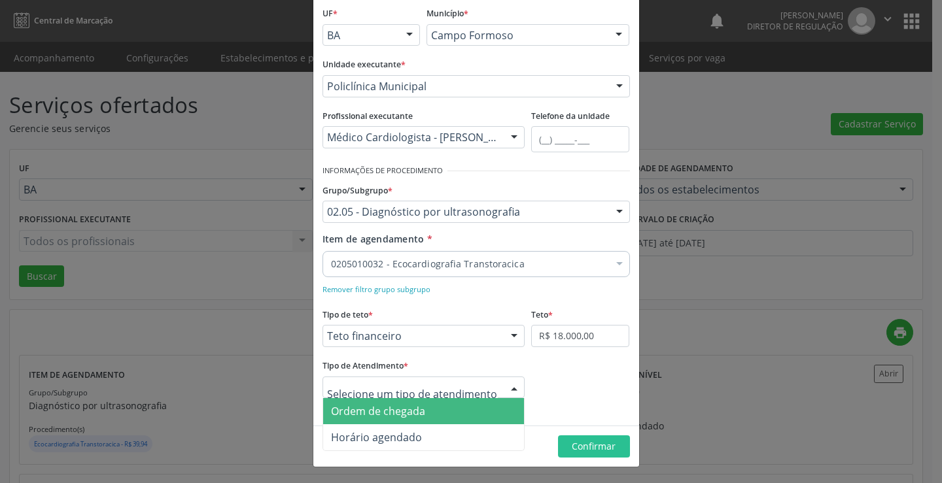
click at [498, 385] on div "Ordem de chegada Horário agendado Nenhum resultado encontrado para: " " Não há …" at bounding box center [424, 388] width 203 height 22
click at [438, 412] on span "Ordem de chegada" at bounding box center [424, 411] width 202 height 26
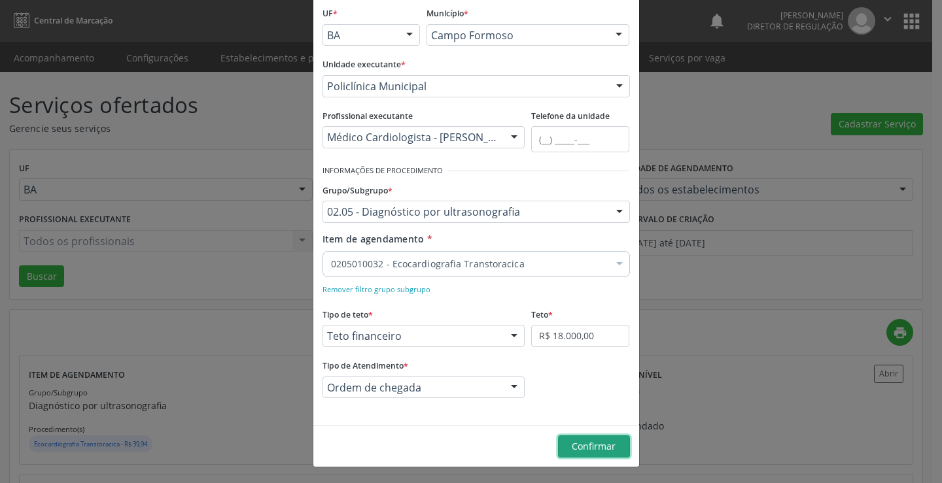
click at [574, 441] on span "Confirmar" at bounding box center [594, 446] width 44 height 12
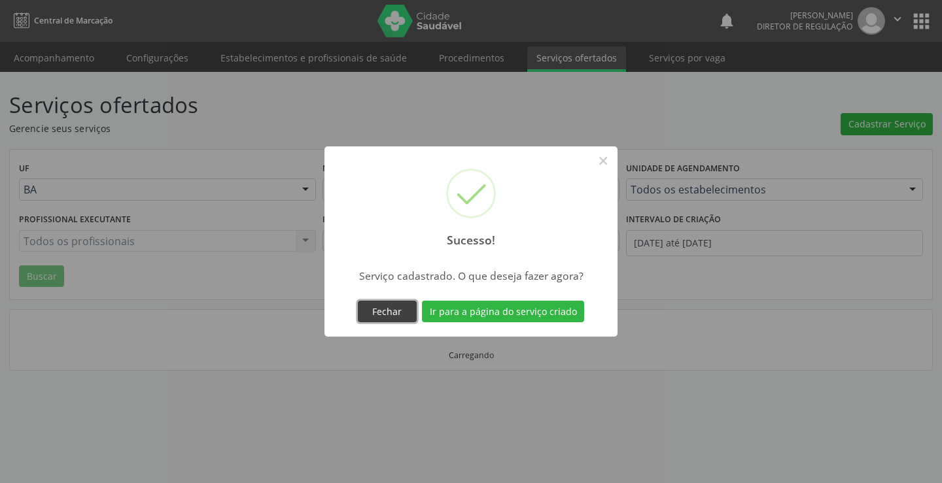
click at [379, 321] on button "Fechar" at bounding box center [387, 312] width 59 height 22
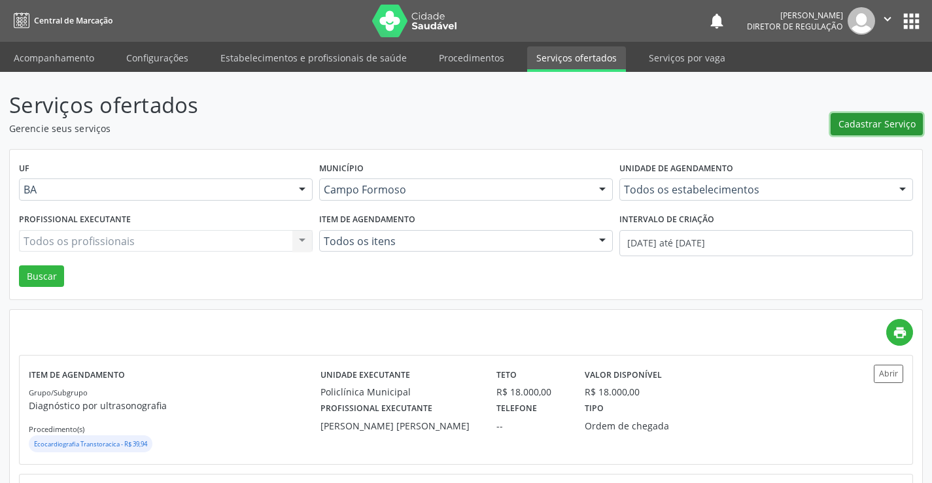
click at [853, 126] on span "Cadastrar Serviço" at bounding box center [877, 124] width 77 height 14
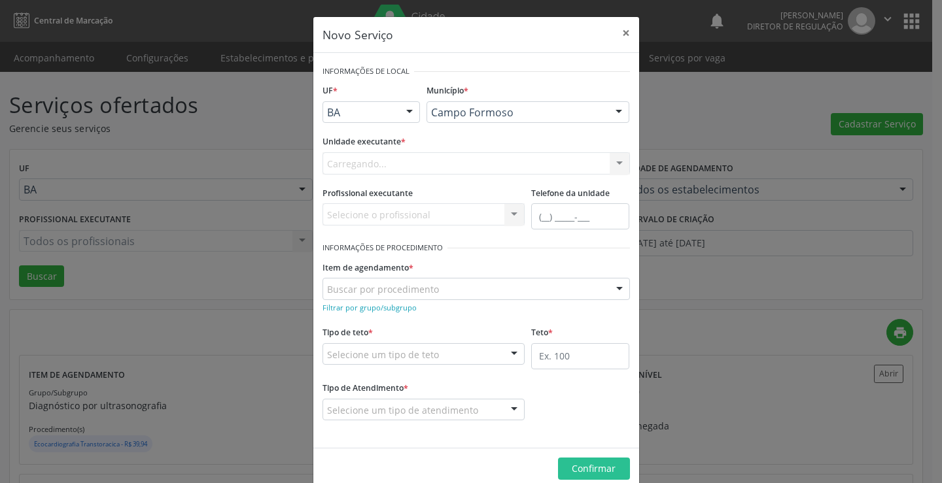
click at [455, 162] on div "Carregando... Nenhum resultado encontrado para: " " Não há nenhuma opção para s…" at bounding box center [477, 163] width 308 height 22
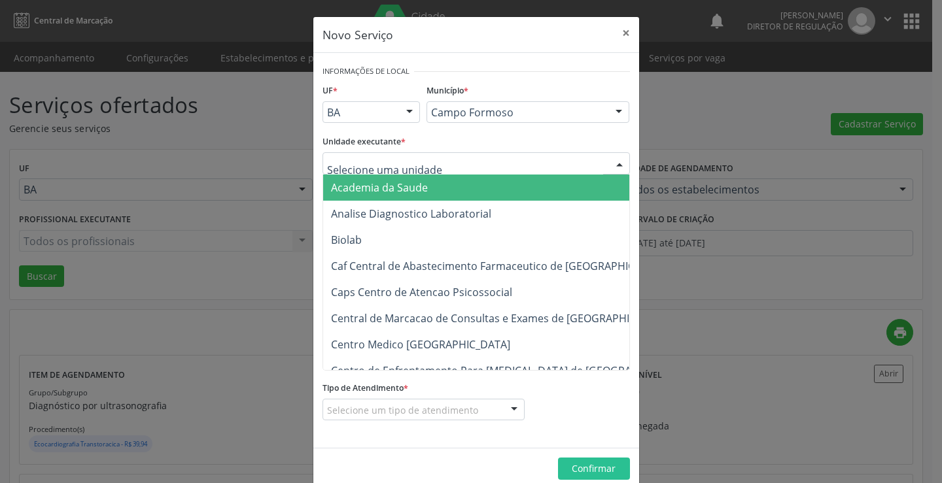
click at [455, 162] on div at bounding box center [477, 163] width 308 height 22
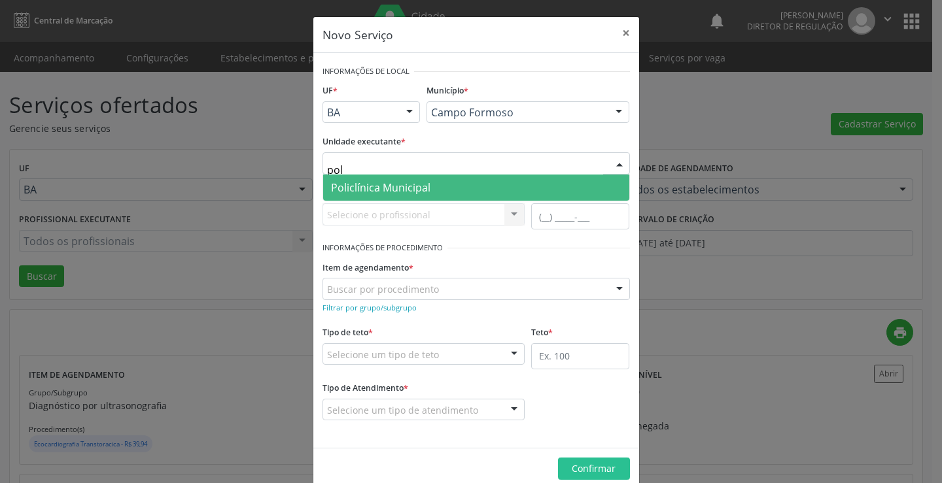
type input "poli"
click at [457, 184] on span "Policlínica Municipal" at bounding box center [476, 188] width 306 height 26
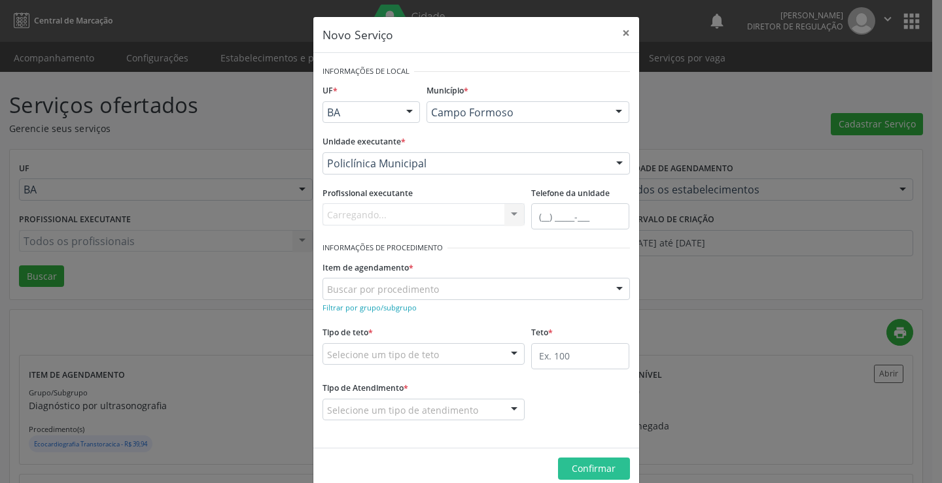
click at [451, 216] on div "Carregando... Nenhum resultado encontrado para: " " Não há nenhuma opção para s…" at bounding box center [424, 214] width 203 height 22
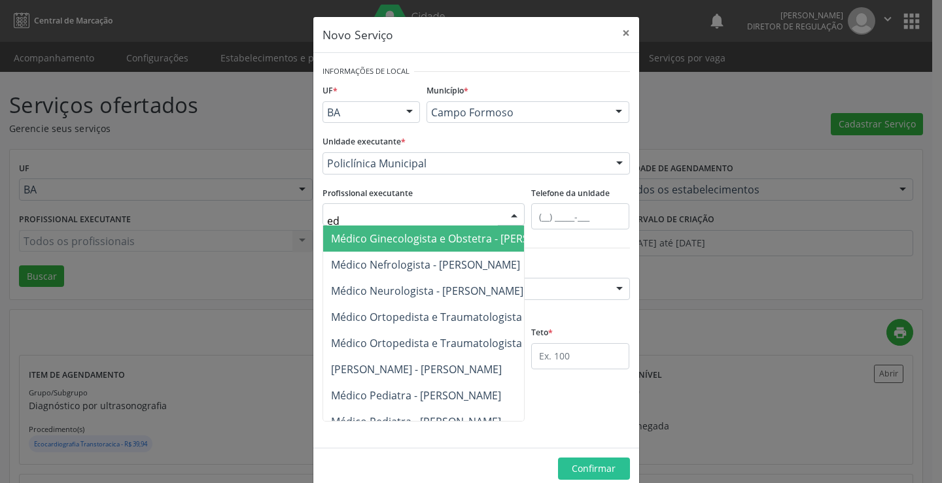
type input "edv"
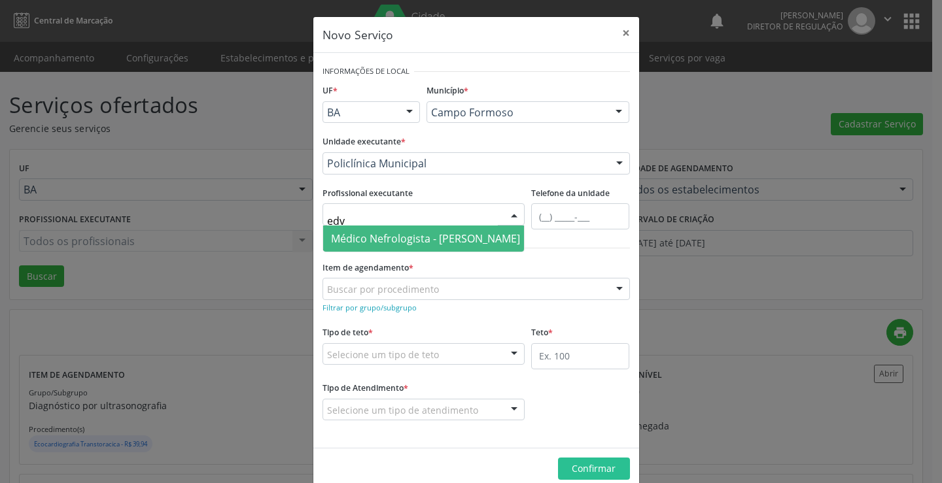
click at [445, 232] on span "Médico Nefrologista - Edvaldo Alves Costa Neto" at bounding box center [425, 239] width 189 height 14
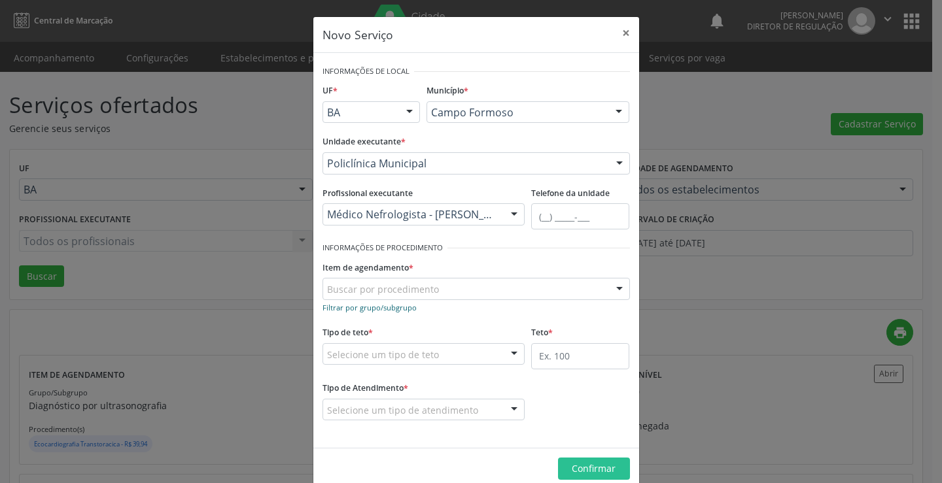
click at [371, 311] on small "Filtrar por grupo/subgrupo" at bounding box center [370, 308] width 94 height 10
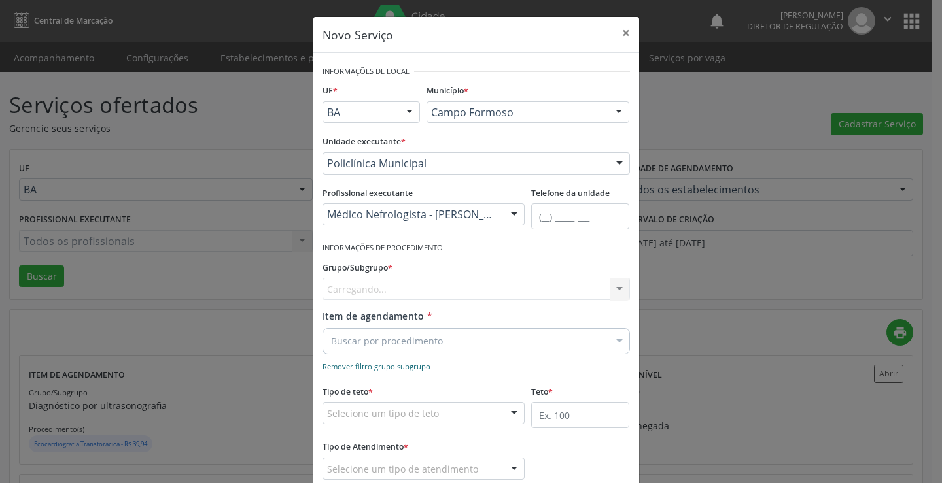
click at [385, 294] on div "Carregando... Nenhum resultado encontrado para: " " Nenhuma opção encontrada" at bounding box center [477, 289] width 308 height 22
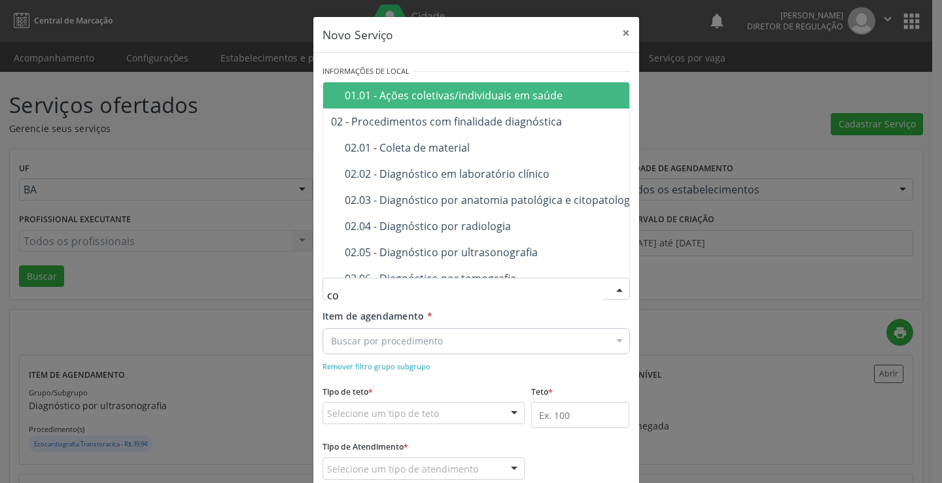
type input "con"
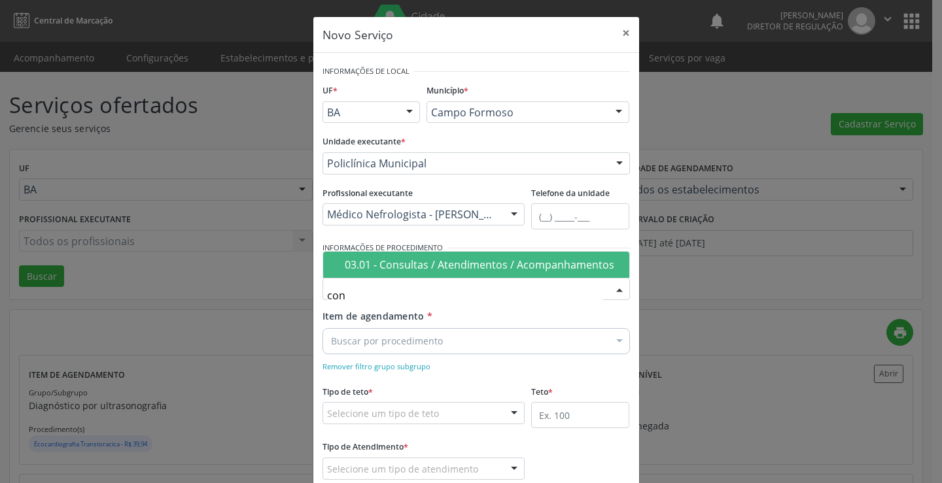
click at [406, 264] on div "03.01 - Consultas / Atendimentos / Acompanhamentos" at bounding box center [483, 265] width 277 height 10
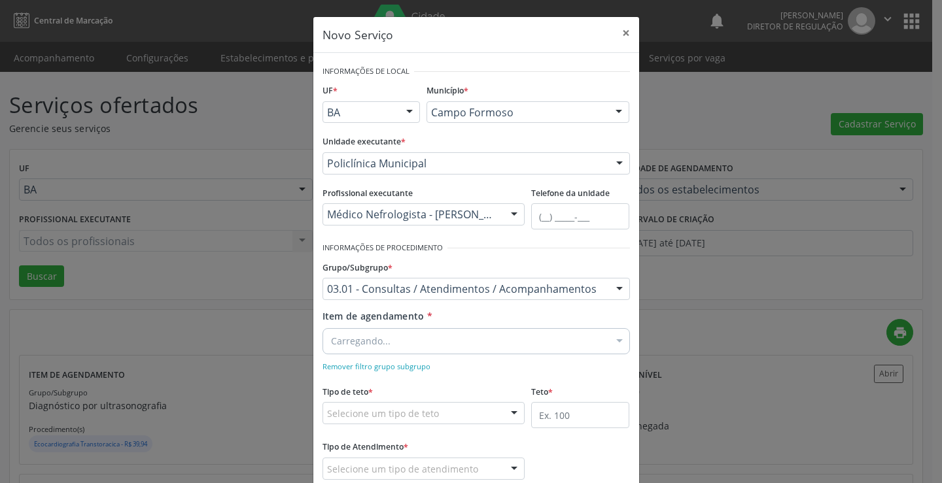
click at [405, 340] on div "Carregando..." at bounding box center [477, 341] width 308 height 26
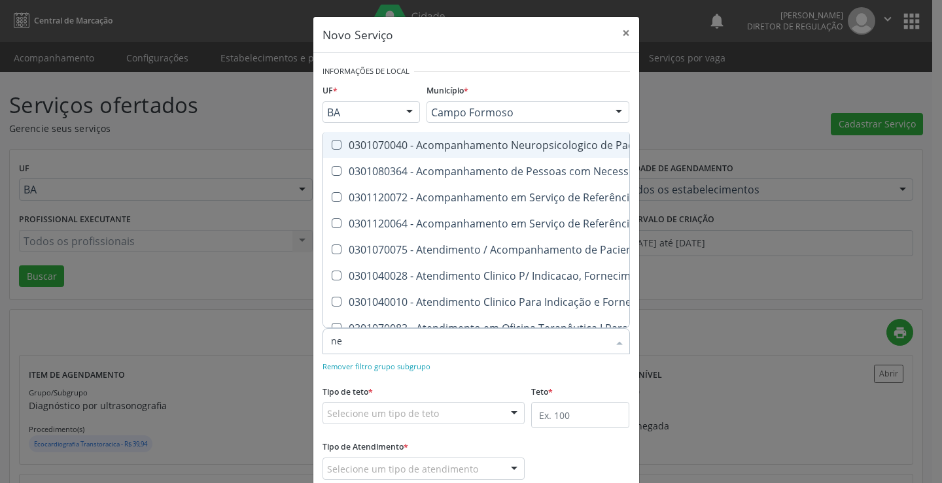
type input "nef"
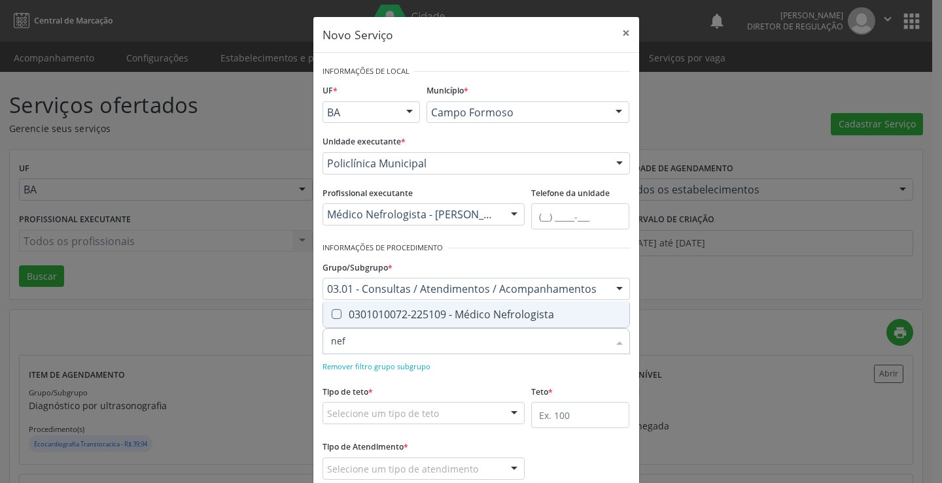
click at [434, 311] on div "0301010072-225109 - Médico Nefrologista" at bounding box center [476, 314] width 290 height 10
checkbox Nefrologista "true"
click at [469, 379] on form "Informações de Local UF * BA BA Nenhum resultado encontrado para: " " Não há ne…" at bounding box center [477, 280] width 308 height 436
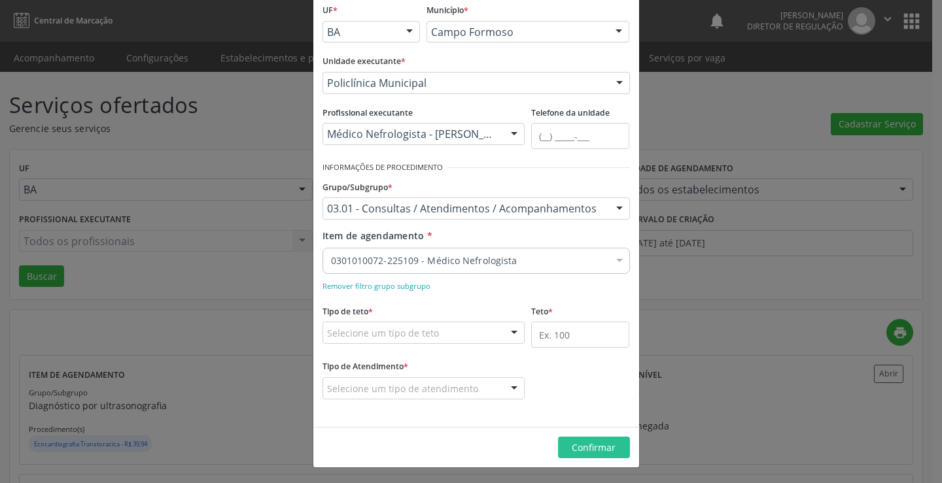
scroll to position [82, 0]
click at [432, 316] on div "Tipo de teto * Selecione um tipo de teto Teto financeiro Teto físico Nenhum res…" at bounding box center [424, 321] width 203 height 42
drag, startPoint x: 431, startPoint y: 336, endPoint x: 427, endPoint y: 347, distance: 11.8
click at [431, 337] on div "Selecione um tipo de teto" at bounding box center [424, 332] width 203 height 22
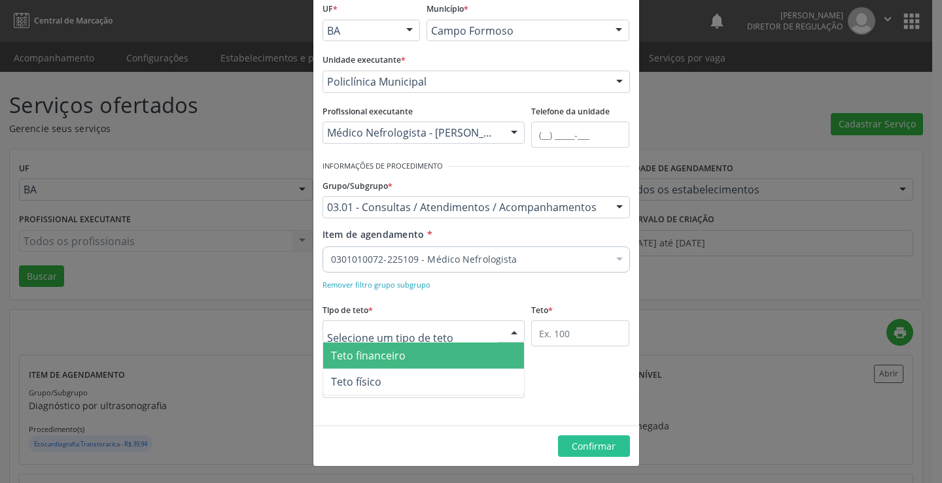
drag, startPoint x: 423, startPoint y: 355, endPoint x: 530, endPoint y: 348, distance: 106.9
click at [424, 355] on span "Teto financeiro" at bounding box center [424, 356] width 202 height 26
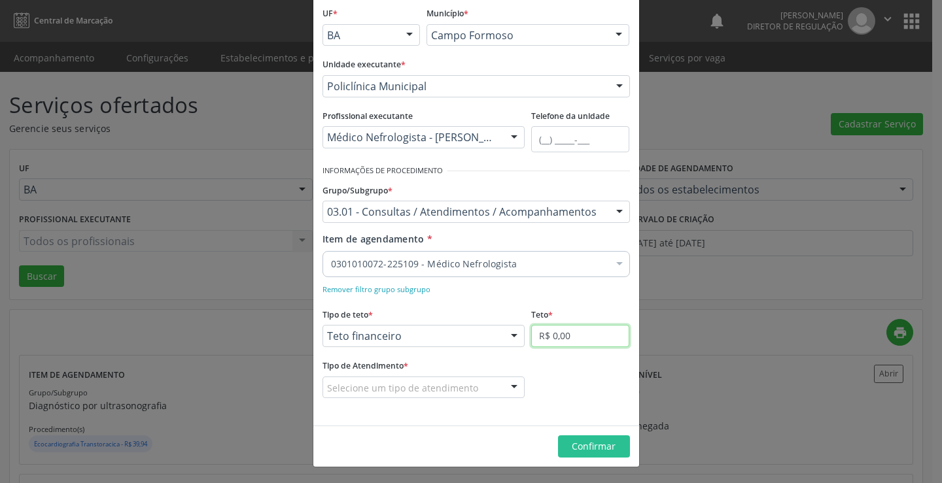
drag, startPoint x: 564, startPoint y: 336, endPoint x: 565, endPoint y: 329, distance: 6.7
click at [565, 335] on input "R$ 0,00" at bounding box center [580, 336] width 98 height 22
type input "R$ 18.000,00"
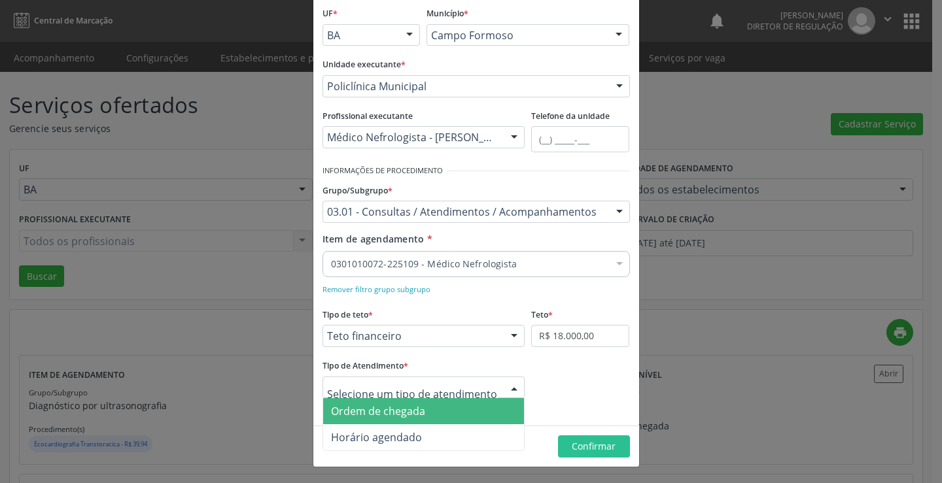
click at [504, 387] on div at bounding box center [514, 389] width 20 height 22
click at [482, 408] on span "Ordem de chegada" at bounding box center [424, 411] width 202 height 26
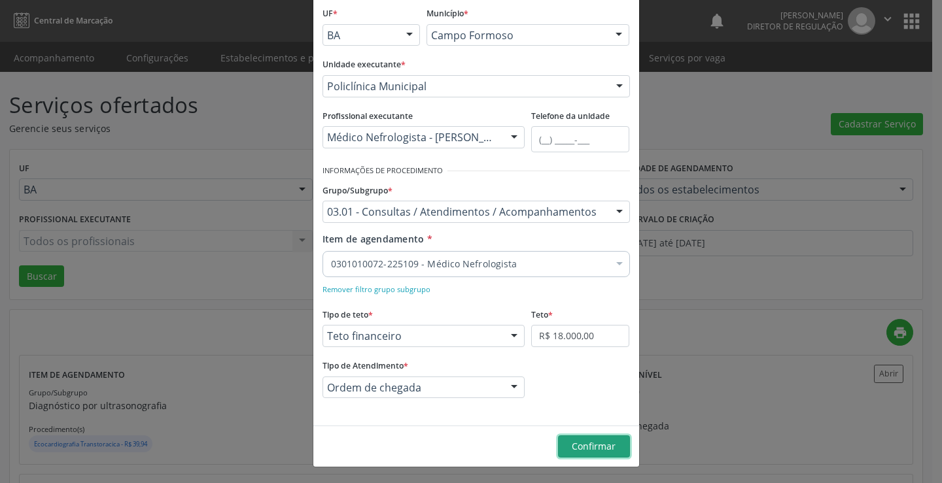
click at [580, 440] on button "Confirmar" at bounding box center [594, 447] width 72 height 22
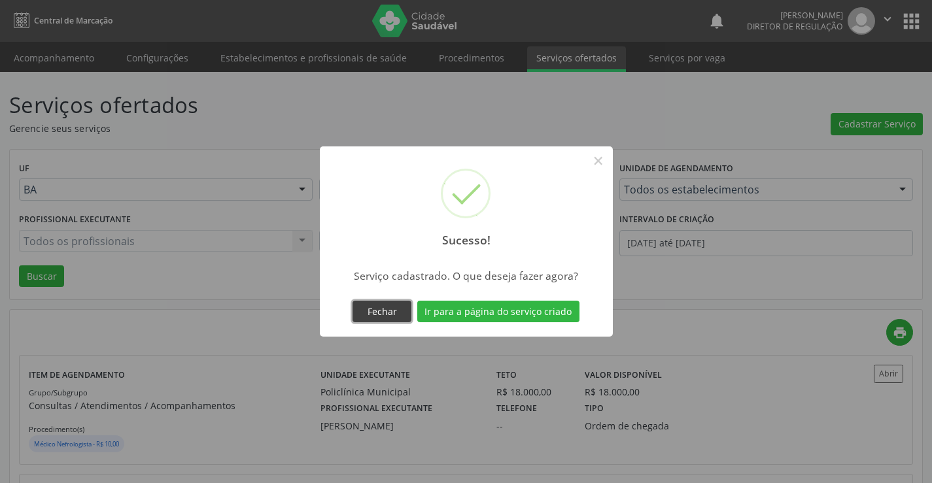
click at [393, 321] on button "Fechar" at bounding box center [382, 312] width 59 height 22
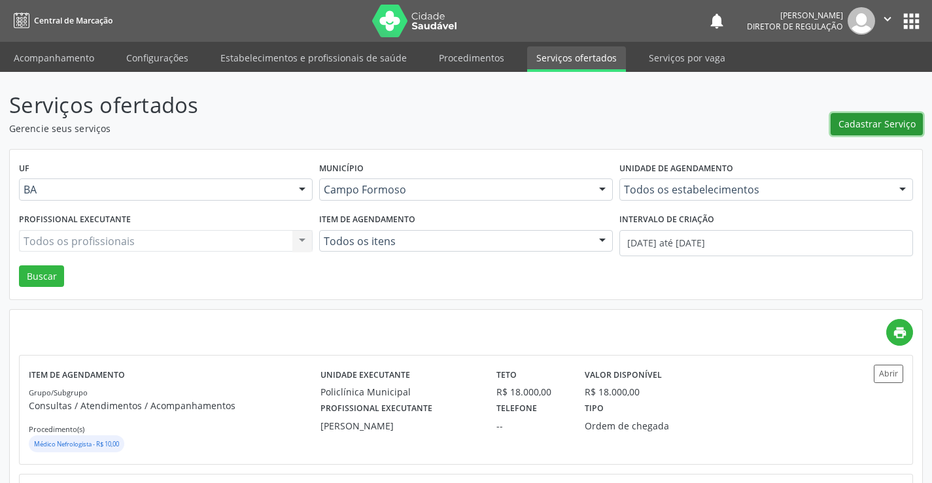
drag, startPoint x: 890, startPoint y: 121, endPoint x: 894, endPoint y: 128, distance: 8.0
click at [894, 128] on span "Cadastrar Serviço" at bounding box center [877, 124] width 77 height 14
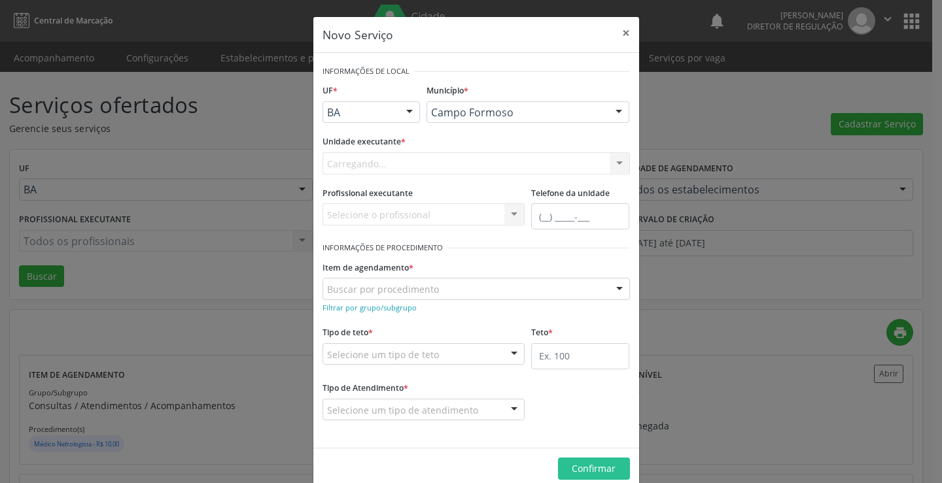
click at [449, 157] on div "Carregando... Nenhum resultado encontrado para: " " Não há nenhuma opção para s…" at bounding box center [477, 163] width 308 height 22
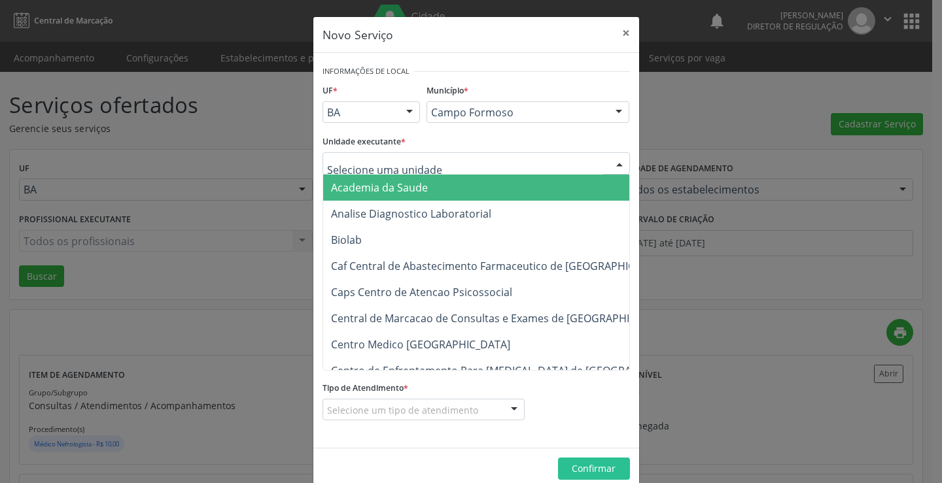
click at [432, 167] on div at bounding box center [477, 163] width 308 height 22
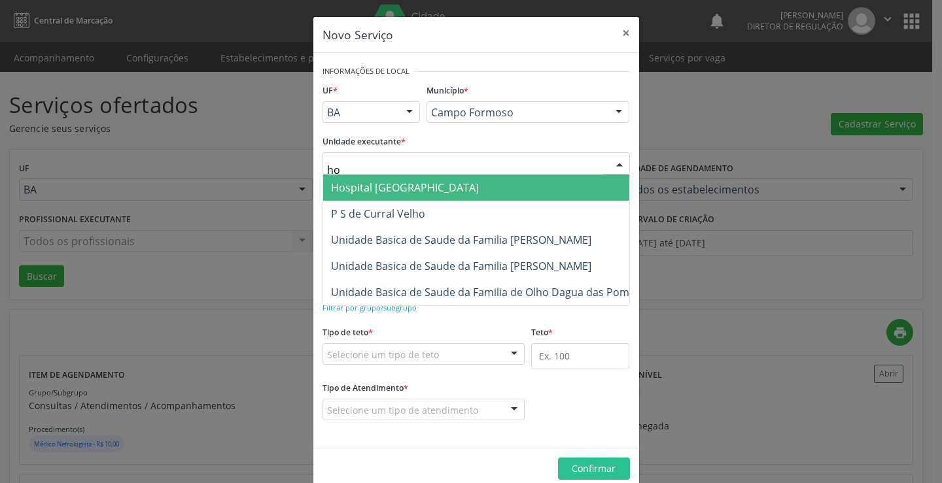
type input "hos"
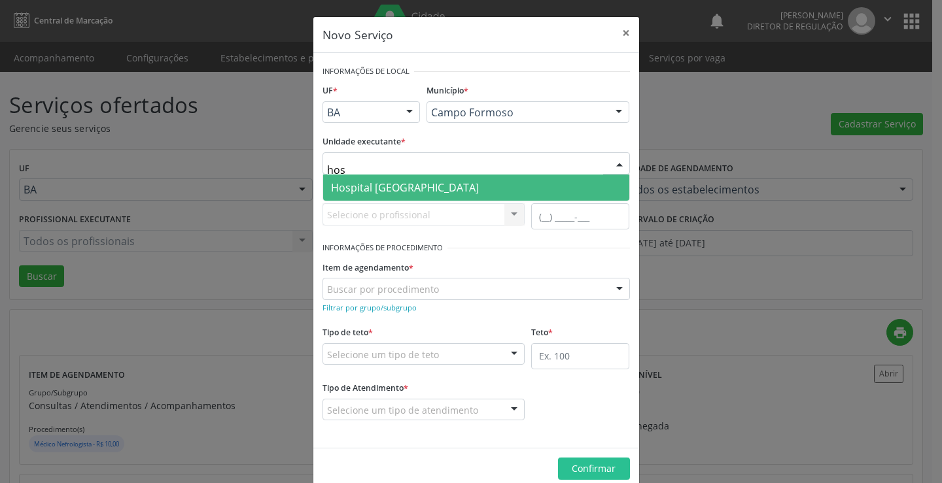
click at [438, 188] on span "Hospital [GEOGRAPHIC_DATA]" at bounding box center [476, 188] width 306 height 26
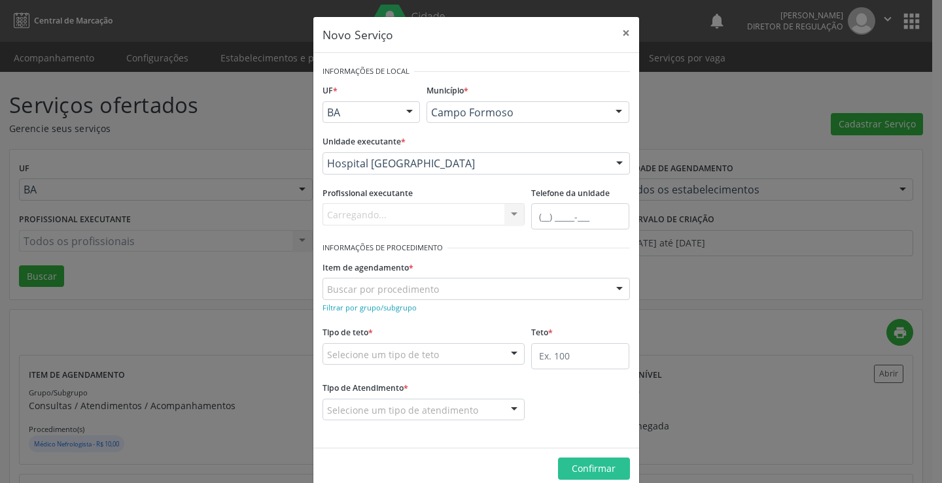
click at [426, 218] on div "Carregando... Nenhum resultado encontrado para: " " Não há nenhuma opção para s…" at bounding box center [424, 214] width 203 height 22
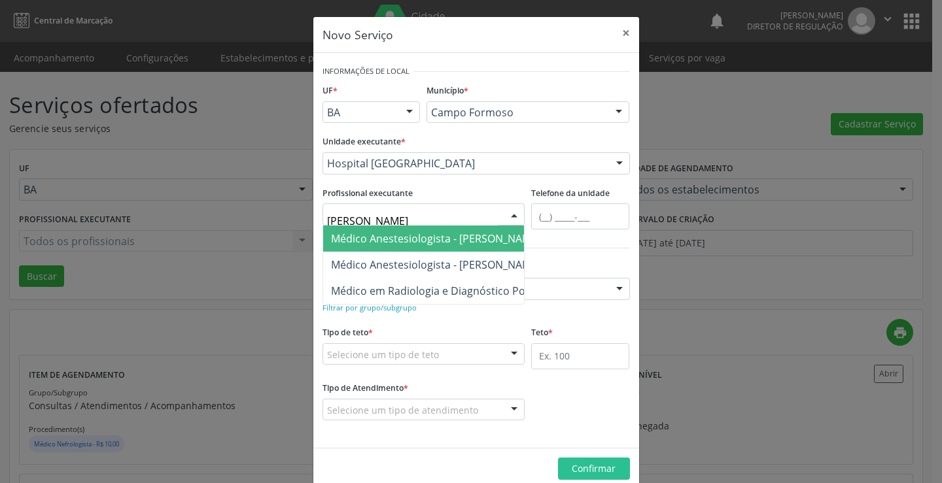
type input "joel"
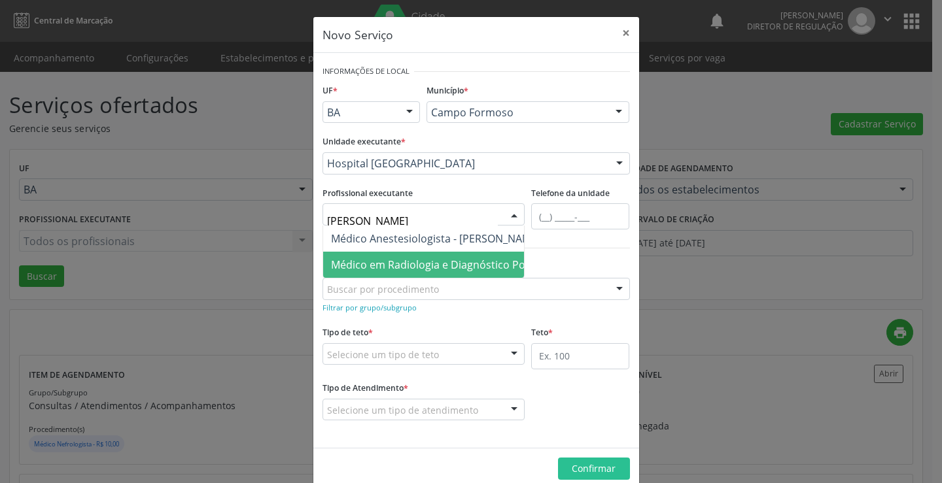
click at [434, 253] on span "Médico em Radiologia e Diagnóstico Por Imagem - Joel da Rocha Almeida" at bounding box center [496, 265] width 347 height 26
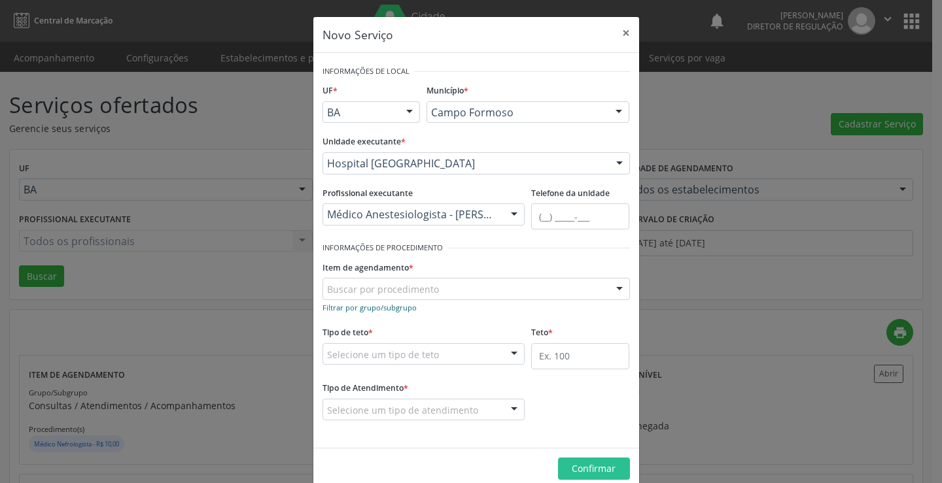
click at [406, 309] on small "Filtrar por grupo/subgrupo" at bounding box center [370, 308] width 94 height 10
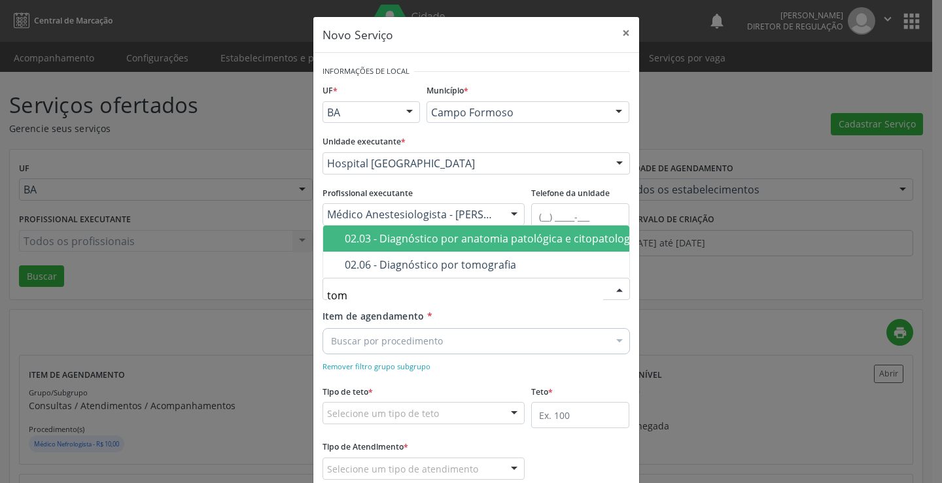
type input "tomo"
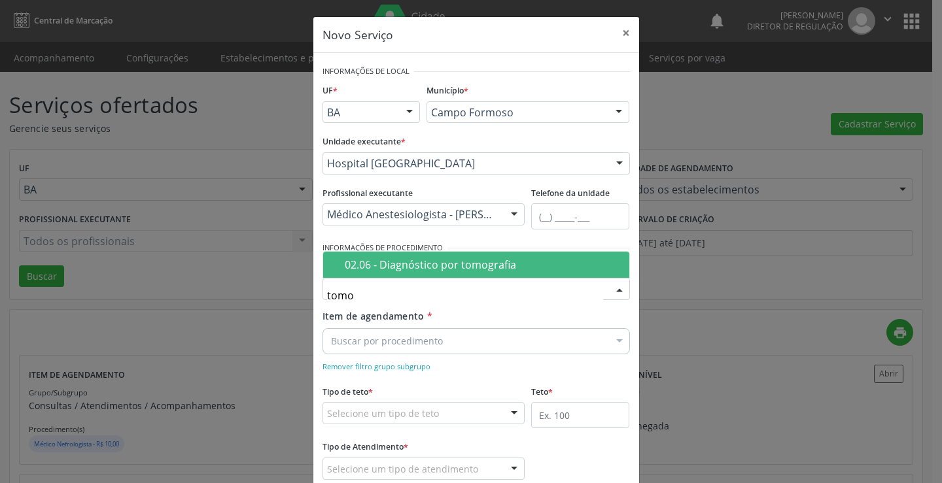
click at [440, 273] on span "02.06 - Diagnóstico por tomografia" at bounding box center [476, 265] width 306 height 26
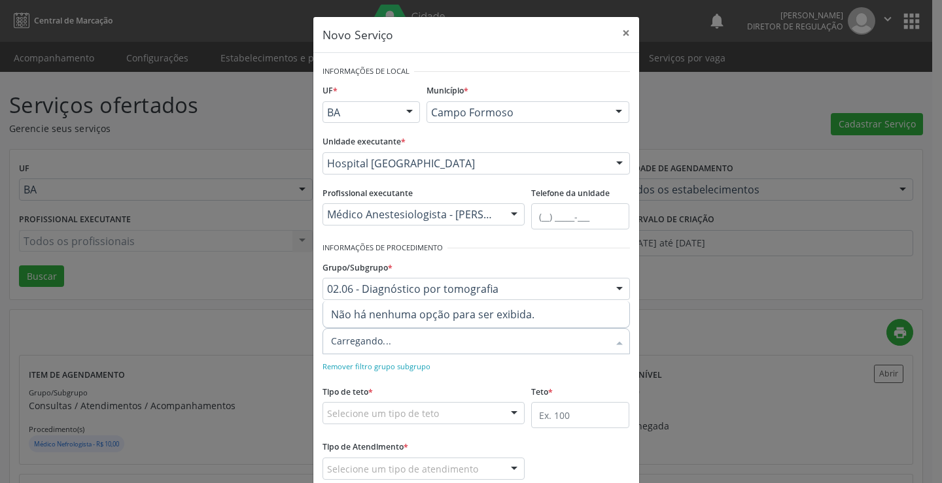
click at [395, 342] on div at bounding box center [477, 341] width 308 height 26
type input "tomo"
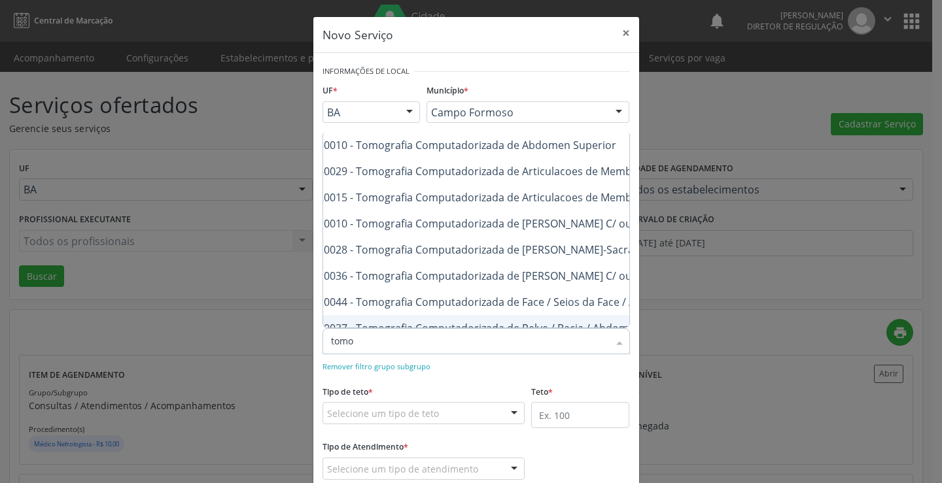
scroll to position [0, 79]
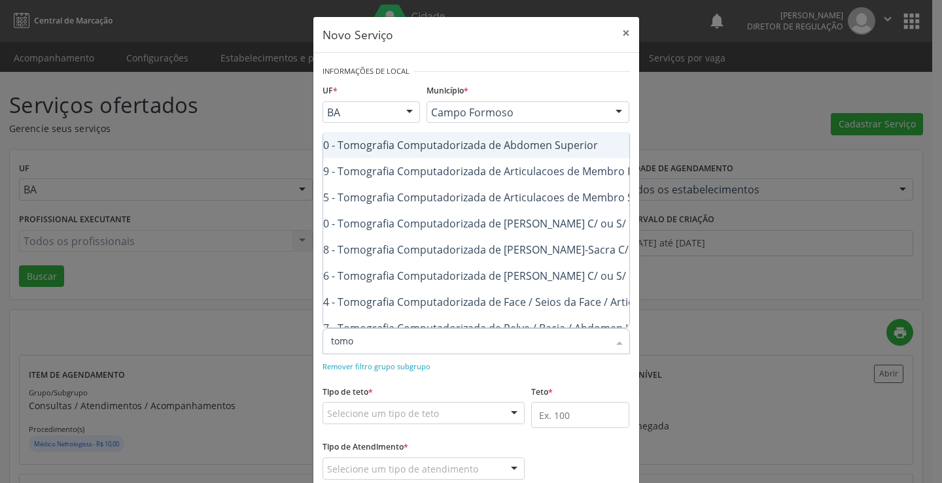
click at [559, 144] on div "0206030010 - Tomografia Computadorizada de Abdomen Superior" at bounding box center [547, 145] width 589 height 10
checkbox Superior "true"
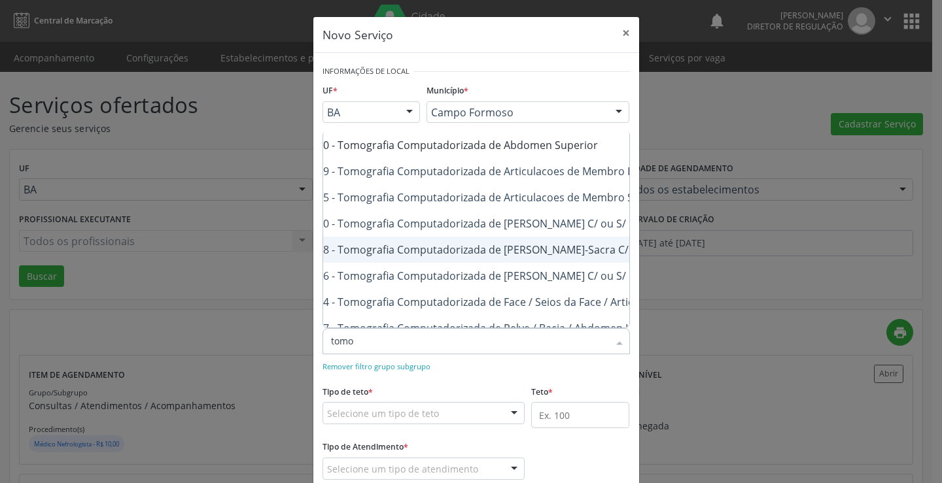
scroll to position [65, 79]
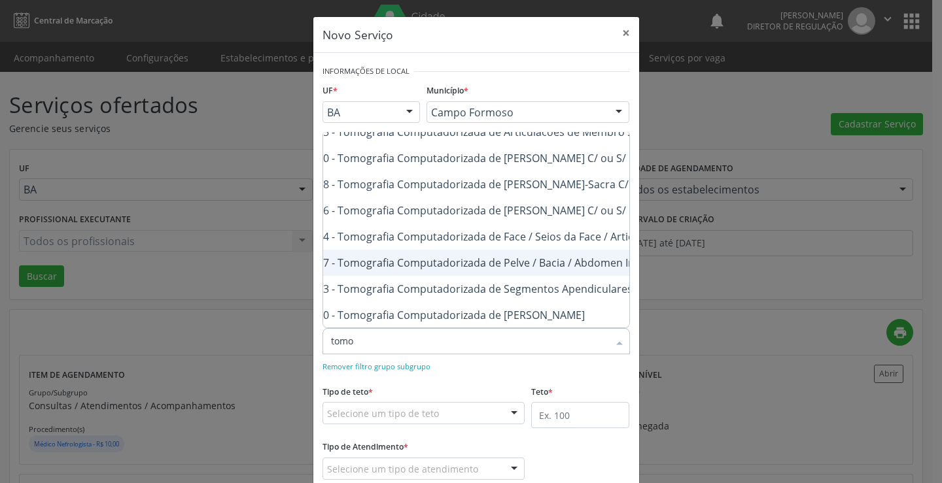
click at [565, 266] on div "0206030037 - Tomografia Computadorizada de Pelve / Bacia / Abdomen Inferior" at bounding box center [547, 263] width 589 height 10
checkbox Inferior "true"
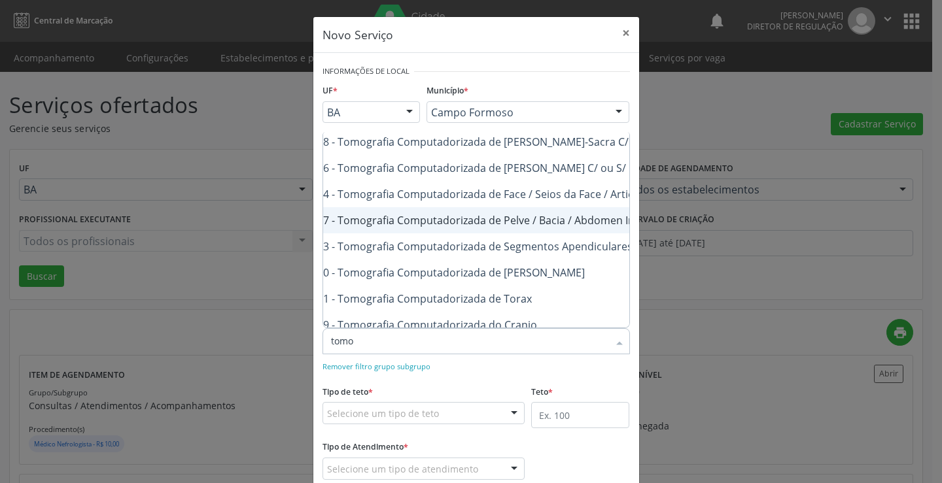
scroll to position [131, 79]
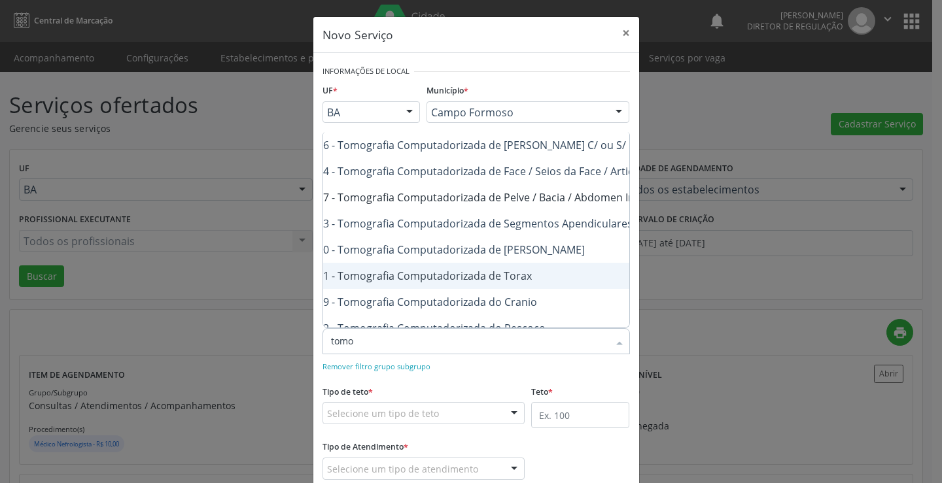
click at [530, 283] on span "0206020031 - Tomografia Computadorizada de Torax" at bounding box center [547, 276] width 605 height 26
checkbox Torax "true"
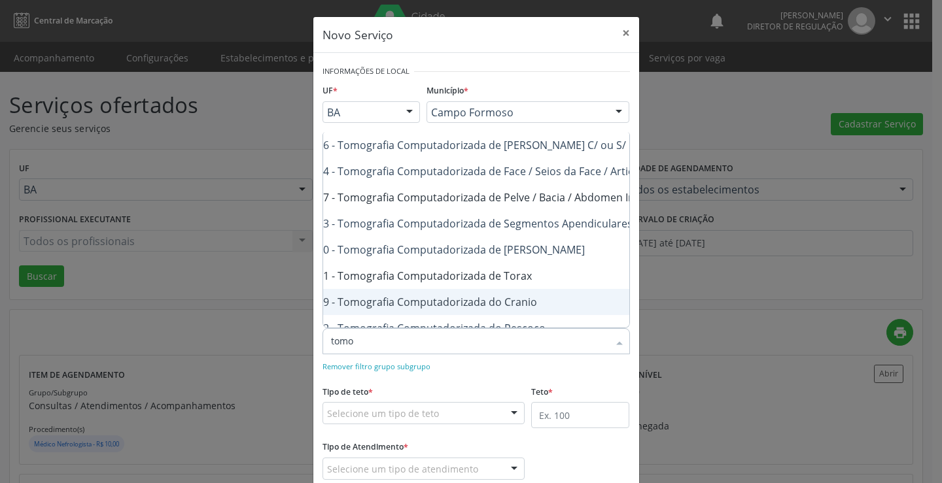
click at [524, 304] on div "0206010079 - Tomografia Computadorizada do Cranio" at bounding box center [547, 302] width 589 height 10
checkbox Cranio "true"
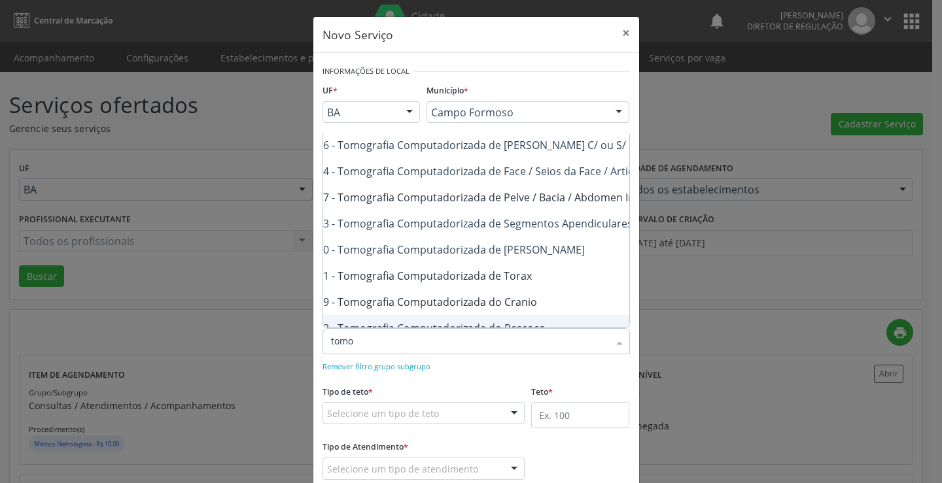
checkbox Inferior "true"
checkbox Superior "true"
checkbox Contraste "true"
checkbox Inferior "false"
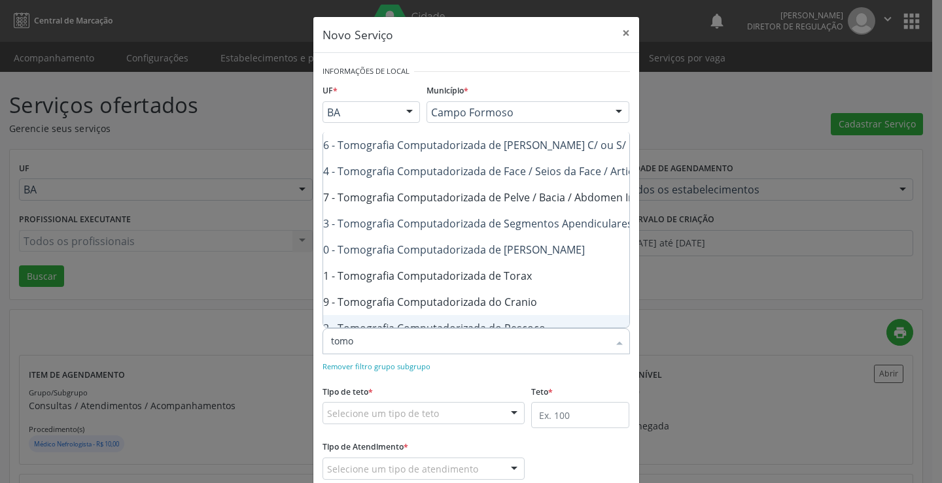
checkbox Torax "false"
checkbox Cranio "false"
click at [518, 370] on div "Remover filtro grupo subgrupo" at bounding box center [477, 366] width 308 height 14
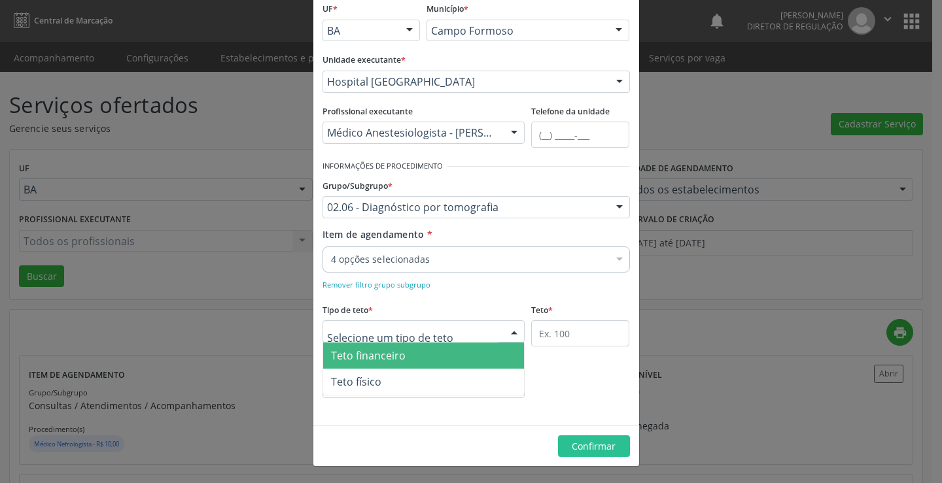
click at [467, 337] on div at bounding box center [424, 332] width 203 height 22
click at [439, 360] on span "Teto financeiro" at bounding box center [424, 356] width 202 height 26
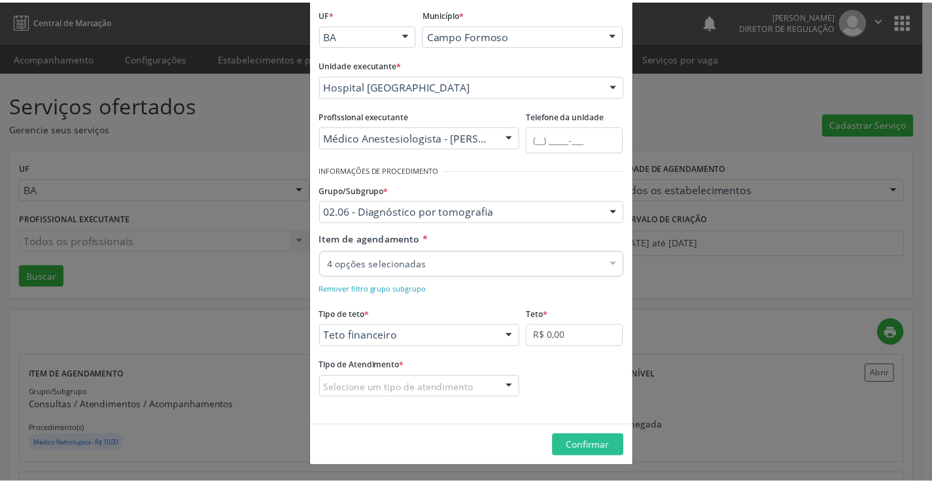
scroll to position [77, 0]
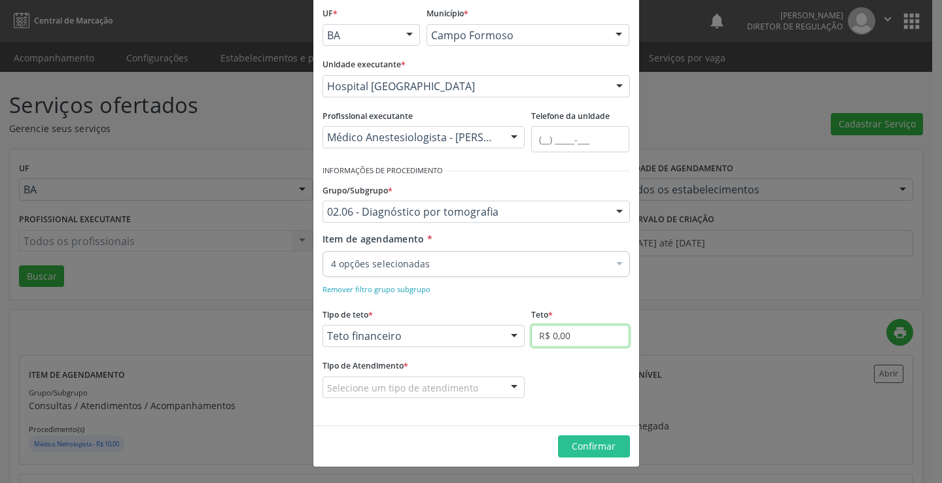
click at [544, 336] on input "R$ 0,00" at bounding box center [580, 336] width 98 height 22
type input "R$ 18.000,00"
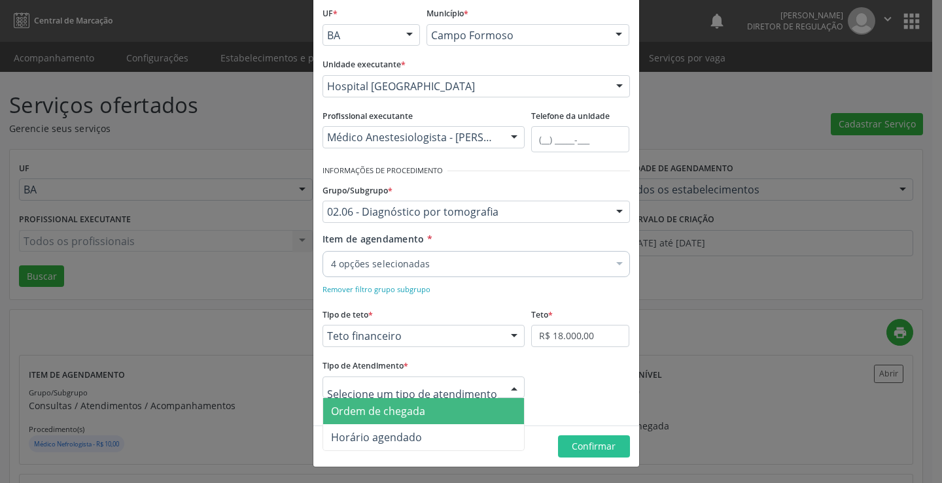
click at [405, 421] on span "Ordem de chegada" at bounding box center [424, 411] width 202 height 26
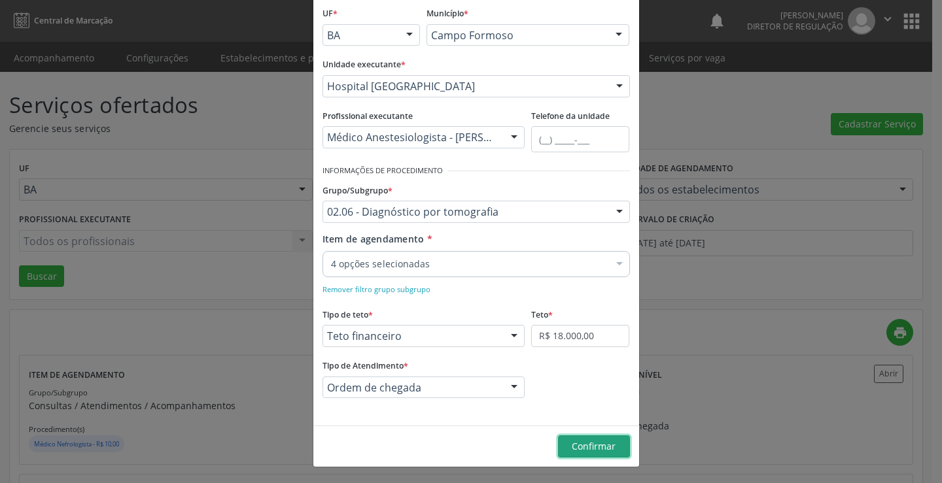
click at [572, 446] on span "Confirmar" at bounding box center [594, 446] width 44 height 12
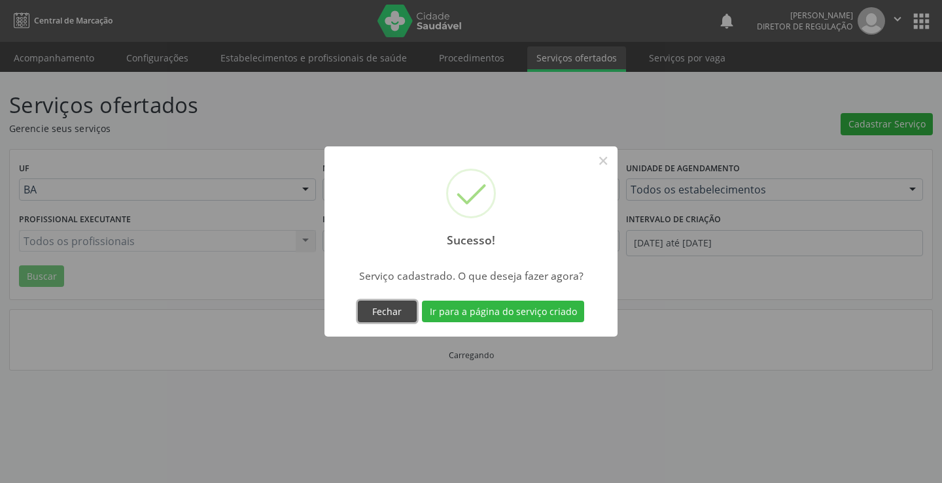
click at [381, 313] on button "Fechar" at bounding box center [387, 312] width 59 height 22
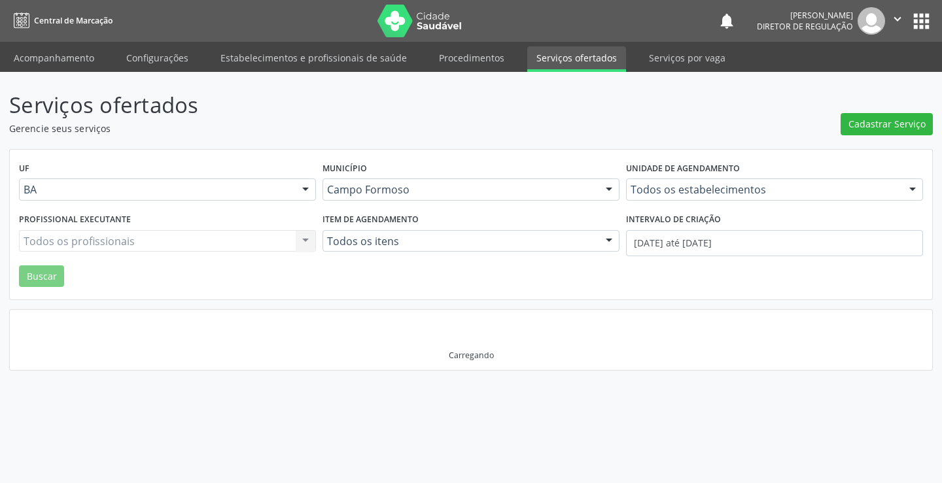
click at [381, 313] on div "Carregando" at bounding box center [471, 340] width 923 height 60
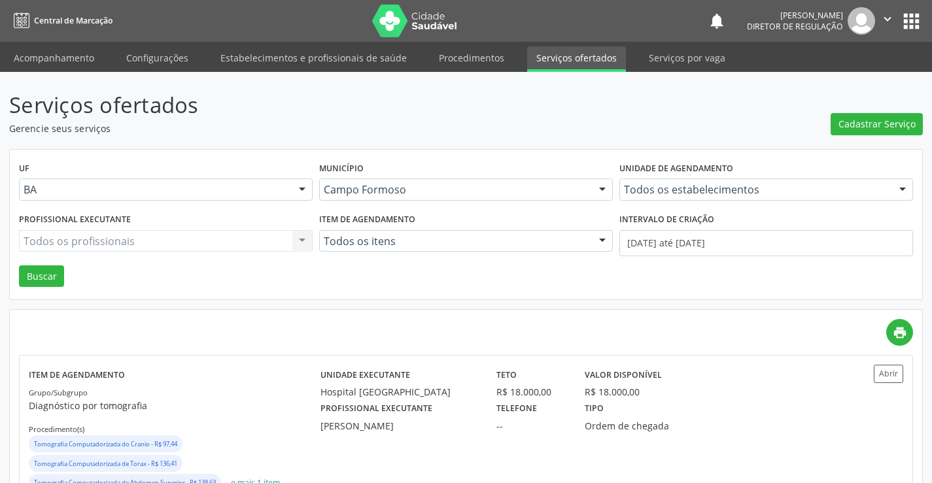
click at [609, 269] on div "UF BA BA Nenhum resultado encontrado para: " " Não há nenhuma opção para ser ex…" at bounding box center [466, 225] width 913 height 150
click at [892, 22] on icon "" at bounding box center [888, 19] width 14 height 14
click at [838, 90] on ul "Configurações Sair" at bounding box center [855, 65] width 92 height 57
click at [832, 79] on link "Sair" at bounding box center [854, 80] width 90 height 18
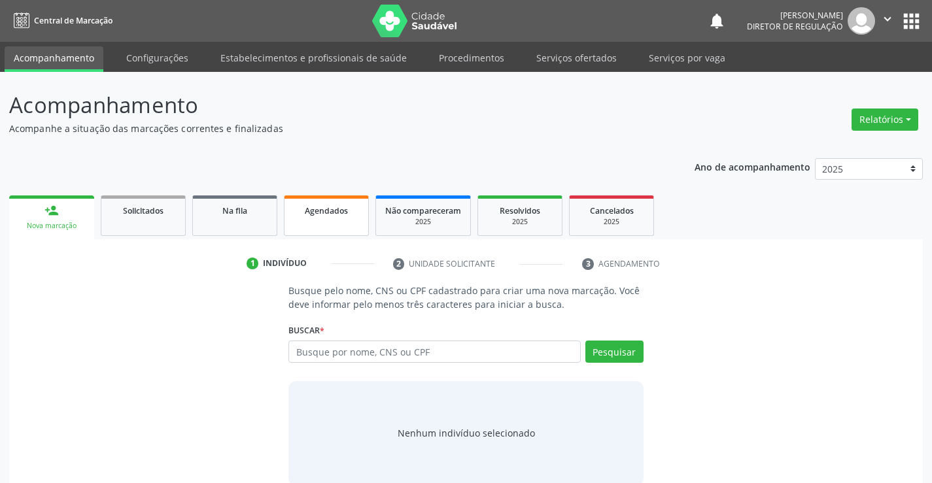
click at [364, 217] on link "Agendados" at bounding box center [326, 216] width 85 height 41
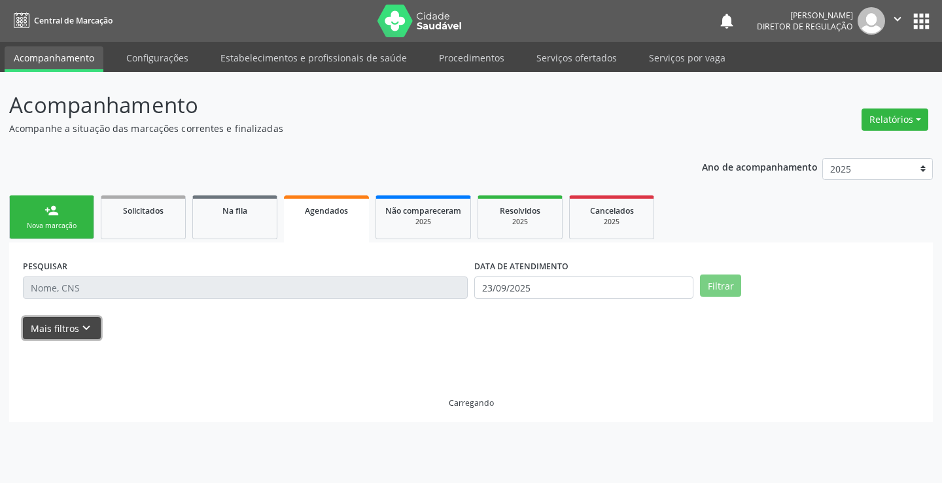
click at [82, 331] on icon "keyboard_arrow_down" at bounding box center [86, 328] width 14 height 14
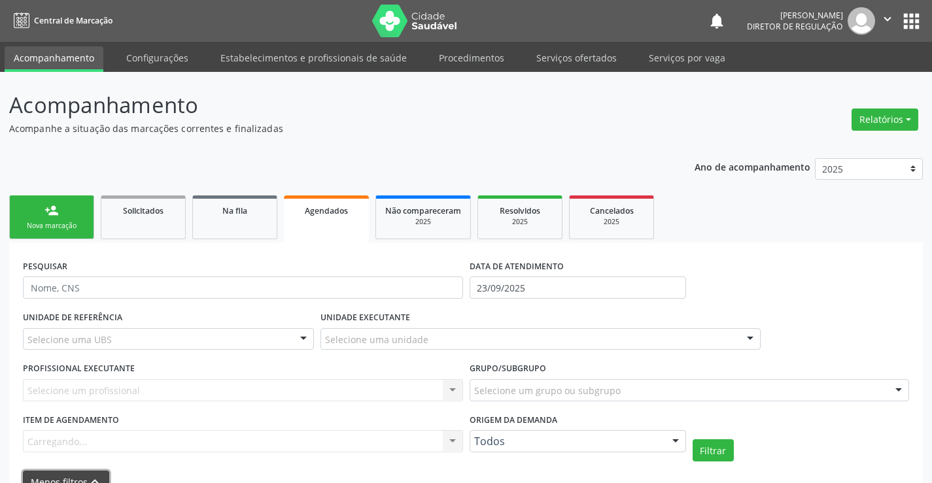
scroll to position [152, 0]
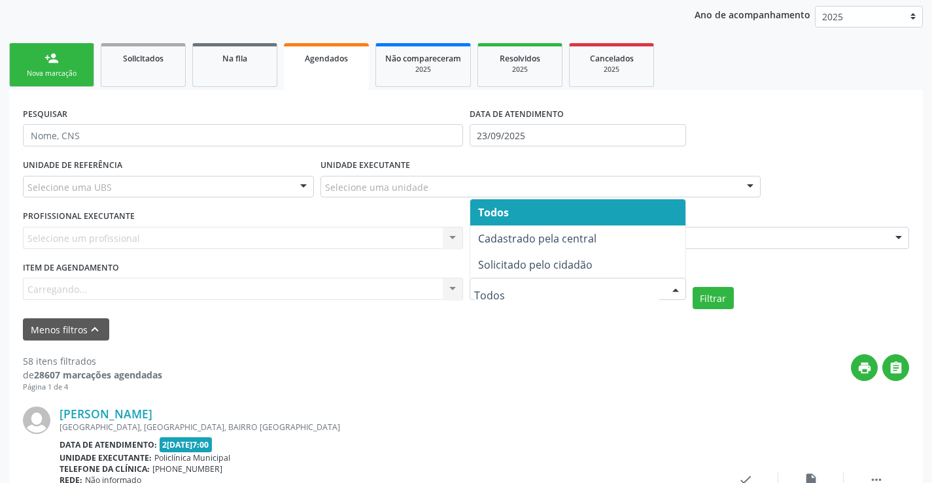
click at [527, 299] on div at bounding box center [578, 289] width 217 height 22
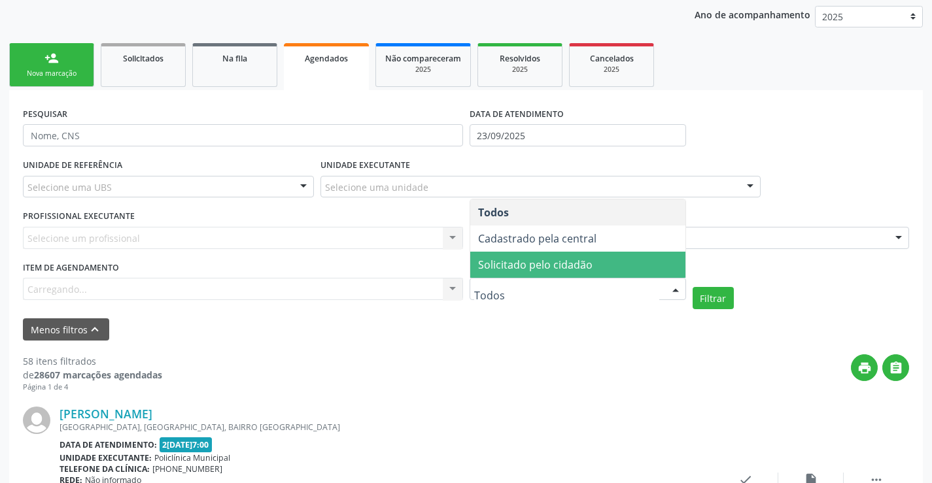
click at [531, 262] on span "Solicitado pelo cidadão" at bounding box center [535, 265] width 114 height 14
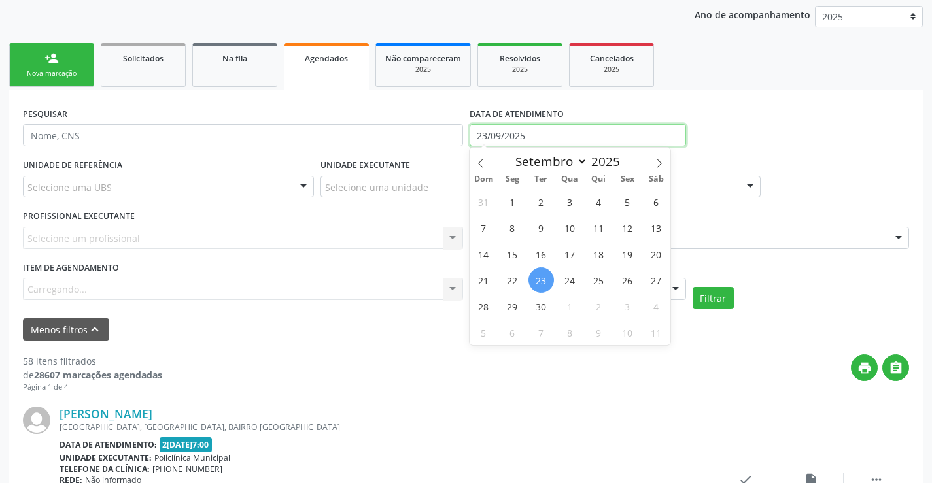
click at [523, 131] on input "23/09/2025" at bounding box center [578, 135] width 217 height 22
click at [514, 255] on span "15" at bounding box center [513, 254] width 26 height 26
type input "15/09/2025"
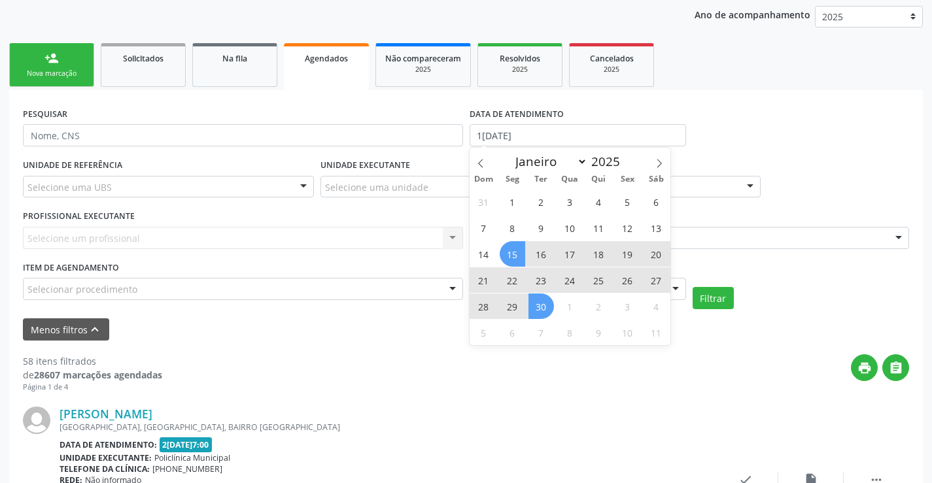
click at [550, 298] on span "30" at bounding box center [542, 307] width 26 height 26
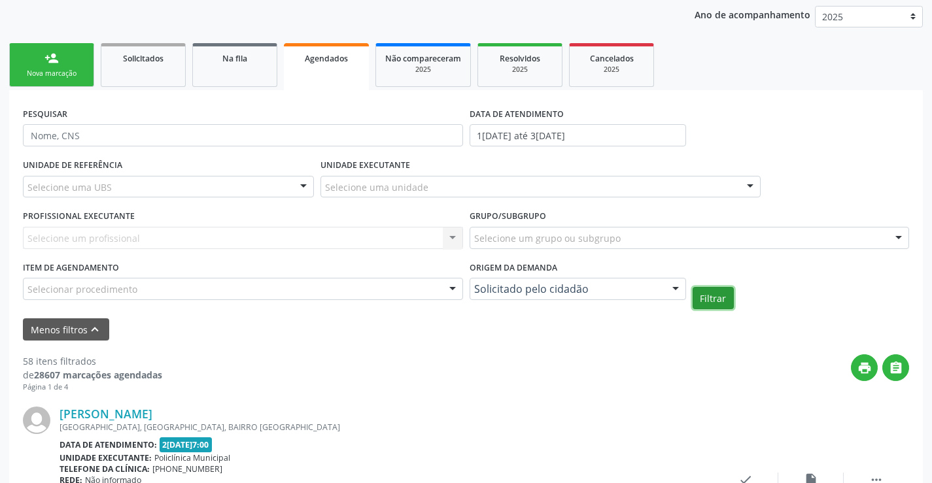
click at [727, 295] on button "Filtrar" at bounding box center [713, 298] width 41 height 22
click at [425, 281] on div "Selecionar procedimento" at bounding box center [243, 289] width 440 height 22
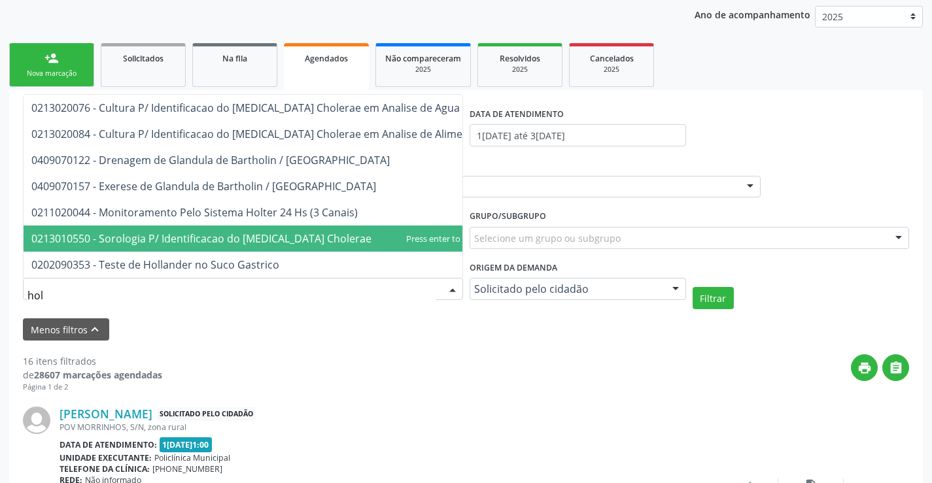
type input "holt"
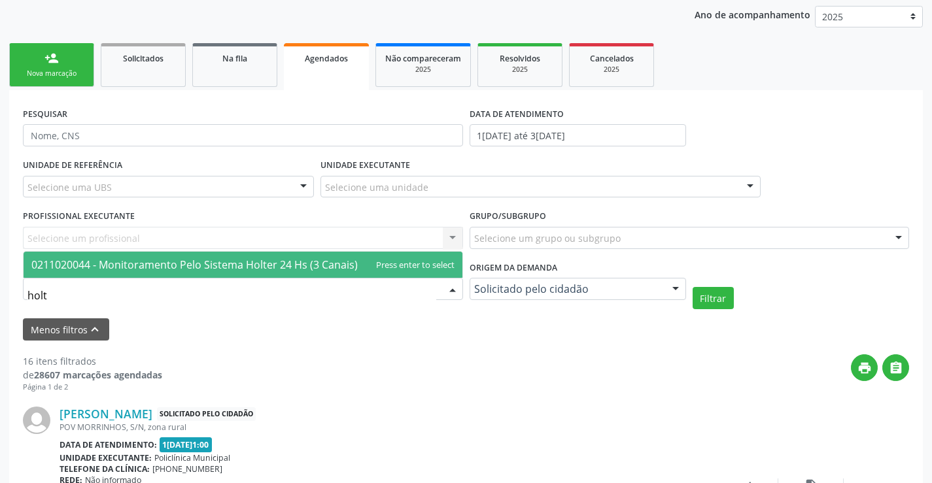
click at [294, 265] on span "0211020044 - Monitoramento Pelo Sistema Holter 24 Hs (3 Canais)" at bounding box center [194, 265] width 326 height 14
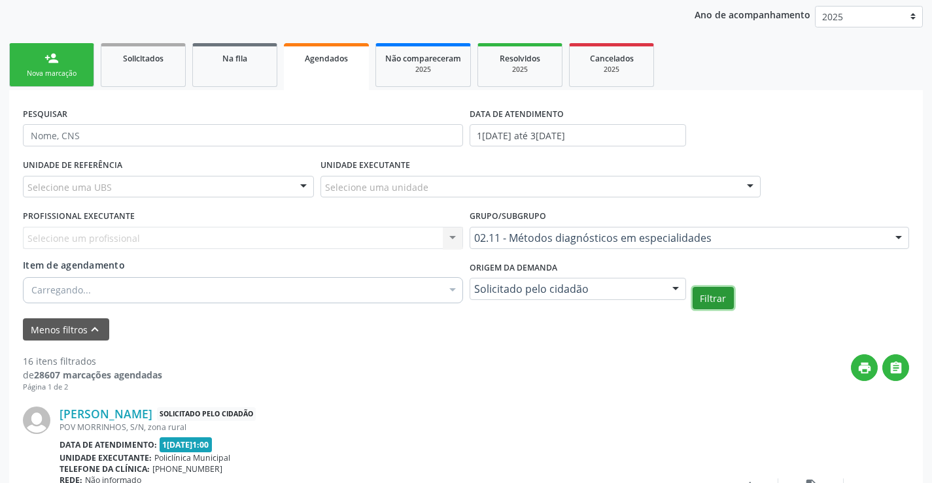
click at [716, 296] on button "Filtrar" at bounding box center [713, 298] width 41 height 22
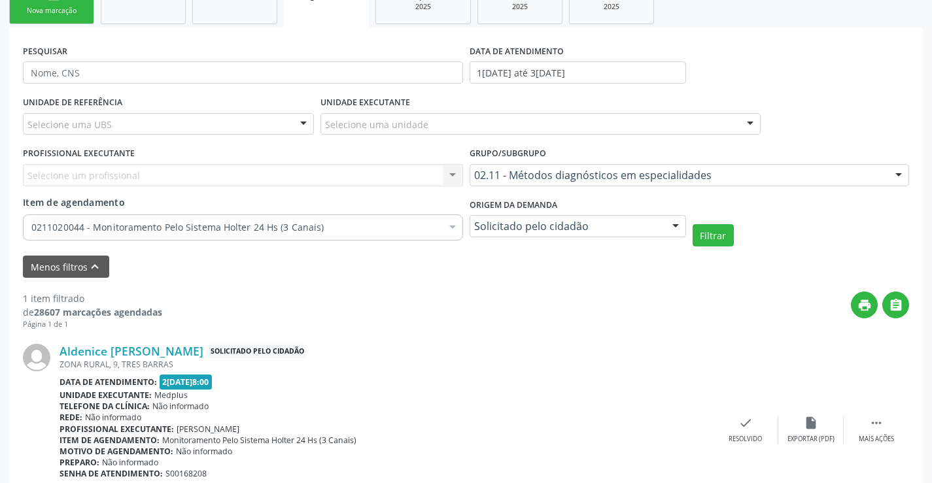
scroll to position [285, 0]
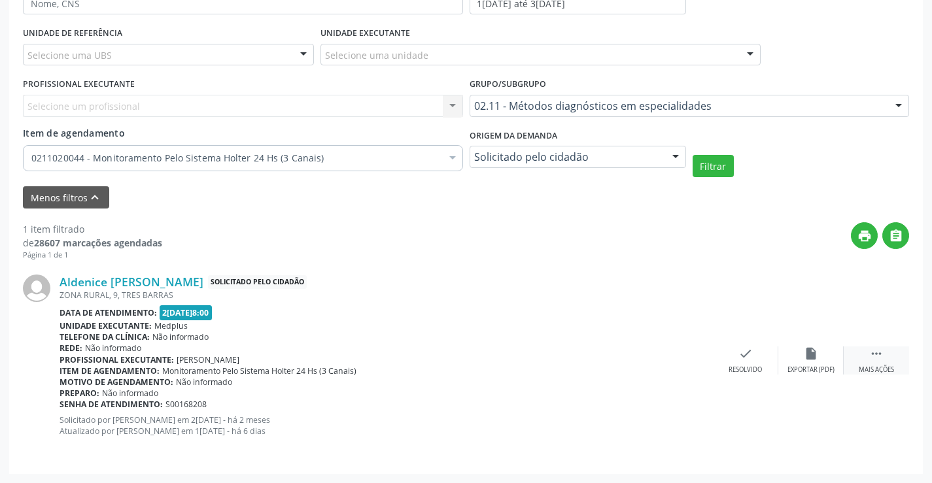
click at [875, 353] on icon "" at bounding box center [877, 354] width 14 height 14
click at [614, 366] on div "Imprimir" at bounding box center [614, 370] width 29 height 9
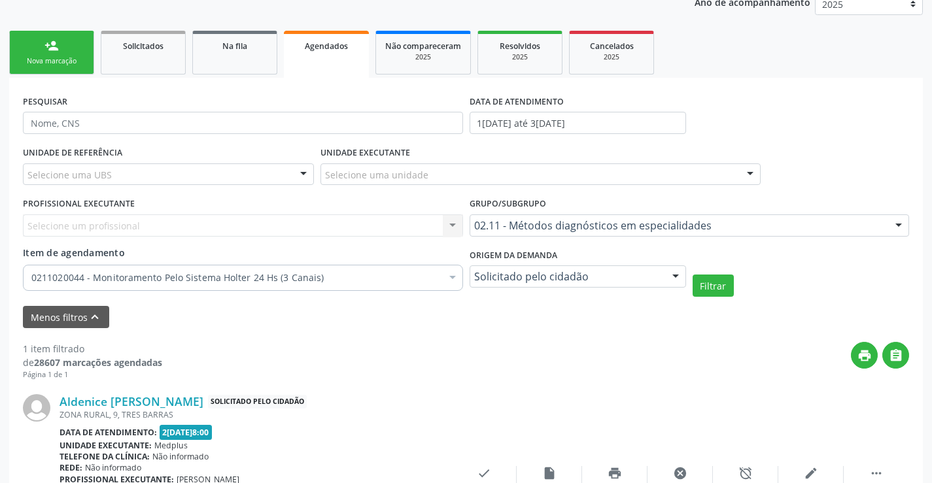
scroll to position [0, 0]
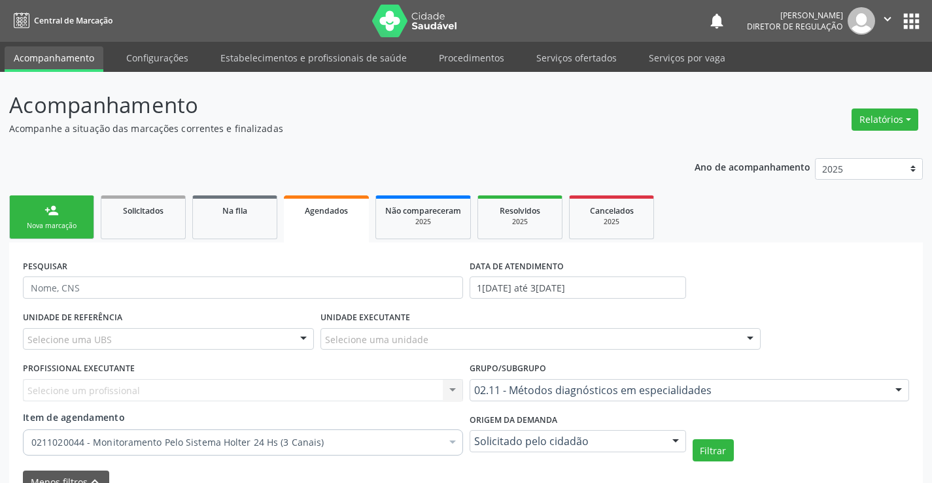
click at [56, 219] on link "person_add Nova marcação" at bounding box center [51, 218] width 85 height 44
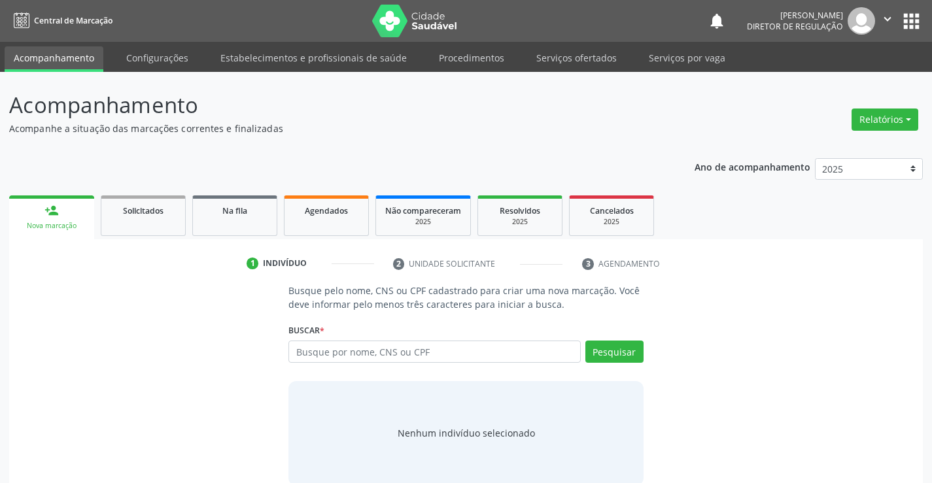
click at [37, 212] on link "person_add Nova marcação" at bounding box center [51, 218] width 85 height 44
click at [54, 217] on div "person_add" at bounding box center [51, 210] width 14 height 14
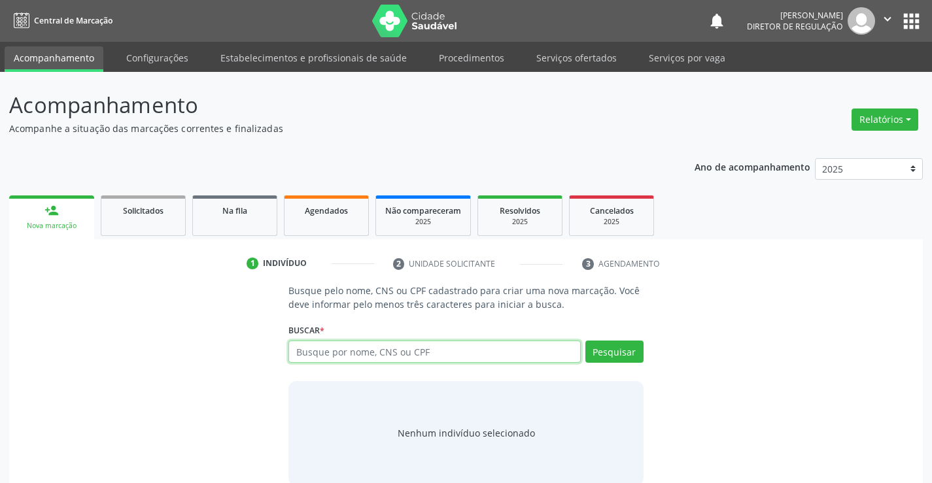
click at [336, 351] on input "text" at bounding box center [435, 352] width 292 height 22
type input "06883483519"
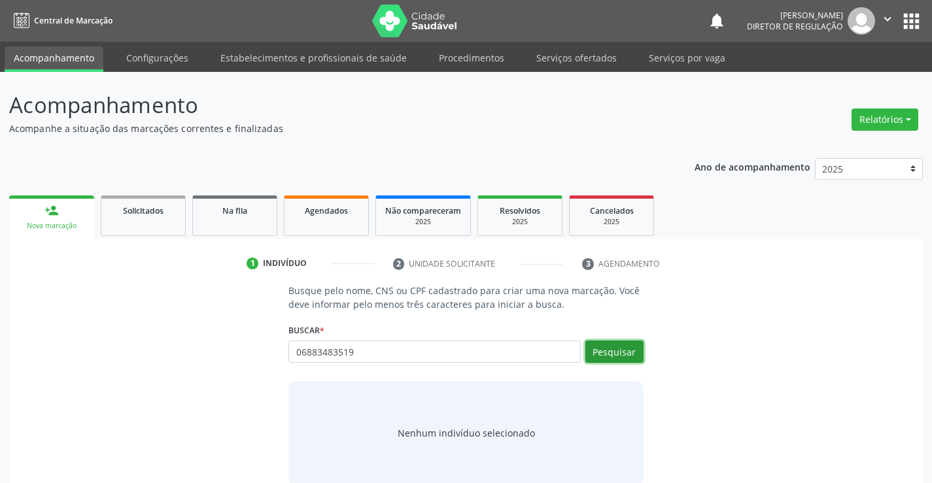
click at [611, 355] on button "Pesquisar" at bounding box center [615, 352] width 58 height 22
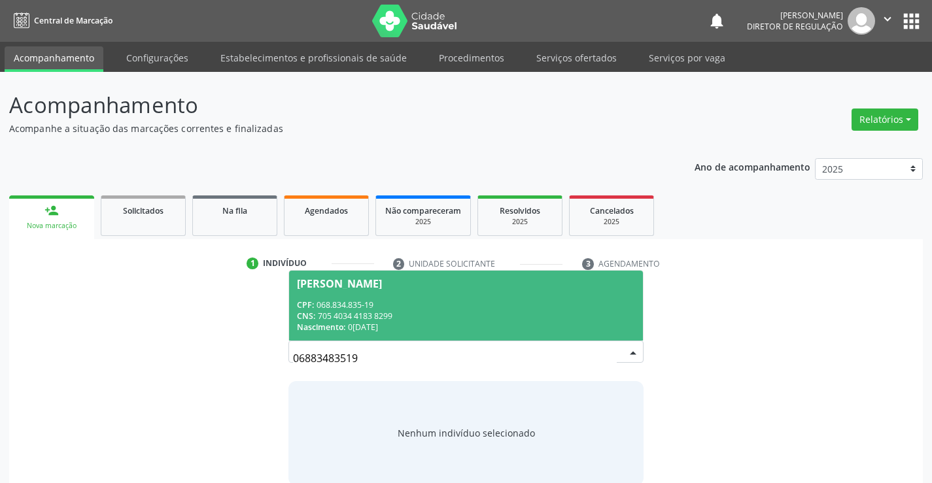
click at [347, 312] on div "CNS: 705 4034 4183 8299" at bounding box center [466, 316] width 338 height 11
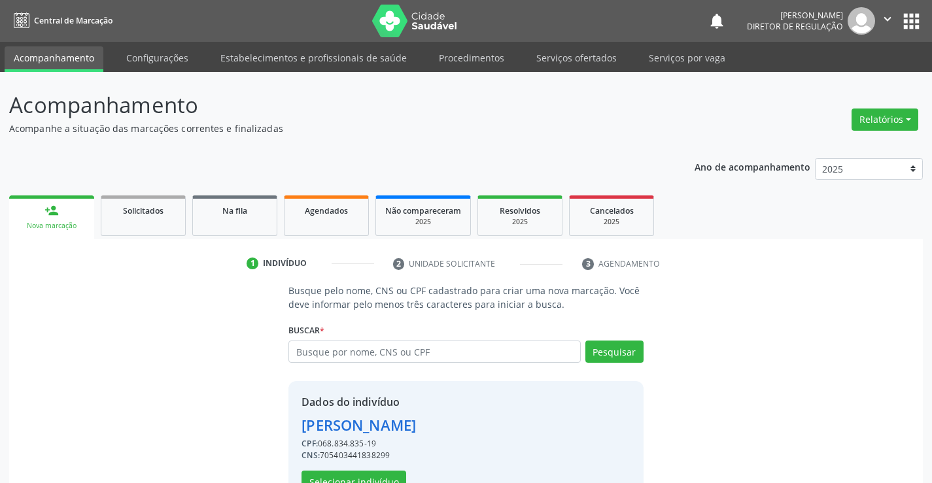
scroll to position [41, 0]
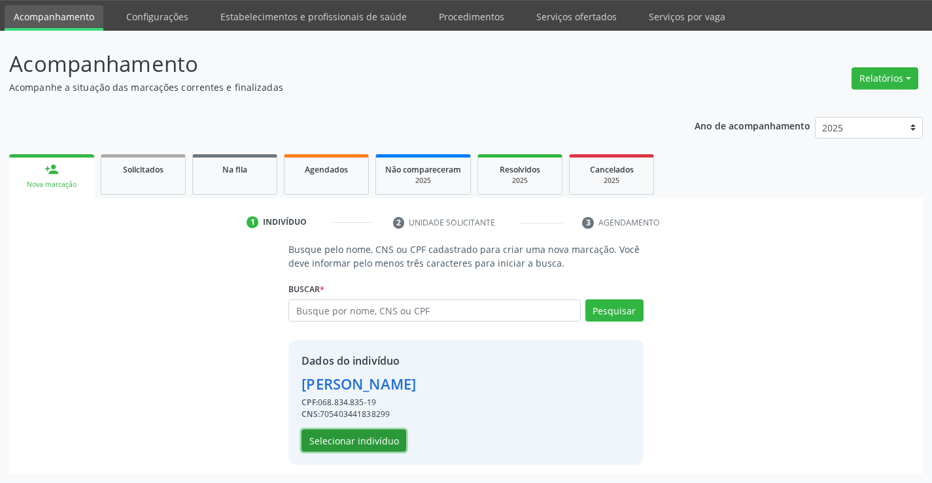
click at [373, 434] on button "Selecionar indivíduo" at bounding box center [354, 441] width 105 height 22
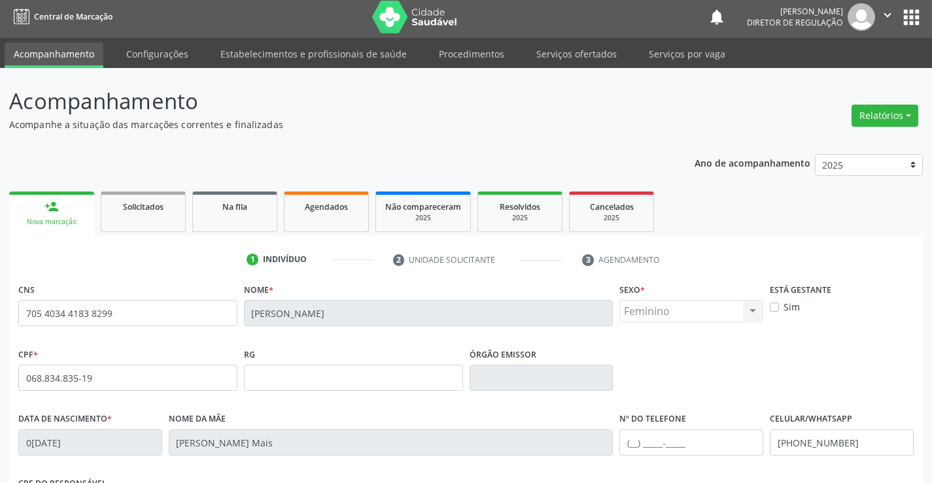
scroll to position [0, 0]
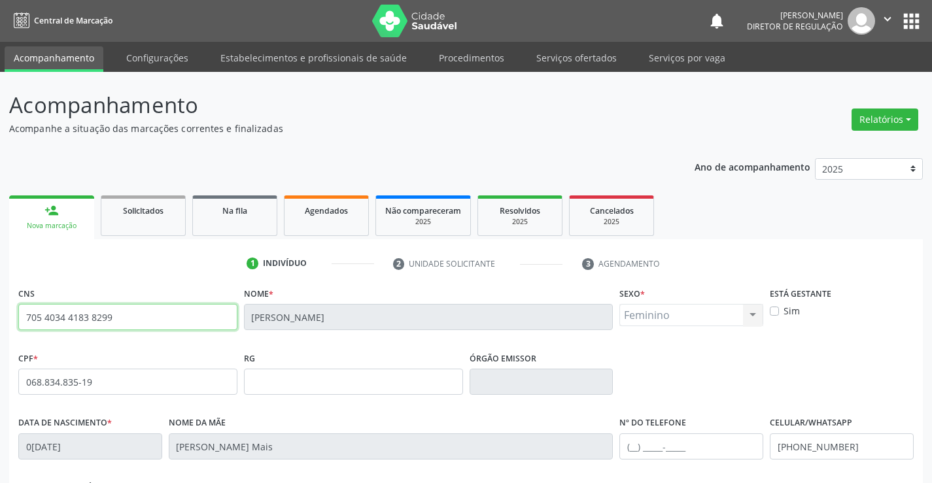
click at [139, 319] on input "705 4034 4183 8299" at bounding box center [127, 317] width 219 height 26
type input "7"
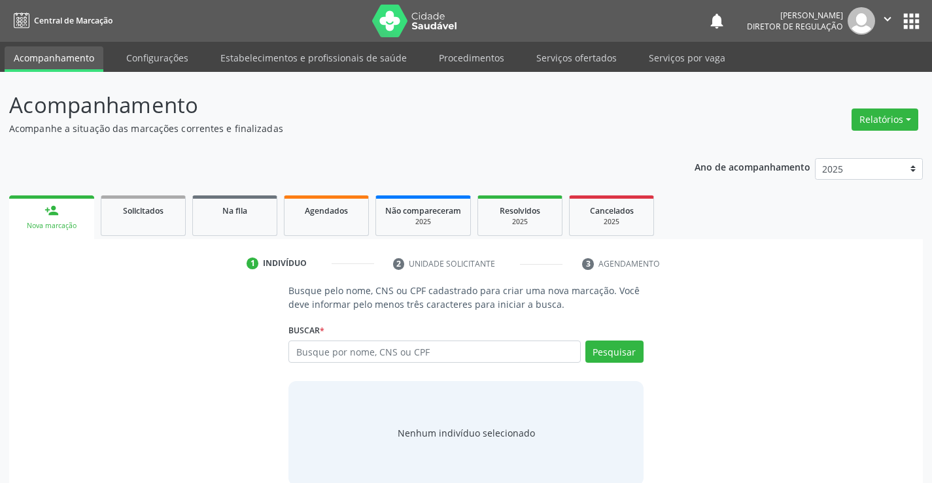
click at [334, 353] on input "text" at bounding box center [435, 352] width 292 height 22
type input "702809188065662"
drag, startPoint x: 604, startPoint y: 358, endPoint x: 594, endPoint y: 368, distance: 13.9
click at [603, 362] on button "Pesquisar" at bounding box center [615, 352] width 58 height 22
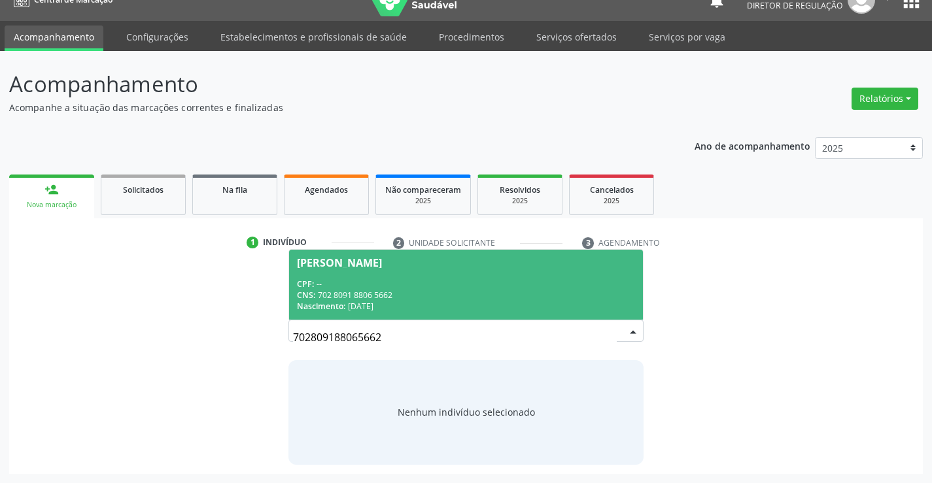
click at [394, 293] on div "CNS: 702 8091 8806 5662" at bounding box center [466, 295] width 338 height 11
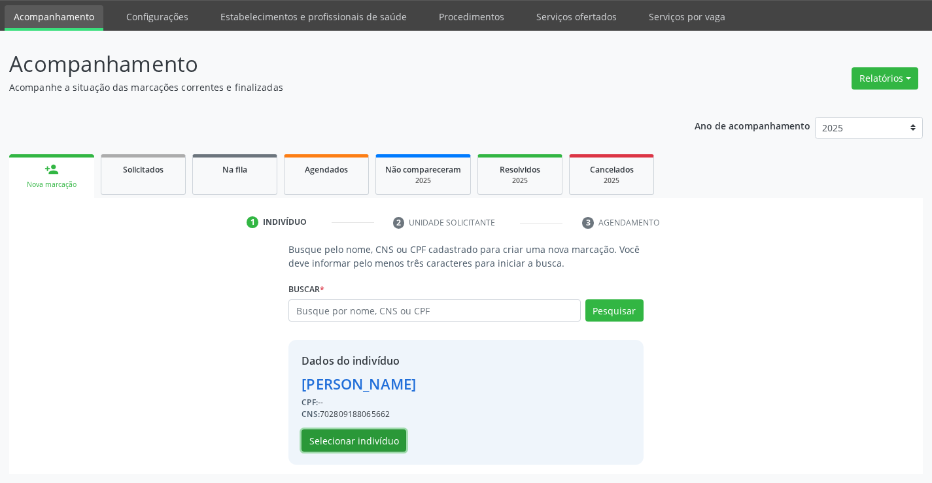
click at [366, 436] on button "Selecionar indivíduo" at bounding box center [354, 441] width 105 height 22
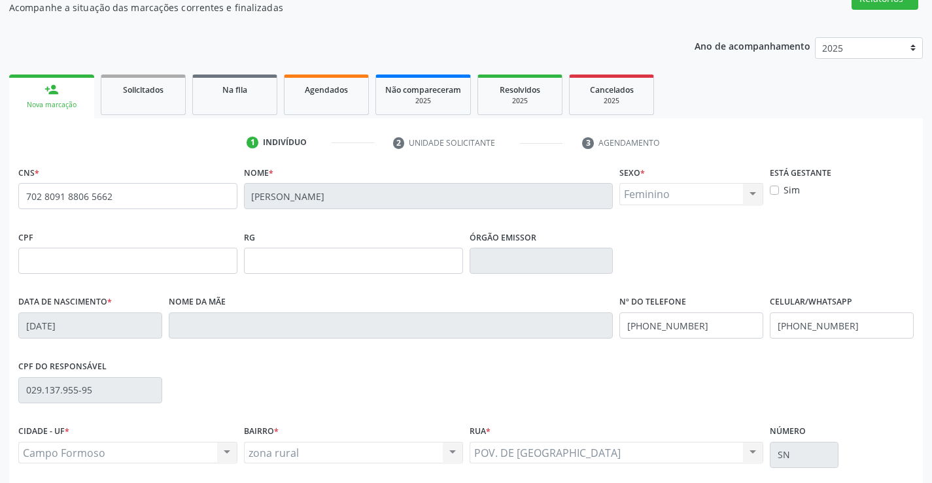
scroll to position [226, 0]
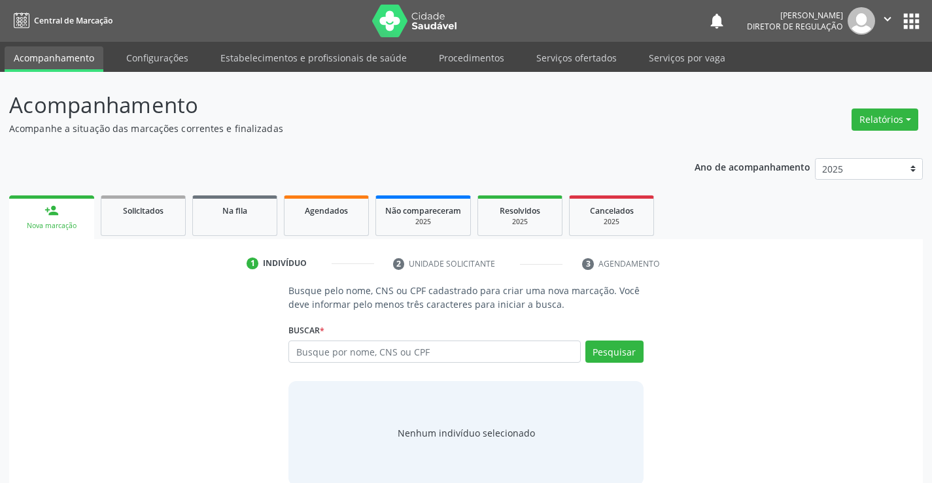
click at [349, 357] on input "text" at bounding box center [435, 352] width 292 height 22
type input "706007397511744"
click at [619, 333] on div "Buscar * Busque por nome, CNS ou CPF Nenhum resultado encontrado para: " " Não …" at bounding box center [466, 346] width 355 height 51
click at [620, 353] on button "Pesquisar" at bounding box center [615, 352] width 58 height 22
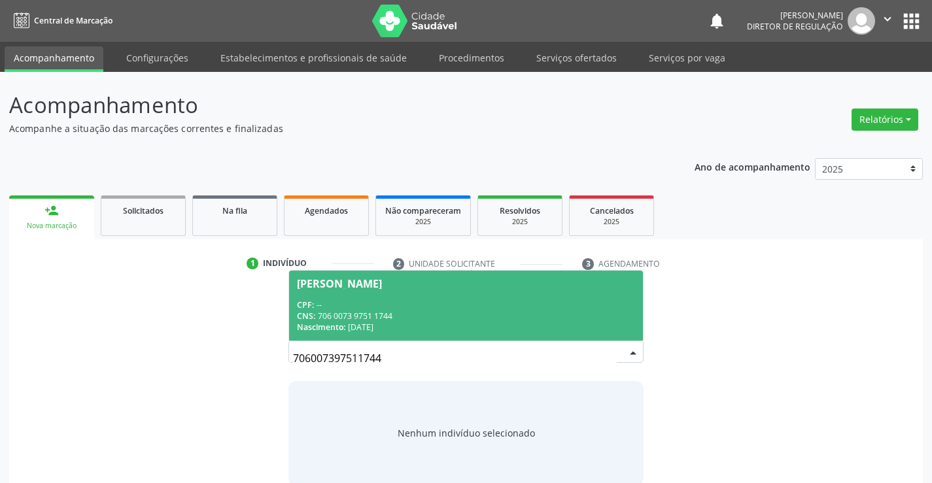
click at [411, 319] on div "CNS: 706 0073 9751 1744" at bounding box center [466, 316] width 338 height 11
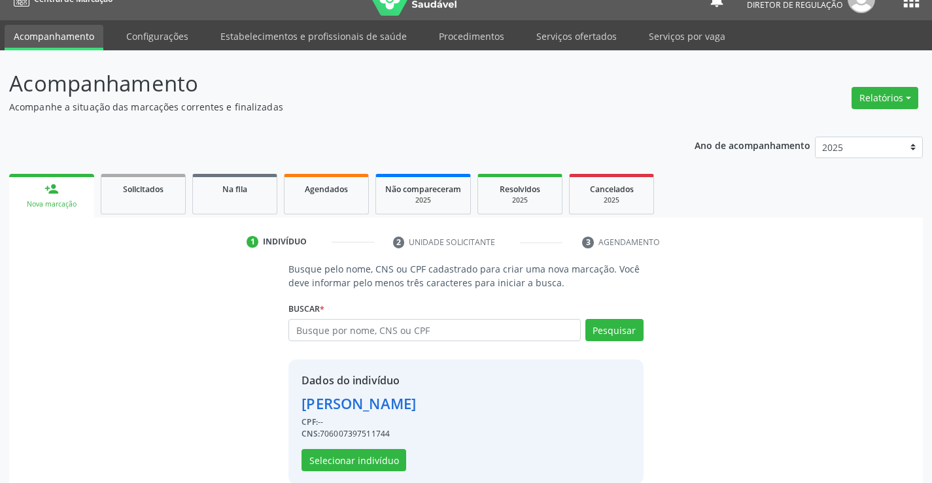
scroll to position [41, 0]
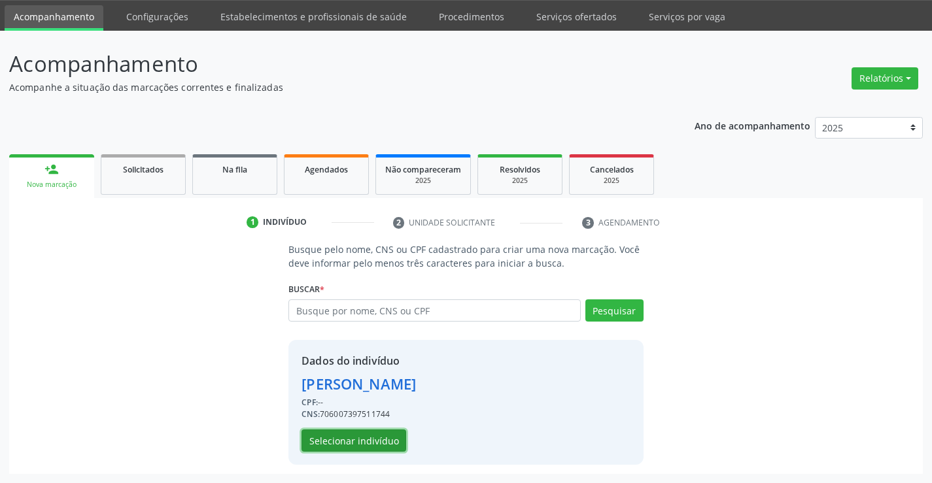
click at [367, 432] on button "Selecionar indivíduo" at bounding box center [354, 441] width 105 height 22
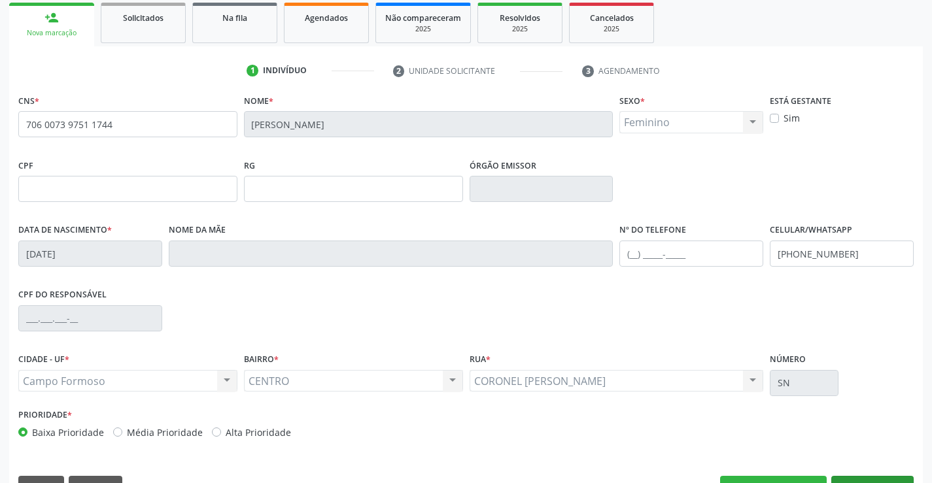
scroll to position [226, 0]
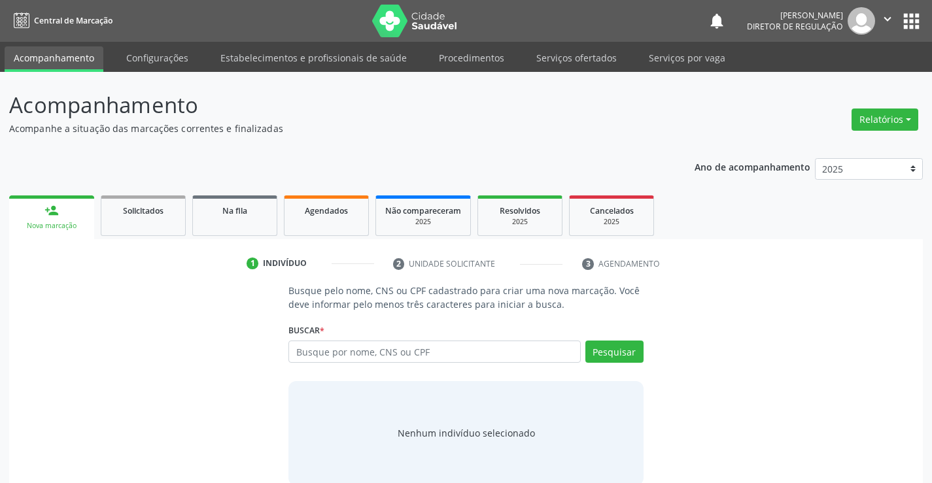
click at [315, 344] on div "Buscar * Busque por nome, CNS ou CPF Nenhum resultado encontrado para: " " Digi…" at bounding box center [466, 346] width 355 height 51
click at [315, 345] on input "text" at bounding box center [435, 352] width 292 height 22
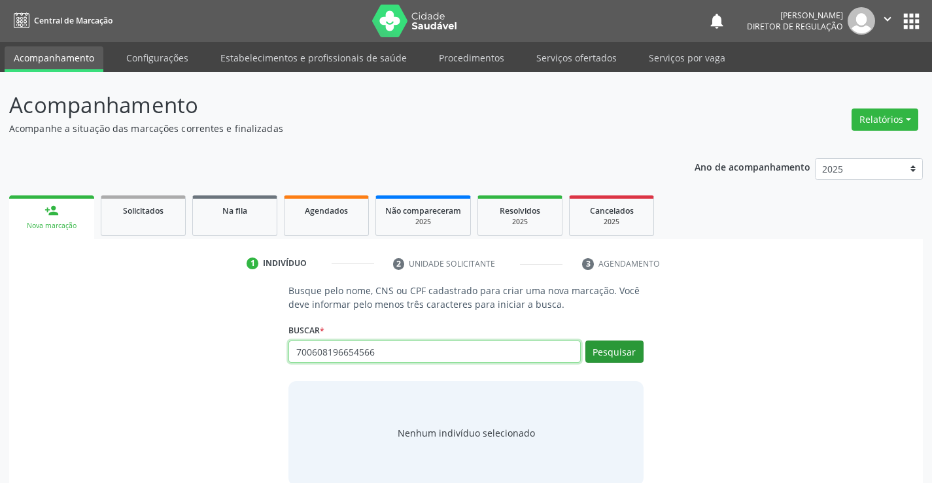
type input "700608196654566"
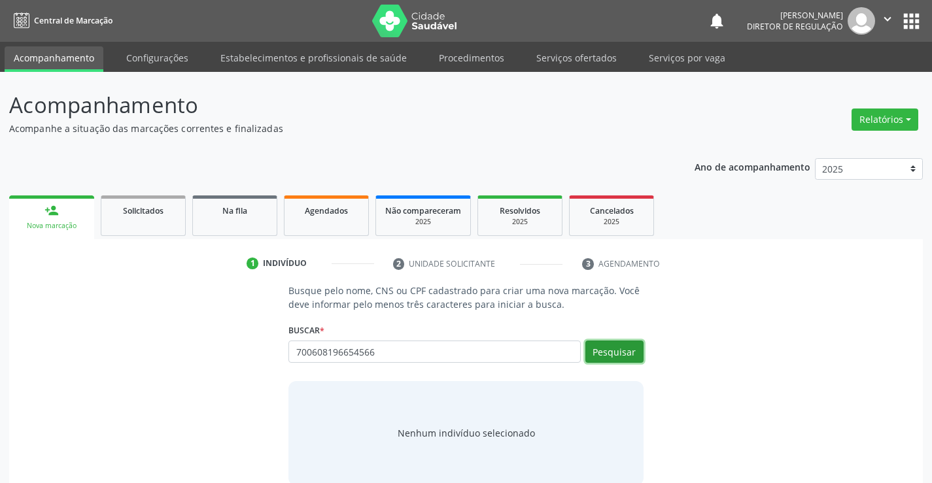
click at [636, 354] on button "Pesquisar" at bounding box center [615, 352] width 58 height 22
type input "700608196654566"
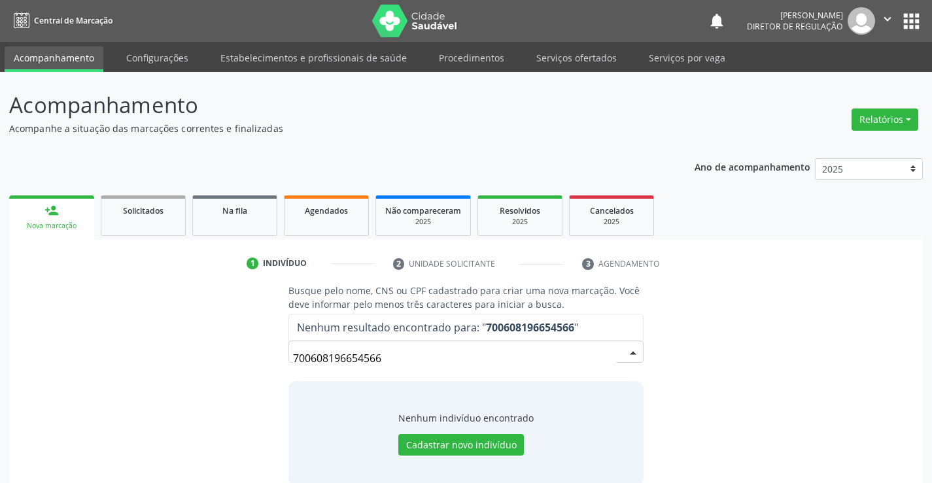
click at [334, 359] on input "700608196654566" at bounding box center [454, 358] width 323 height 26
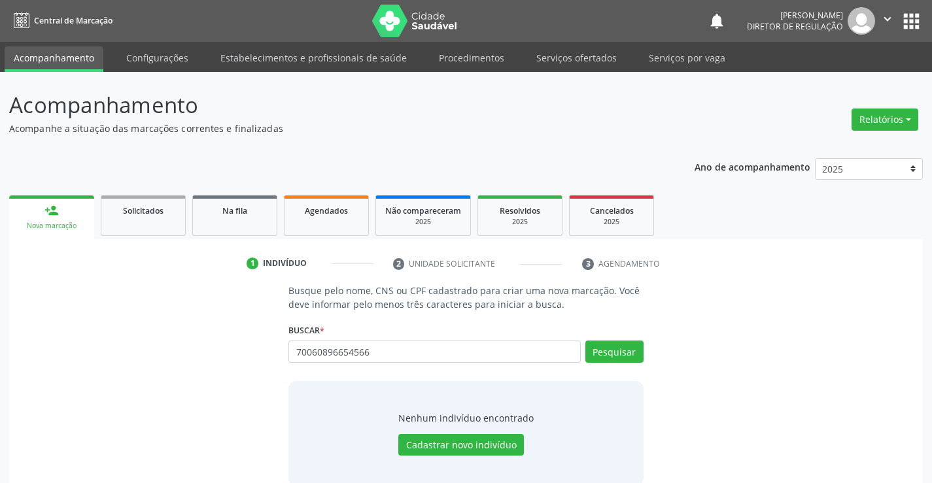
click at [329, 354] on input "70060896654566" at bounding box center [435, 352] width 292 height 22
type input "700608496654566"
click at [627, 357] on button "Pesquisar" at bounding box center [615, 352] width 58 height 22
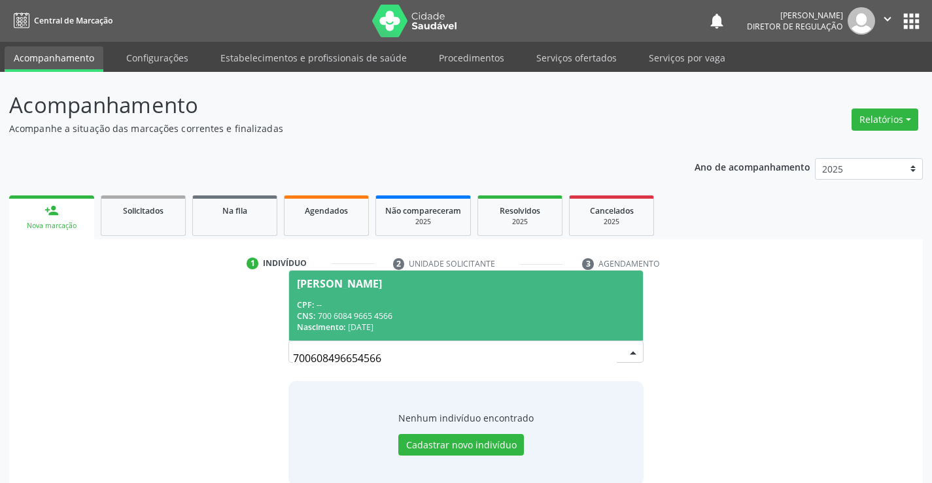
click at [435, 315] on div "CNS: 700 6084 9665 4566" at bounding box center [466, 316] width 338 height 11
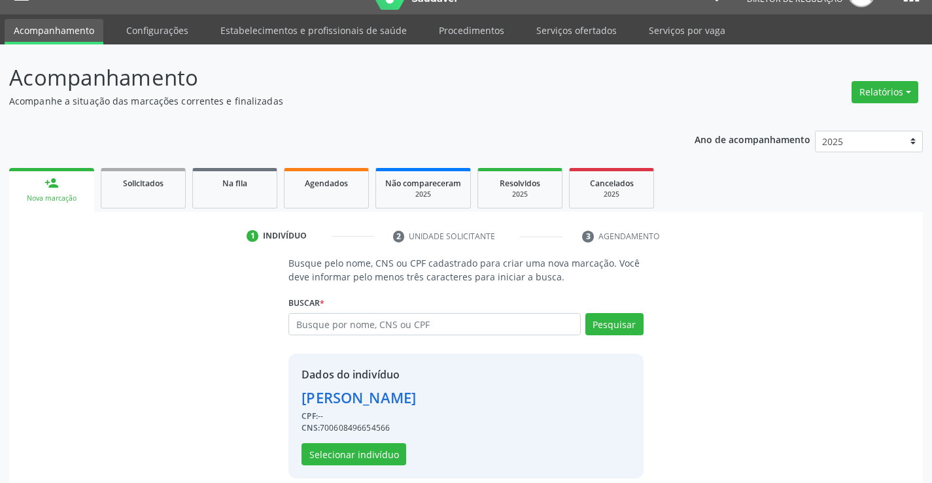
scroll to position [41, 0]
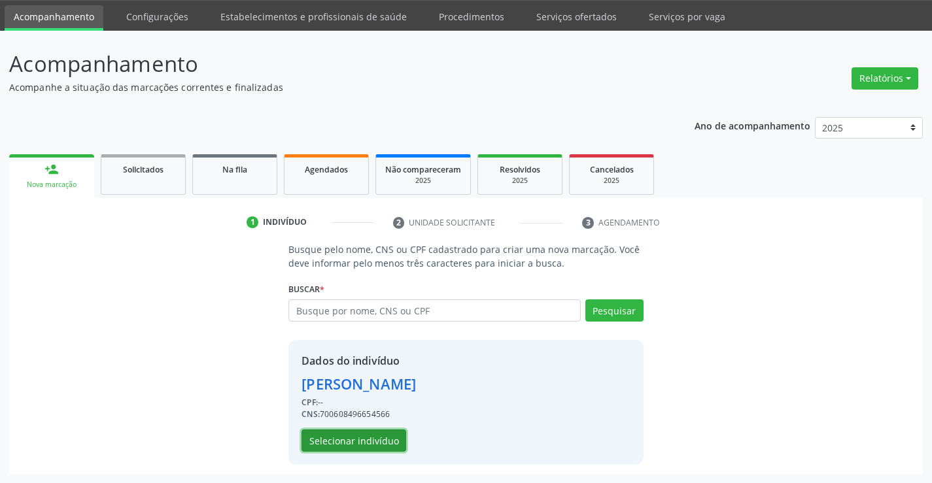
click at [364, 441] on button "Selecionar indivíduo" at bounding box center [354, 441] width 105 height 22
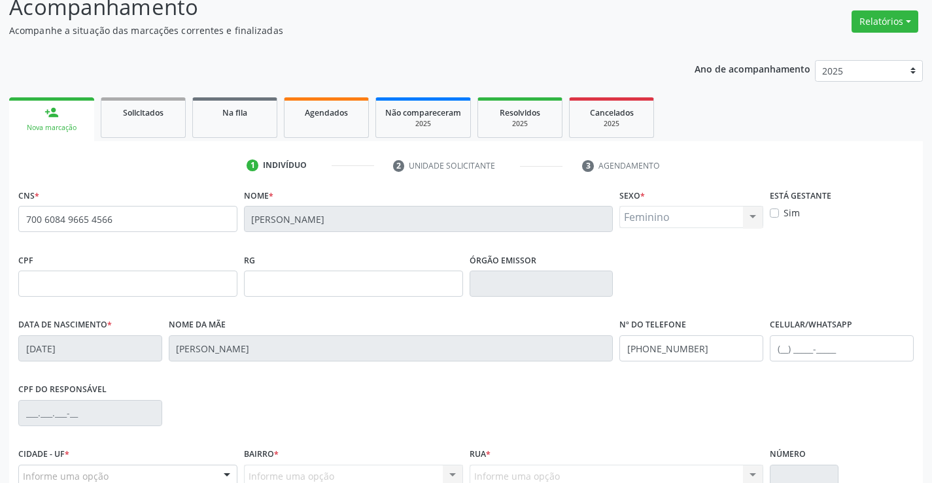
scroll to position [172, 0]
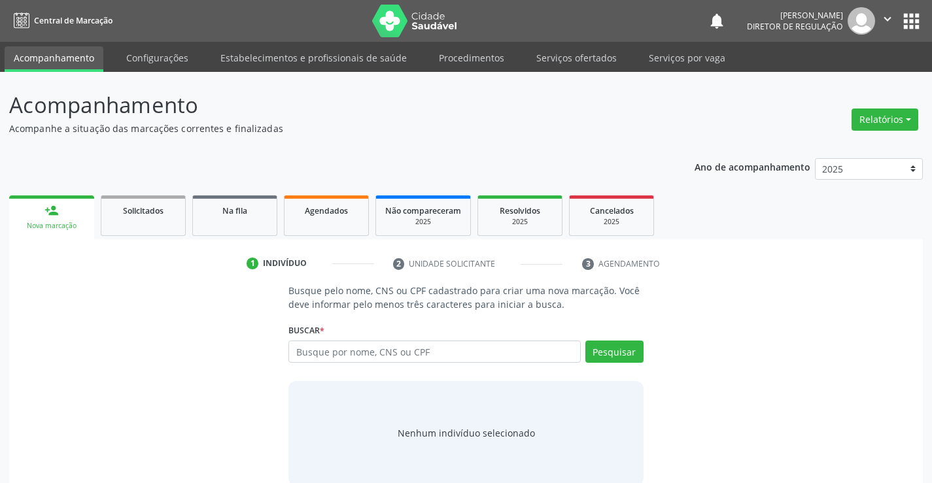
click at [368, 349] on input "text" at bounding box center [435, 352] width 292 height 22
type input "702407576983725"
drag, startPoint x: 608, startPoint y: 345, endPoint x: 611, endPoint y: 377, distance: 31.6
click at [608, 345] on button "Pesquisar" at bounding box center [615, 352] width 58 height 22
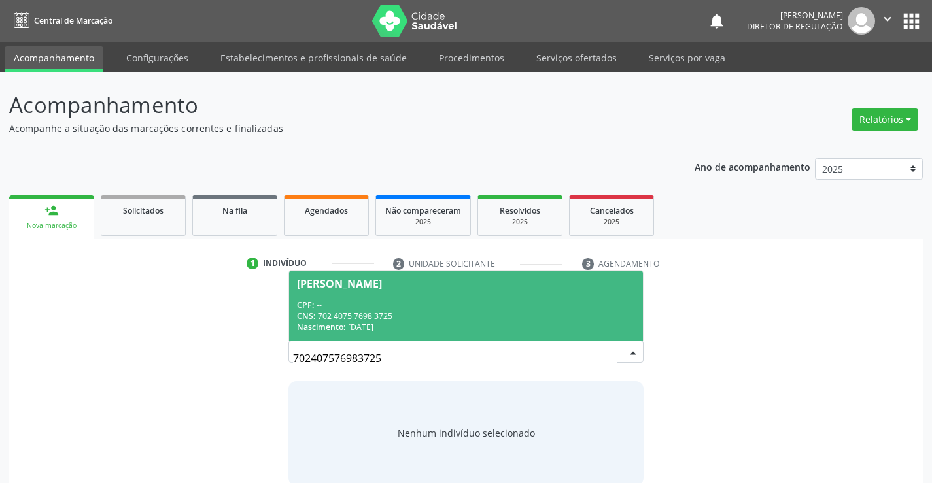
click at [355, 318] on div "CNS: 702 4075 7698 3725" at bounding box center [466, 316] width 338 height 11
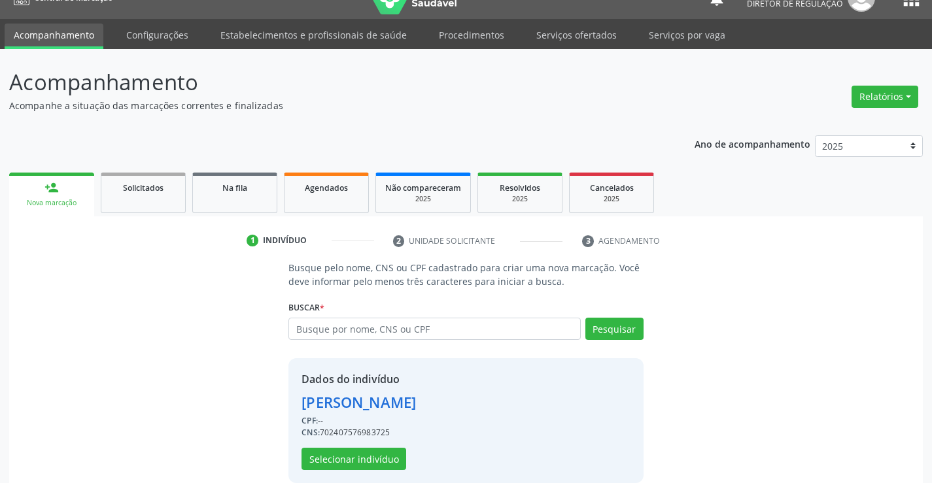
scroll to position [41, 0]
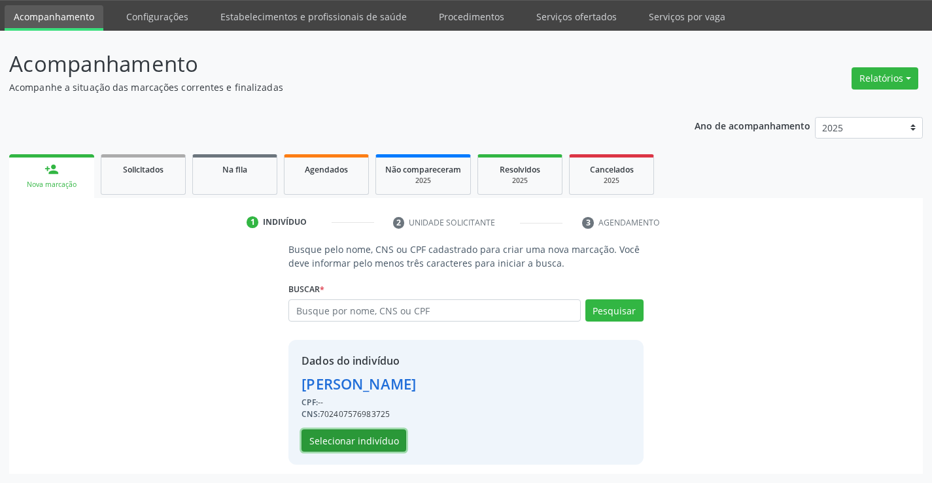
click at [367, 437] on button "Selecionar indivíduo" at bounding box center [354, 441] width 105 height 22
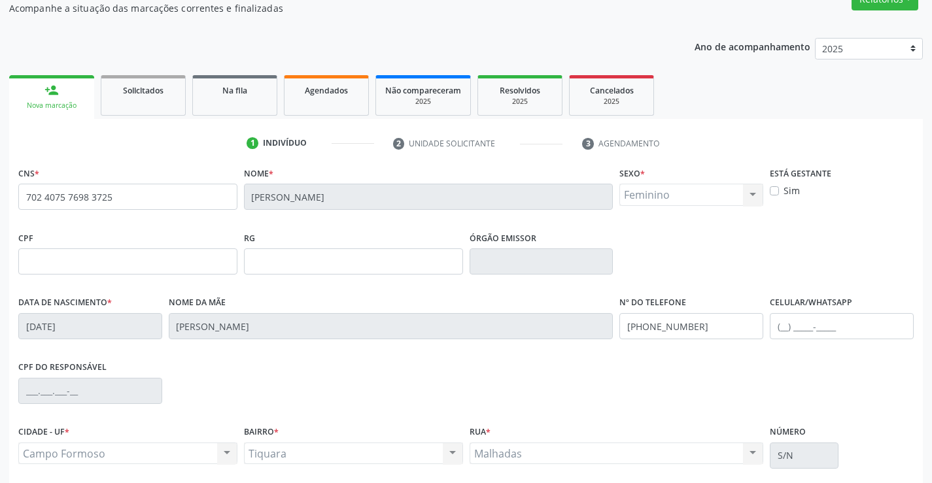
scroll to position [226, 0]
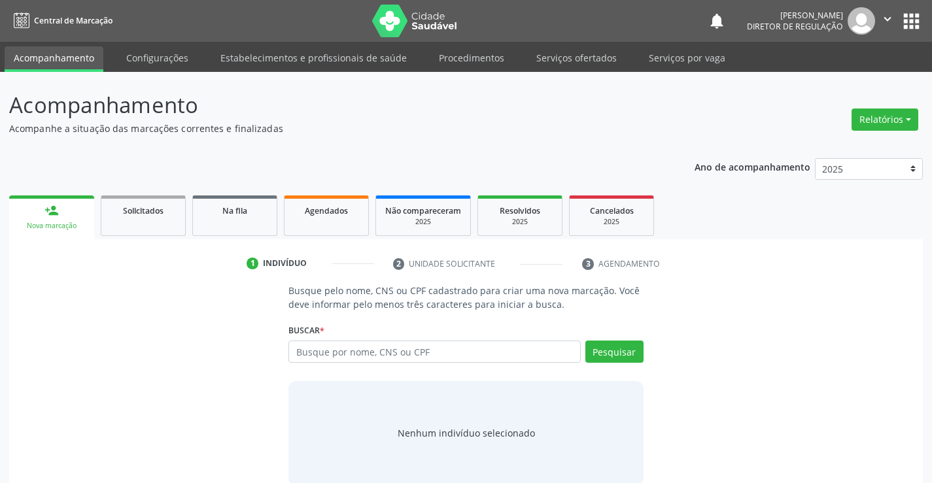
drag, startPoint x: 362, startPoint y: 337, endPoint x: 364, endPoint y: 347, distance: 10.8
click at [364, 342] on div "Buscar * Busque por nome, CNS ou CPF Nenhum resultado encontrado para: " " Digi…" at bounding box center [466, 346] width 355 height 51
click at [364, 348] on input "text" at bounding box center [435, 352] width 292 height 22
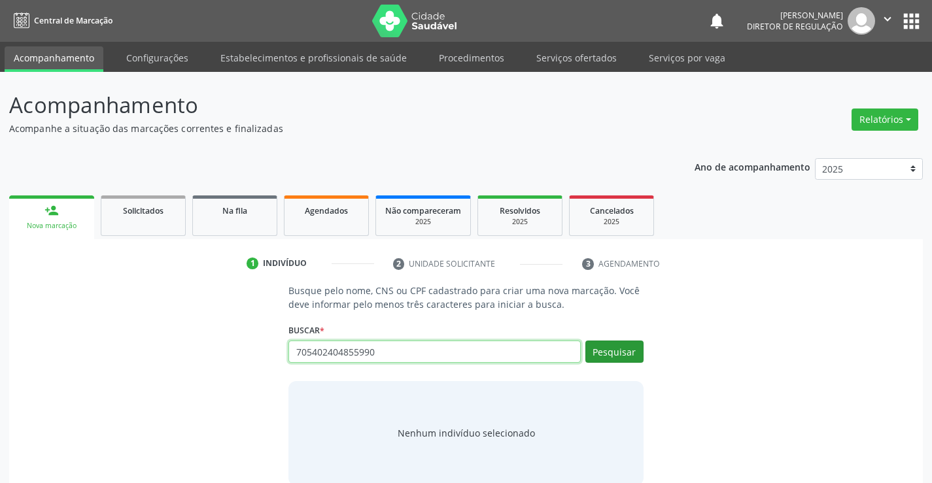
type input "705402404855990"
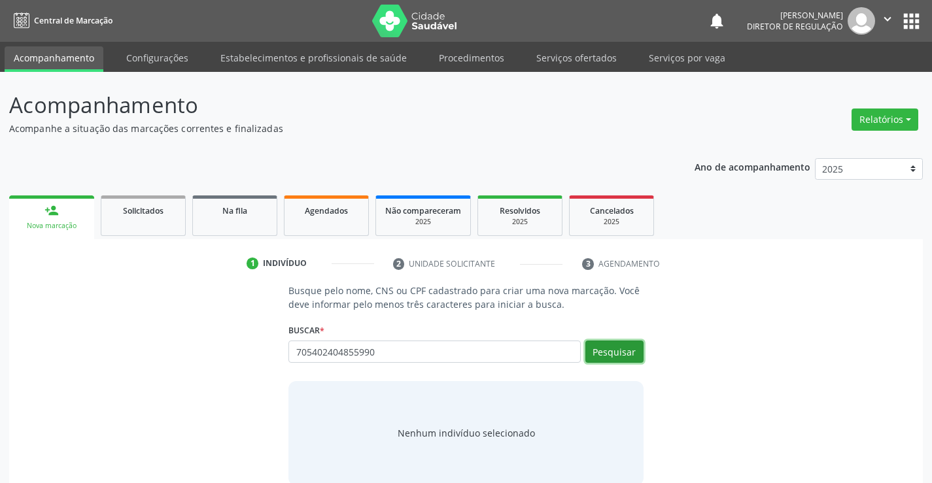
click at [629, 354] on button "Pesquisar" at bounding box center [615, 352] width 58 height 22
type input "705402404855990"
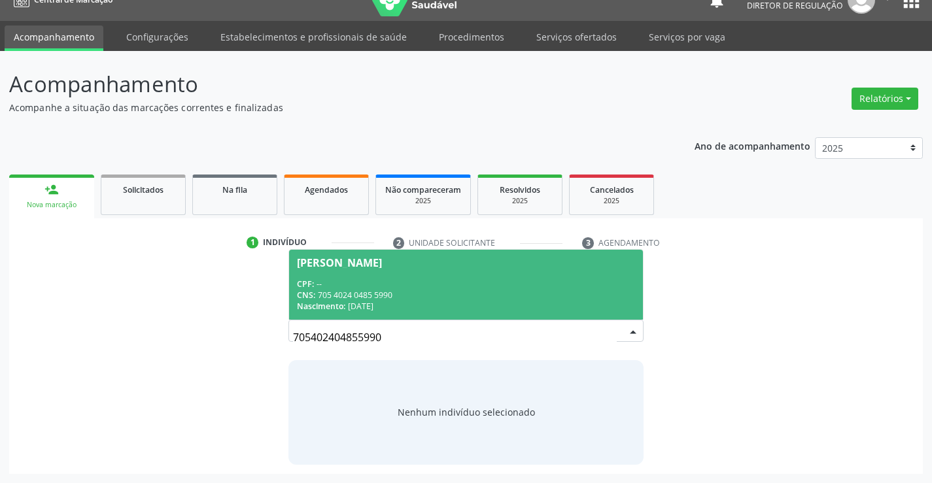
click at [465, 289] on div "CPF: --" at bounding box center [466, 284] width 338 height 11
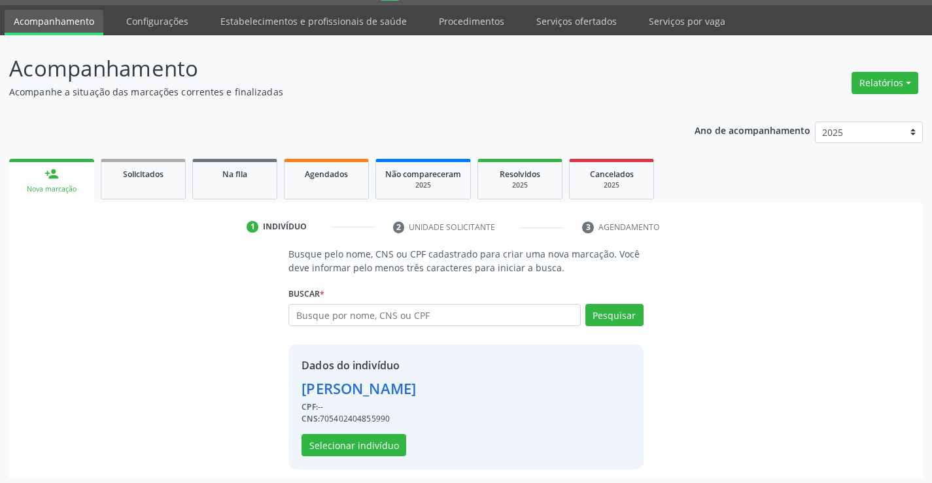
scroll to position [41, 0]
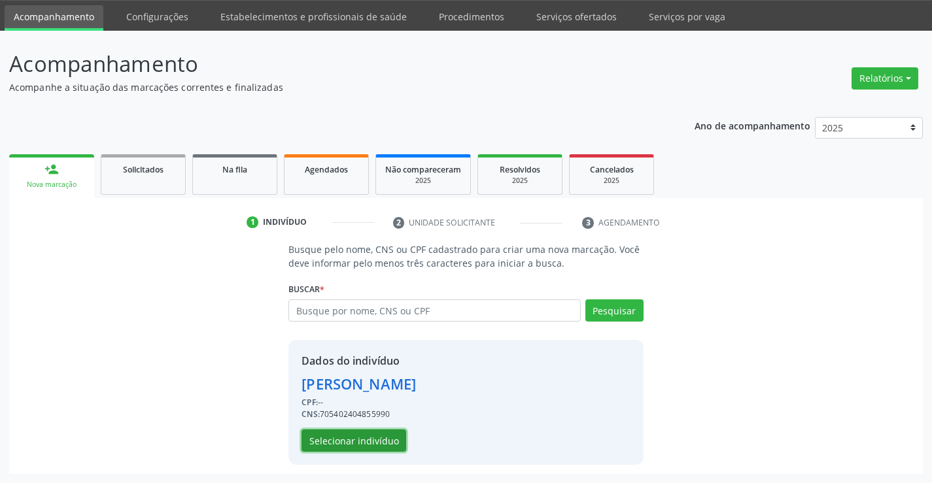
click at [353, 435] on button "Selecionar indivíduo" at bounding box center [354, 441] width 105 height 22
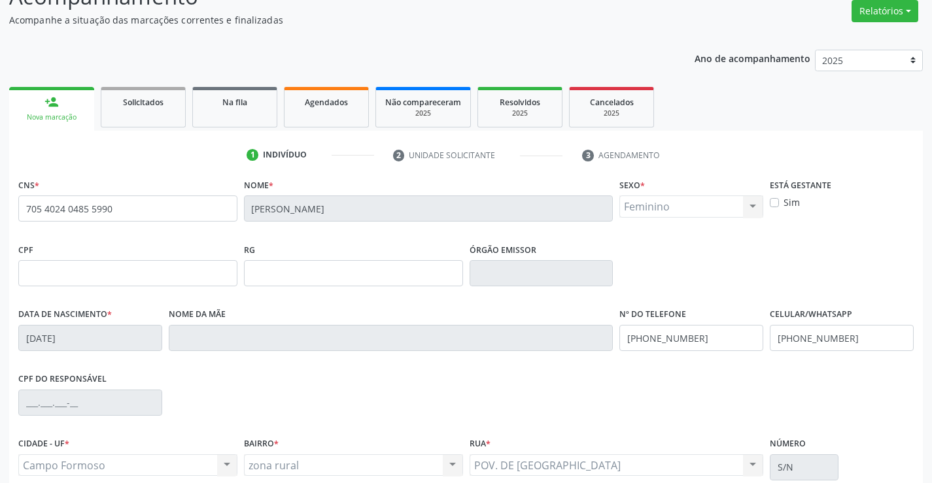
scroll to position [226, 0]
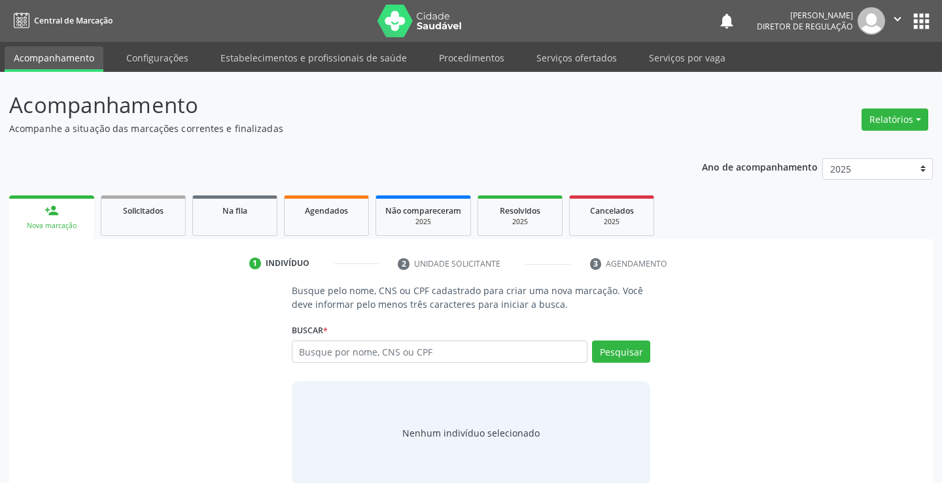
click at [352, 358] on input "text" at bounding box center [440, 352] width 296 height 22
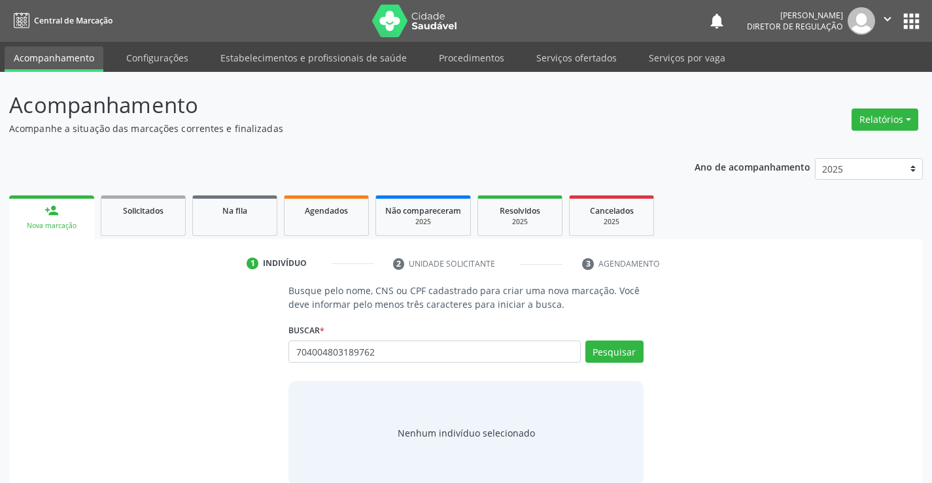
click at [578, 355] on input "704004803189762" at bounding box center [435, 352] width 292 height 22
type input "704004803189762"
click at [623, 362] on button "Pesquisar" at bounding box center [615, 352] width 58 height 22
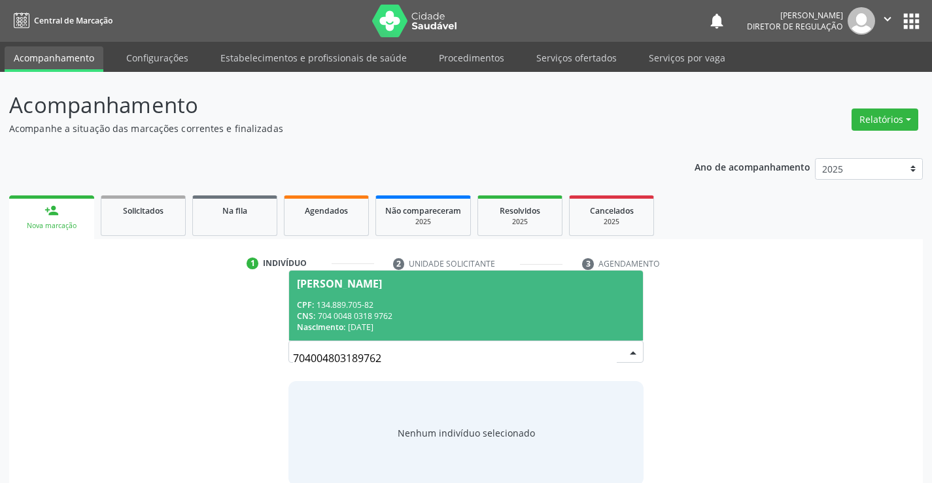
click at [440, 296] on span "Josefa Nunes de Souza CPF: 134.889.705-82 CNS: 704 0048 0318 9762 Nascimento: 0…" at bounding box center [465, 306] width 353 height 70
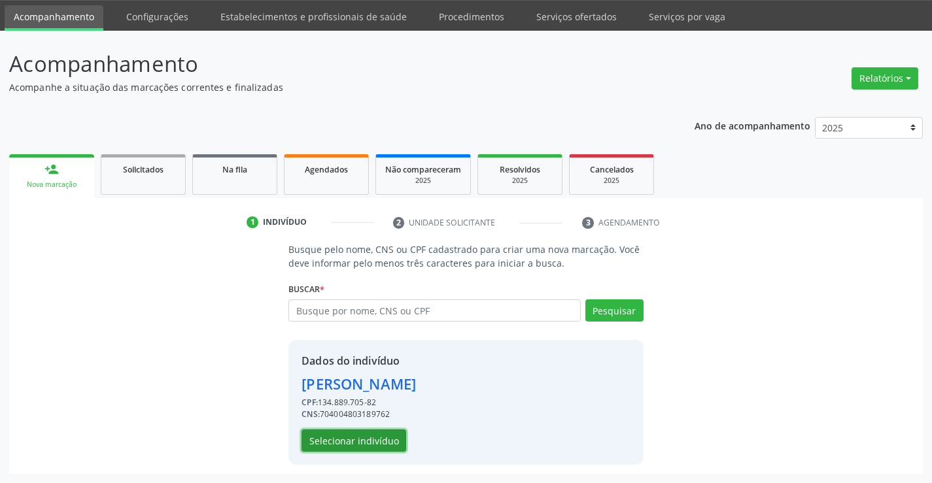
click at [368, 443] on button "Selecionar indivíduo" at bounding box center [354, 441] width 105 height 22
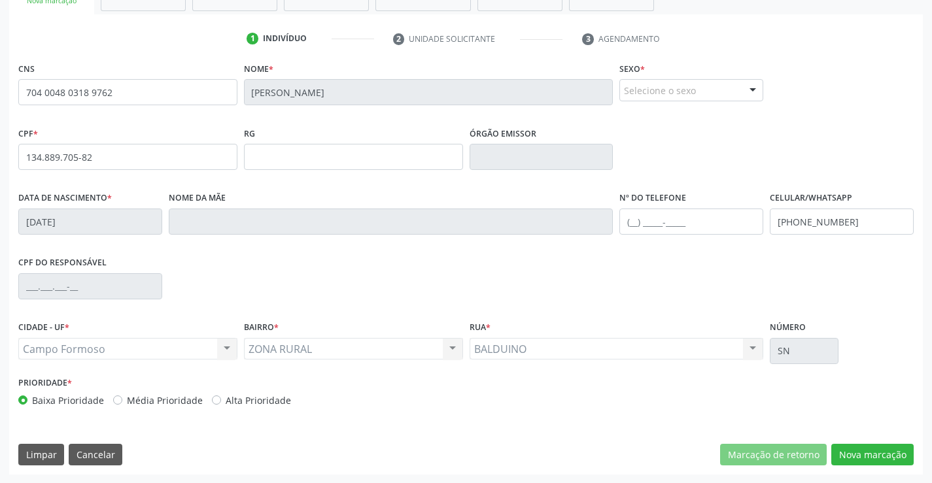
scroll to position [226, 0]
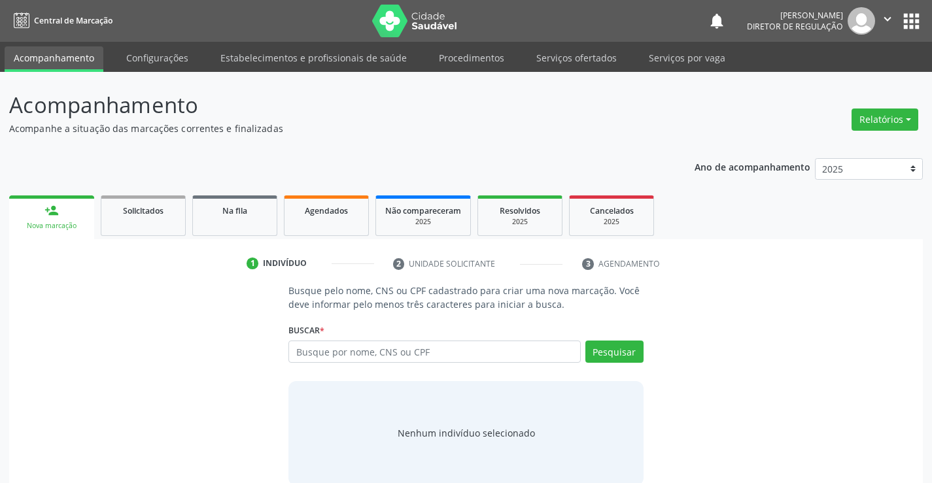
click at [371, 346] on input "text" at bounding box center [435, 352] width 292 height 22
click at [353, 349] on input "text" at bounding box center [435, 352] width 292 height 22
type input "707101335305220"
click at [593, 353] on button "Pesquisar" at bounding box center [615, 352] width 58 height 22
type input "707101335305220"
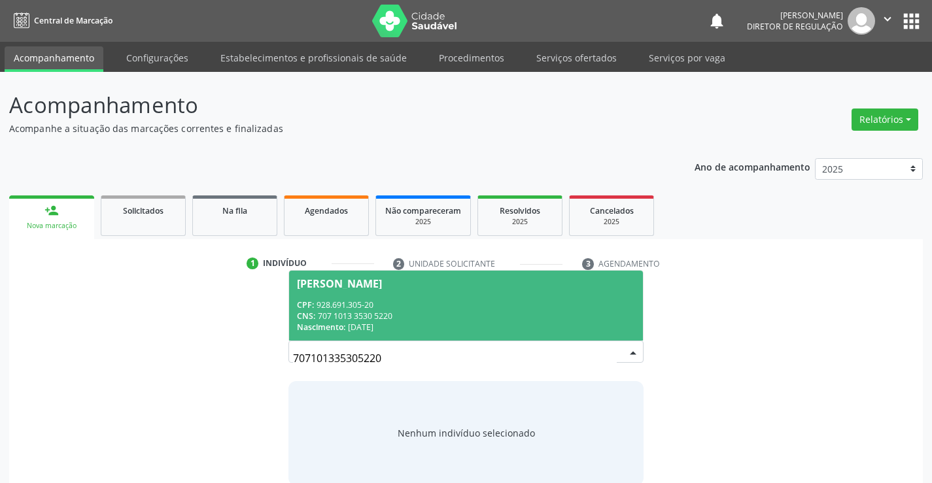
click at [459, 321] on div "CNS: 707 1013 3530 5220" at bounding box center [466, 316] width 338 height 11
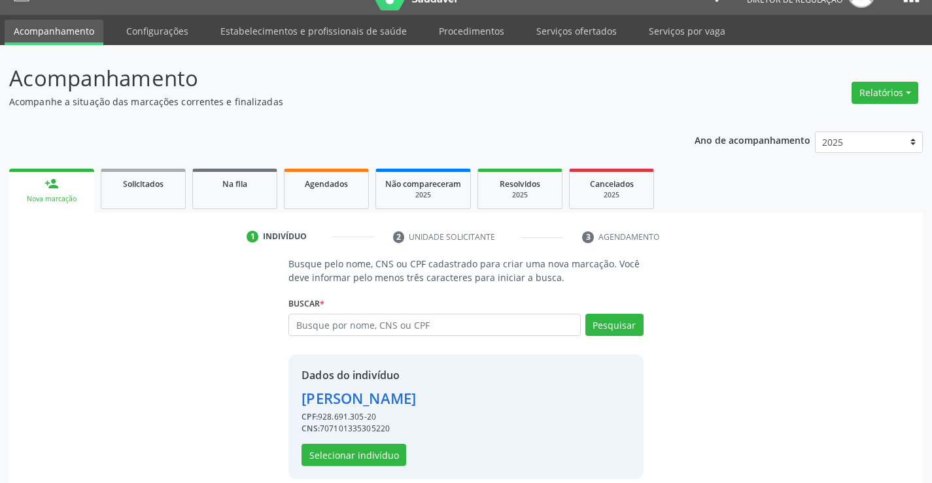
scroll to position [41, 0]
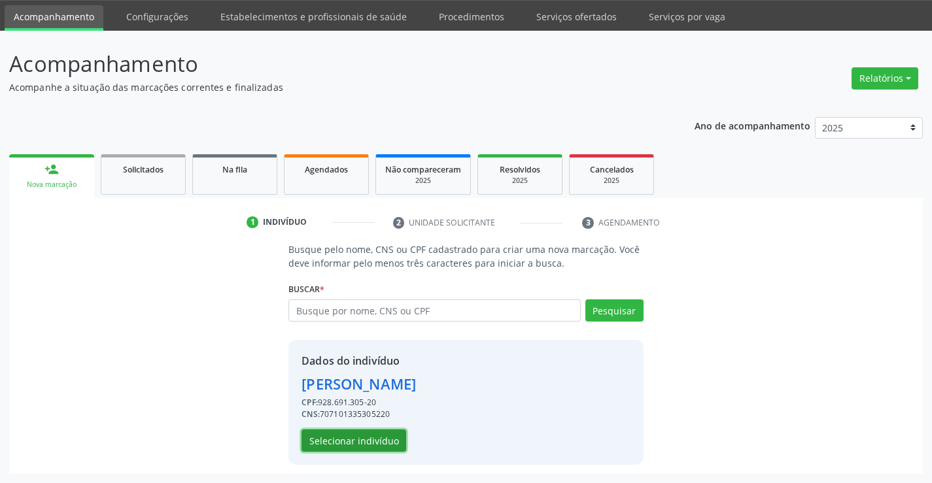
click at [362, 444] on button "Selecionar indivíduo" at bounding box center [354, 441] width 105 height 22
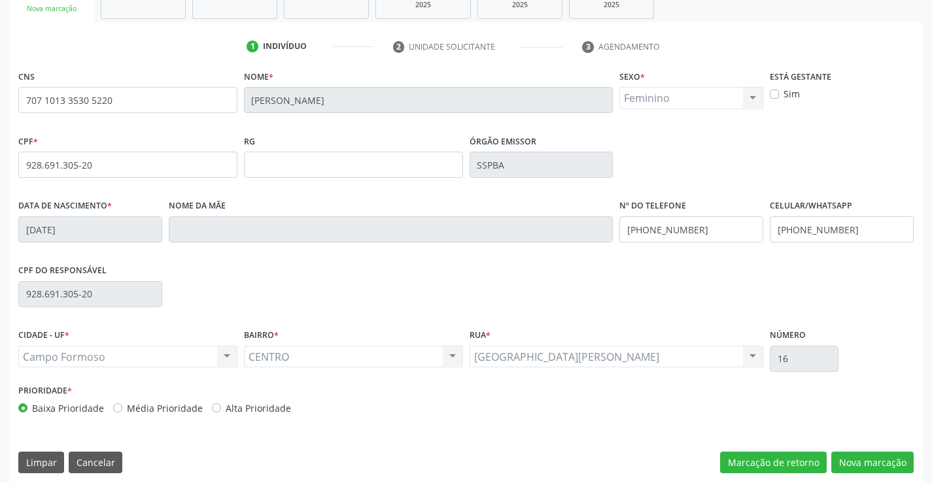
scroll to position [226, 0]
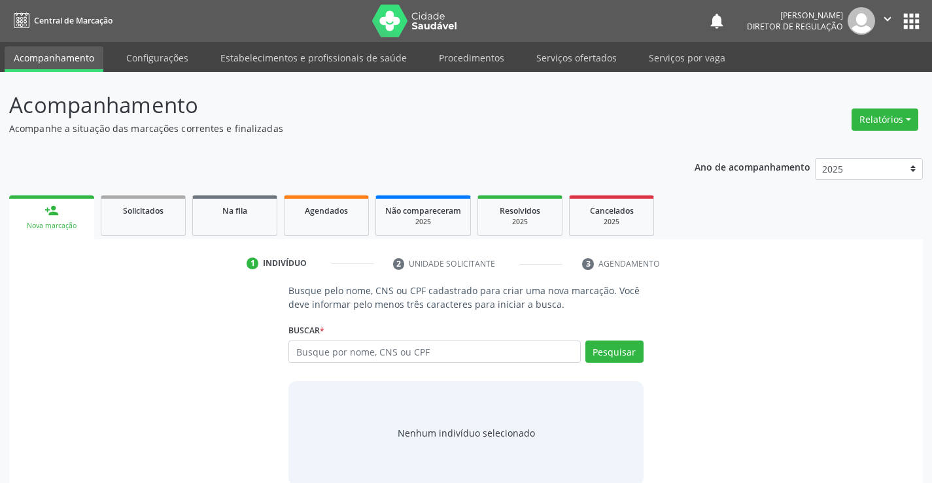
drag, startPoint x: 353, startPoint y: 355, endPoint x: 359, endPoint y: 359, distance: 7.1
click at [359, 363] on div "Busque por nome, CNS ou CPF Nenhum resultado encontrado para: " " Digite nome, …" at bounding box center [466, 356] width 355 height 31
type input "703009846419677"
click at [610, 361] on button "Pesquisar" at bounding box center [615, 352] width 58 height 22
type input "703009846419677"
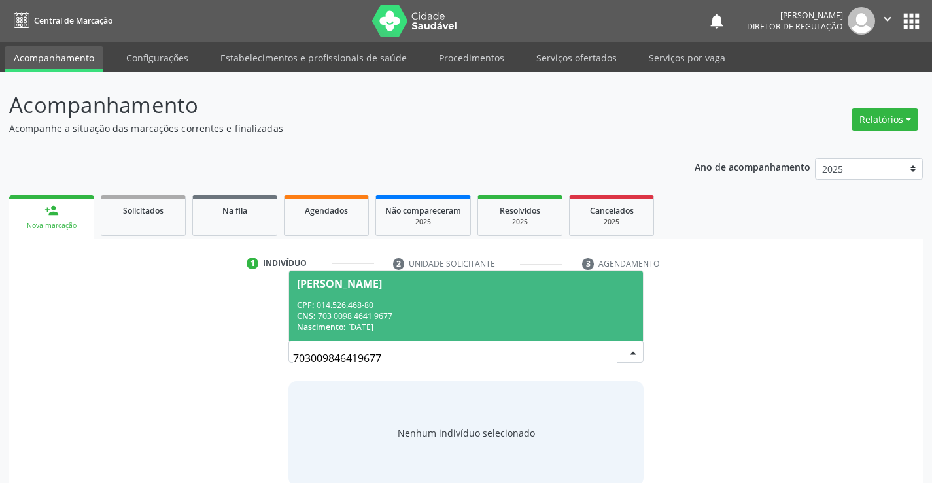
click at [497, 315] on div "CNS: 703 0098 4641 9677" at bounding box center [466, 316] width 338 height 11
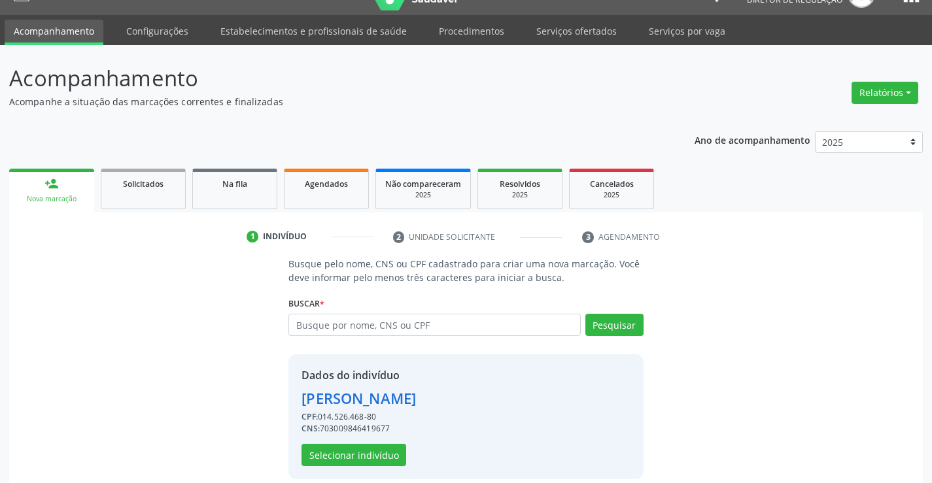
scroll to position [41, 0]
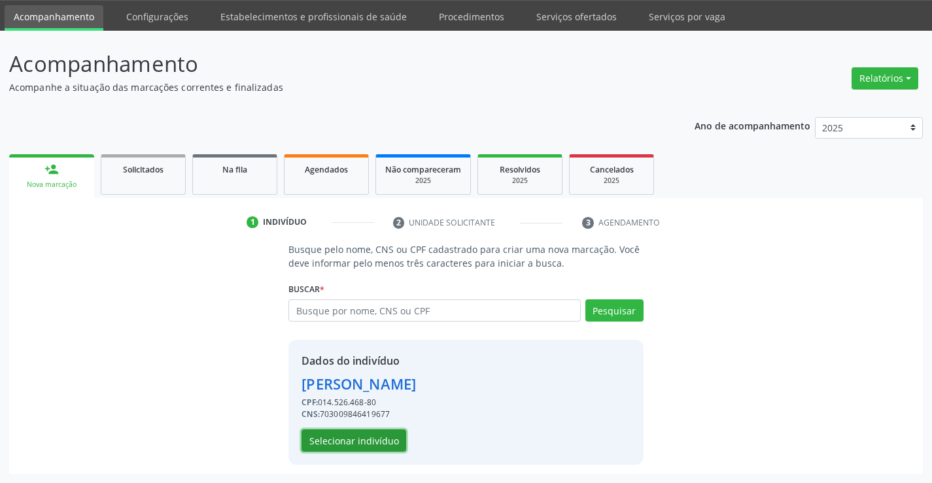
click at [381, 436] on button "Selecionar indivíduo" at bounding box center [354, 441] width 105 height 22
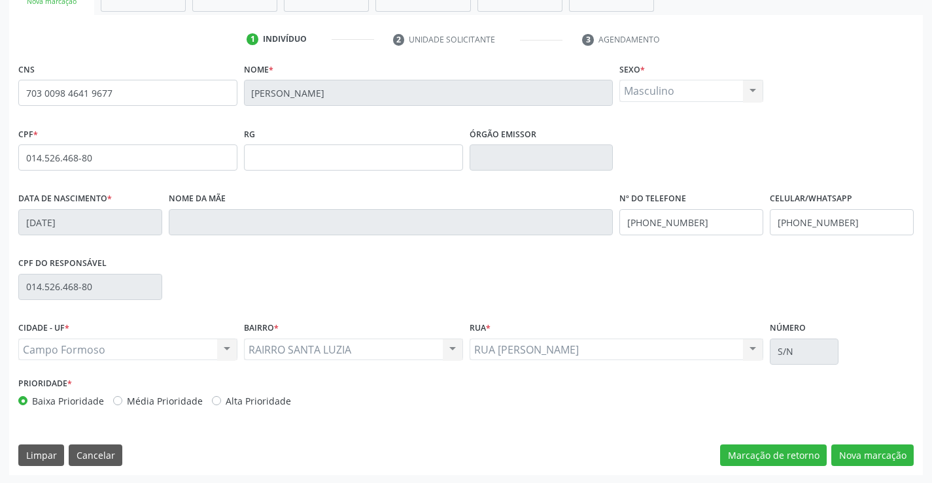
scroll to position [226, 0]
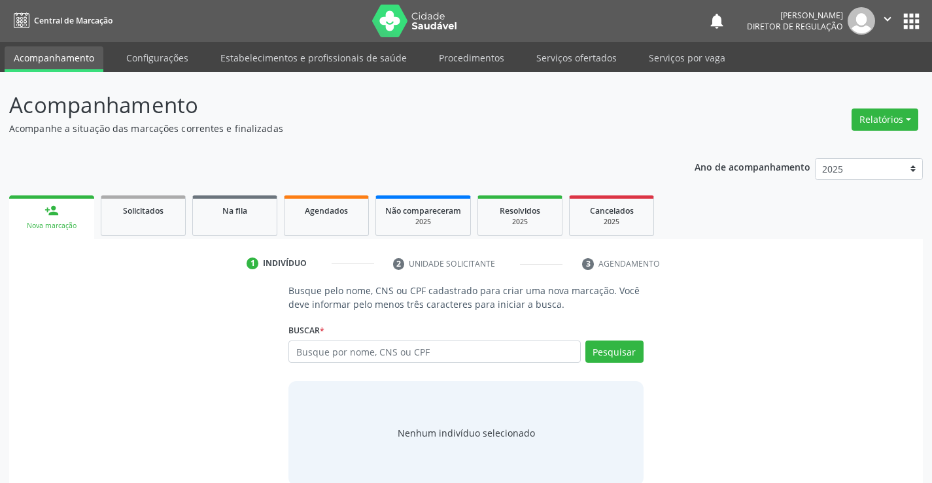
drag, startPoint x: 334, startPoint y: 358, endPoint x: 348, endPoint y: 318, distance: 42.2
click at [336, 357] on input "text" at bounding box center [435, 352] width 292 height 22
type input "702601750509844"
click at [625, 365] on div "Pesquisar" at bounding box center [612, 356] width 63 height 31
click at [627, 357] on button "Pesquisar" at bounding box center [615, 352] width 58 height 22
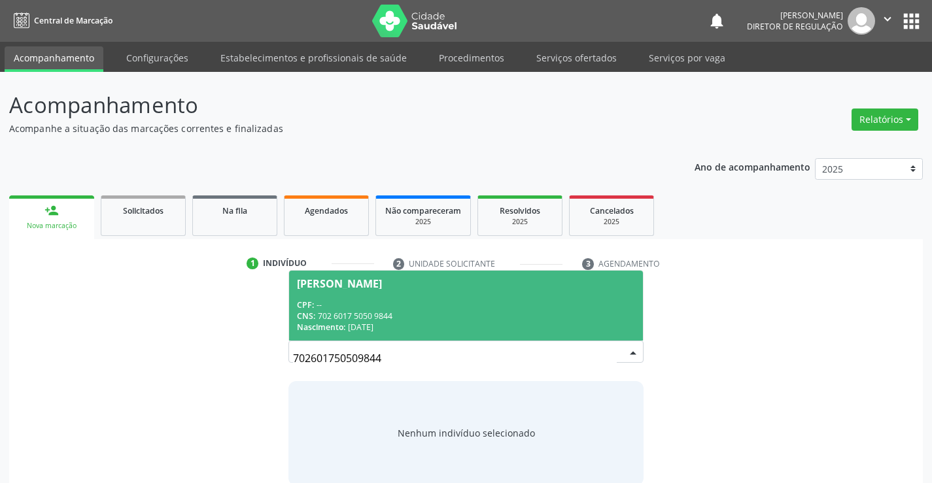
click at [434, 336] on span "Jaqueline Sousa Dantas de Oliveira CPF: -- CNS: 702 6017 5050 9844 Nascimento: …" at bounding box center [465, 306] width 353 height 70
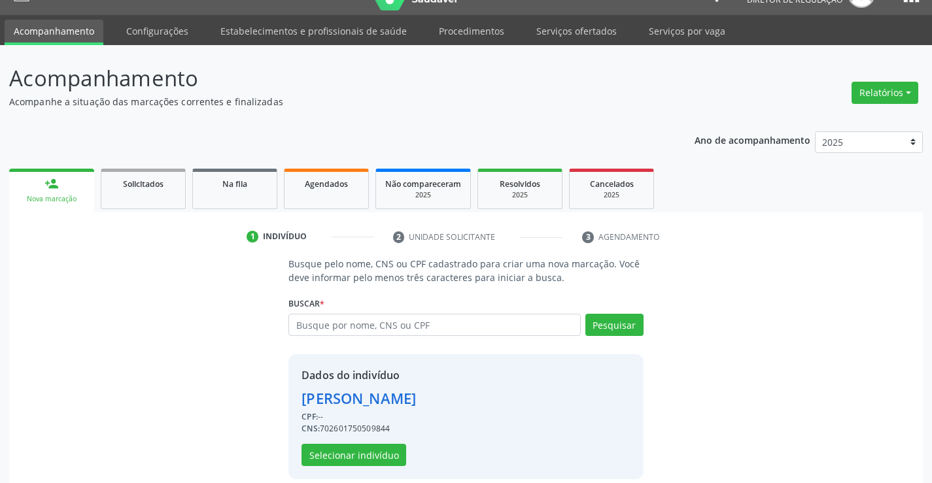
scroll to position [41, 0]
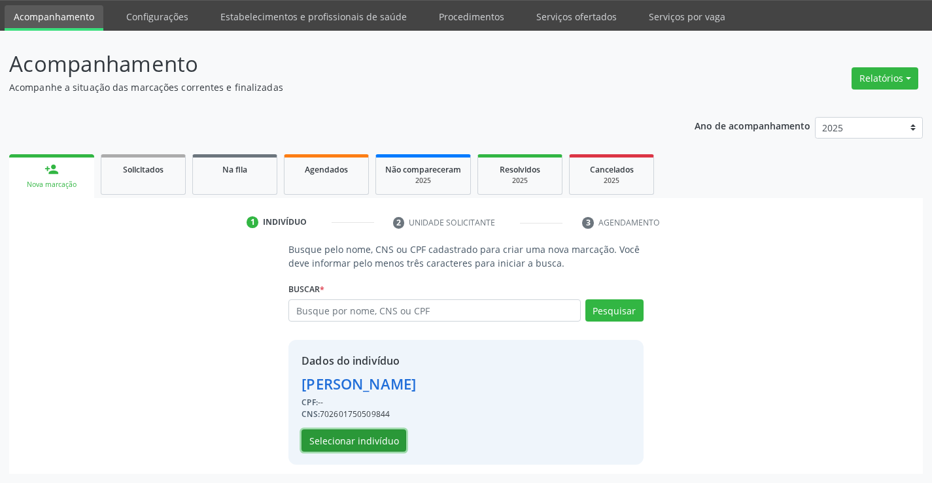
click at [349, 436] on button "Selecionar indivíduo" at bounding box center [354, 441] width 105 height 22
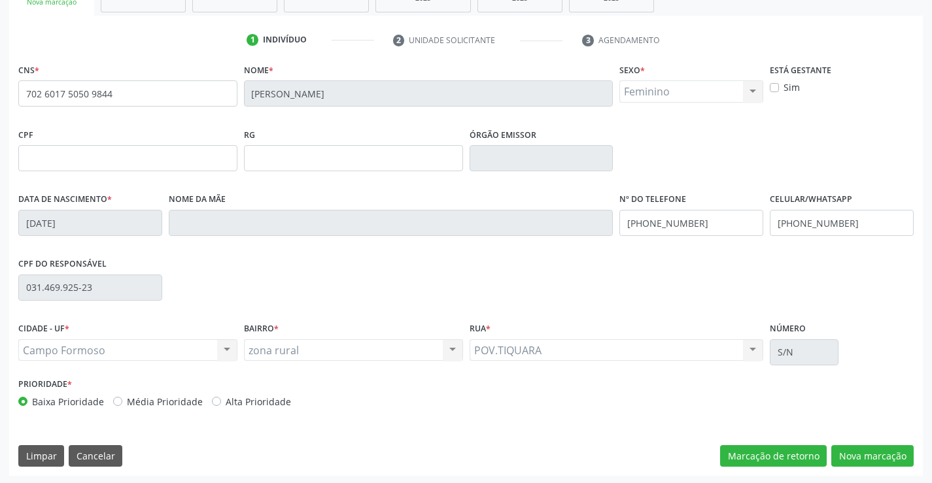
scroll to position [226, 0]
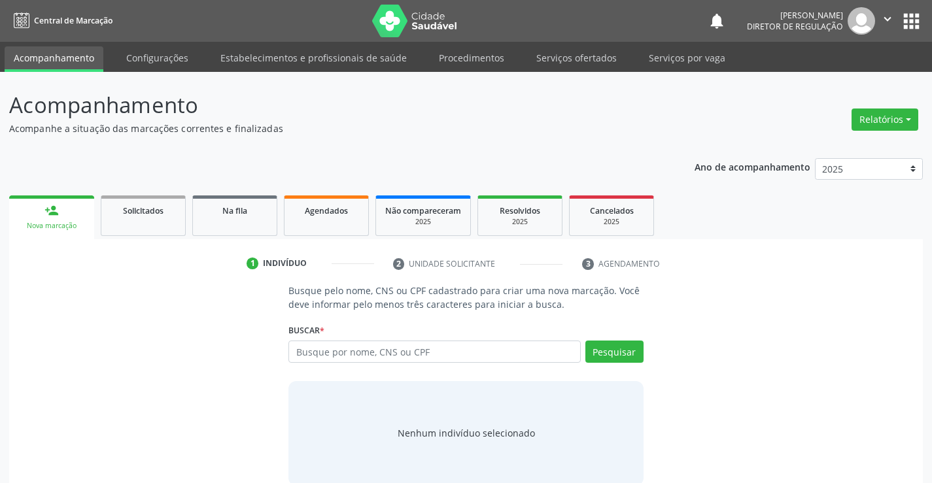
click at [355, 362] on input "text" at bounding box center [435, 352] width 292 height 22
type input "700000354209404"
click at [600, 353] on button "Pesquisar" at bounding box center [615, 352] width 58 height 22
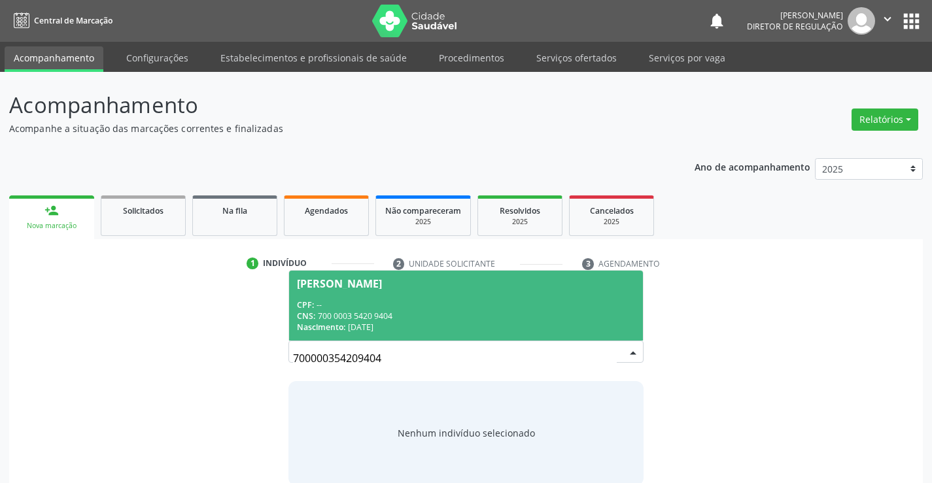
drag, startPoint x: 424, startPoint y: 320, endPoint x: 441, endPoint y: 325, distance: 17.8
click at [426, 319] on div "CNS: 700 0003 5420 9404" at bounding box center [466, 316] width 338 height 11
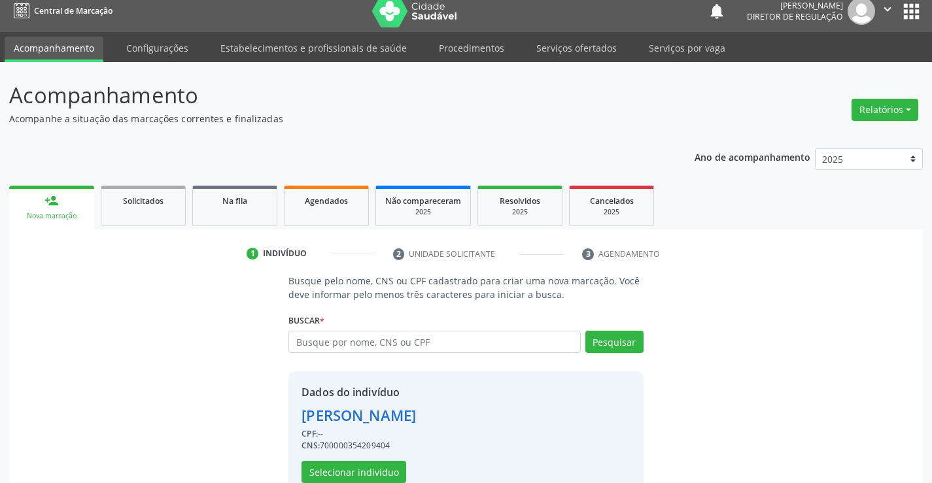
scroll to position [41, 0]
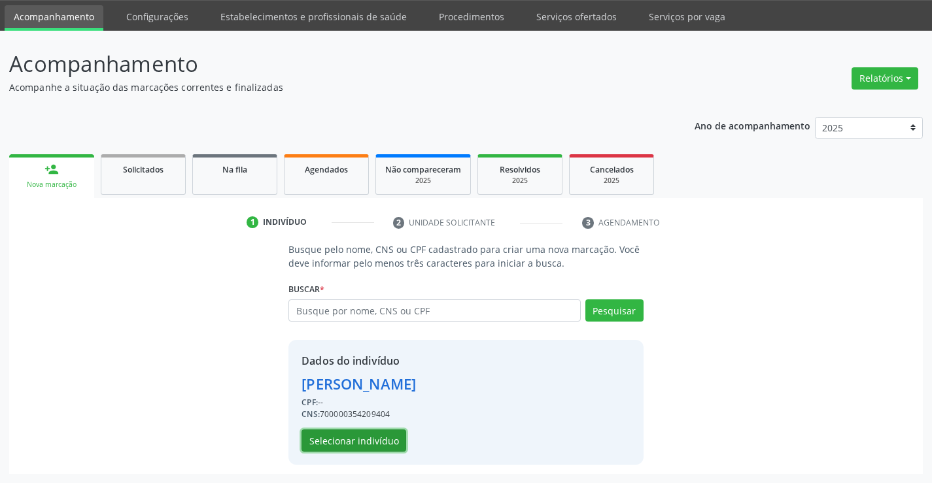
click at [358, 433] on button "Selecionar indivíduo" at bounding box center [354, 441] width 105 height 22
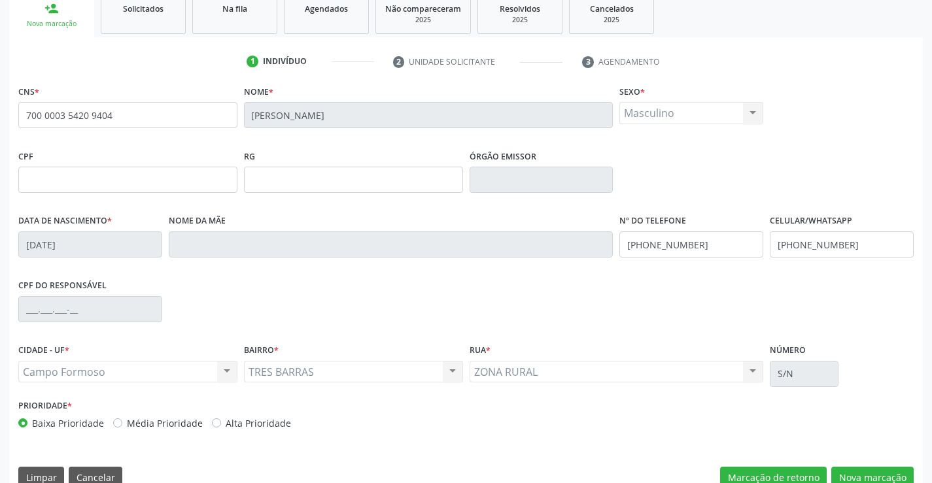
scroll to position [160, 0]
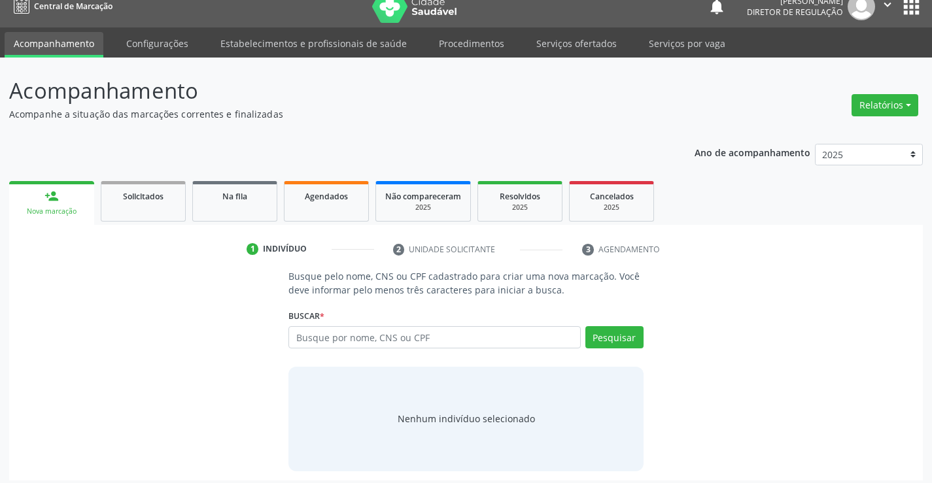
scroll to position [21, 0]
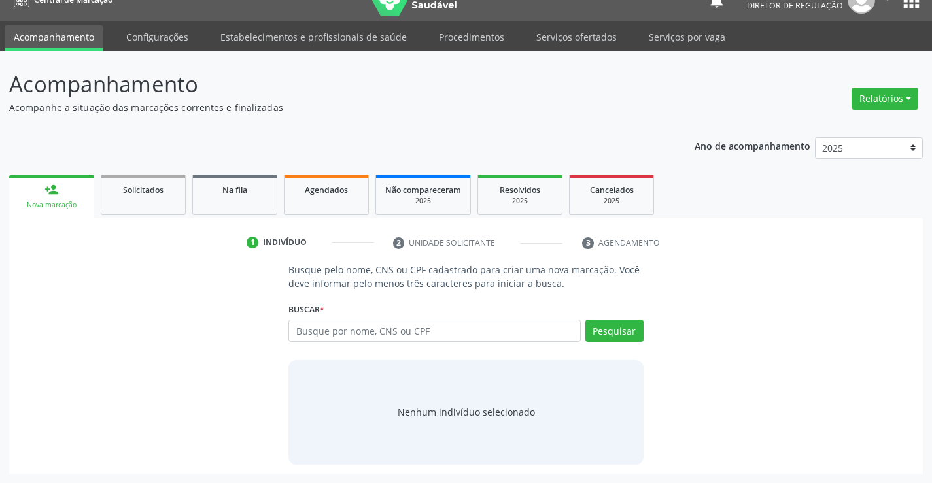
click at [415, 331] on input "text" at bounding box center [435, 331] width 292 height 22
type input "70000916291703"
click at [593, 319] on div "Buscar * Busque por nome, CNS ou CPF Nenhum resultado encontrado para: " " Não …" at bounding box center [466, 325] width 355 height 51
click at [594, 330] on button "Pesquisar" at bounding box center [615, 331] width 58 height 22
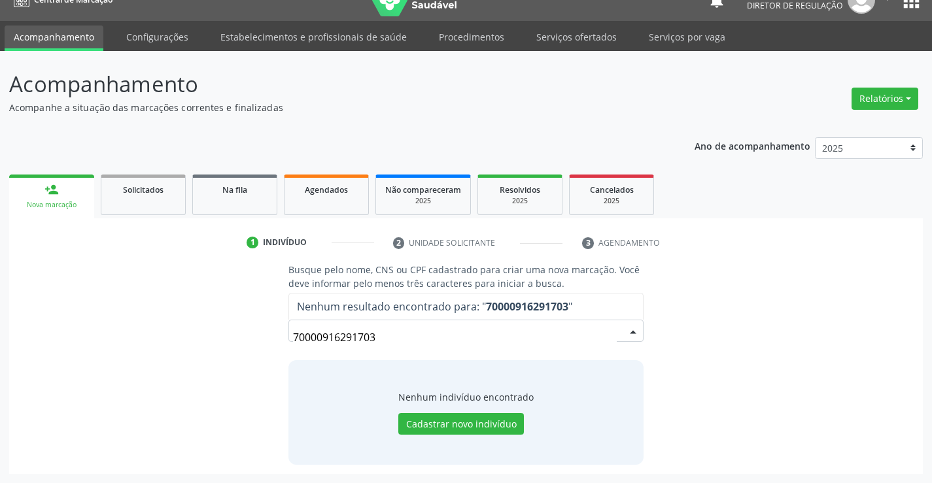
click at [337, 334] on input "70000916291703" at bounding box center [454, 338] width 323 height 26
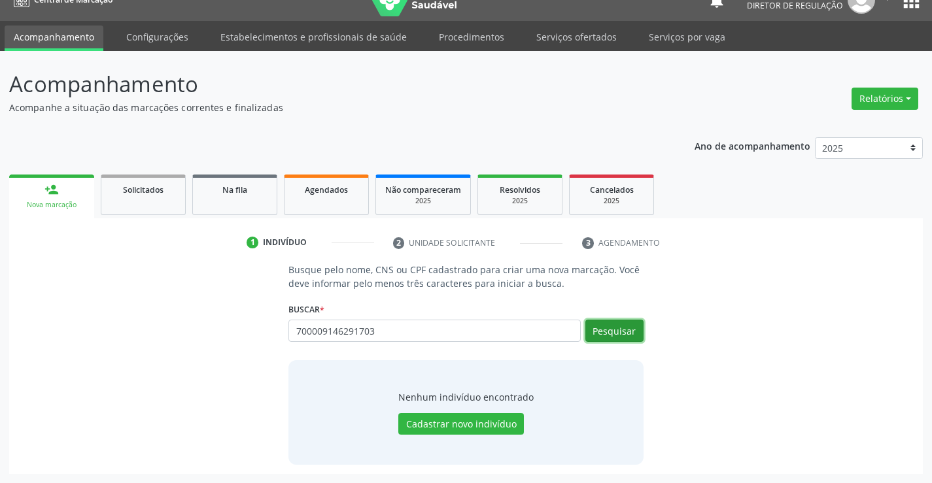
click at [611, 326] on button "Pesquisar" at bounding box center [615, 331] width 58 height 22
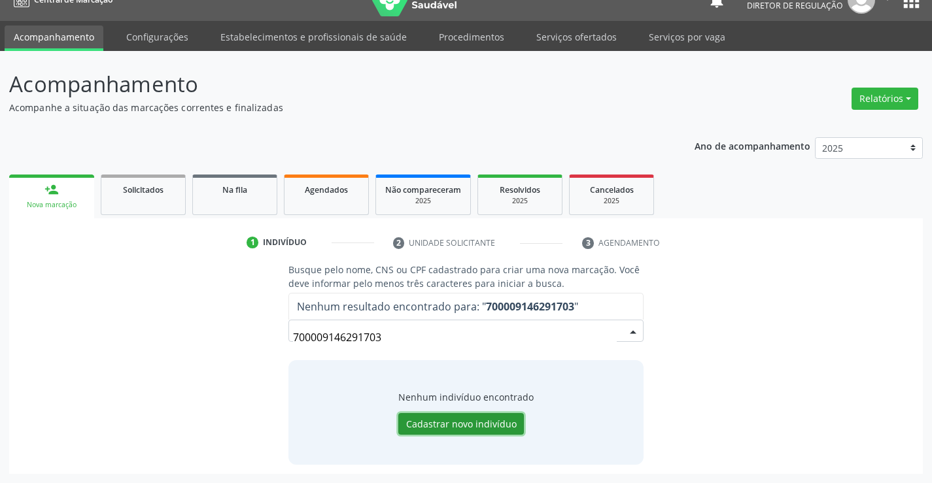
click at [496, 422] on button "Cadastrar novo indivíduo" at bounding box center [461, 424] width 126 height 22
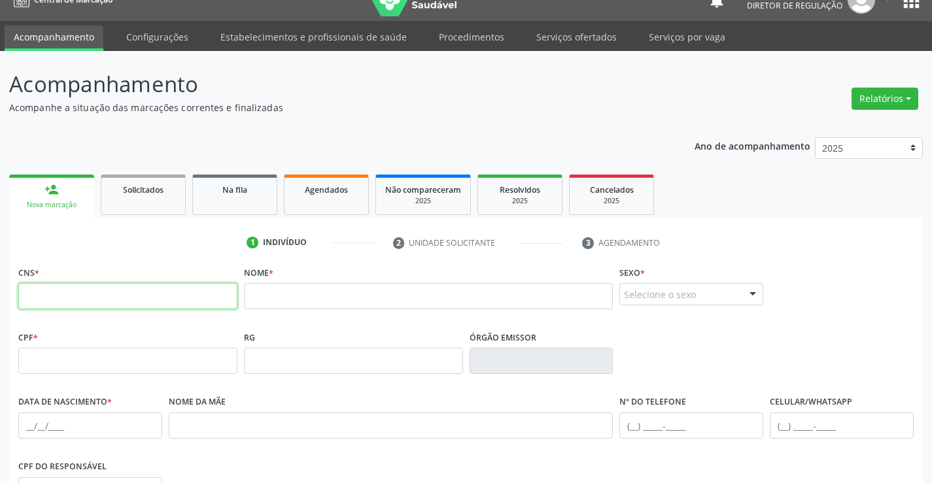
click at [132, 293] on input "text" at bounding box center [127, 296] width 219 height 26
click at [125, 299] on input "700 0091 4629 1780" at bounding box center [127, 296] width 219 height 26
type input "700 0091 4629 1703"
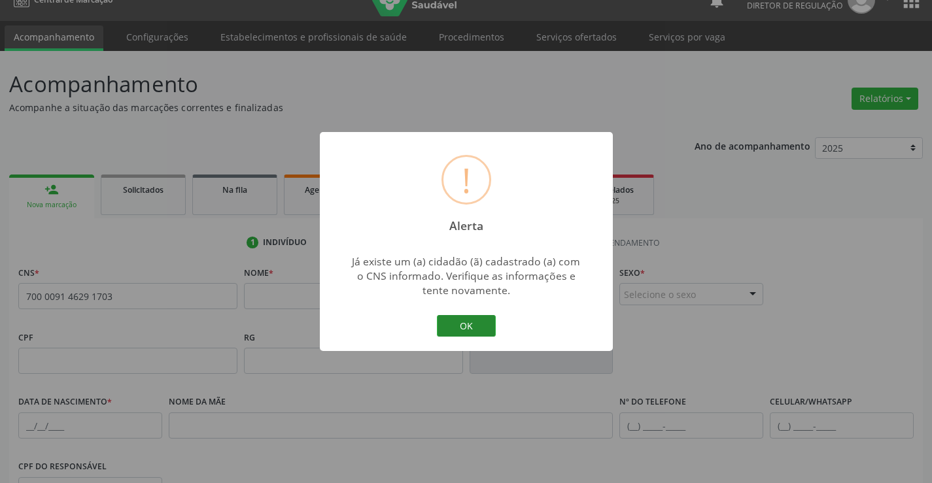
click at [465, 325] on button "OK" at bounding box center [466, 326] width 59 height 22
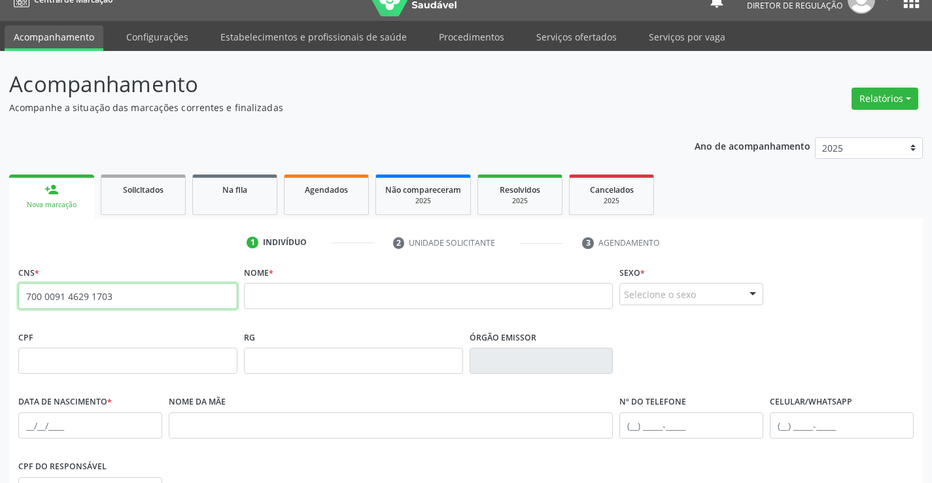
drag, startPoint x: 24, startPoint y: 295, endPoint x: 205, endPoint y: 321, distance: 183.8
click at [205, 321] on div "CNS * 700 0091 4629 1703" at bounding box center [128, 295] width 226 height 65
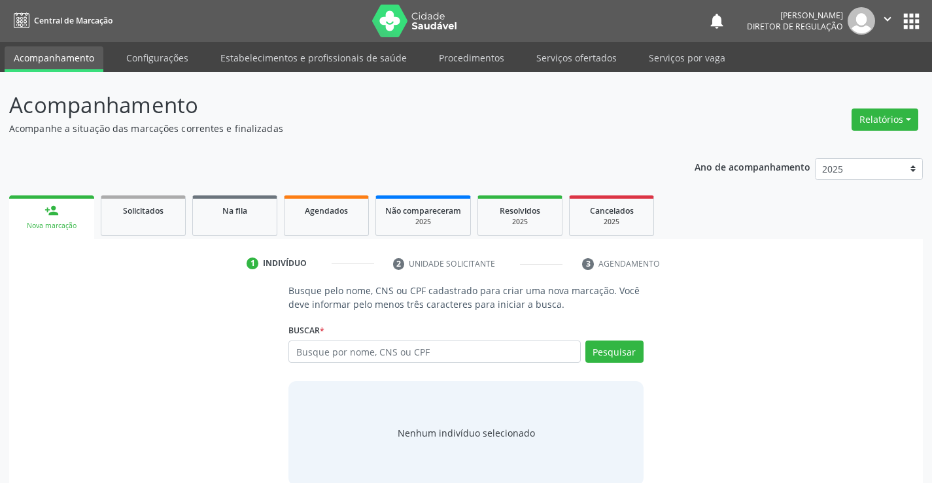
click at [321, 342] on input "text" at bounding box center [435, 352] width 292 height 22
click at [318, 353] on input "text" at bounding box center [435, 352] width 292 height 22
type input "700 0091 4629 1703"
click at [612, 346] on button "Pesquisar" at bounding box center [615, 352] width 58 height 22
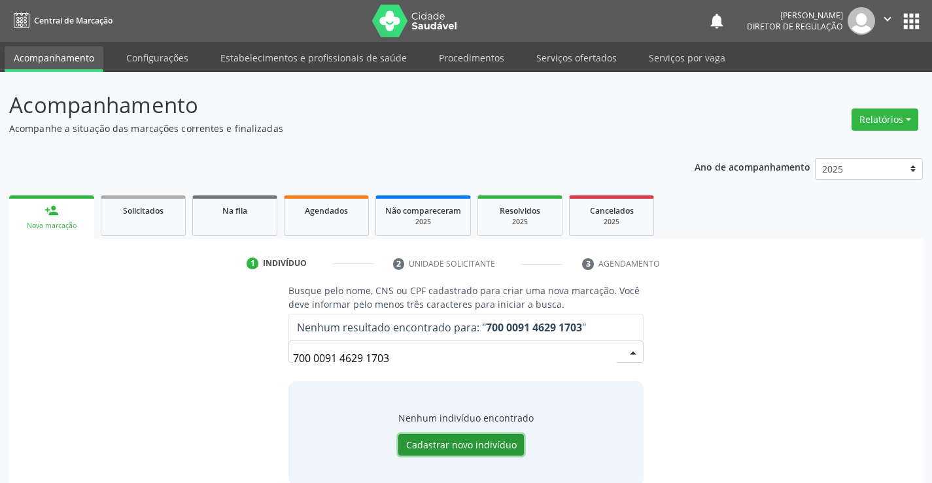
click at [451, 441] on button "Cadastrar novo indivíduo" at bounding box center [461, 445] width 126 height 22
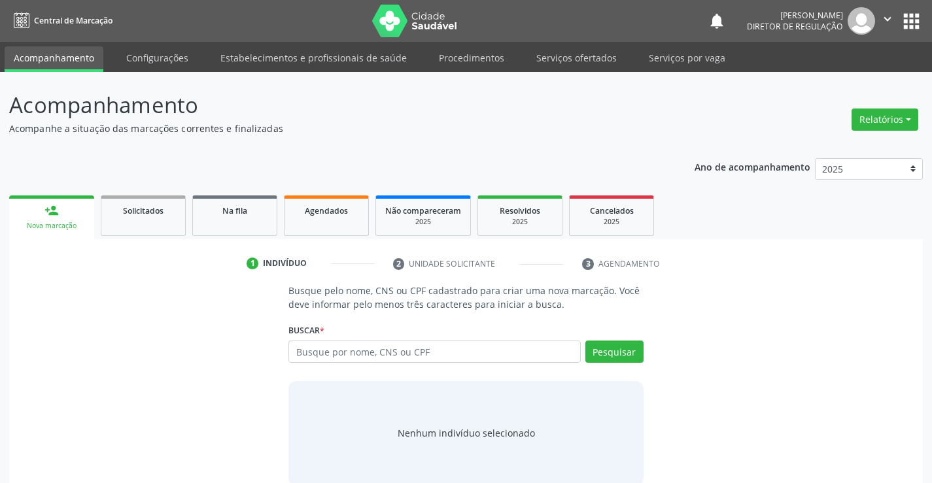
click at [321, 339] on label "Buscar *" at bounding box center [307, 331] width 36 height 20
click at [321, 361] on input "text" at bounding box center [435, 352] width 292 height 22
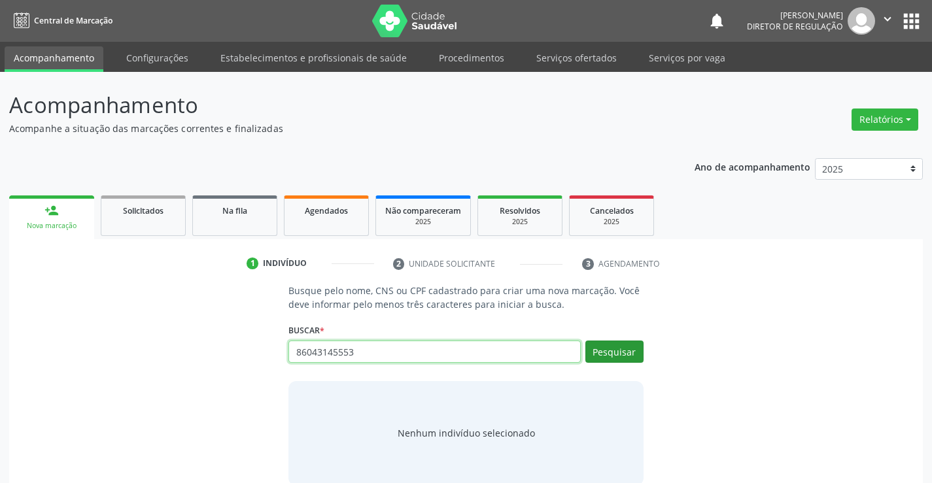
type input "86043145553"
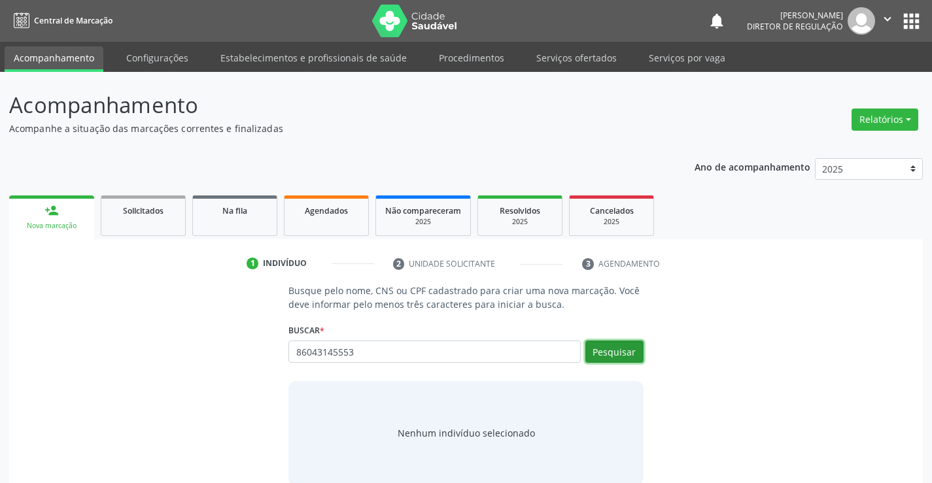
click at [615, 341] on button "Pesquisar" at bounding box center [615, 352] width 58 height 22
type input "86043145553"
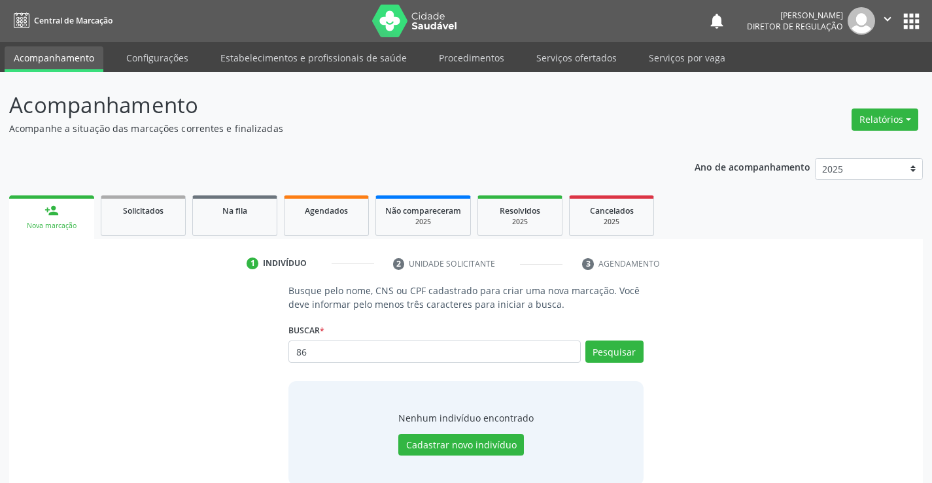
type input "8"
type input "cleidinea barros de carvalho"
click at [622, 361] on button "Pesquisar" at bounding box center [615, 352] width 58 height 22
click at [449, 451] on button "Cadastrar novo indivíduo" at bounding box center [461, 445] width 126 height 22
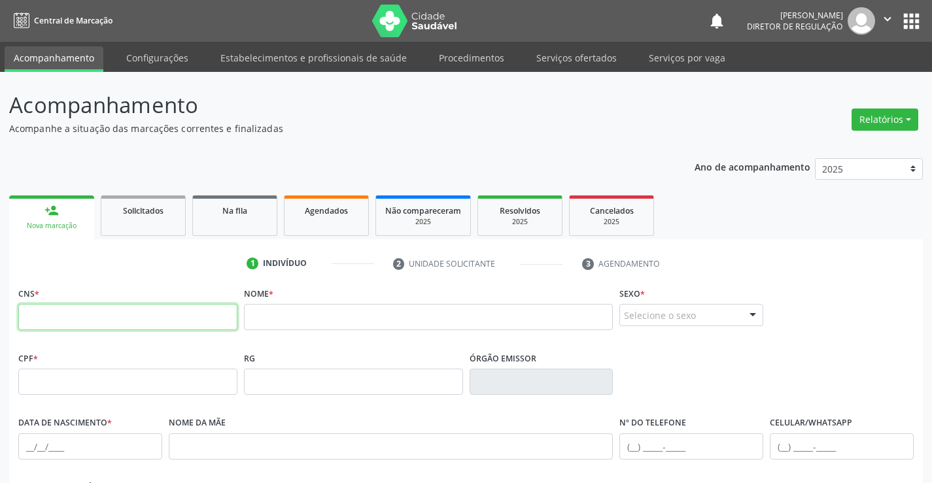
click at [158, 318] on input "text" at bounding box center [127, 317] width 219 height 26
paste input "700 0091 4629 1703"
type input "700 0091 4629 1703"
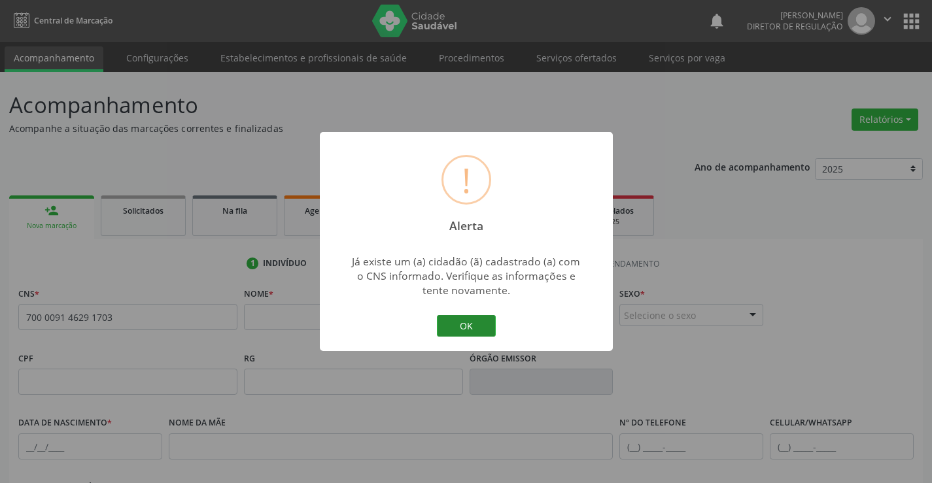
click at [442, 329] on button "OK" at bounding box center [466, 326] width 59 height 22
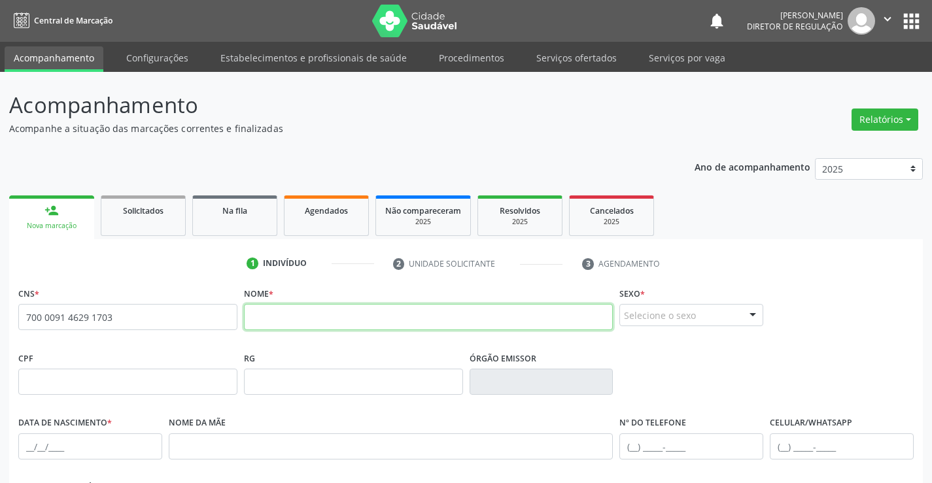
click at [294, 321] on input "text" at bounding box center [429, 317] width 370 height 26
type input "cleidinea barros de carvalho amaral"
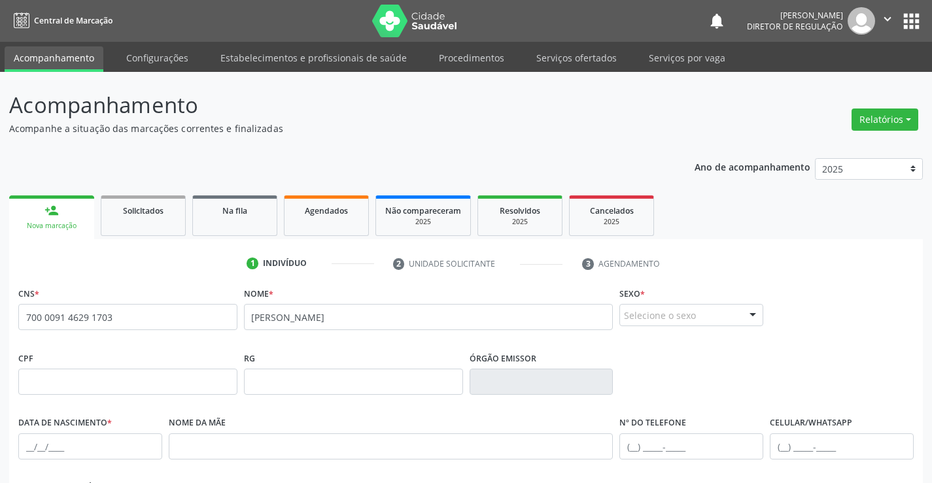
click at [708, 315] on div "Selecione o sexo" at bounding box center [692, 315] width 144 height 22
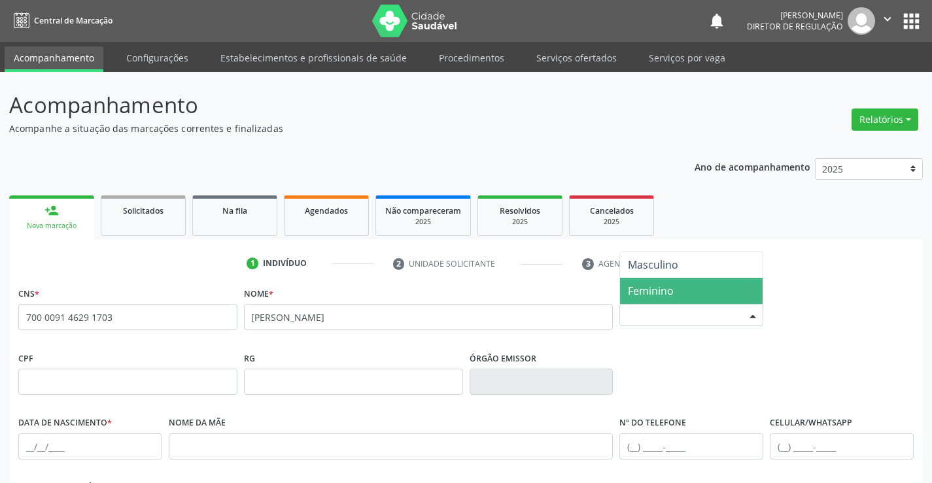
click at [670, 283] on span "Feminino" at bounding box center [691, 291] width 143 height 26
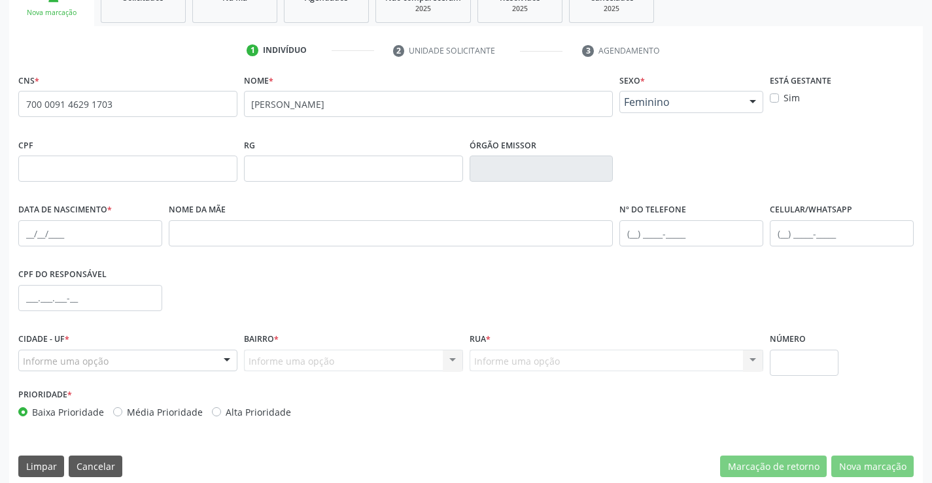
scroll to position [226, 0]
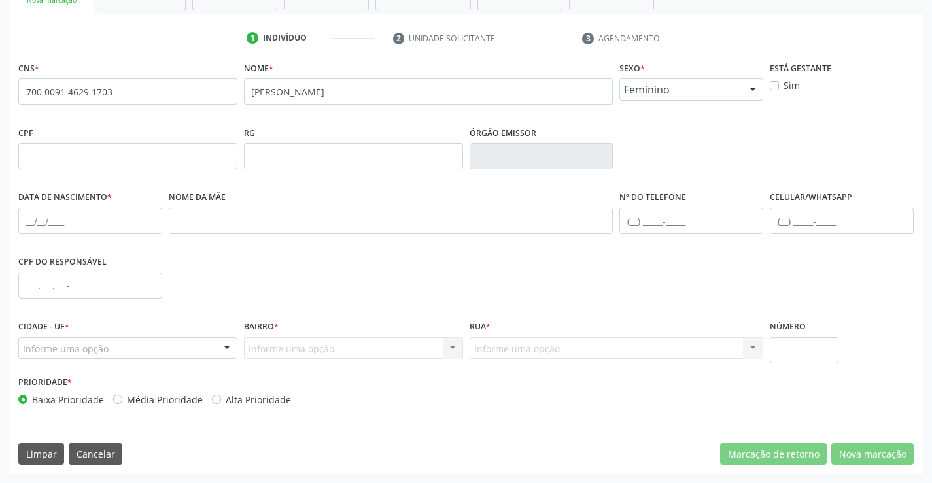
click at [160, 355] on div "Informe uma opção" at bounding box center [127, 349] width 219 height 22
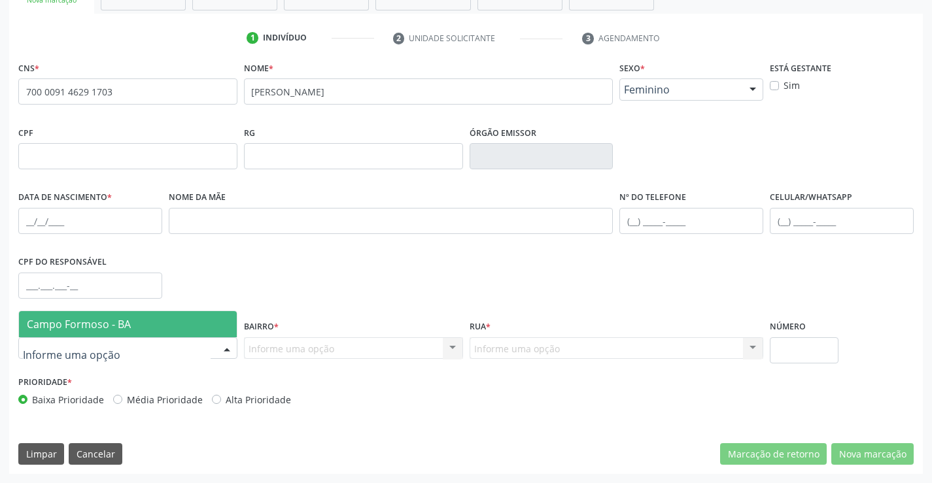
click at [162, 330] on span "Campo Formoso - BA" at bounding box center [128, 324] width 218 height 26
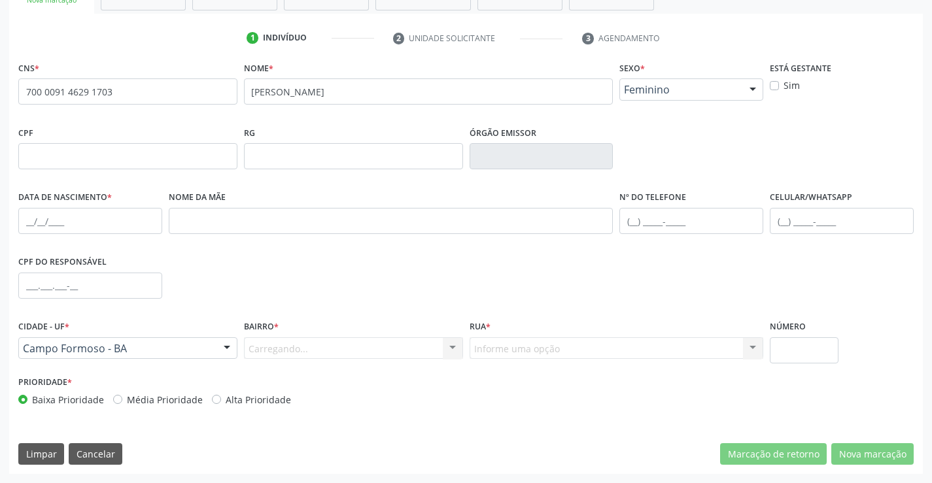
click at [402, 350] on div "Carregando... Nenhum resultado encontrado para: " " Nenhuma opção encontrada. D…" at bounding box center [353, 349] width 219 height 22
click at [404, 350] on div "Informe uma opção" at bounding box center [353, 349] width 219 height 22
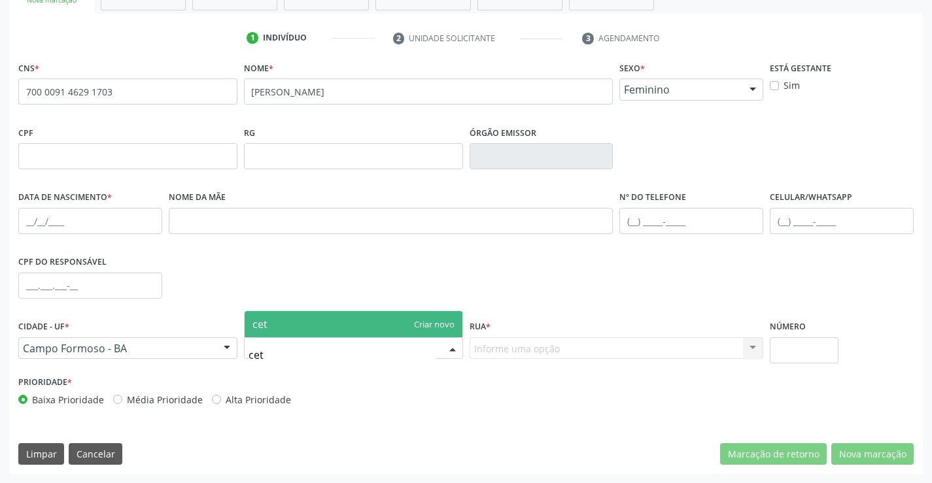
type input "ce"
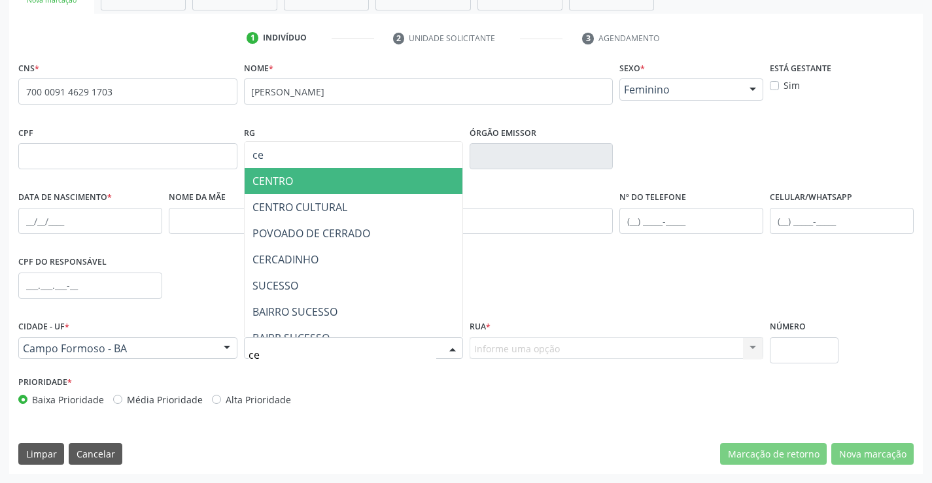
click at [331, 189] on span "CENTRO" at bounding box center [354, 181] width 218 height 26
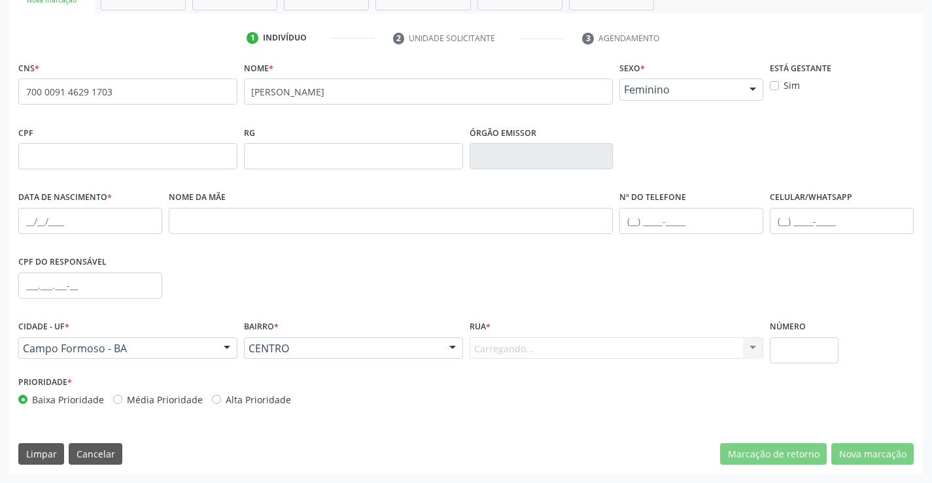
click at [552, 347] on div "Carregando... Nenhum resultado encontrado para: " " Nenhuma opção encontrada. D…" at bounding box center [617, 349] width 294 height 22
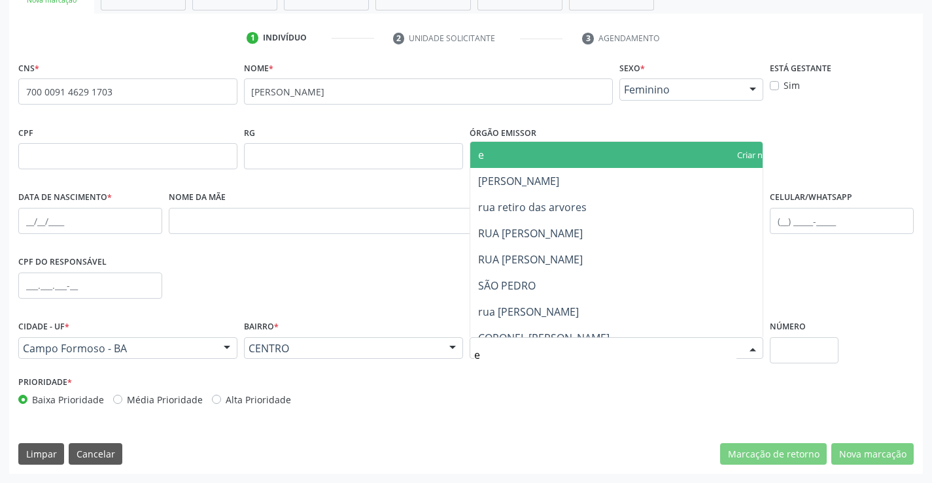
type input "em"
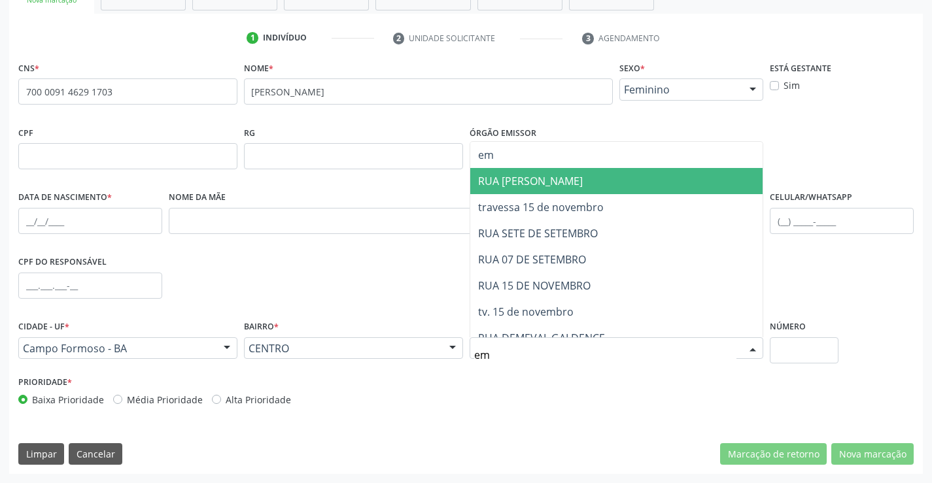
click at [560, 185] on span "RUA EMILIO MEDICI" at bounding box center [530, 181] width 105 height 14
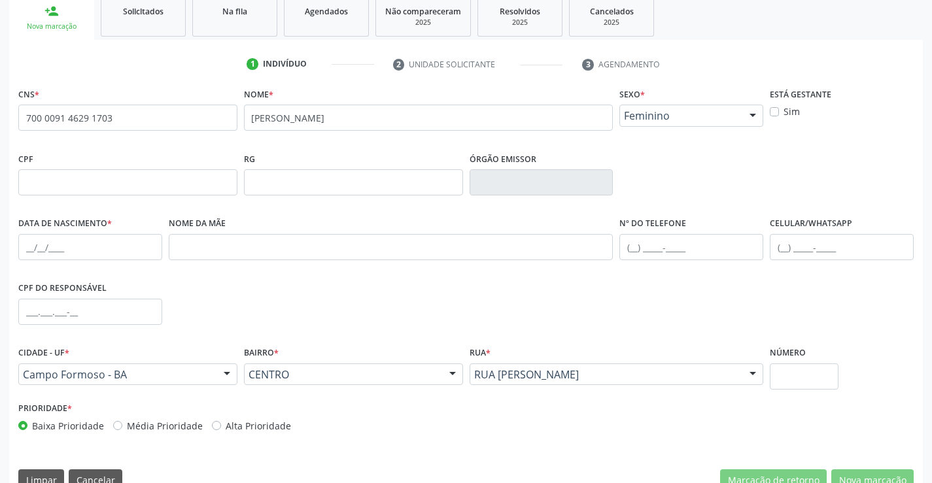
scroll to position [160, 0]
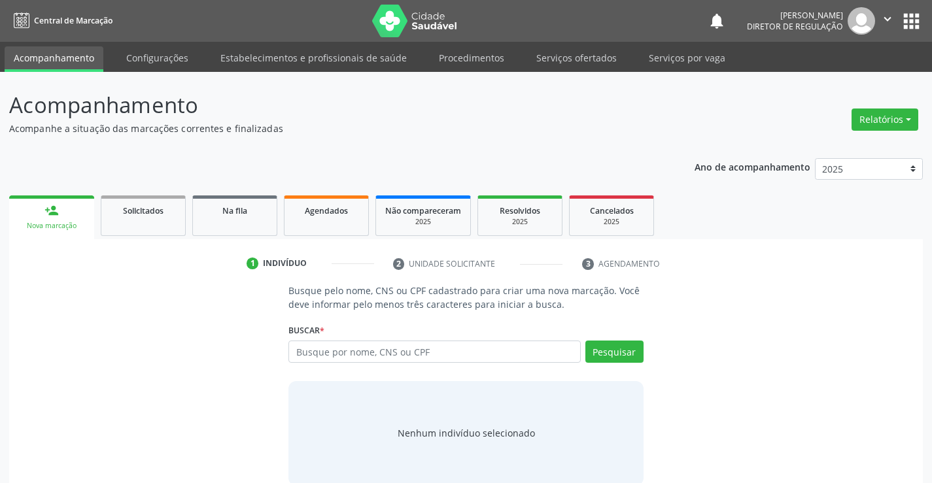
click at [453, 364] on div "Busque por nome, CNS ou CPF Nenhum resultado encontrado para: " " Digite nome, …" at bounding box center [466, 356] width 355 height 31
click at [445, 357] on input "text" at bounding box center [435, 352] width 292 height 22
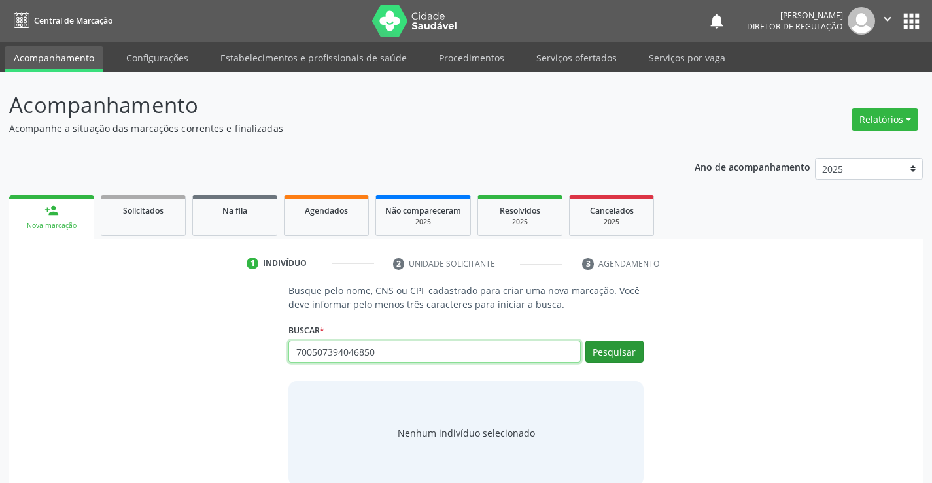
type input "700507394046850"
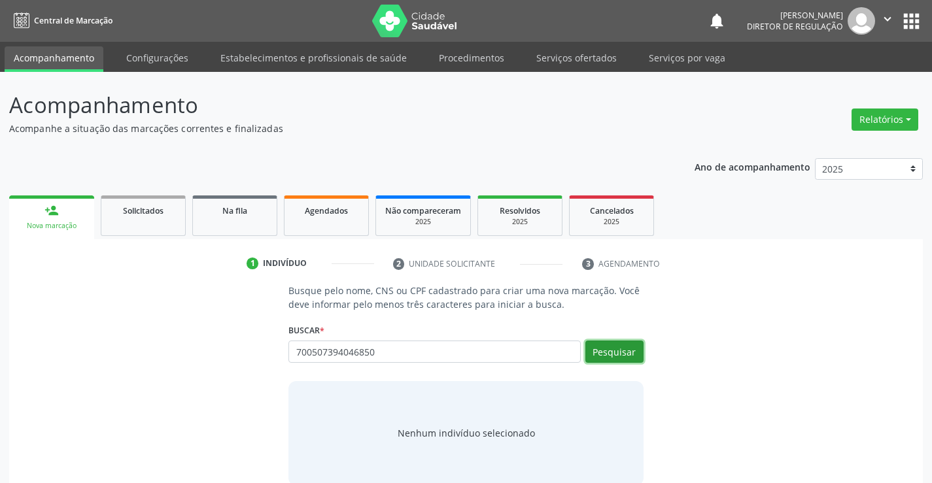
click at [613, 355] on button "Pesquisar" at bounding box center [615, 352] width 58 height 22
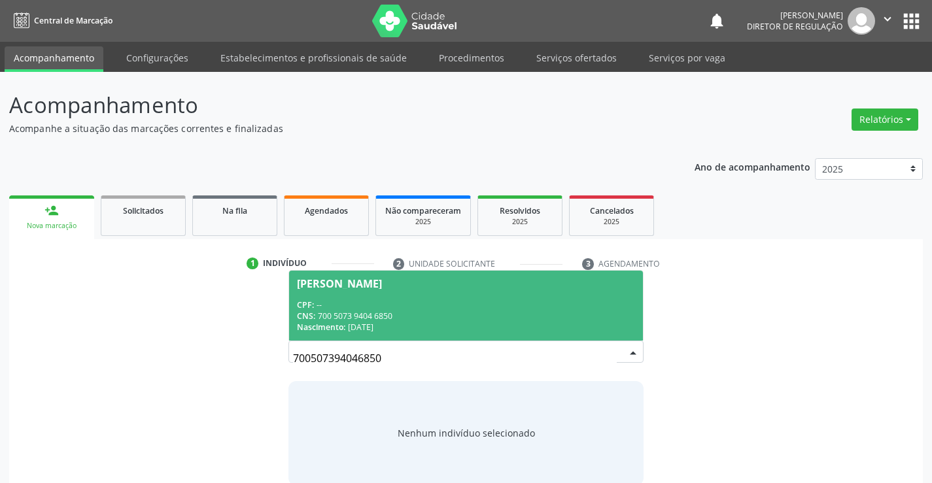
click at [409, 319] on div "CNS: 700 5073 9404 6850" at bounding box center [466, 316] width 338 height 11
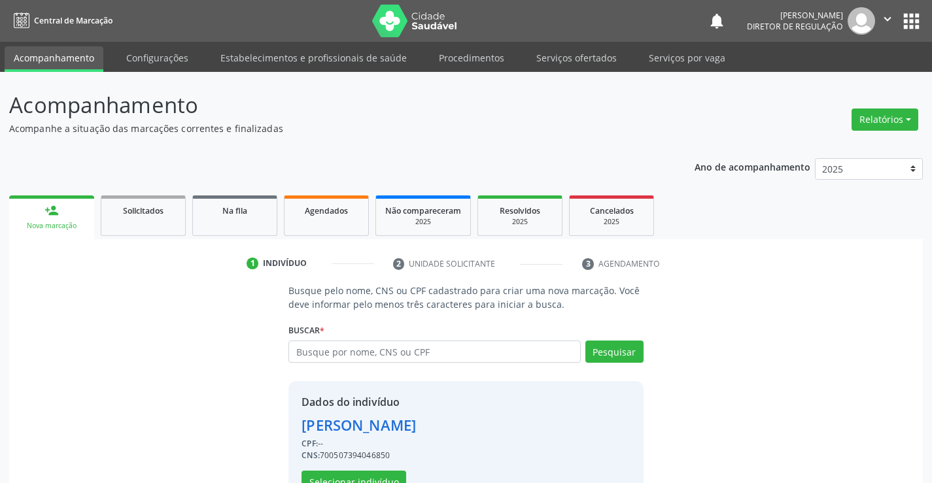
scroll to position [41, 0]
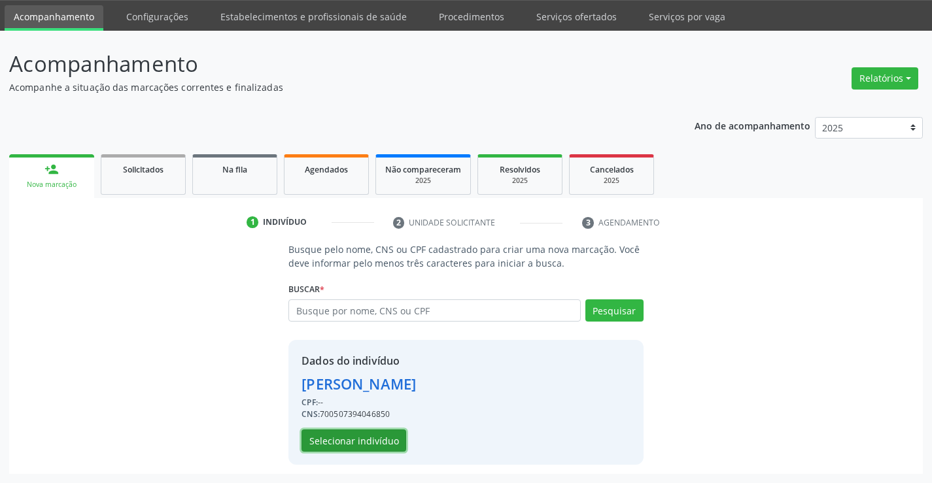
click at [374, 436] on button "Selecionar indivíduo" at bounding box center [354, 441] width 105 height 22
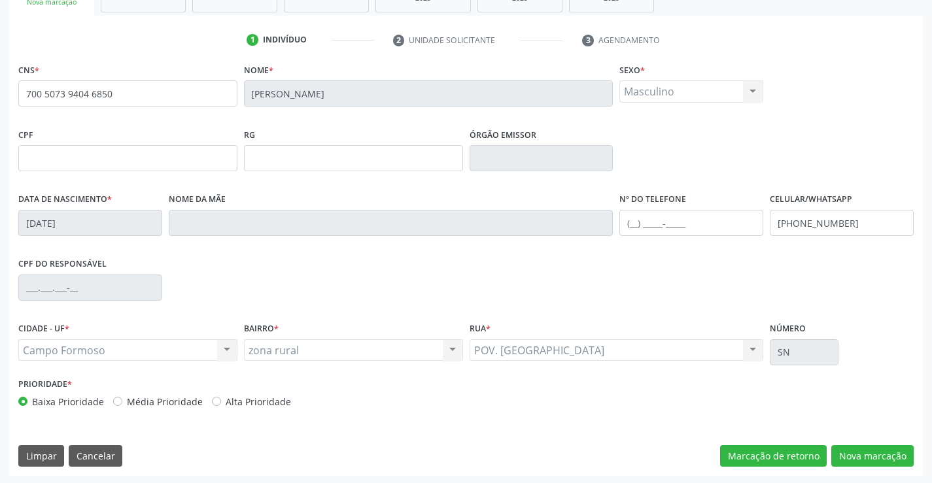
scroll to position [226, 0]
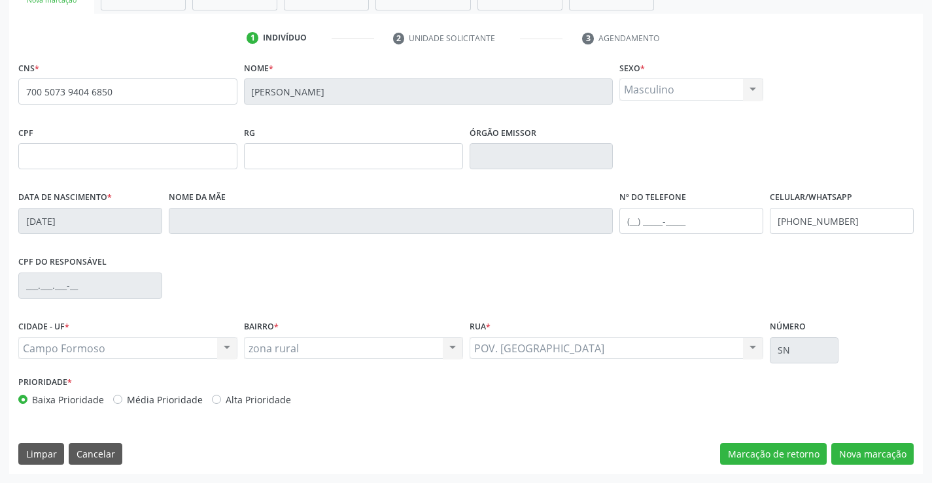
click at [864, 466] on div "CNS * 700 5073 9404 6850 [GEOGRAPHIC_DATA] * [PERSON_NAME] * Masculino Masculin…" at bounding box center [466, 266] width 914 height 416
click at [860, 455] on button "Nova marcação" at bounding box center [873, 455] width 82 height 22
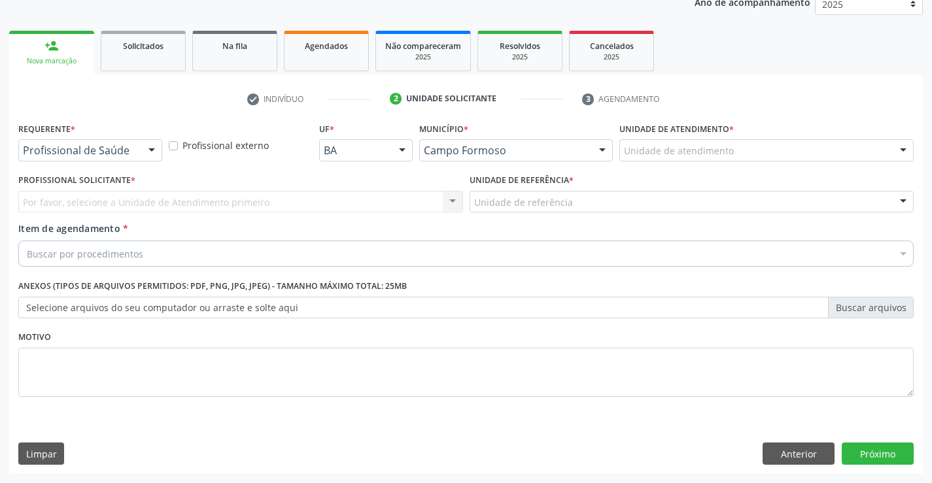
scroll to position [165, 0]
click at [137, 147] on div "Profissional de Saúde" at bounding box center [90, 150] width 144 height 22
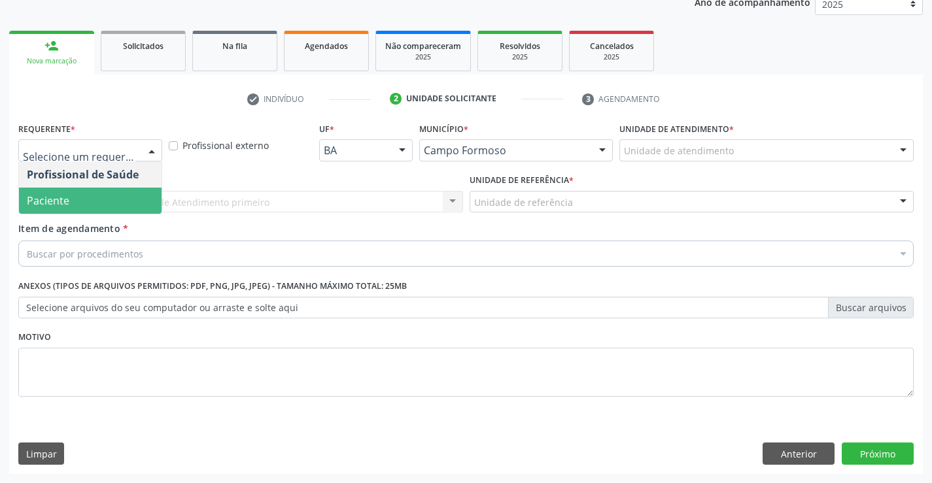
click at [129, 207] on span "Paciente" at bounding box center [90, 201] width 143 height 26
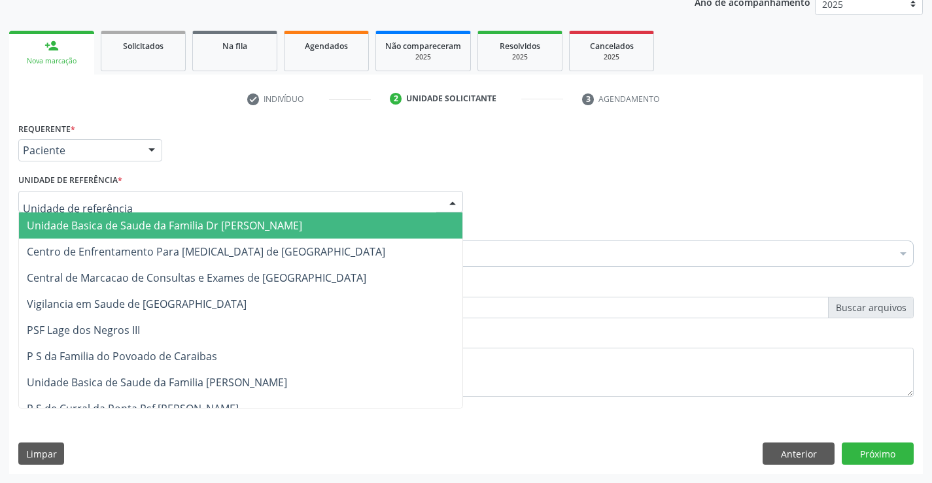
click at [227, 203] on div at bounding box center [240, 202] width 445 height 22
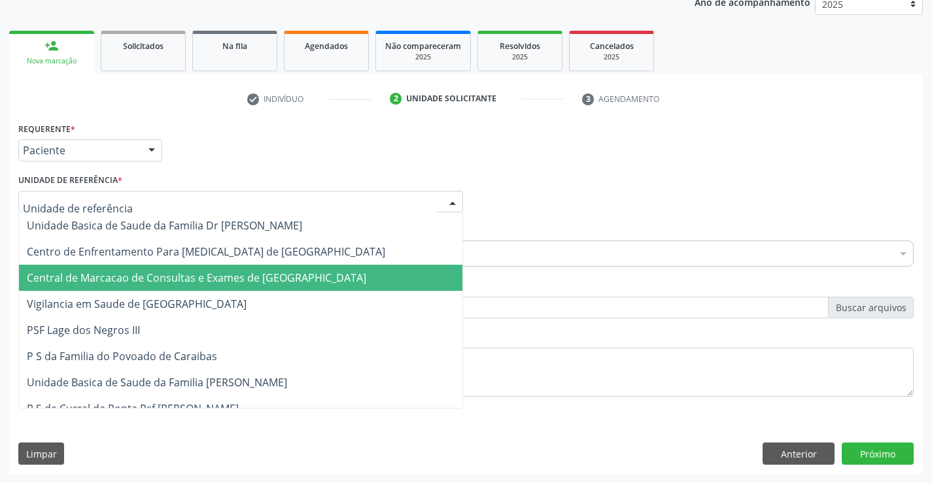
drag, startPoint x: 239, startPoint y: 273, endPoint x: 294, endPoint y: 252, distance: 58.2
click at [241, 272] on span "Central de Marcacao de Consultas e Exames de [GEOGRAPHIC_DATA]" at bounding box center [197, 278] width 340 height 14
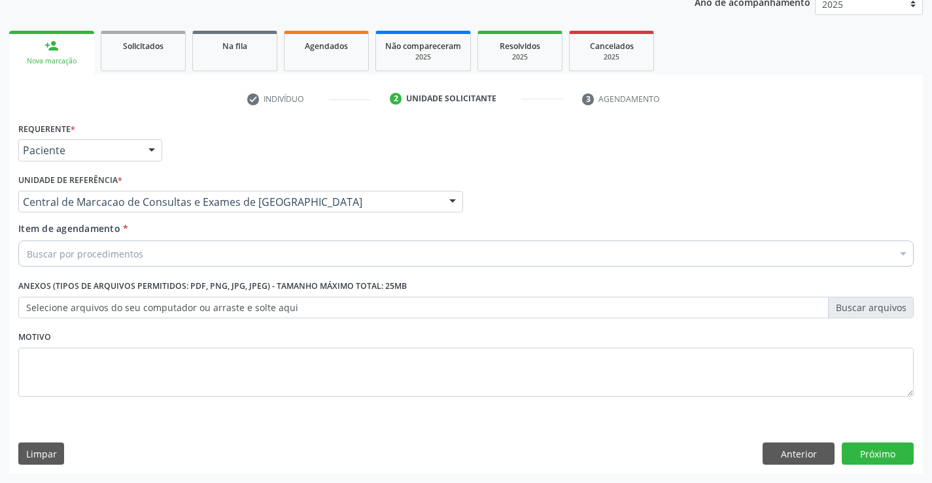
click at [294, 252] on div "Buscar por procedimentos" at bounding box center [466, 254] width 896 height 26
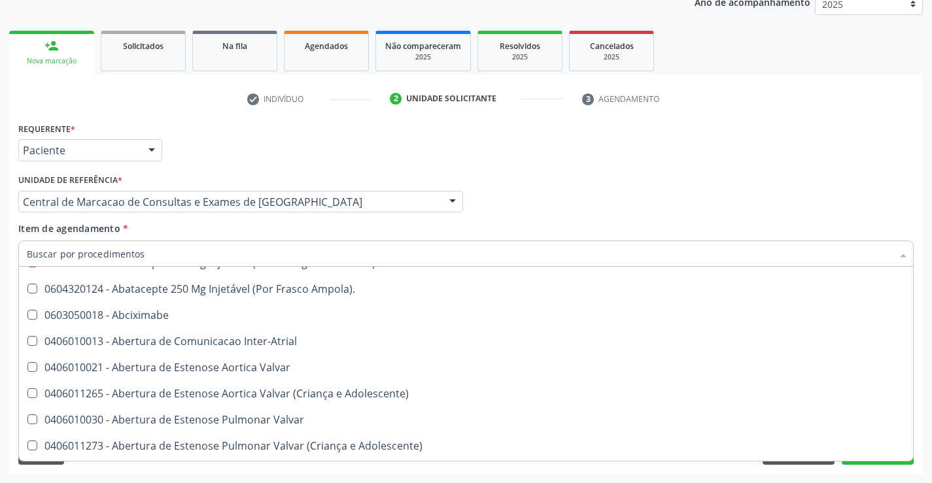
scroll to position [196, 0]
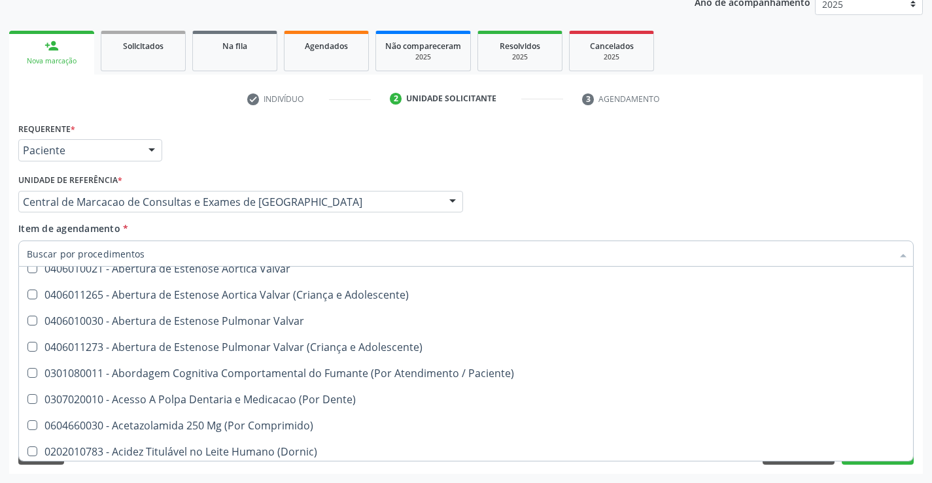
drag, startPoint x: 726, startPoint y: 190, endPoint x: 728, endPoint y: 224, distance: 33.4
click at [726, 193] on div "Profissional Solicitante Por favor, selecione a Unidade de Atendimento primeiro…" at bounding box center [466, 196] width 902 height 51
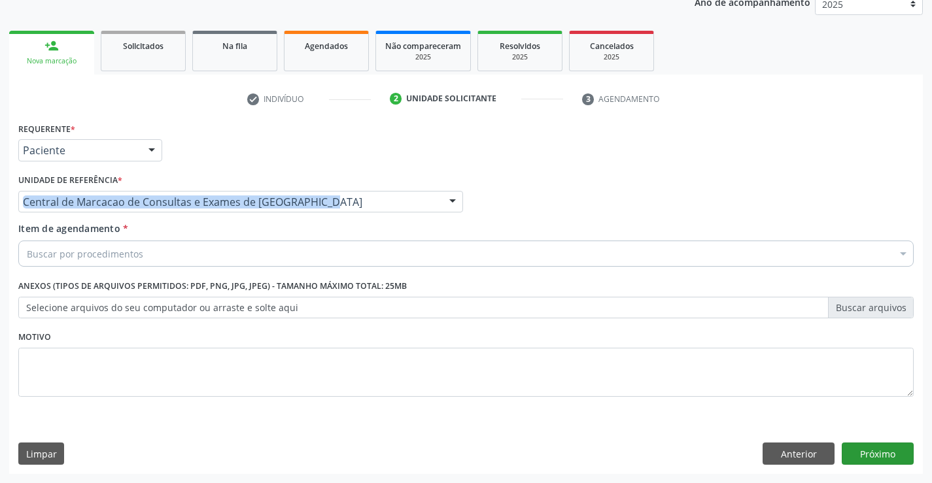
scroll to position [0, 0]
click at [796, 454] on button "Anterior" at bounding box center [799, 454] width 72 height 22
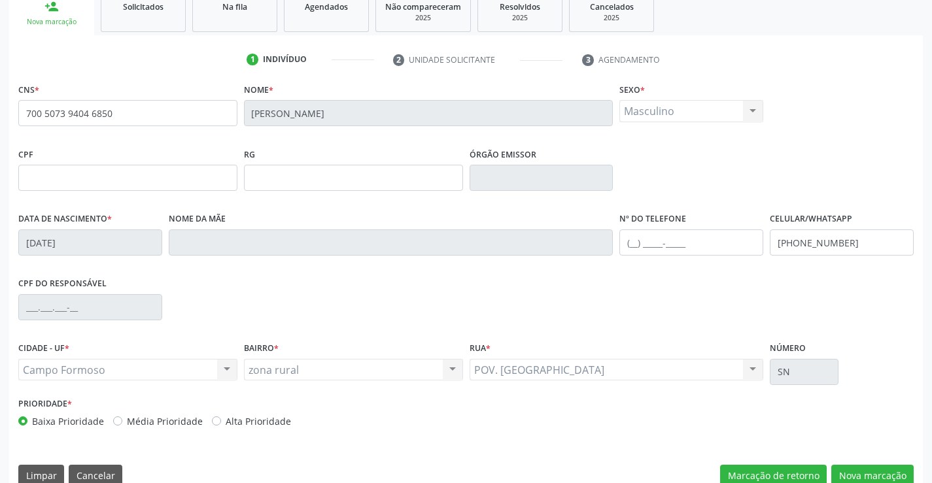
scroll to position [226, 0]
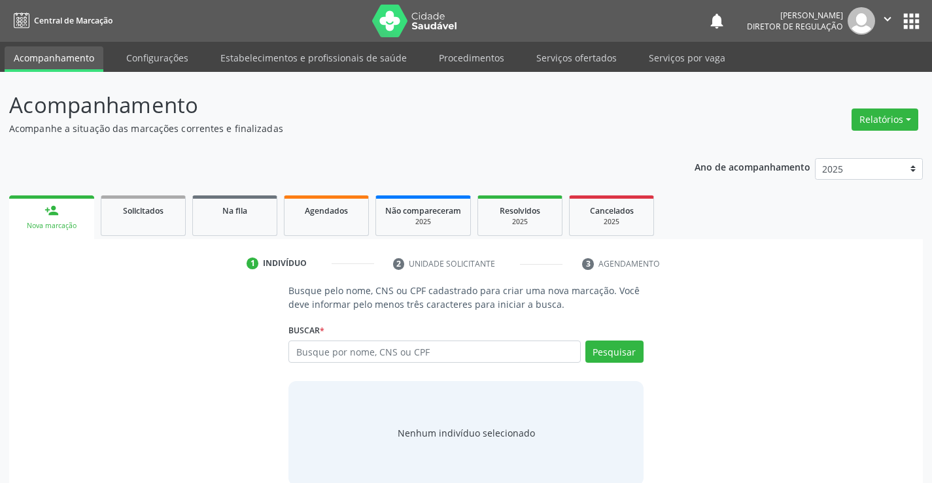
click at [330, 305] on p "Busque pelo nome, CNS ou CPF cadastrado para criar uma nova marcação. Você deve…" at bounding box center [466, 297] width 355 height 27
click at [326, 353] on input "text" at bounding box center [435, 352] width 292 height 22
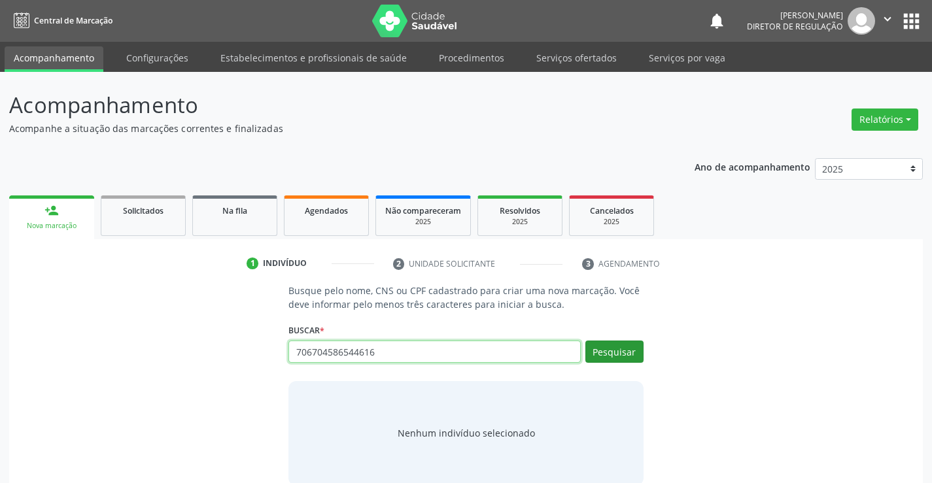
type input "706704586544616"
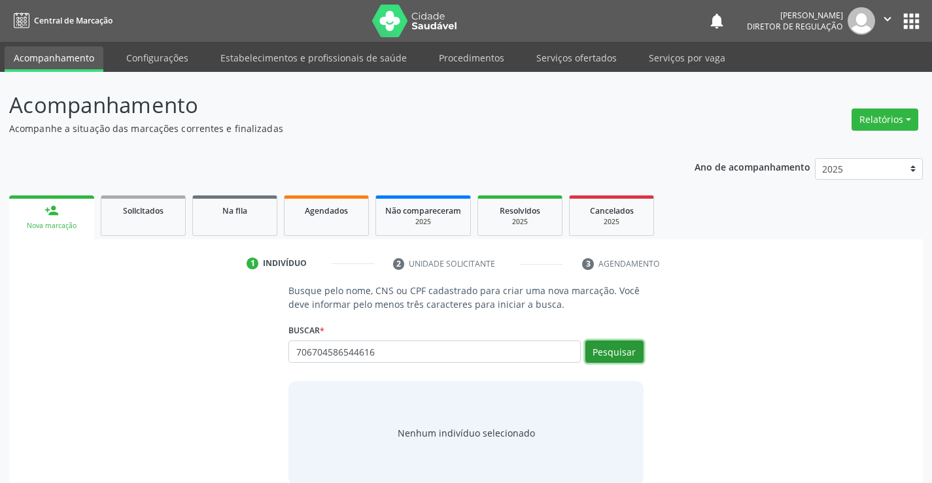
click at [624, 355] on button "Pesquisar" at bounding box center [615, 352] width 58 height 22
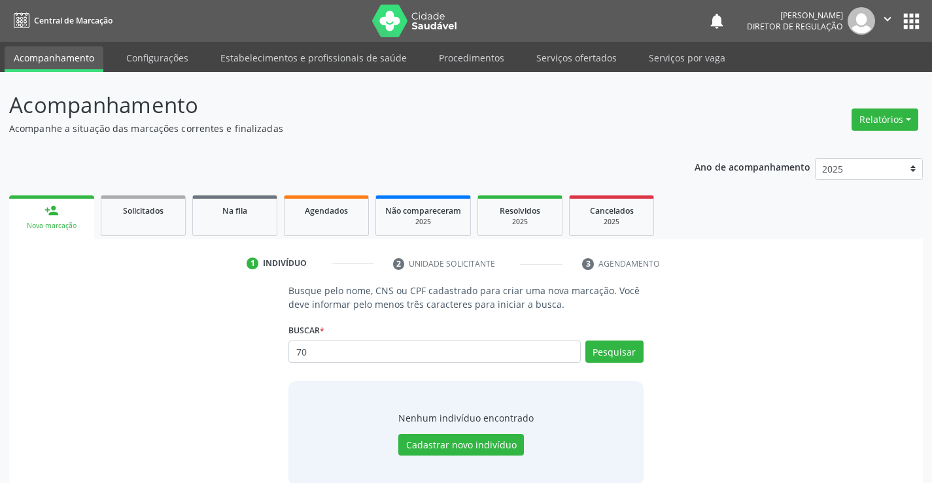
type input "7"
type input "704202235337584"
drag, startPoint x: 621, startPoint y: 357, endPoint x: 616, endPoint y: 352, distance: 7.4
click at [620, 357] on button "Pesquisar" at bounding box center [615, 352] width 58 height 22
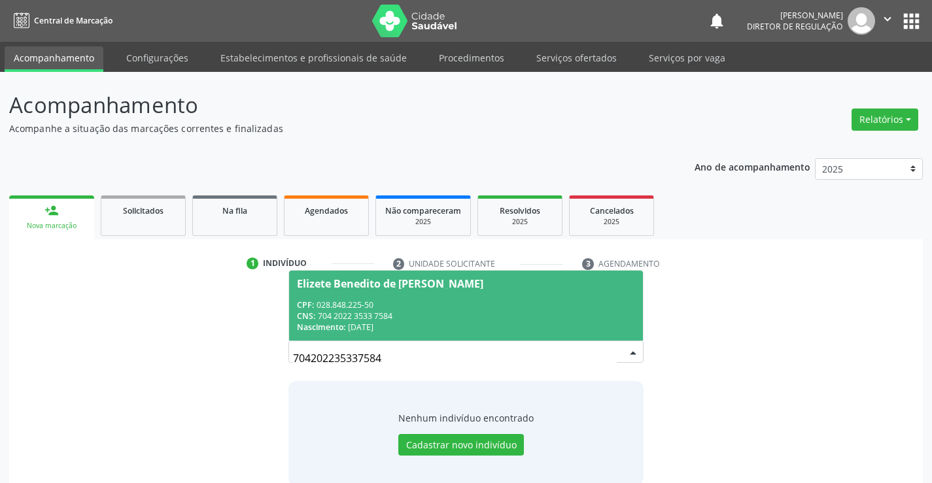
click at [392, 315] on div "CNS: 704 2022 3533 7584" at bounding box center [466, 316] width 338 height 11
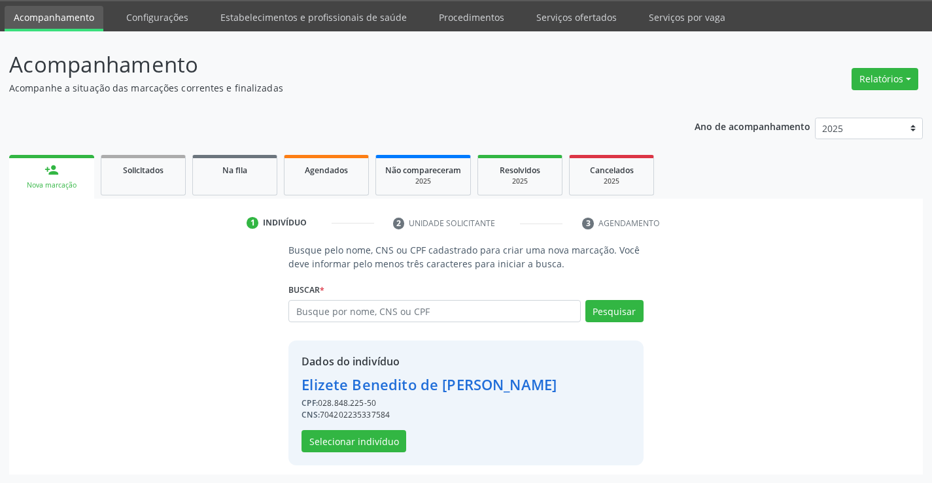
scroll to position [41, 0]
click at [382, 439] on button "Selecionar indivíduo" at bounding box center [354, 441] width 105 height 22
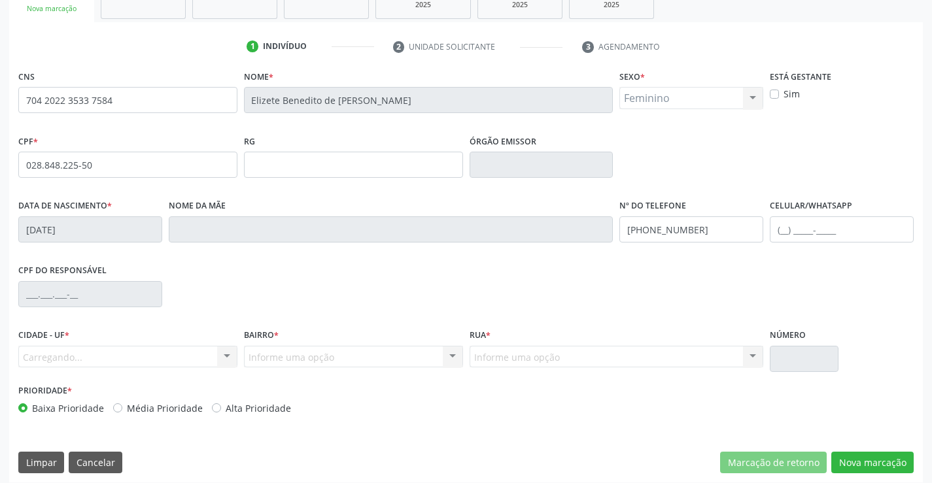
scroll to position [226, 0]
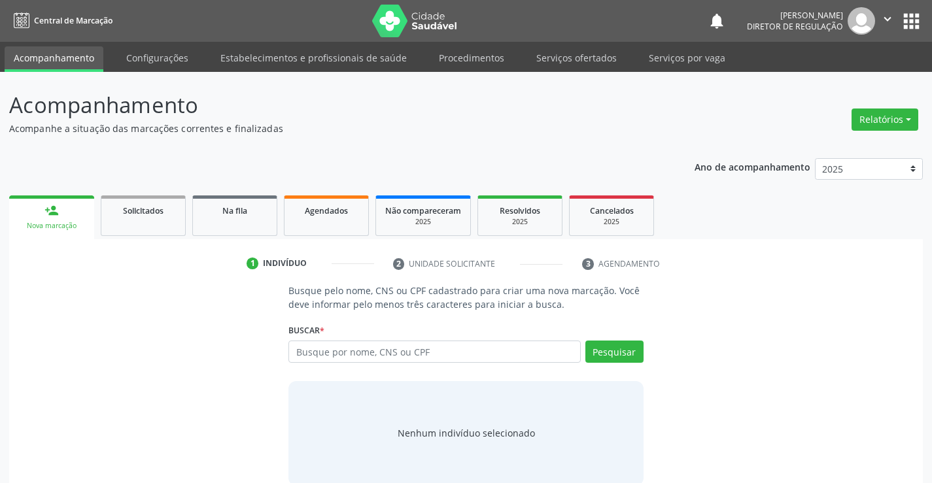
click at [395, 313] on div "Busque pelo nome, CNS ou CPF cadastrado para criar uma nova marcação. Você deve…" at bounding box center [465, 385] width 373 height 202
click at [398, 344] on input "text" at bounding box center [435, 352] width 292 height 22
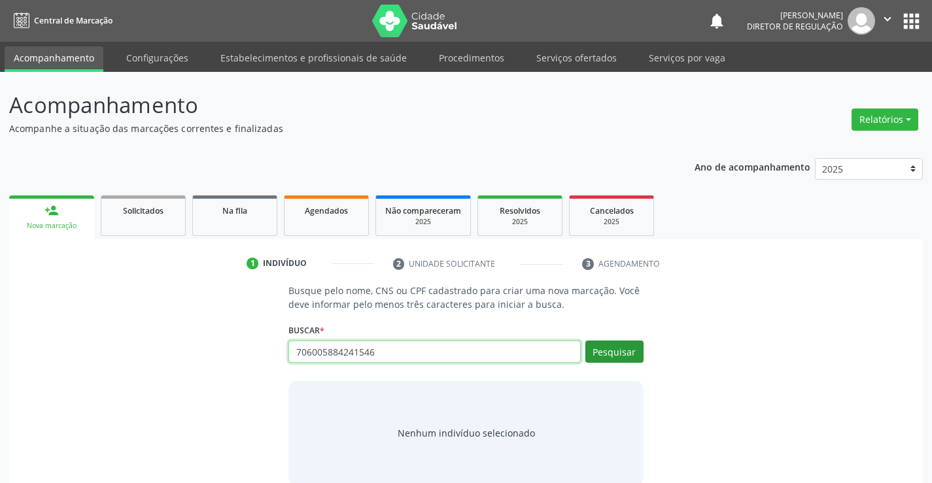
type input "706005884241546"
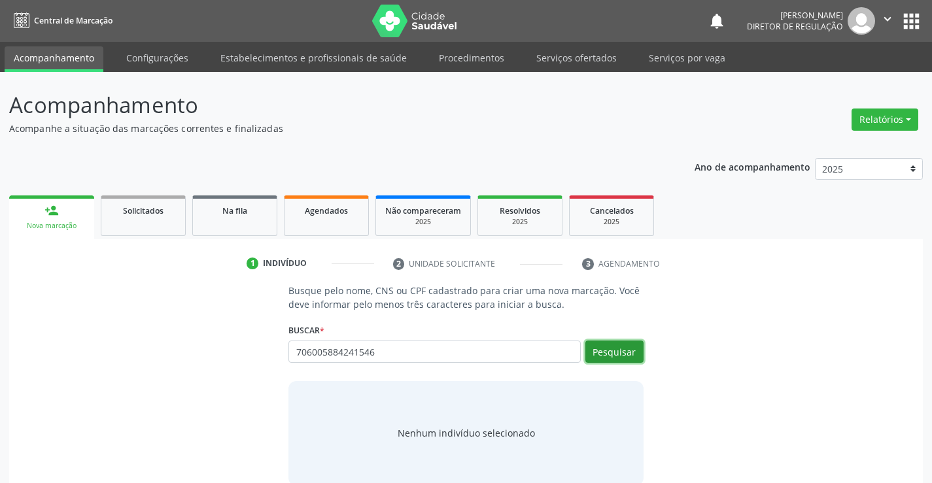
drag, startPoint x: 617, startPoint y: 345, endPoint x: 622, endPoint y: 325, distance: 21.4
click at [618, 344] on button "Pesquisar" at bounding box center [615, 352] width 58 height 22
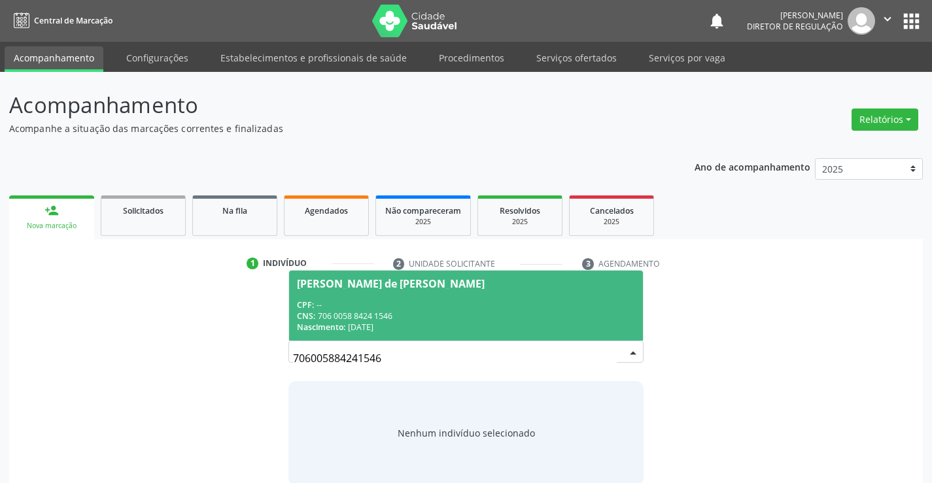
click at [465, 283] on div "Elena Maria de Jesus Novais" at bounding box center [466, 284] width 338 height 10
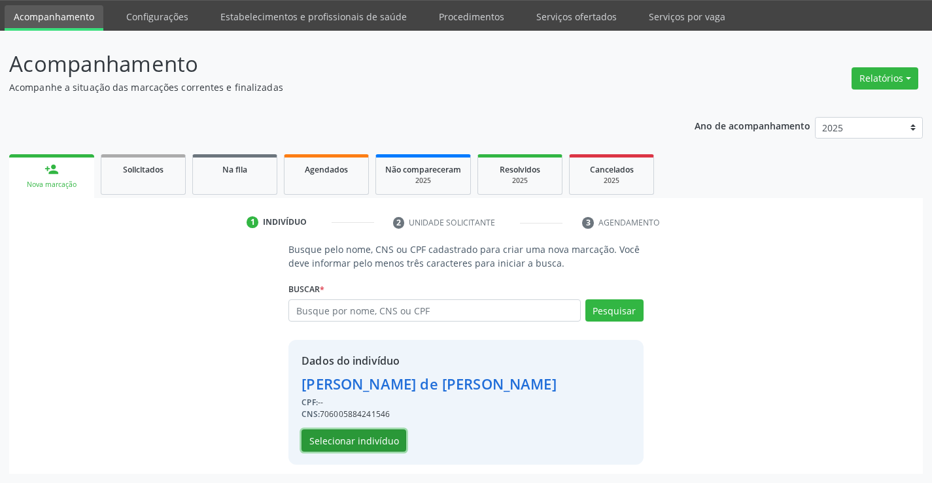
click at [374, 447] on button "Selecionar indivíduo" at bounding box center [354, 441] width 105 height 22
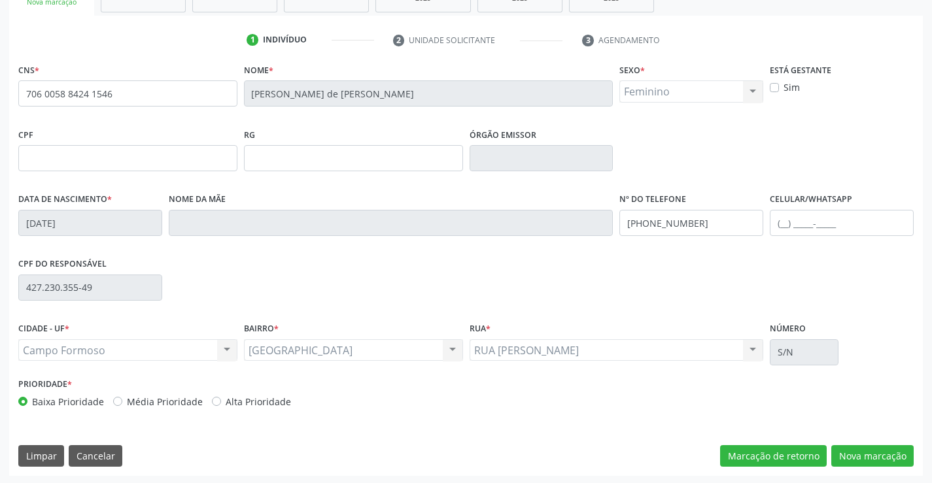
scroll to position [226, 0]
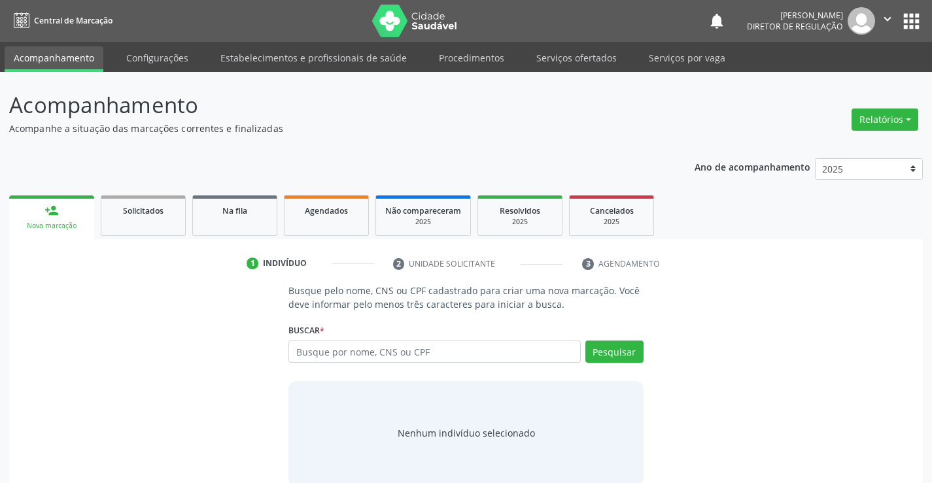
click at [353, 341] on input "text" at bounding box center [435, 352] width 292 height 22
type input "702001861842180"
click at [641, 355] on button "Pesquisar" at bounding box center [615, 352] width 58 height 22
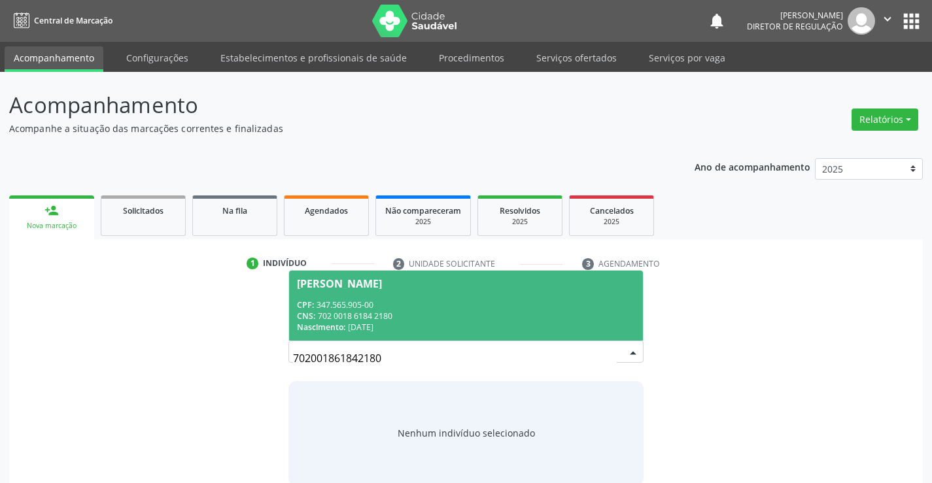
click at [414, 296] on span "Antonia de Carvalho Freitas CPF: 347.565.905-00 CNS: 702 0018 6184 2180 Nascime…" at bounding box center [465, 306] width 353 height 70
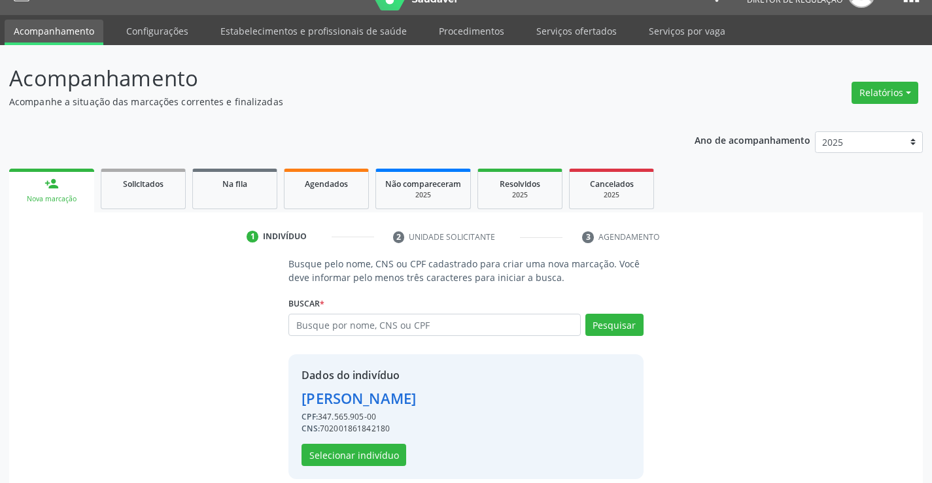
scroll to position [41, 0]
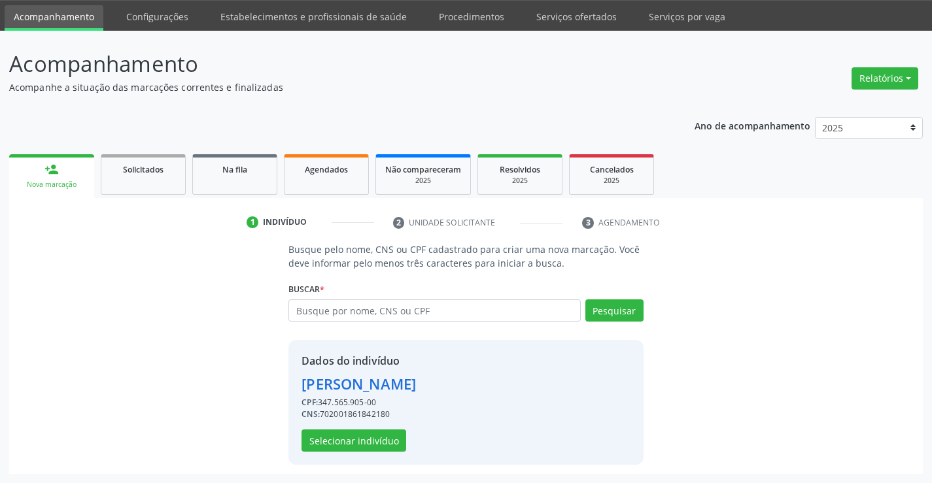
click at [341, 452] on div "Dados do indivíduo Antonia de Carvalho Freitas CPF: 347.565.905-00 CNS: 7020018…" at bounding box center [466, 402] width 355 height 125
click at [342, 444] on button "Selecionar indivíduo" at bounding box center [354, 441] width 105 height 22
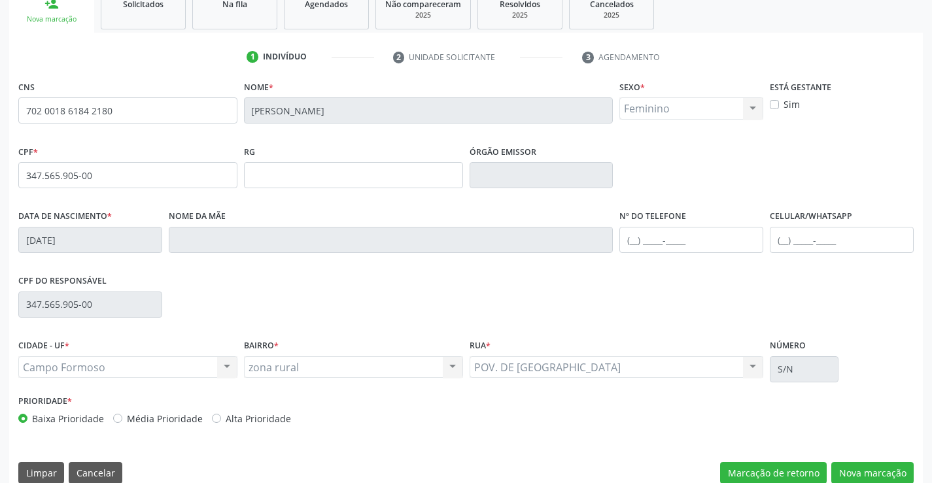
scroll to position [226, 0]
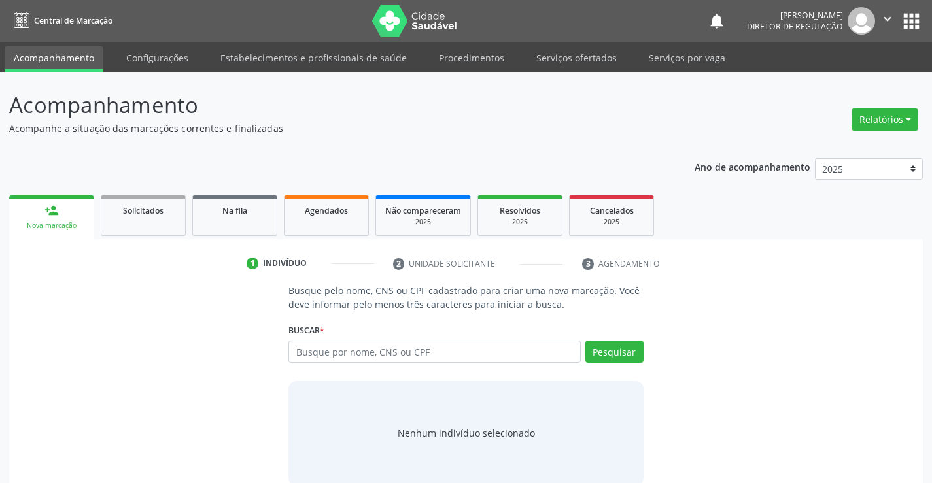
click at [385, 359] on input "text" at bounding box center [435, 352] width 292 height 22
type input "700809970706281"
click at [623, 359] on button "Pesquisar" at bounding box center [615, 352] width 58 height 22
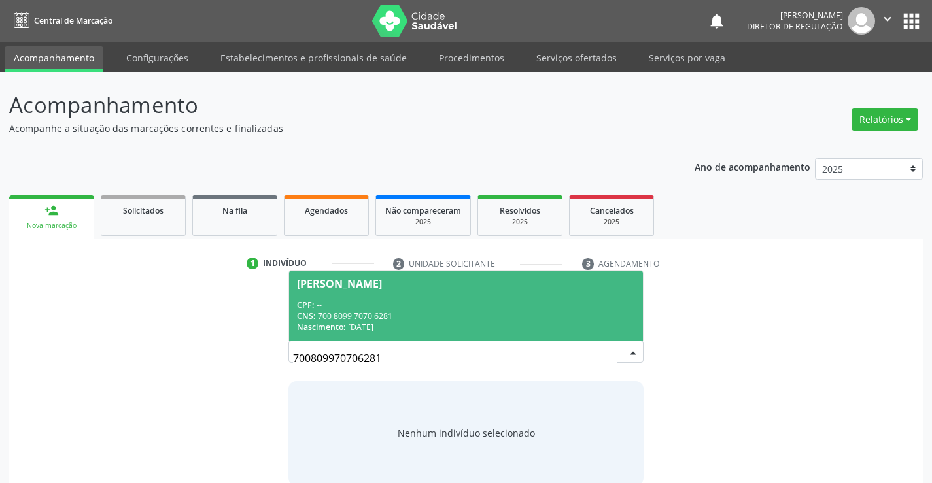
click at [373, 318] on div "CNS: 700 8099 7070 6281" at bounding box center [466, 316] width 338 height 11
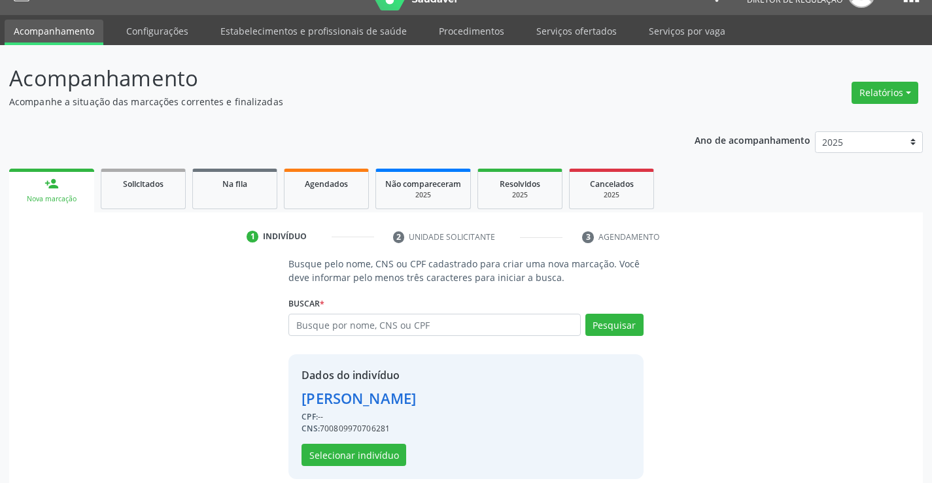
scroll to position [41, 0]
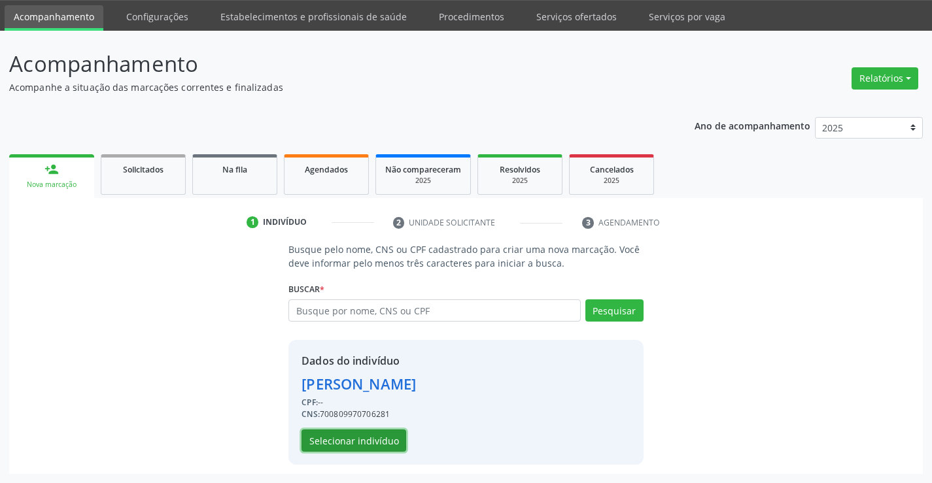
click at [378, 449] on button "Selecionar indivíduo" at bounding box center [354, 441] width 105 height 22
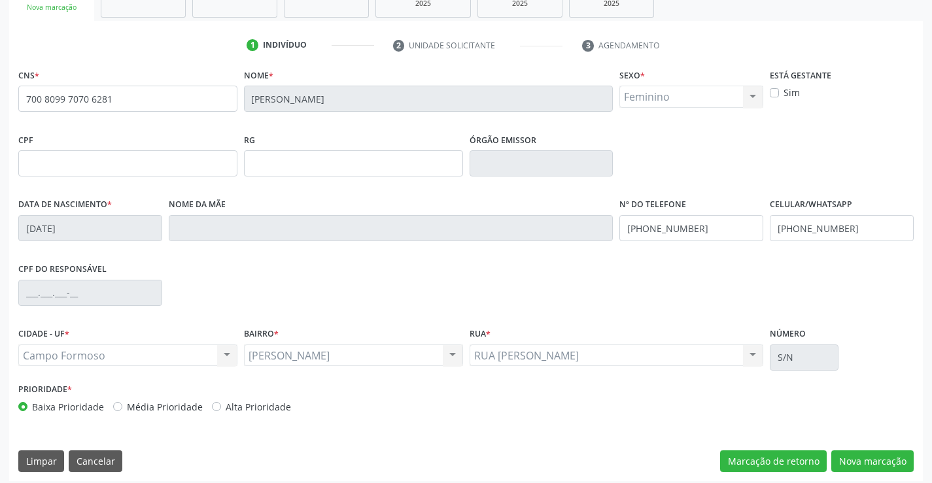
scroll to position [226, 0]
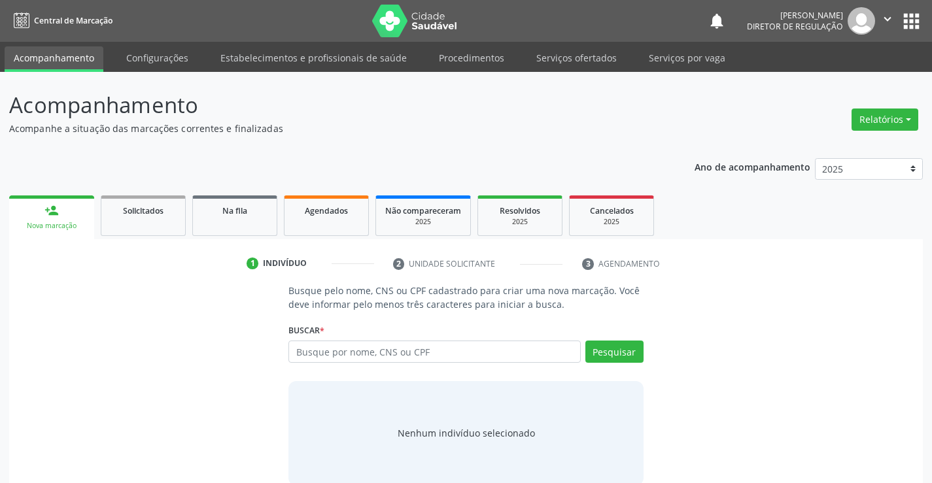
click at [341, 358] on input "text" at bounding box center [435, 352] width 292 height 22
type input "708409705152167"
click at [637, 354] on button "Pesquisar" at bounding box center [615, 352] width 58 height 22
type input "708409705152167"
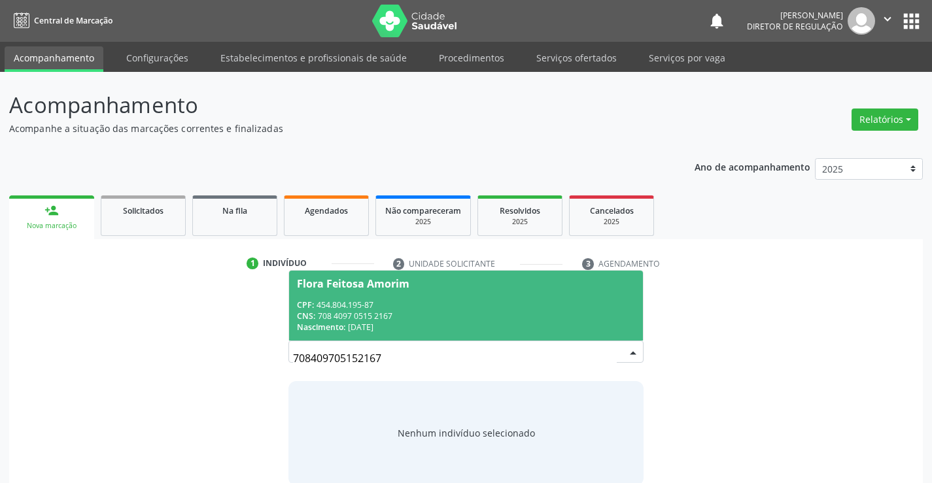
click at [396, 293] on span "Flora Feitosa Amorim CPF: 454.804.195-87 CNS: 708 4097 0515 2167 Nascimento: 28…" at bounding box center [465, 306] width 353 height 70
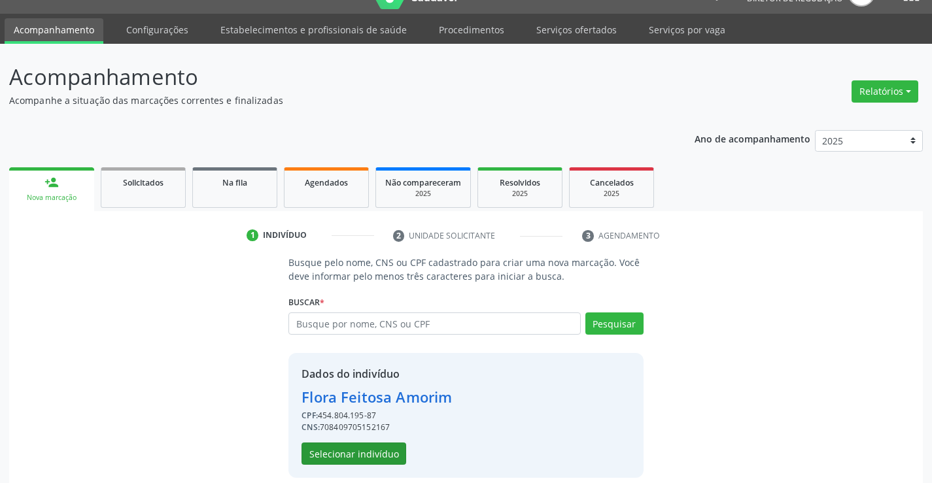
scroll to position [41, 0]
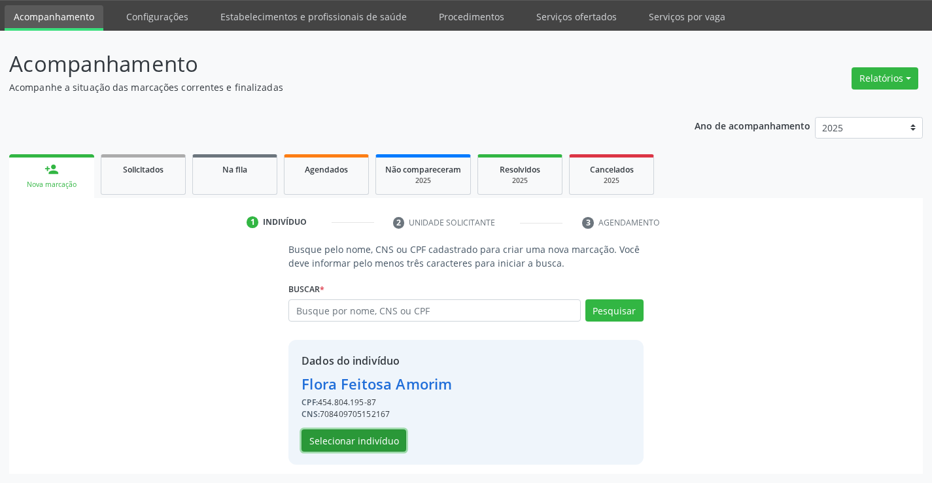
click at [370, 443] on button "Selecionar indivíduo" at bounding box center [354, 441] width 105 height 22
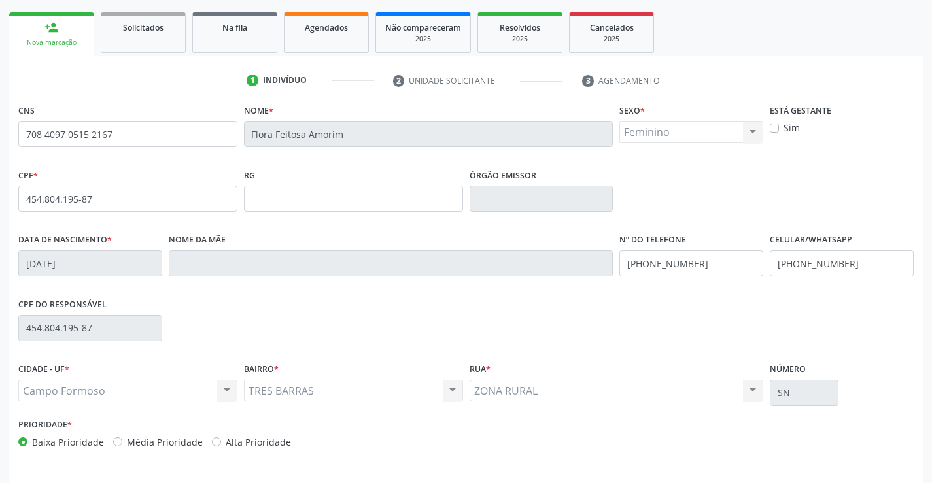
scroll to position [160, 0]
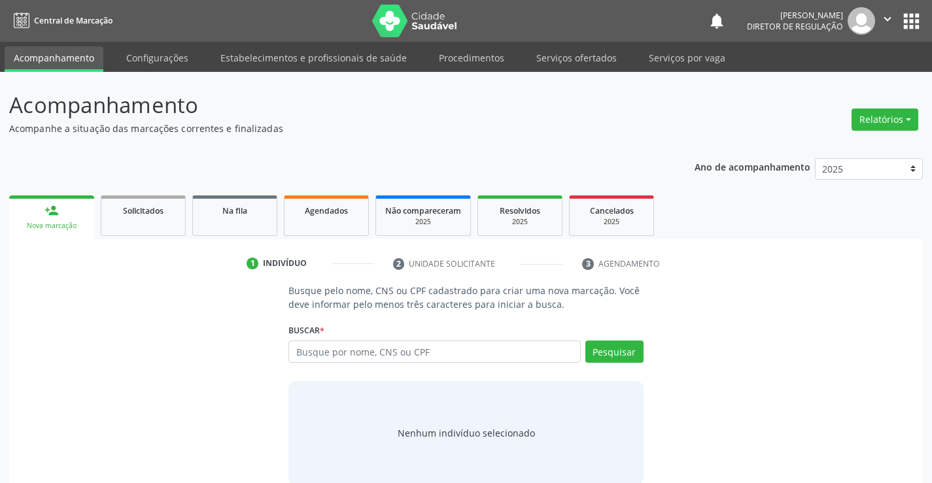
click at [398, 353] on input "text" at bounding box center [435, 352] width 292 height 22
type input "701201062388713"
click at [598, 350] on button "Pesquisar" at bounding box center [615, 352] width 58 height 22
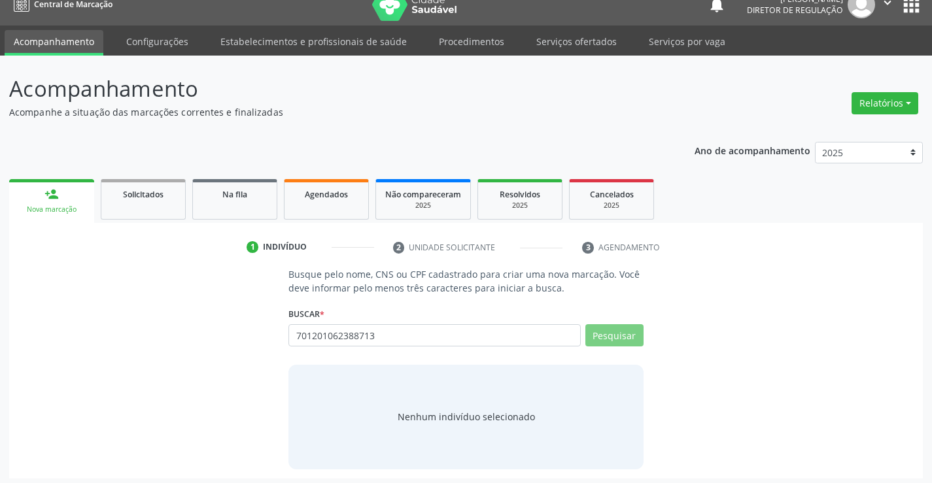
scroll to position [21, 0]
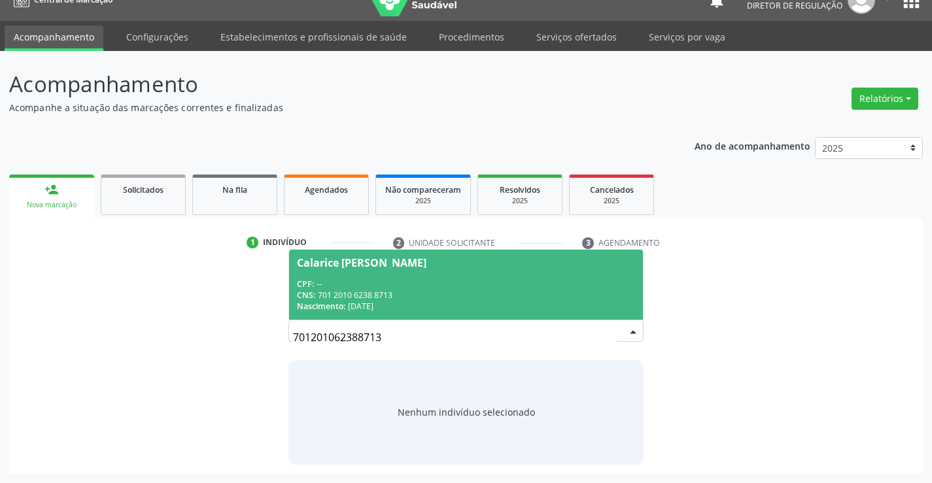
click at [533, 313] on span "Calarice [PERSON_NAME] CPF: -- CNS: 701 2010 6238 8713 Nascimento: [DATE]" at bounding box center [465, 285] width 353 height 70
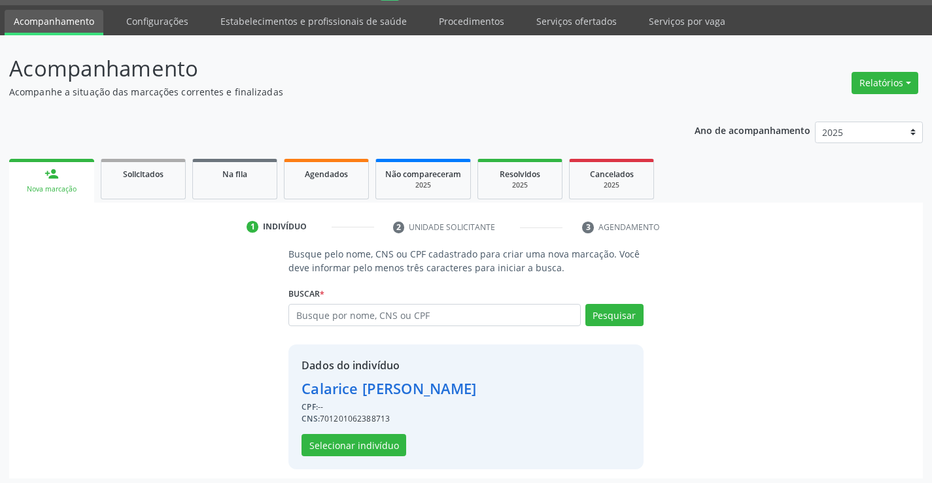
scroll to position [41, 0]
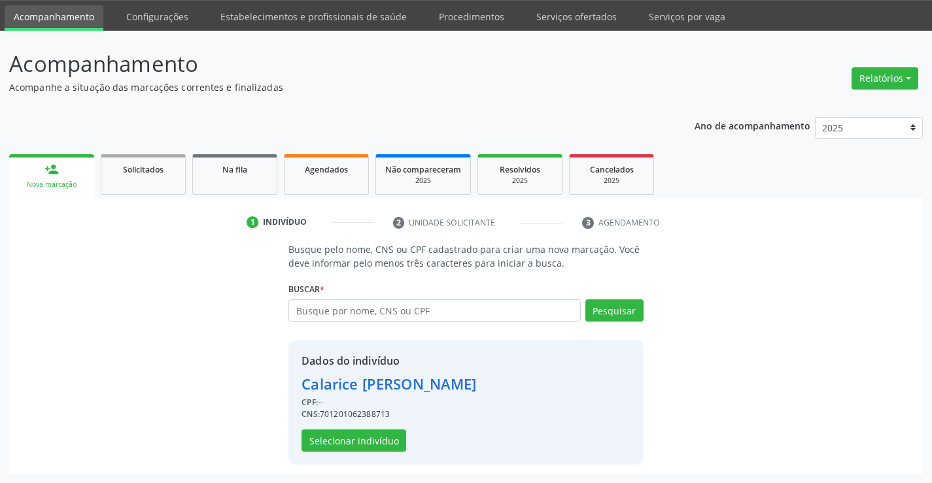
click at [417, 444] on div "Dados do indivíduo [PERSON_NAME] CPF: -- CNS: 701201062388713 Selecionar indiví…" at bounding box center [389, 402] width 175 height 99
click at [372, 446] on button "Selecionar indivíduo" at bounding box center [354, 441] width 105 height 22
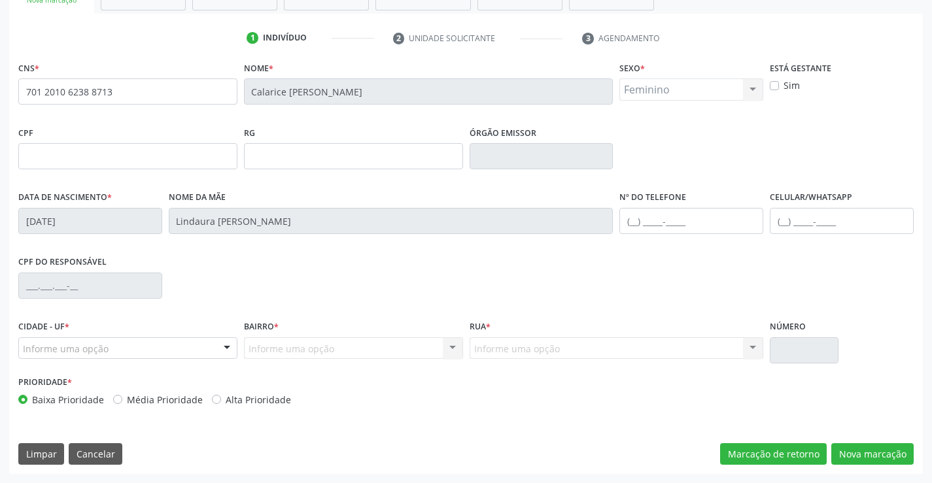
scroll to position [0, 0]
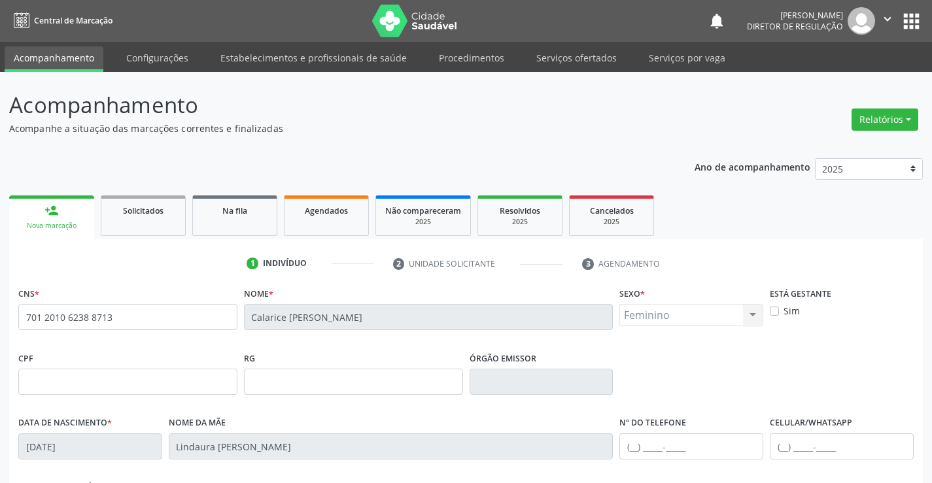
click at [884, 18] on icon "" at bounding box center [888, 19] width 14 height 14
click at [844, 82] on link "Sair" at bounding box center [854, 80] width 90 height 18
